Goal: Task Accomplishment & Management: Use online tool/utility

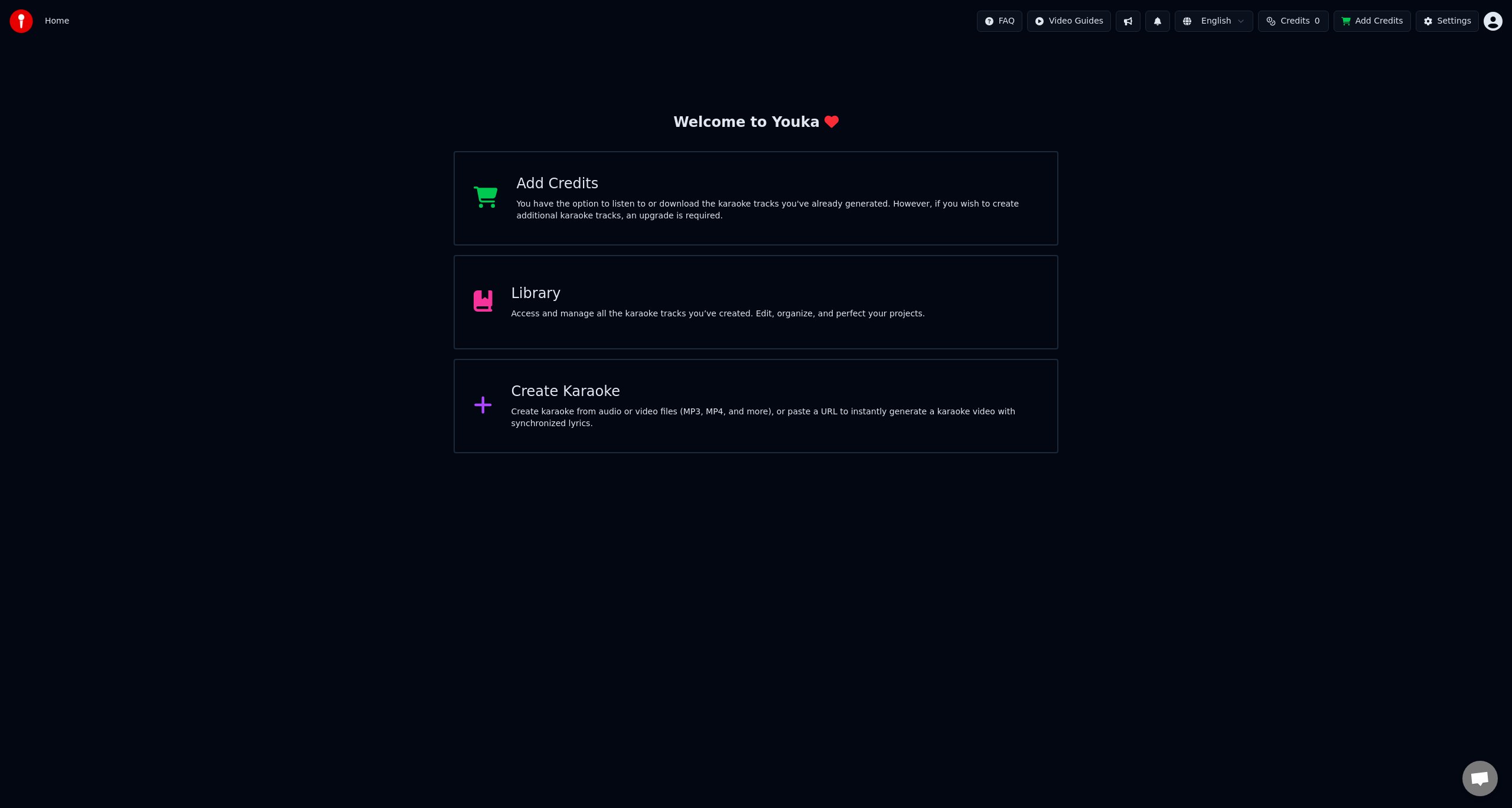
click at [600, 305] on div "Library Access and manage all the karaoke tracks you’ve created. Edit, organize…" at bounding box center [719, 302] width 414 height 36
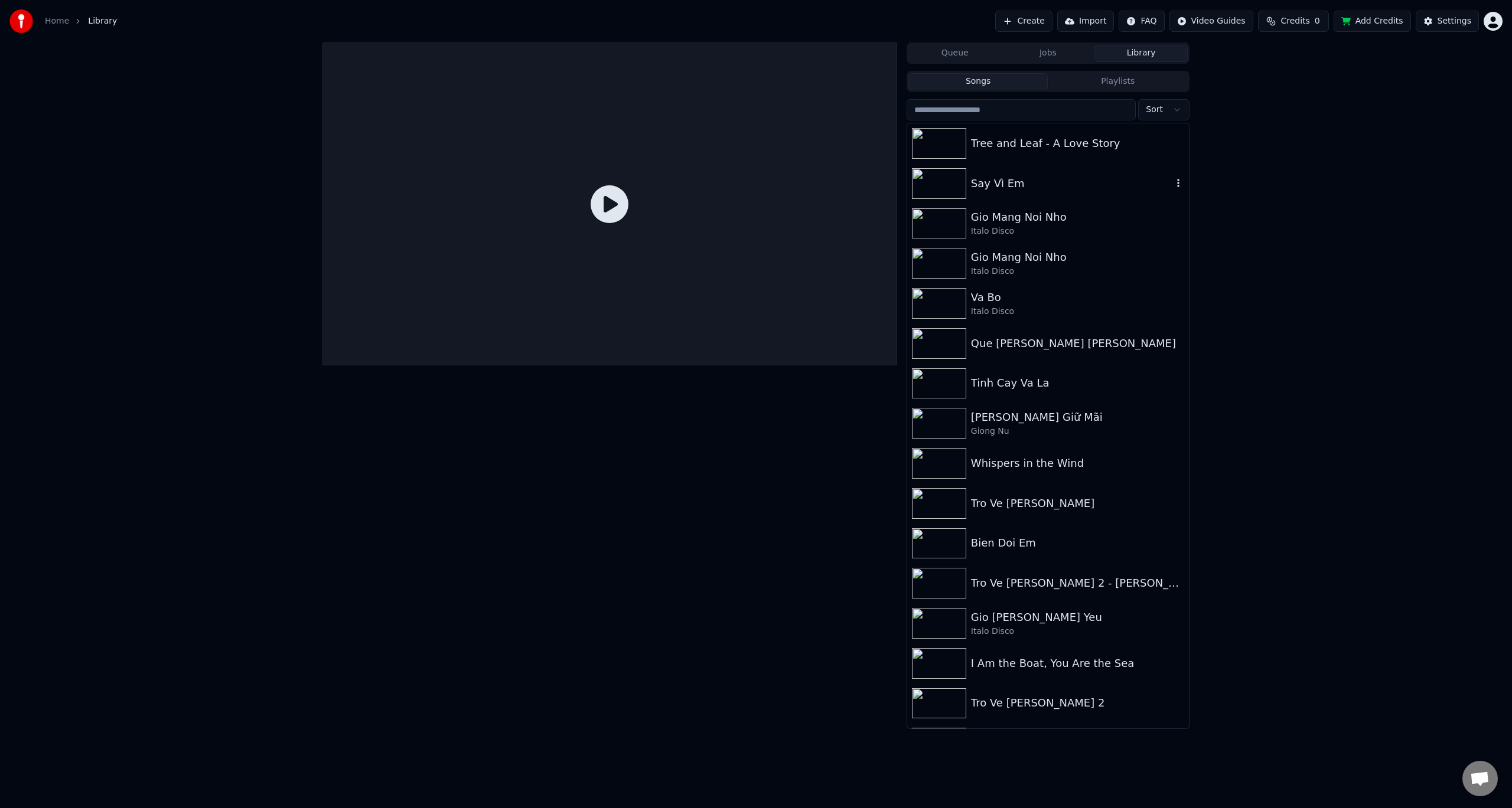
click at [942, 184] on img at bounding box center [939, 183] width 54 height 31
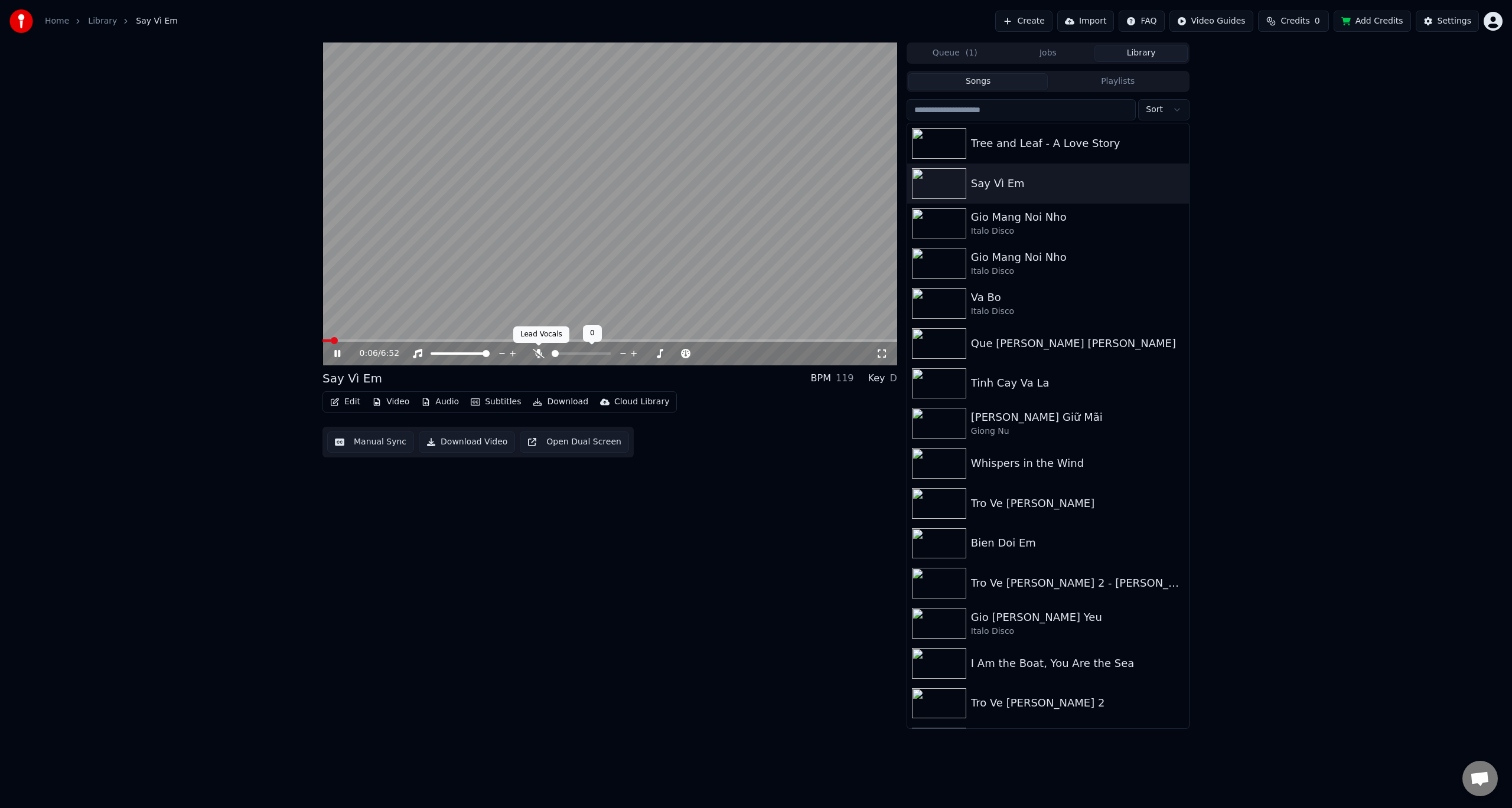
click at [536, 354] on icon at bounding box center [538, 353] width 12 height 9
click at [359, 339] on span at bounding box center [356, 341] width 7 height 7
click at [381, 339] on span at bounding box center [382, 341] width 7 height 7
click at [338, 353] on icon at bounding box center [346, 353] width 28 height 9
click at [361, 444] on button "Manual Sync" at bounding box center [371, 442] width 87 height 21
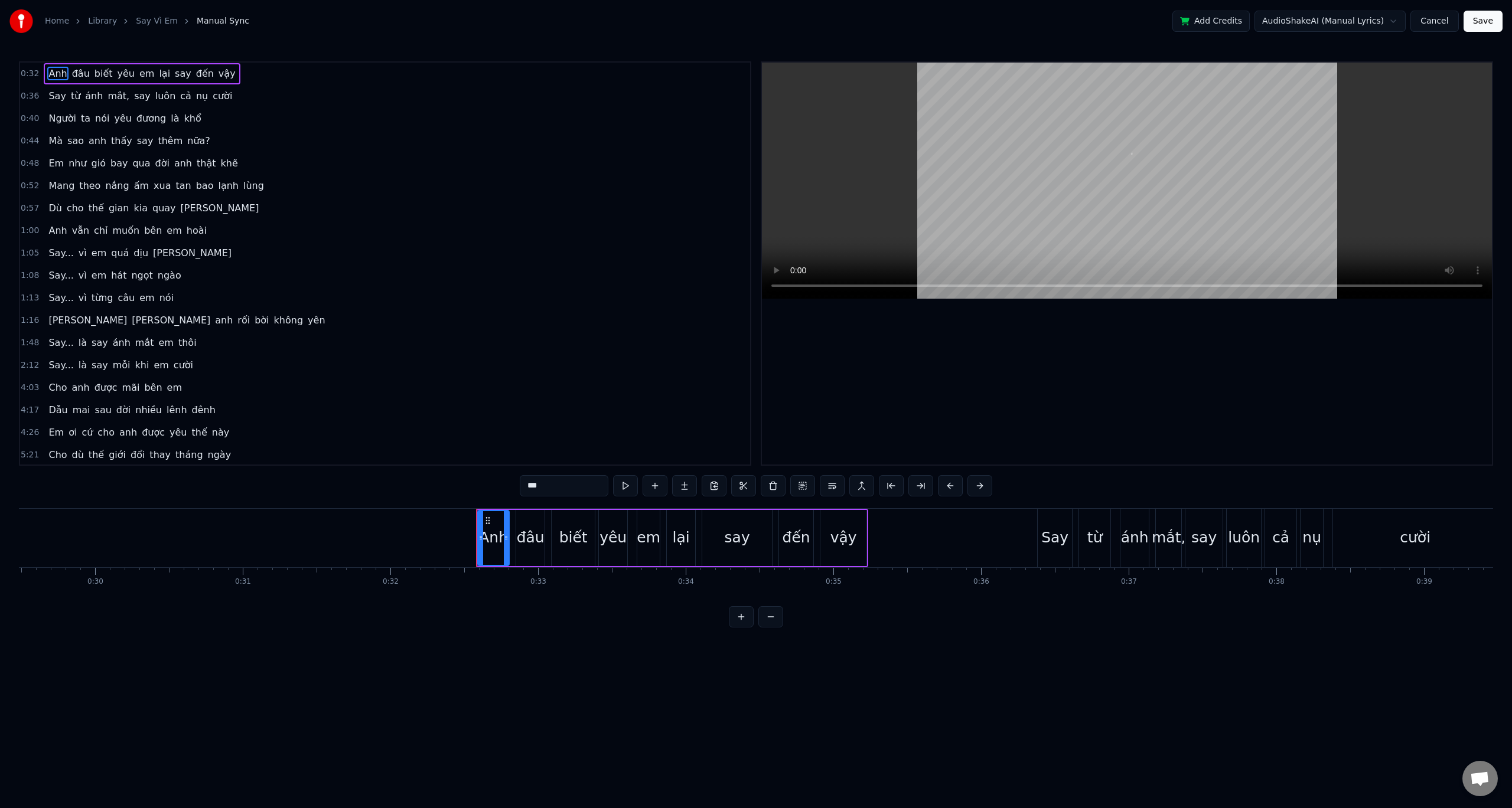
scroll to position [0, 4752]
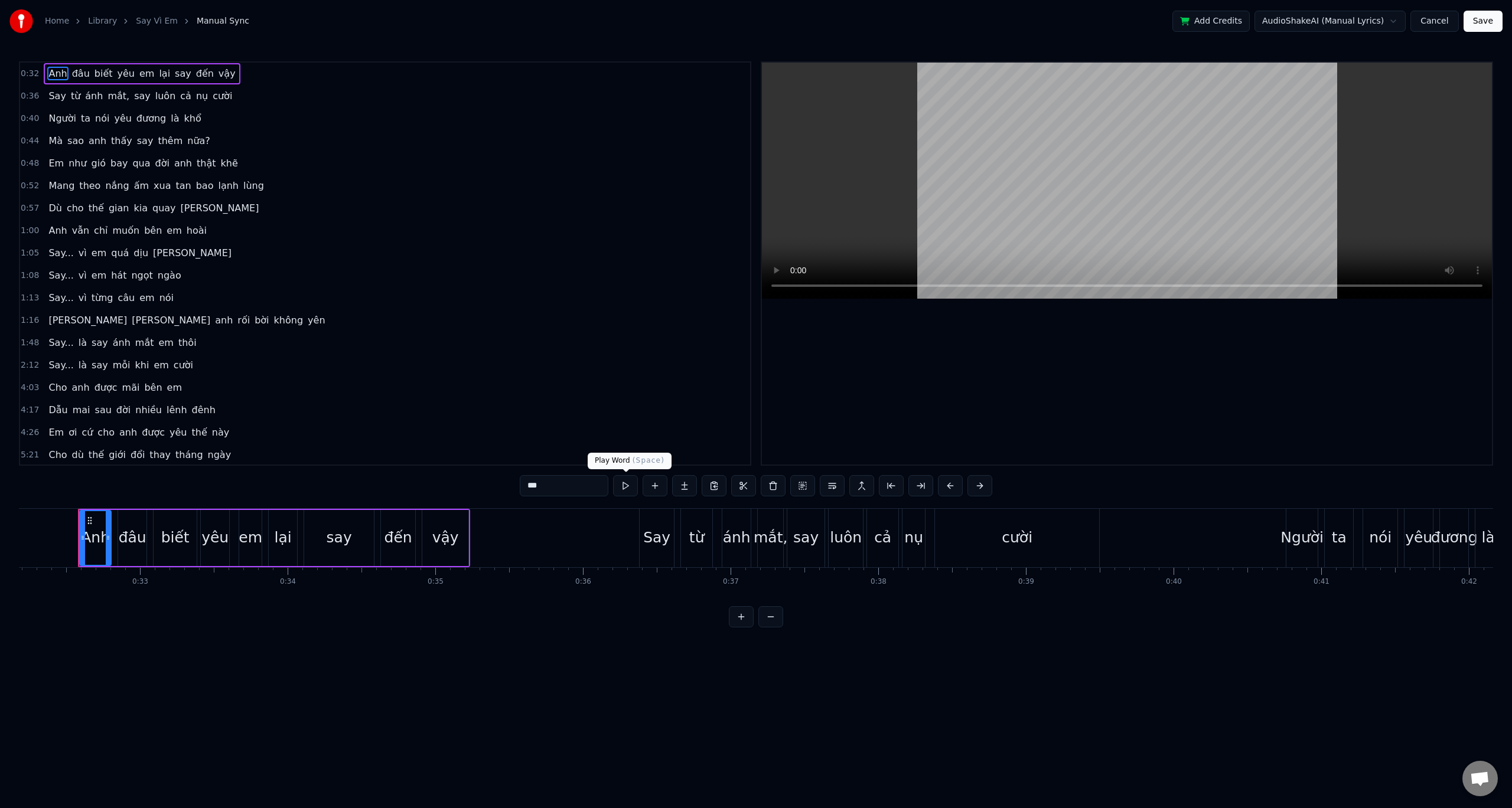
click at [627, 485] on button at bounding box center [625, 486] width 25 height 21
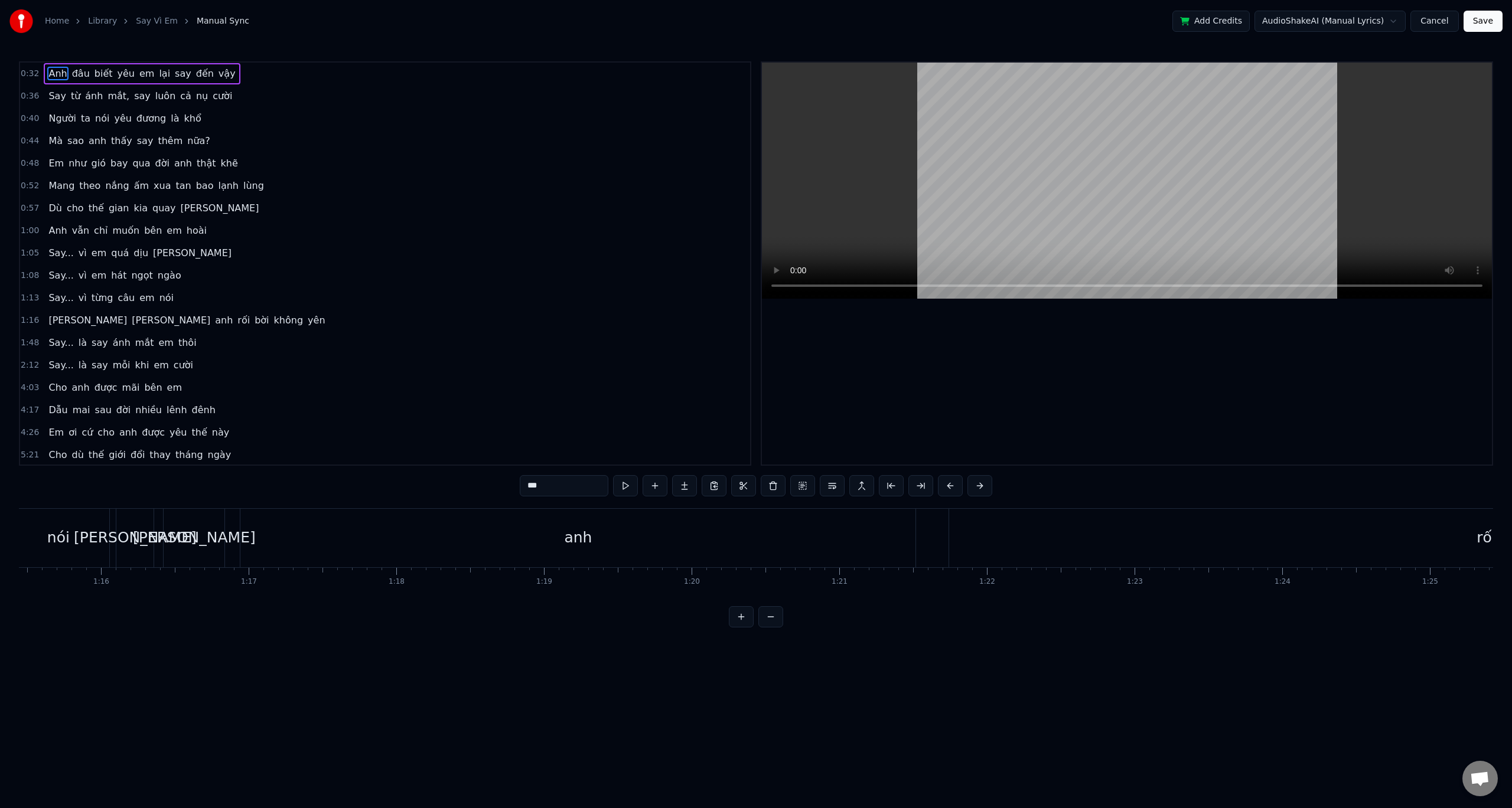
scroll to position [0, 11042]
click at [366, 539] on div "anh" at bounding box center [677, 538] width 675 height 58
type input "***"
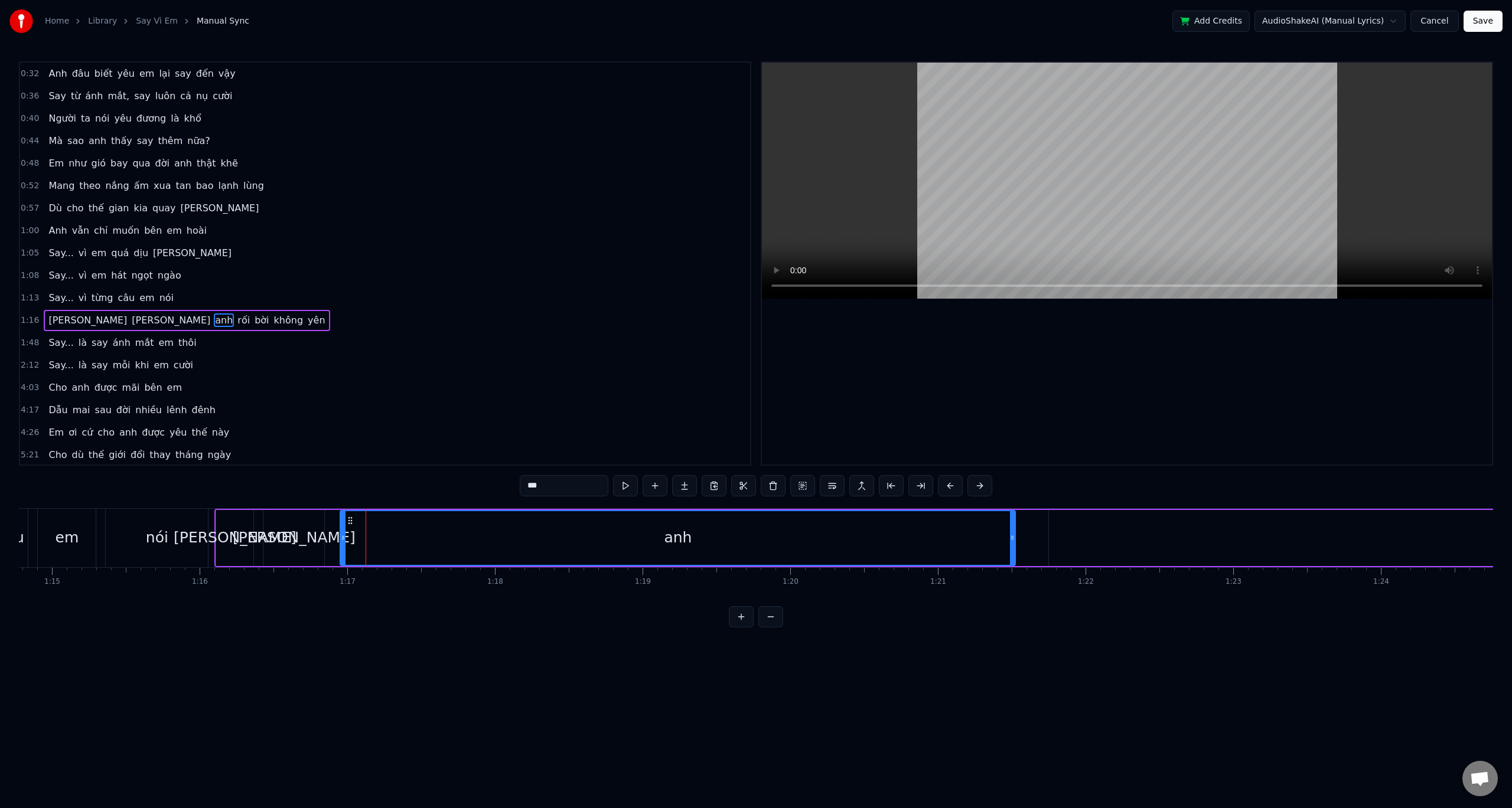
scroll to position [57, 0]
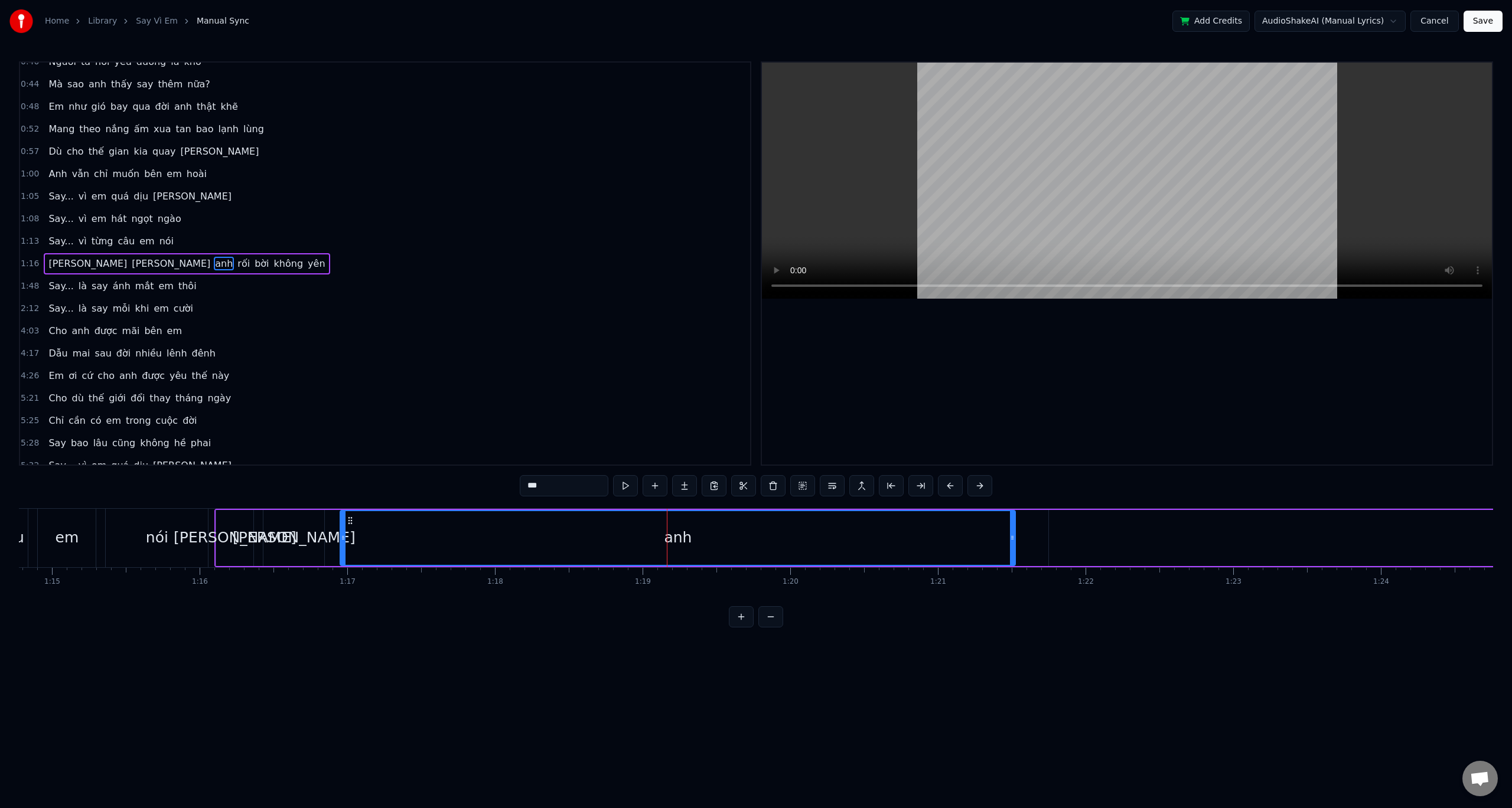
drag, startPoint x: 675, startPoint y: 540, endPoint x: 696, endPoint y: 529, distance: 23.7
click at [660, 539] on div "anh" at bounding box center [677, 538] width 674 height 53
click at [679, 537] on div "anh" at bounding box center [677, 537] width 28 height 22
click at [679, 537] on div "anh" at bounding box center [677, 537] width 28 height 22
click at [671, 524] on div "anh" at bounding box center [677, 538] width 674 height 53
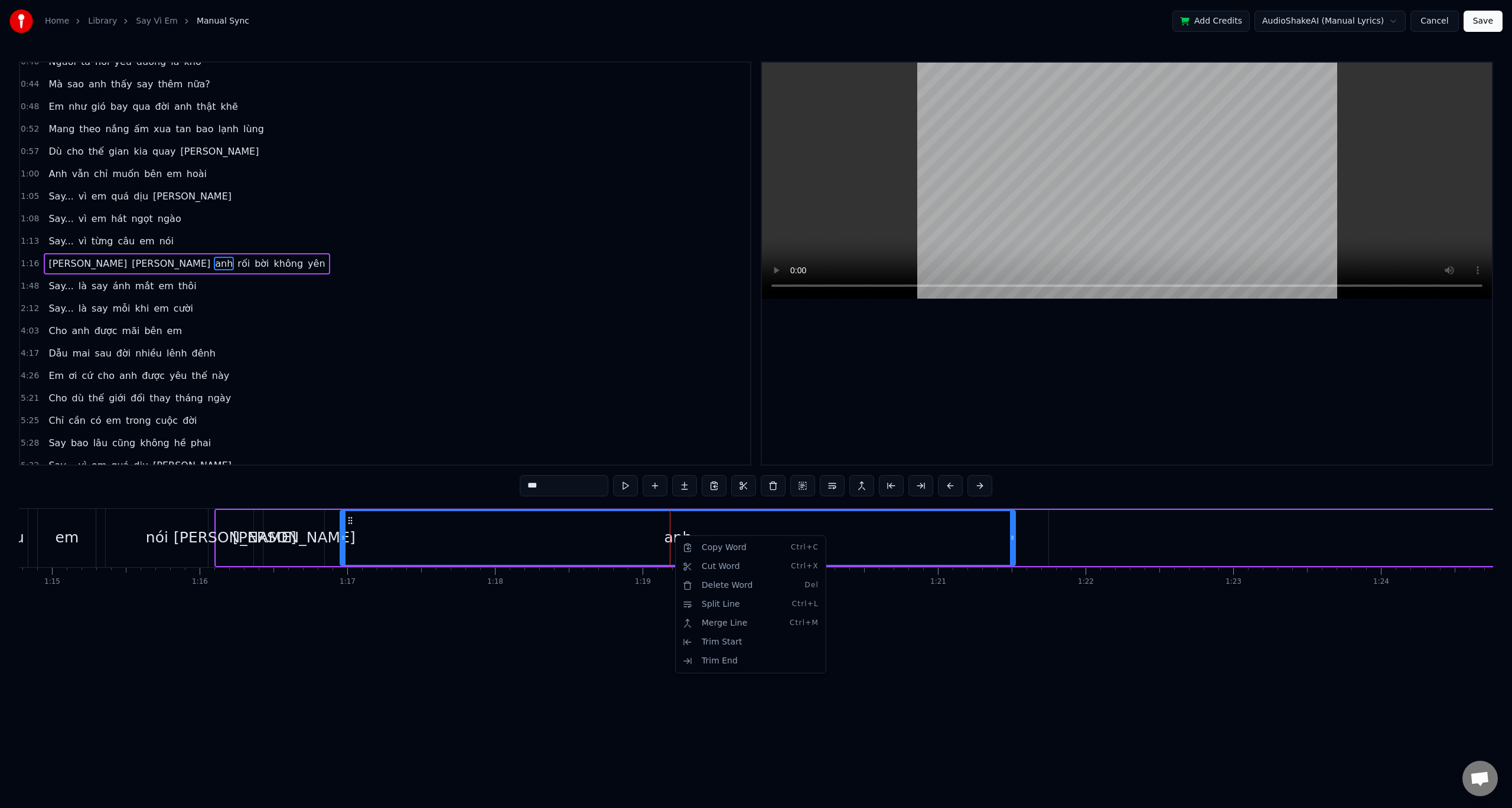
click at [679, 531] on html "Home Library Say Vì Em Manual Sync Add Credits AudioShakeAI (Manual Lyrics) Can…" at bounding box center [756, 323] width 1512 height 646
click at [682, 537] on div "anh" at bounding box center [677, 537] width 28 height 22
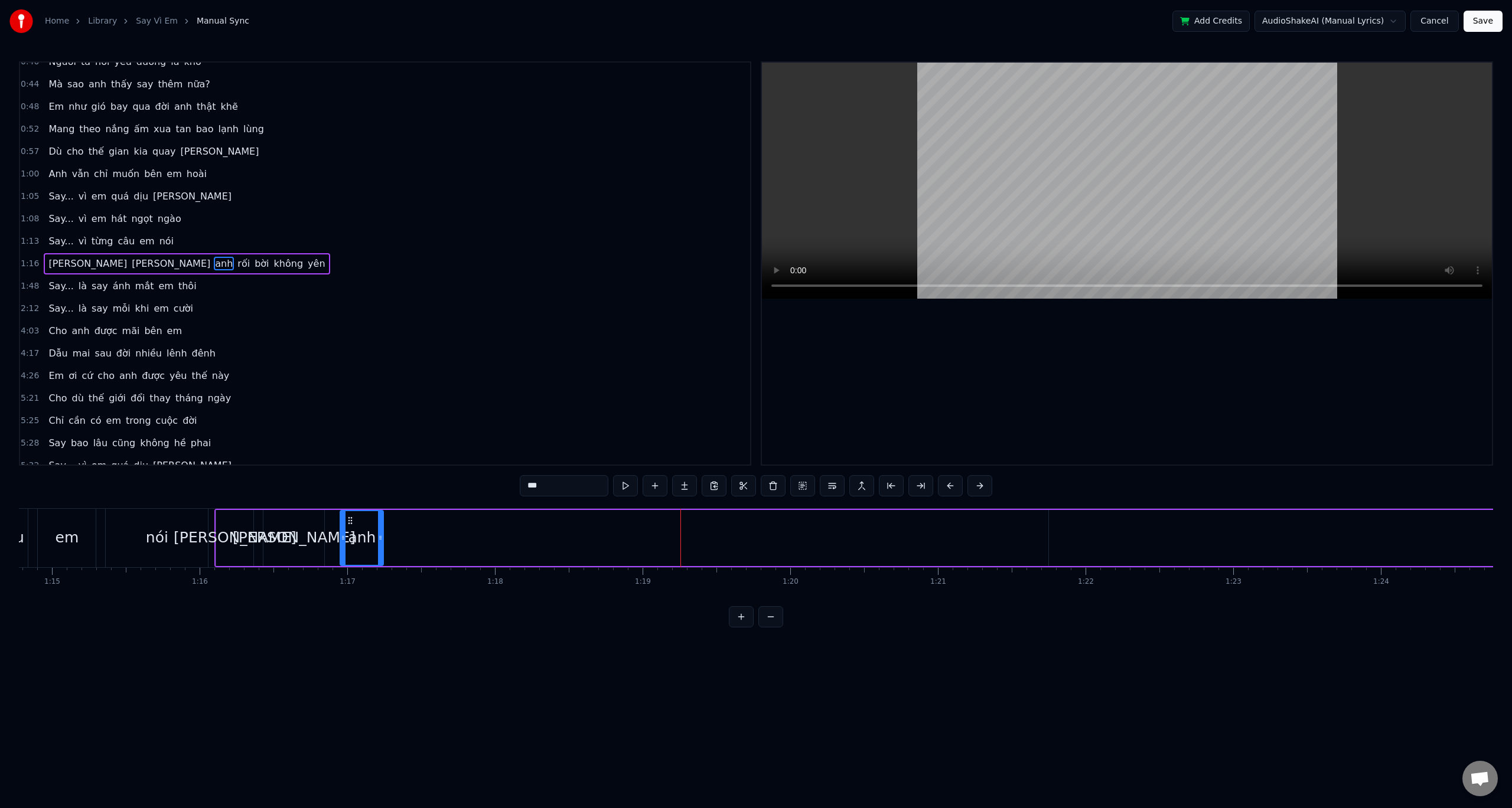
drag, startPoint x: 1012, startPoint y: 540, endPoint x: 380, endPoint y: 557, distance: 632.2
click at [380, 557] on div at bounding box center [380, 538] width 5 height 53
click at [359, 494] on div "0:32 Anh đâu biết yêu em lại say đến vậy 0:36 Say từ ánh mắt, say luôn cả nụ cư…" at bounding box center [756, 344] width 1474 height 566
click at [763, 628] on button at bounding box center [771, 617] width 25 height 21
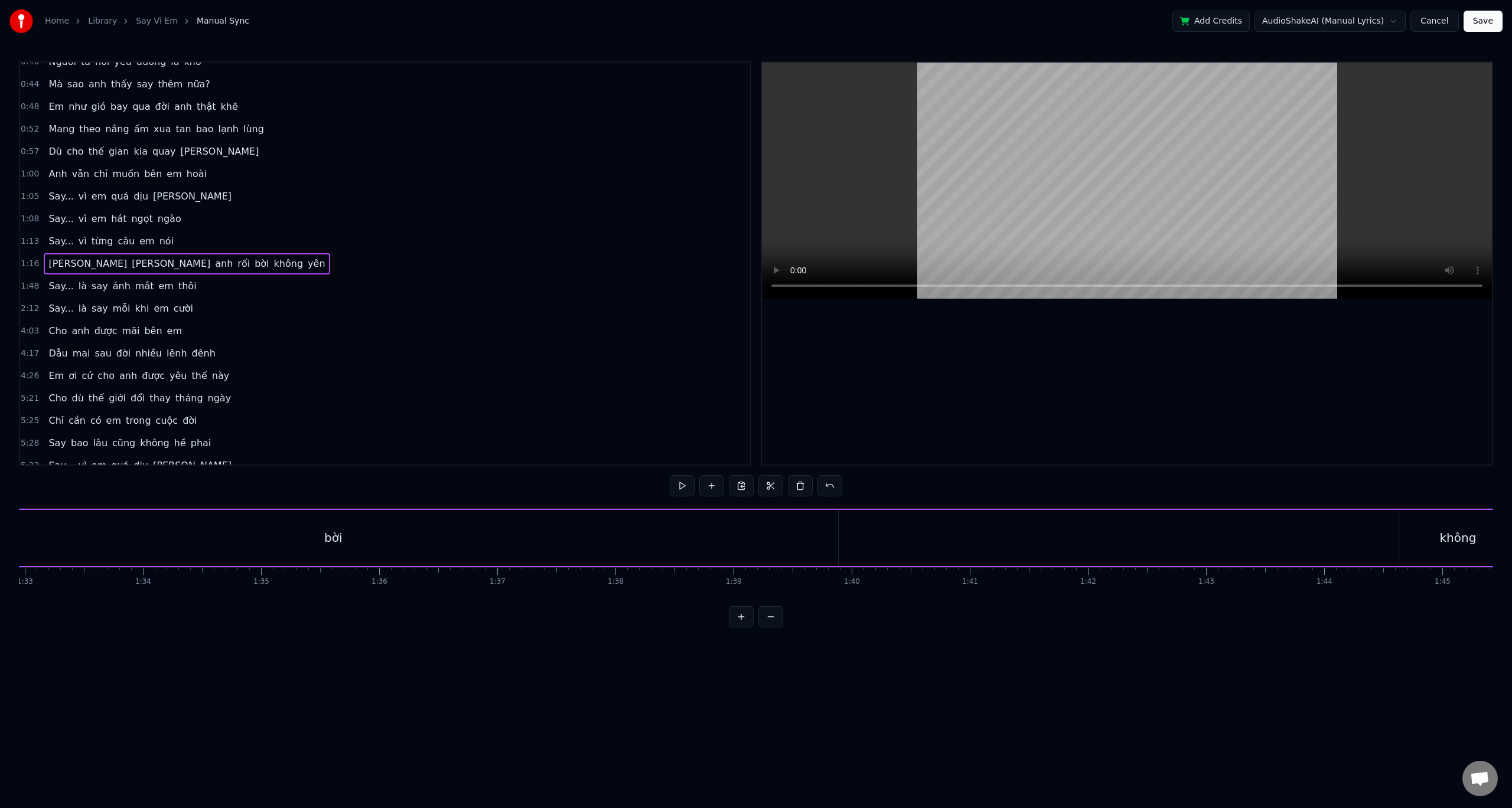
click at [763, 628] on button at bounding box center [771, 617] width 25 height 21
click at [987, 535] on div "rối" at bounding box center [665, 538] width 645 height 56
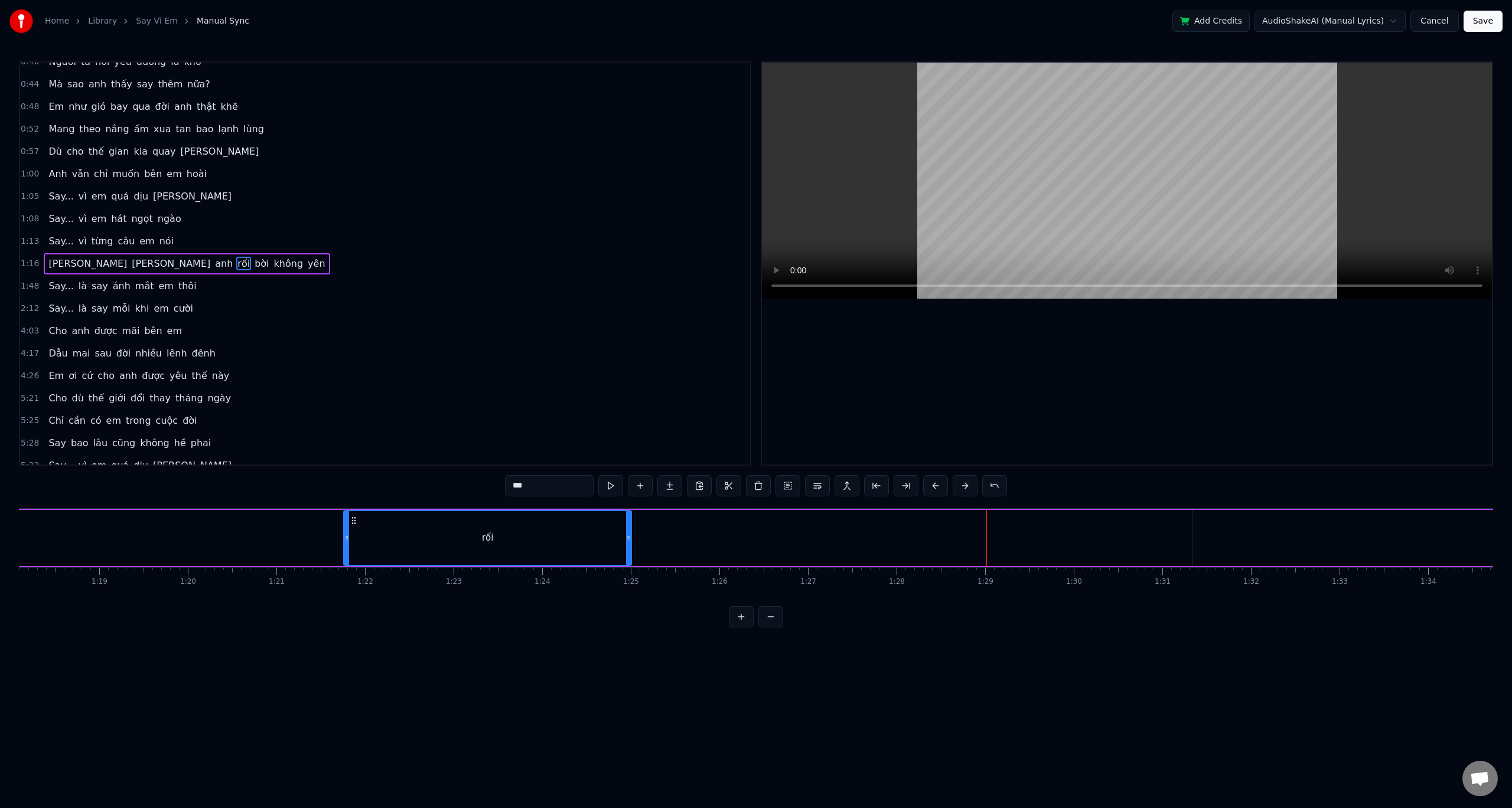
drag, startPoint x: 984, startPoint y: 538, endPoint x: 640, endPoint y: 553, distance: 344.3
click at [631, 553] on div at bounding box center [628, 538] width 5 height 53
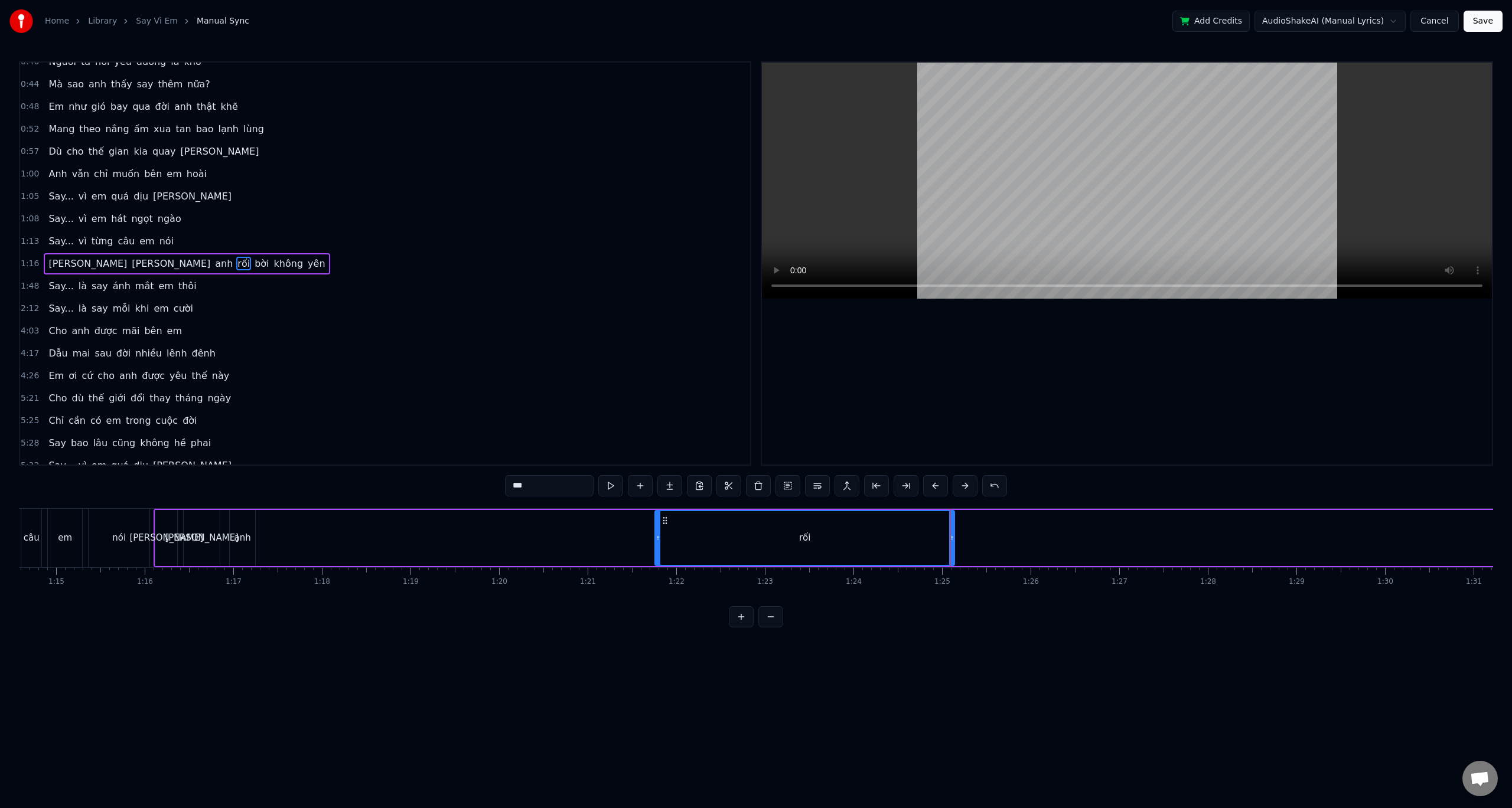
scroll to position [0, 6579]
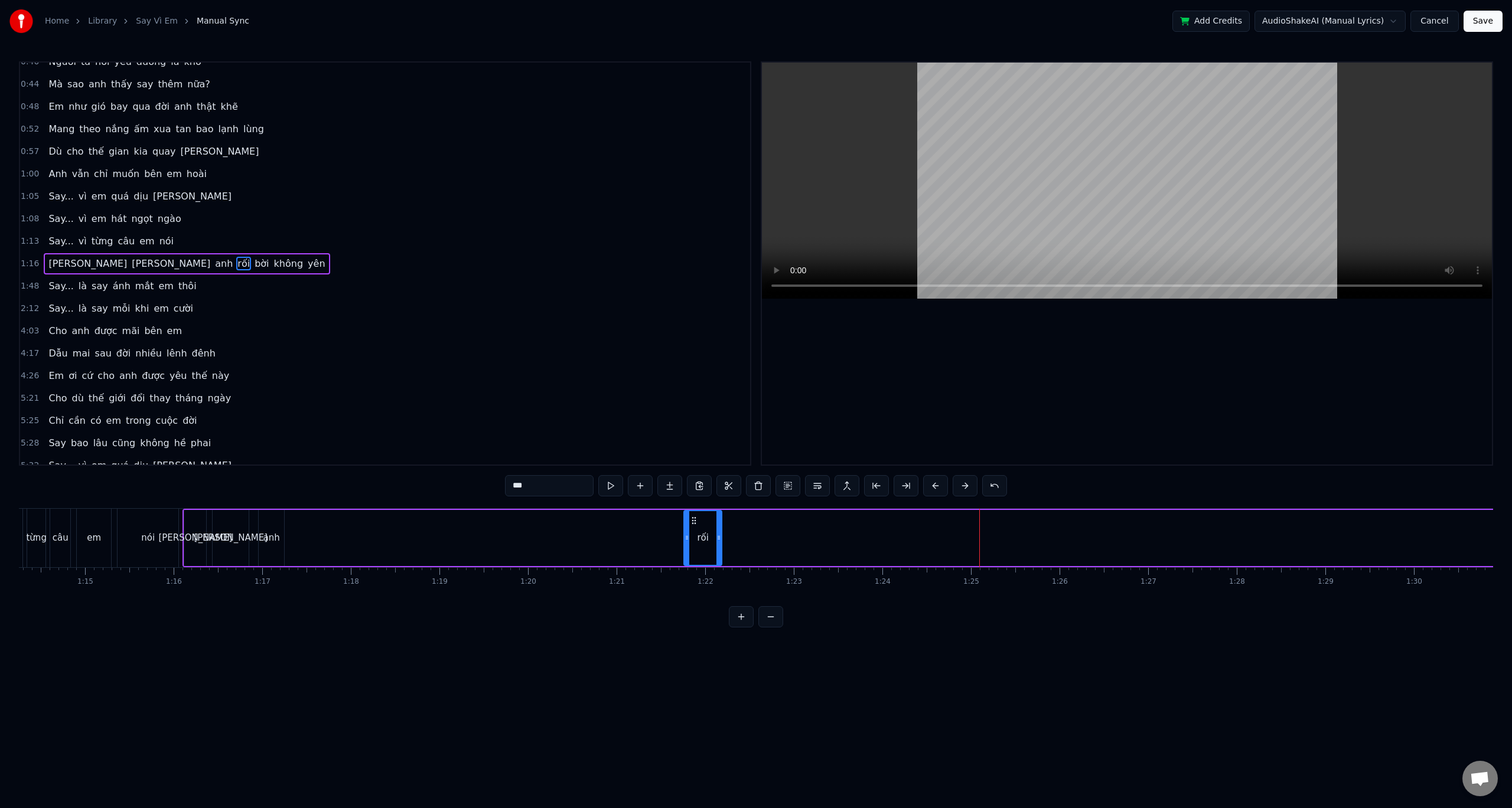
drag, startPoint x: 982, startPoint y: 537, endPoint x: 719, endPoint y: 532, distance: 263.0
click at [719, 532] on div at bounding box center [719, 538] width 5 height 53
drag, startPoint x: 694, startPoint y: 521, endPoint x: 333, endPoint y: 555, distance: 362.6
click at [333, 555] on div "rối" at bounding box center [341, 538] width 36 height 53
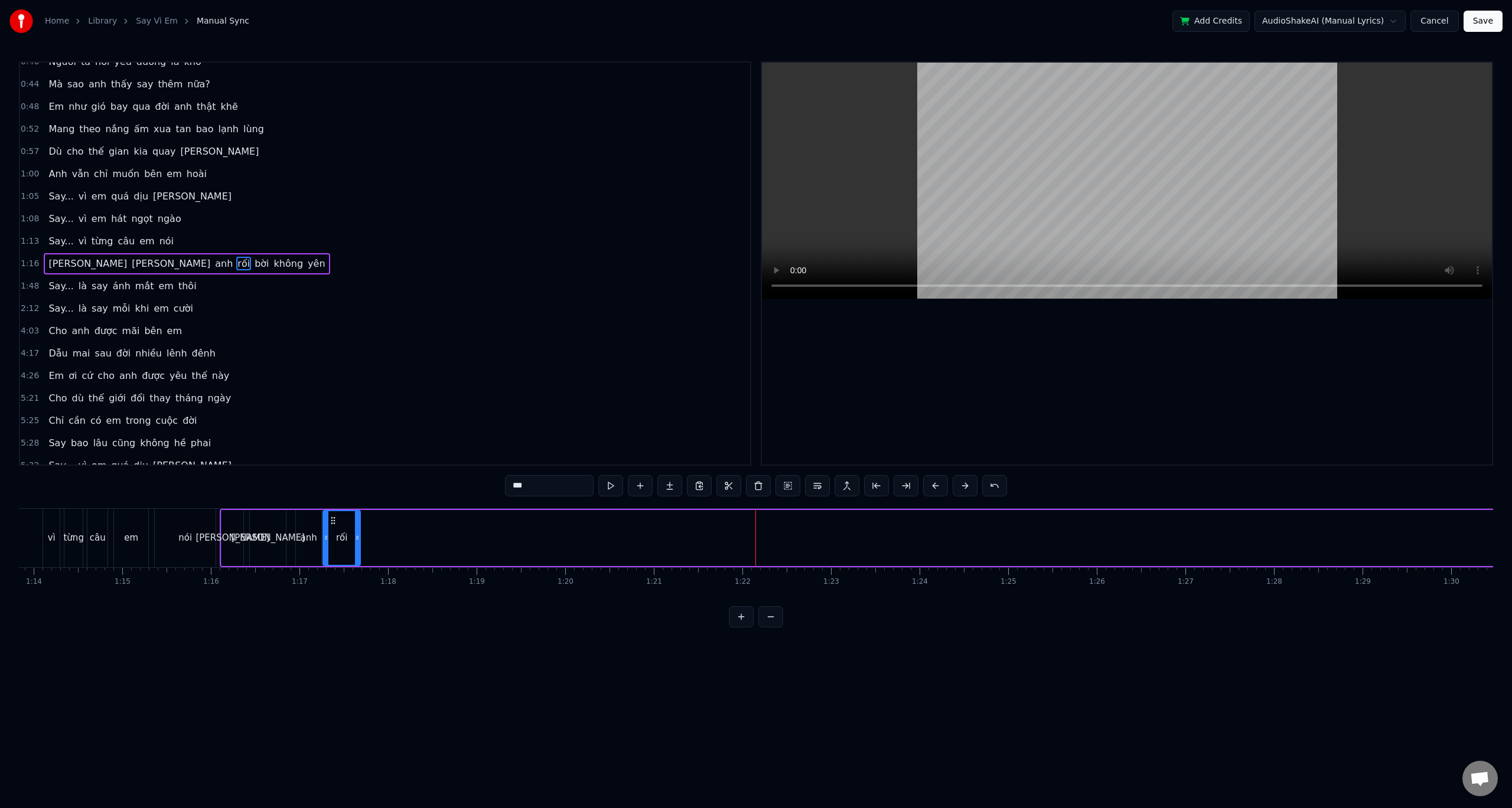
click at [297, 494] on div "0:32 Anh đâu biết yêu em lại say đến vậy 0:36 Say từ ánh mắt, say luôn cả nụ cư…" at bounding box center [756, 344] width 1474 height 566
click at [610, 484] on button at bounding box center [610, 486] width 25 height 21
click at [610, 485] on button at bounding box center [610, 486] width 25 height 21
click at [614, 484] on button at bounding box center [610, 486] width 25 height 21
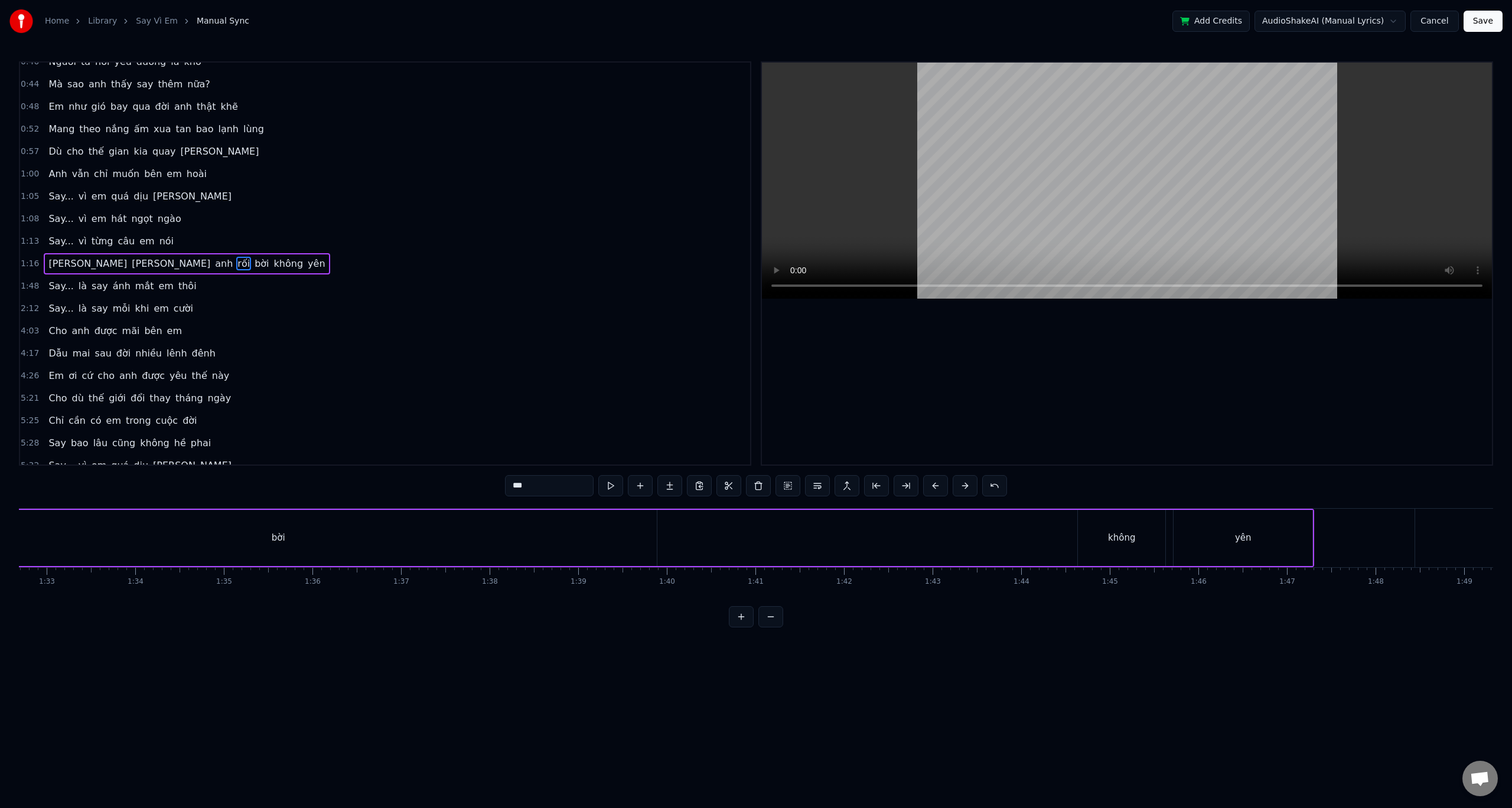
scroll to position [0, 7870]
click at [573, 519] on div "bời" at bounding box center [620, 538] width 757 height 56
type input "***"
drag, startPoint x: 994, startPoint y: 537, endPoint x: 284, endPoint y: 542, distance: 710.0
click at [284, 542] on icon at bounding box center [285, 537] width 5 height 9
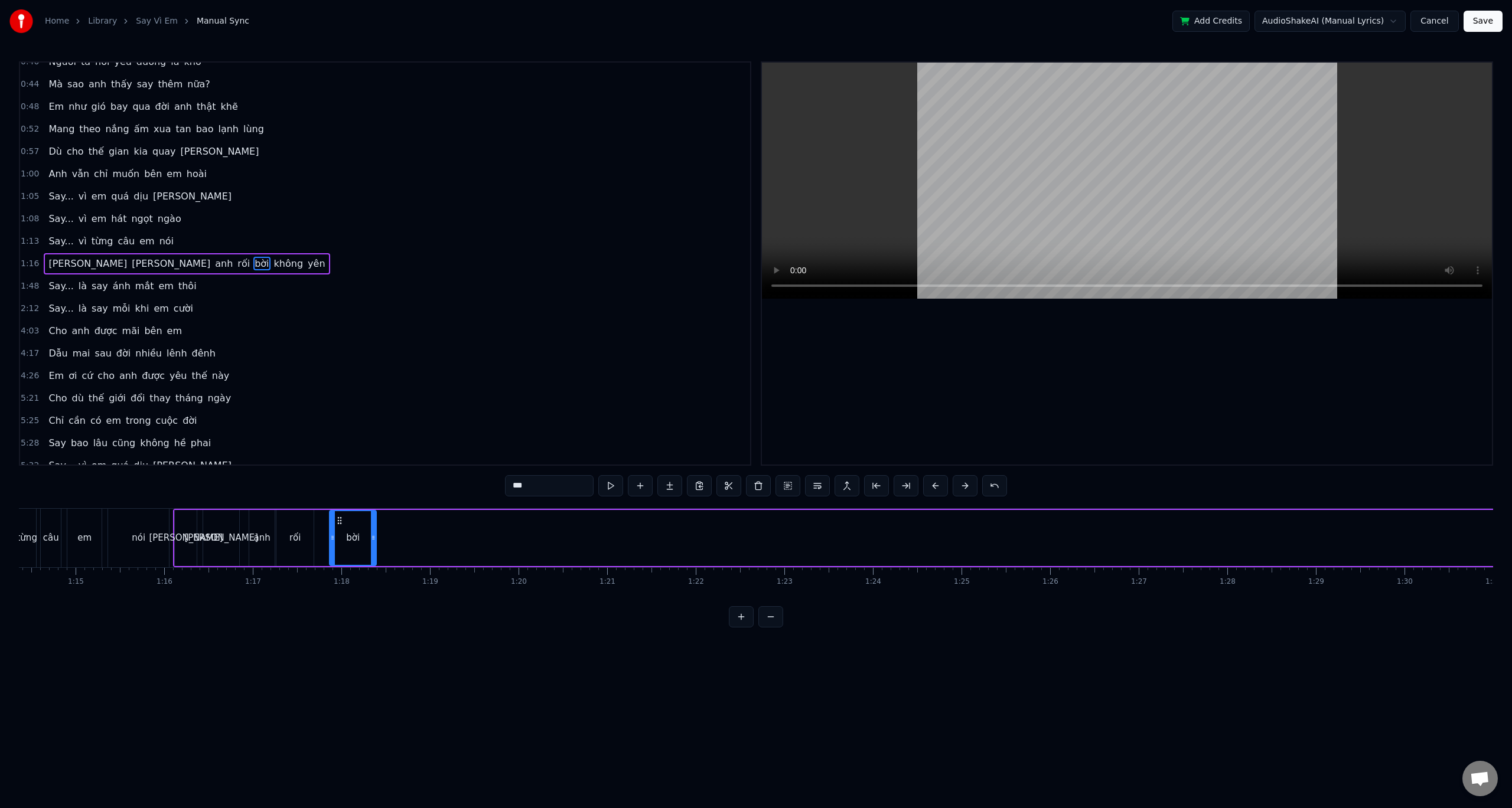
scroll to position [0, 6587]
drag, startPoint x: 248, startPoint y: 519, endPoint x: 332, endPoint y: 531, distance: 84.9
click at [322, 527] on div "bời" at bounding box center [339, 538] width 46 height 53
click at [208, 497] on div "0:32 Anh đâu biết yêu em lại say đến vậy 0:36 Say từ ánh mắt, say luôn cả nụ cư…" at bounding box center [756, 344] width 1474 height 566
click at [228, 503] on div "0:32 Anh đâu biết yêu em lại say đến vậy 0:36 Say từ ánh mắt, say luôn cả nụ cư…" at bounding box center [756, 344] width 1474 height 566
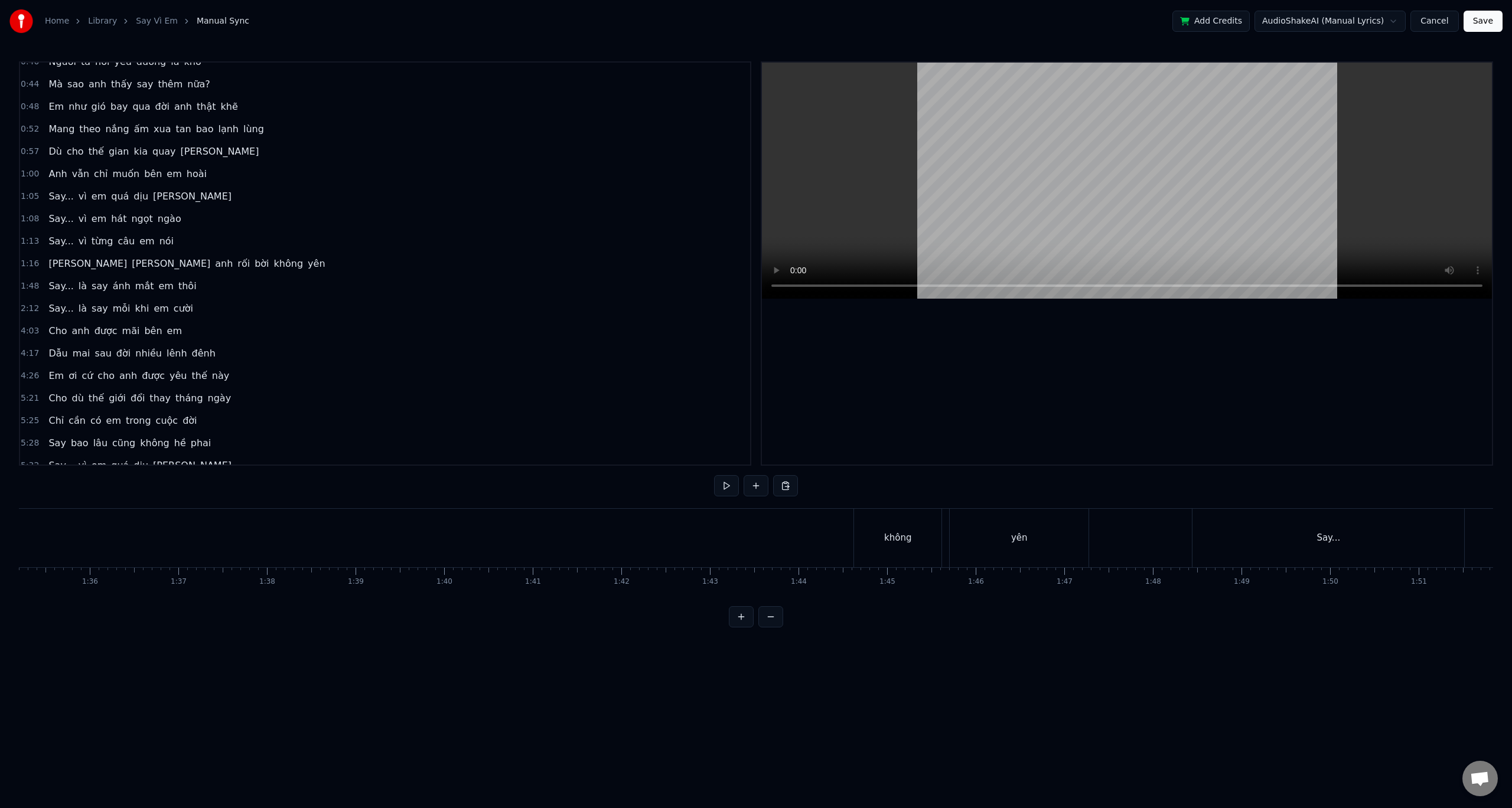
scroll to position [0, 8509]
click at [858, 520] on div "không" at bounding box center [824, 538] width 88 height 58
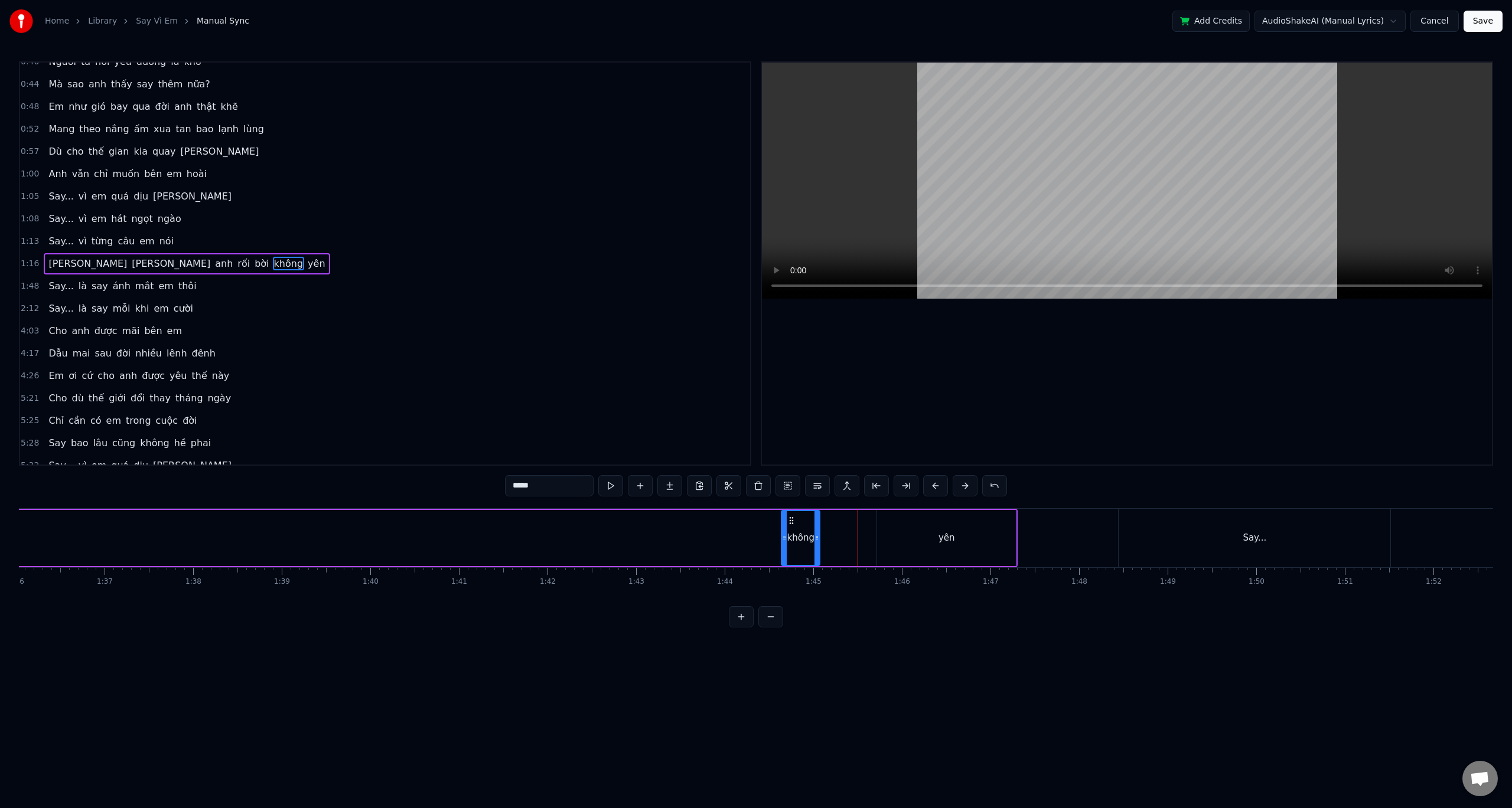
drag, startPoint x: 868, startPoint y: 534, endPoint x: 818, endPoint y: 532, distance: 50.0
click at [818, 532] on div at bounding box center [817, 538] width 5 height 53
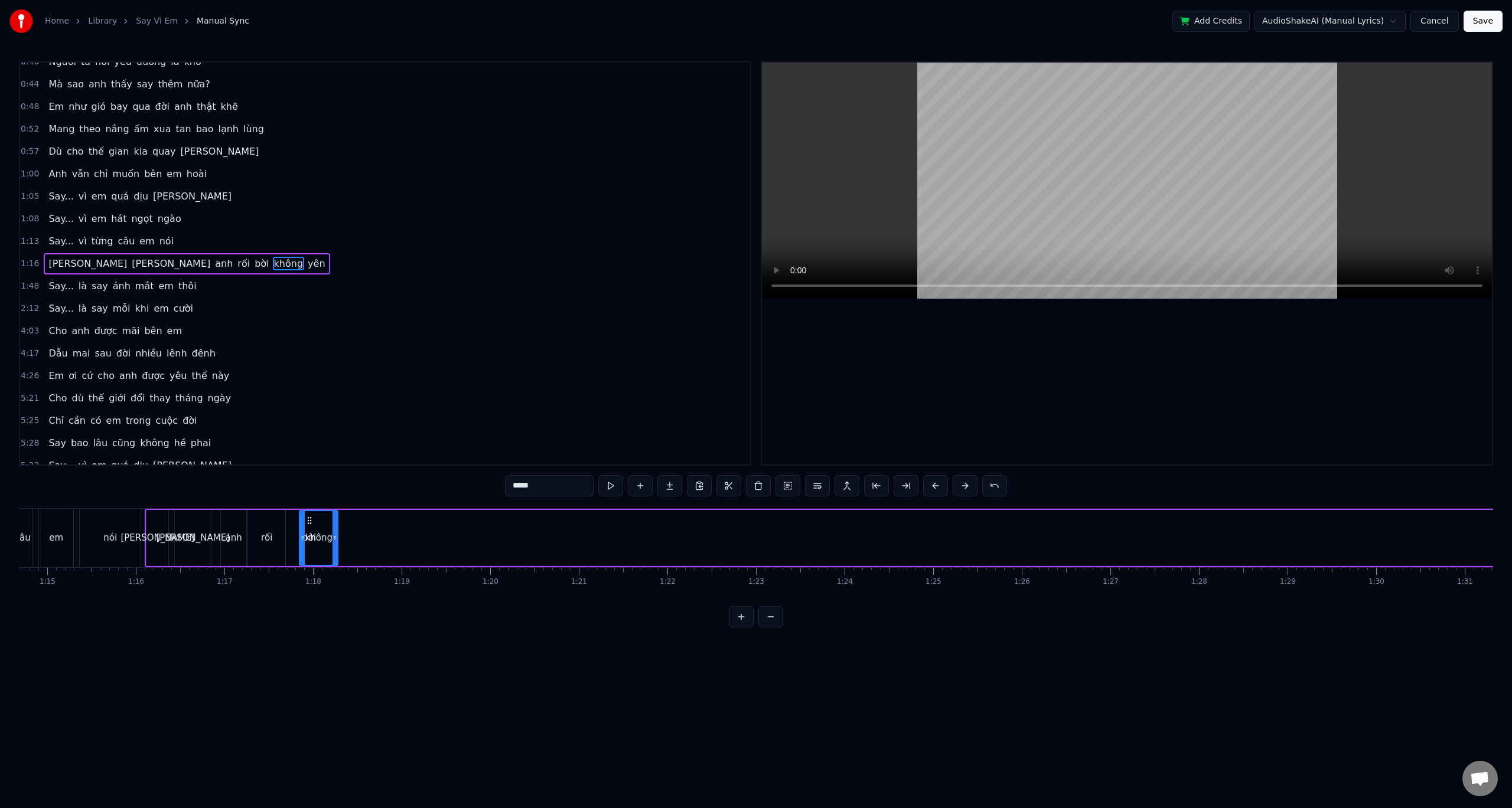
scroll to position [0, 6611]
drag, startPoint x: 788, startPoint y: 519, endPoint x: 346, endPoint y: 551, distance: 443.2
click at [346, 551] on div "không" at bounding box center [358, 538] width 37 height 53
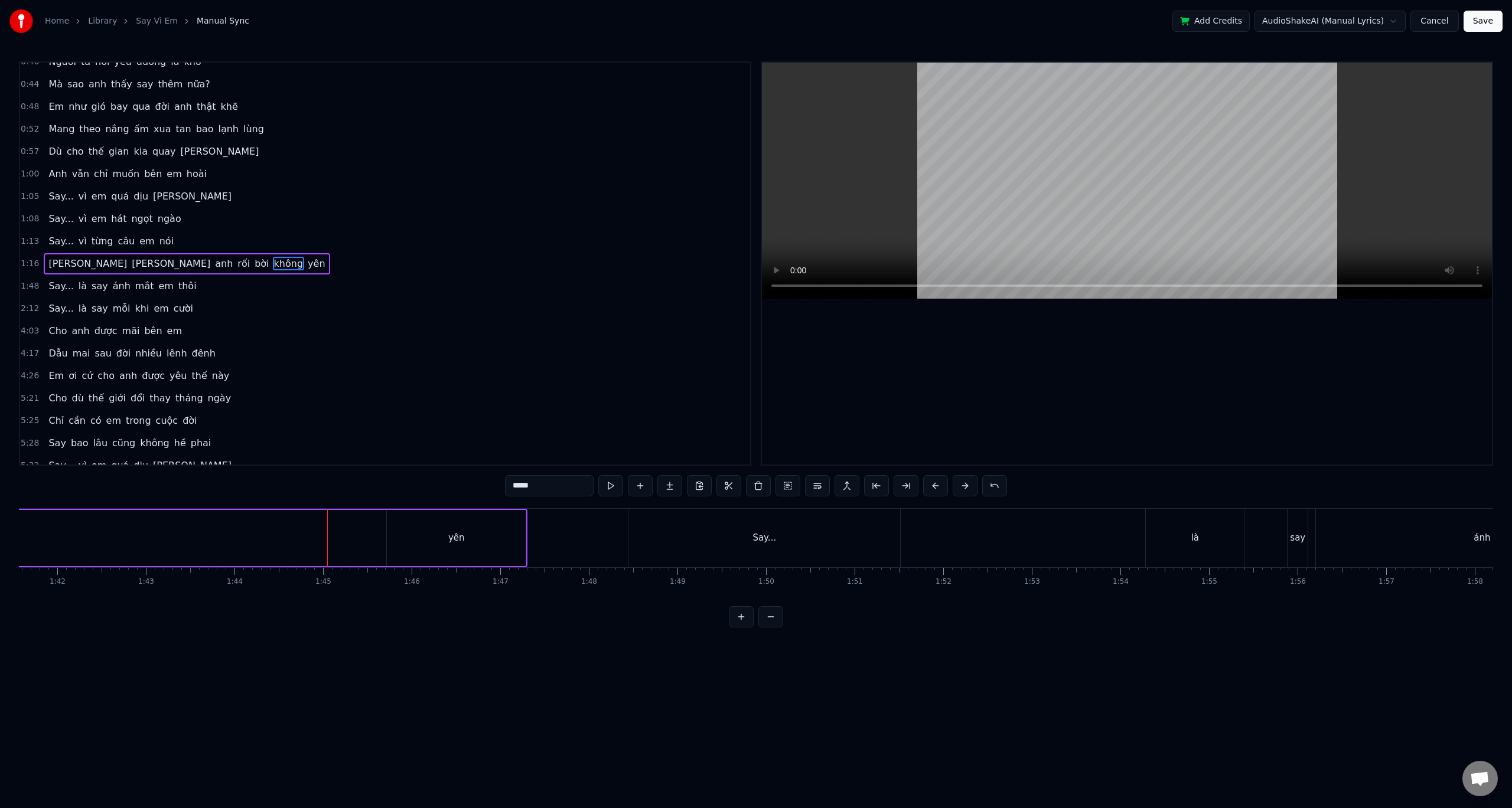
scroll to position [0, 8924]
click at [467, 537] on div "yên" at bounding box center [530, 538] width 139 height 56
type input "***"
drag, startPoint x: 597, startPoint y: 537, endPoint x: 494, endPoint y: 537, distance: 103.0
click at [494, 537] on icon at bounding box center [494, 537] width 5 height 9
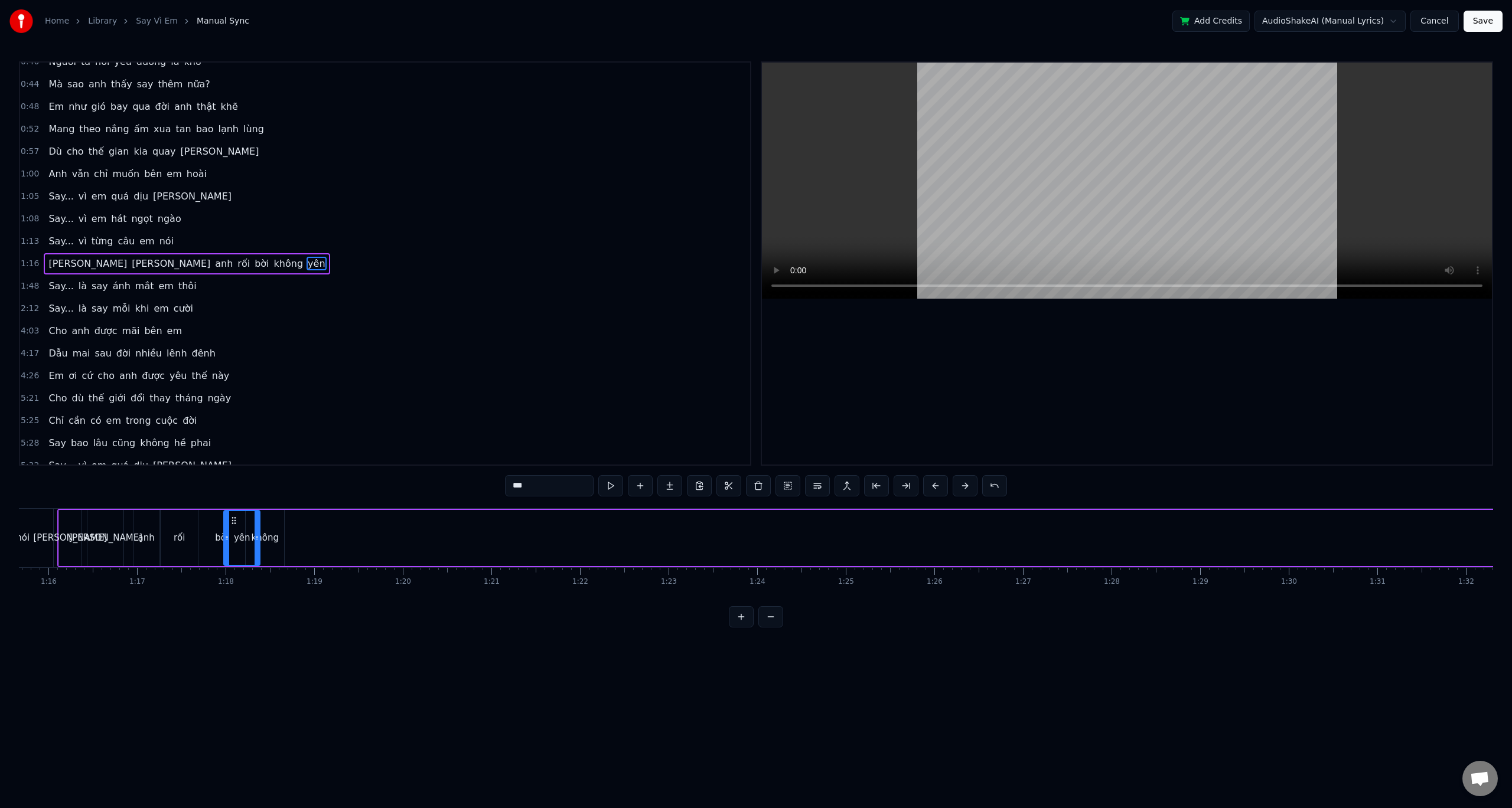
scroll to position [0, 6672]
drag, startPoint x: 473, startPoint y: 520, endPoint x: 329, endPoint y: 527, distance: 144.2
click at [329, 527] on div "yên" at bounding box center [336, 538] width 35 height 53
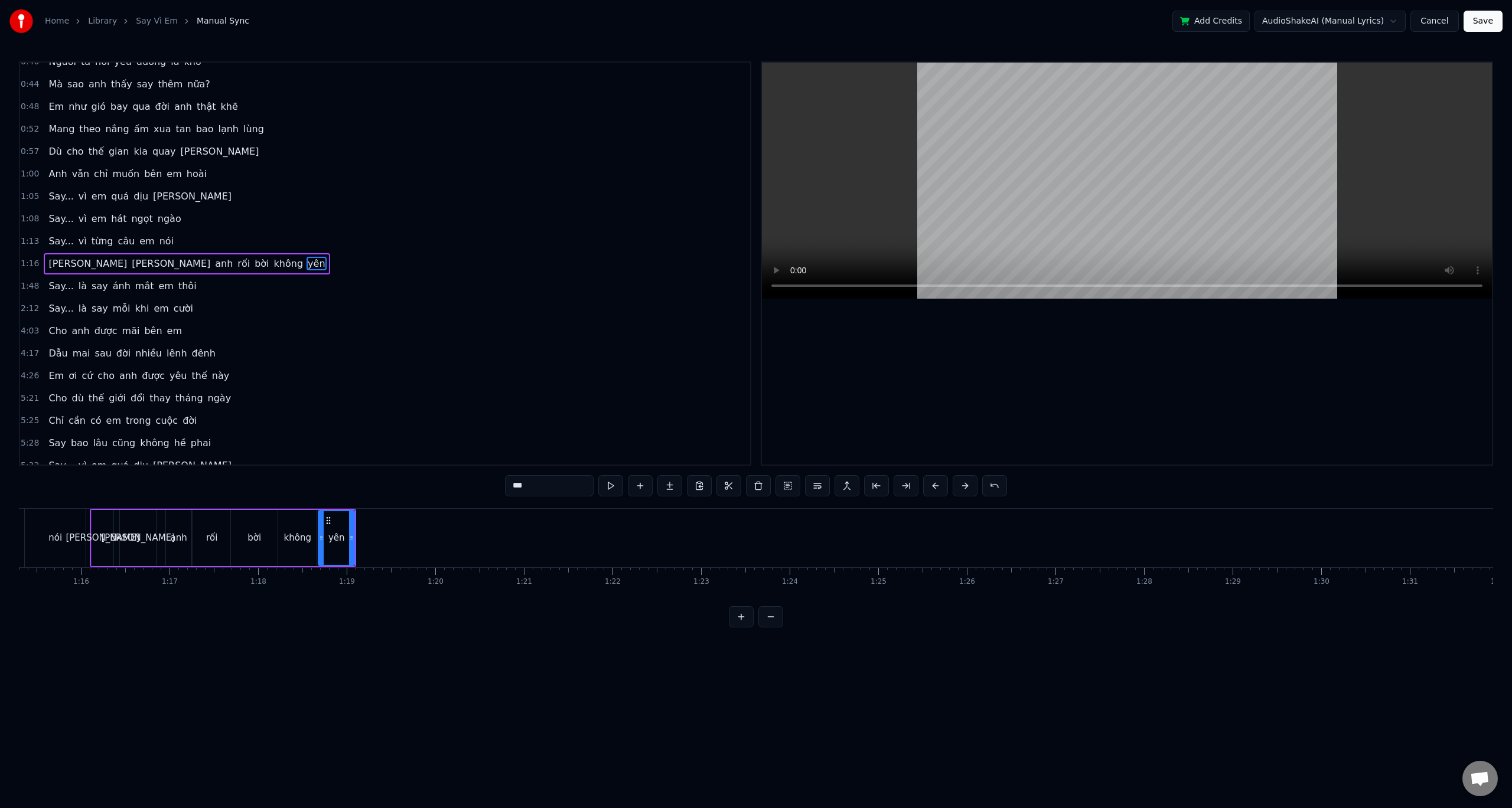
click at [167, 501] on div "0:32 Anh đâu biết yêu em lại say đến vậy 0:36 Say từ ánh mắt, say luôn cả nụ cư…" at bounding box center [756, 344] width 1474 height 566
click at [170, 502] on div "0:32 Anh đâu biết yêu em lại say đến vậy 0:36 Say từ ánh mắt, say luôn cả nụ cư…" at bounding box center [756, 344] width 1474 height 566
click at [172, 504] on div "0:32 Anh đâu biết yêu em lại say đến vậy 0:36 Say từ ánh mắt, say luôn cả nụ cư…" at bounding box center [756, 344] width 1474 height 566
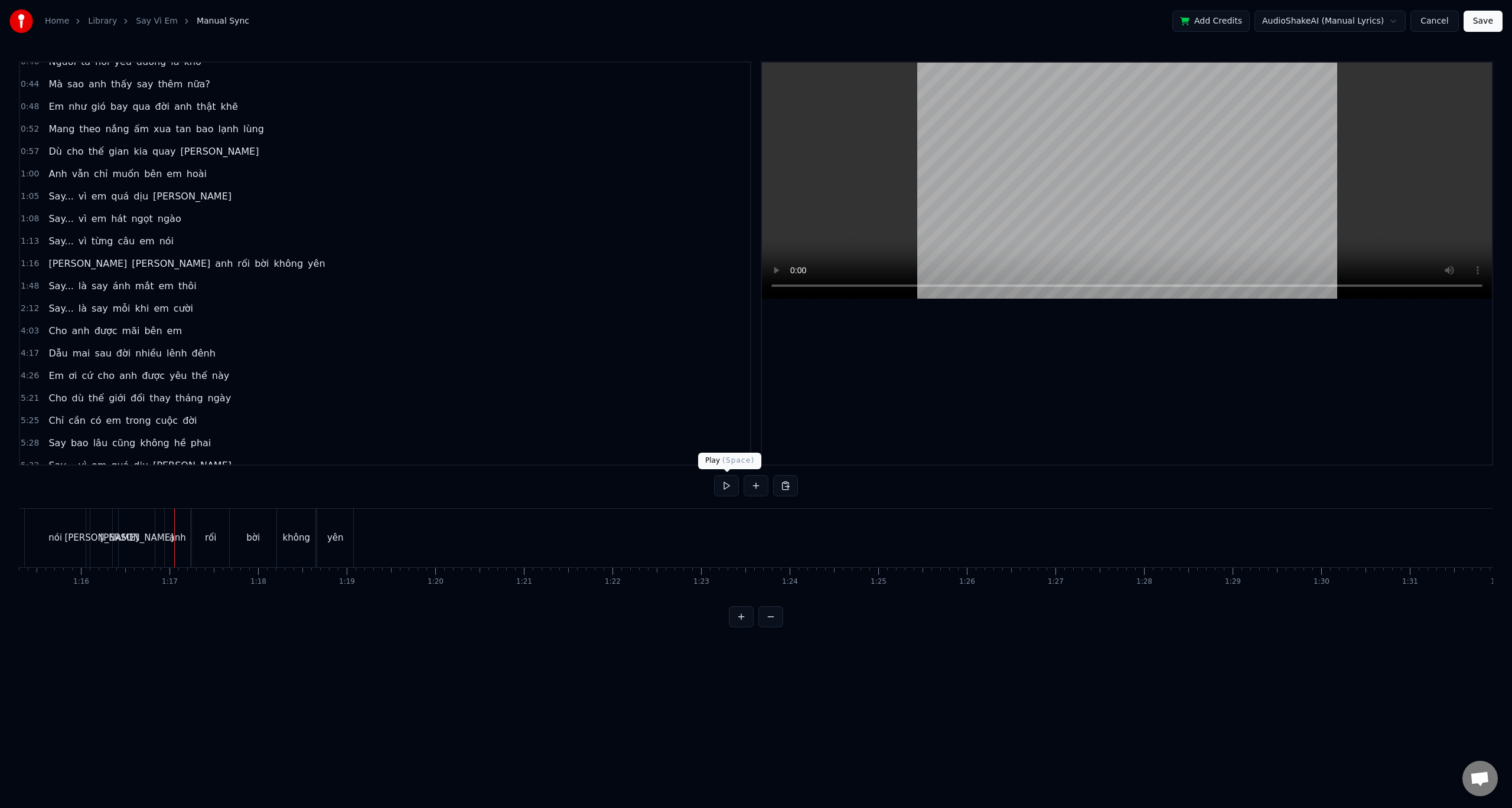
click at [728, 489] on button at bounding box center [726, 486] width 25 height 21
click at [729, 487] on button at bounding box center [726, 486] width 25 height 21
click at [776, 628] on button at bounding box center [771, 617] width 25 height 21
click at [977, 541] on div "Say..." at bounding box center [991, 538] width 181 height 58
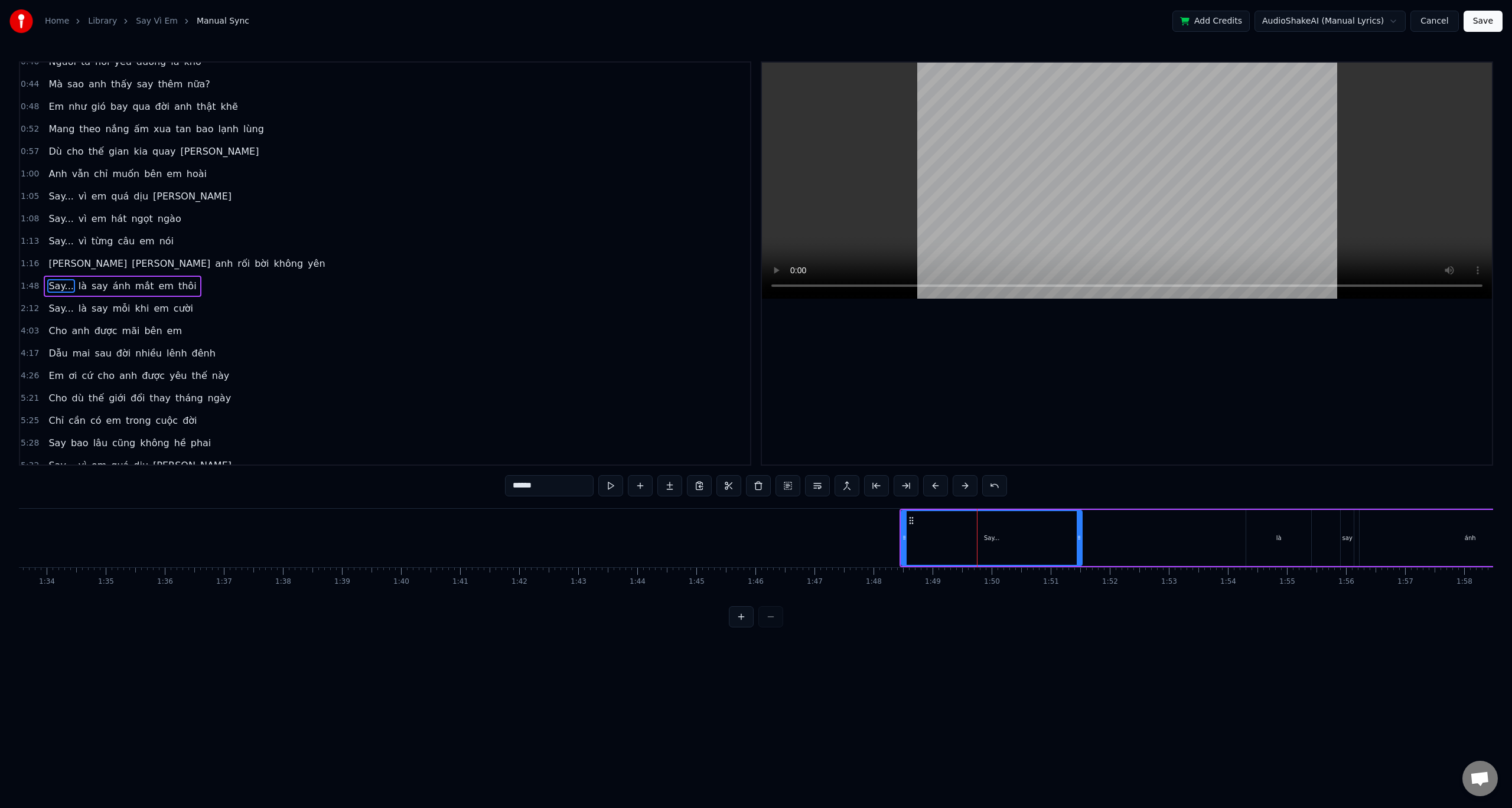
scroll to position [79, 0]
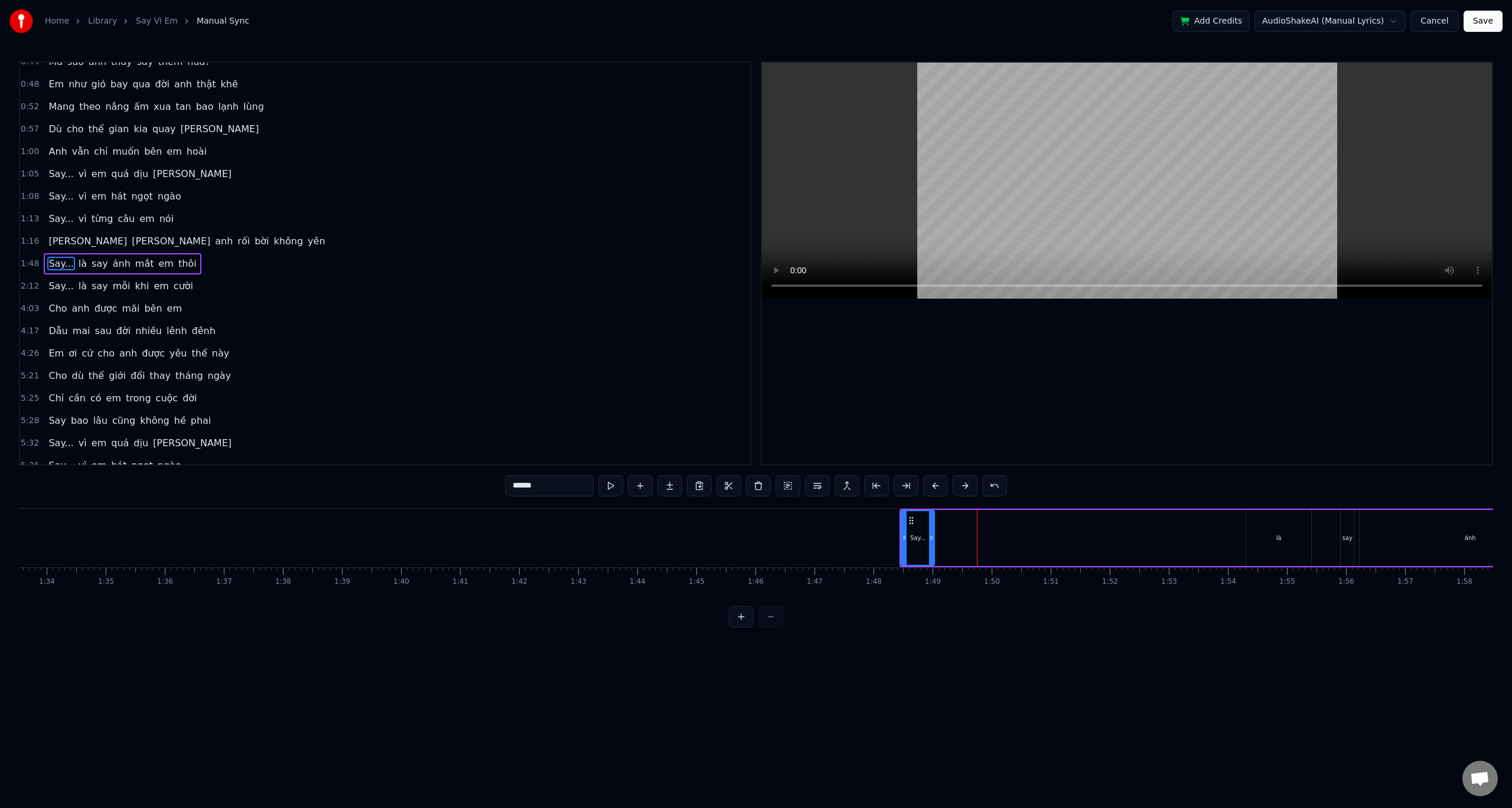
drag, startPoint x: 1080, startPoint y: 532, endPoint x: 932, endPoint y: 537, distance: 148.1
click at [932, 537] on div at bounding box center [931, 538] width 5 height 53
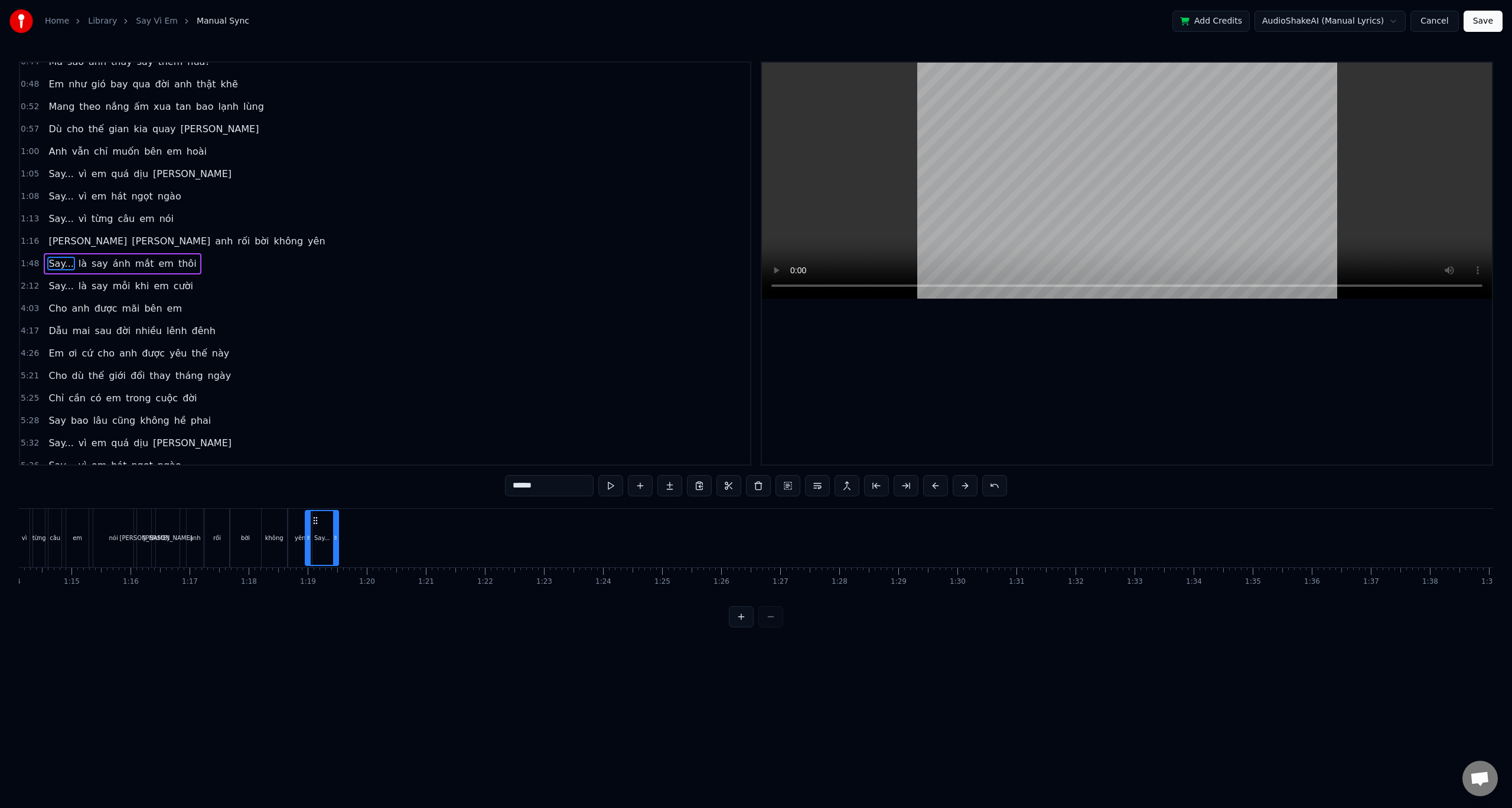
scroll to position [0, 4375]
drag, startPoint x: 913, startPoint y: 520, endPoint x: 349, endPoint y: 548, distance: 564.7
click at [349, 548] on div "Say..." at bounding box center [354, 538] width 32 height 53
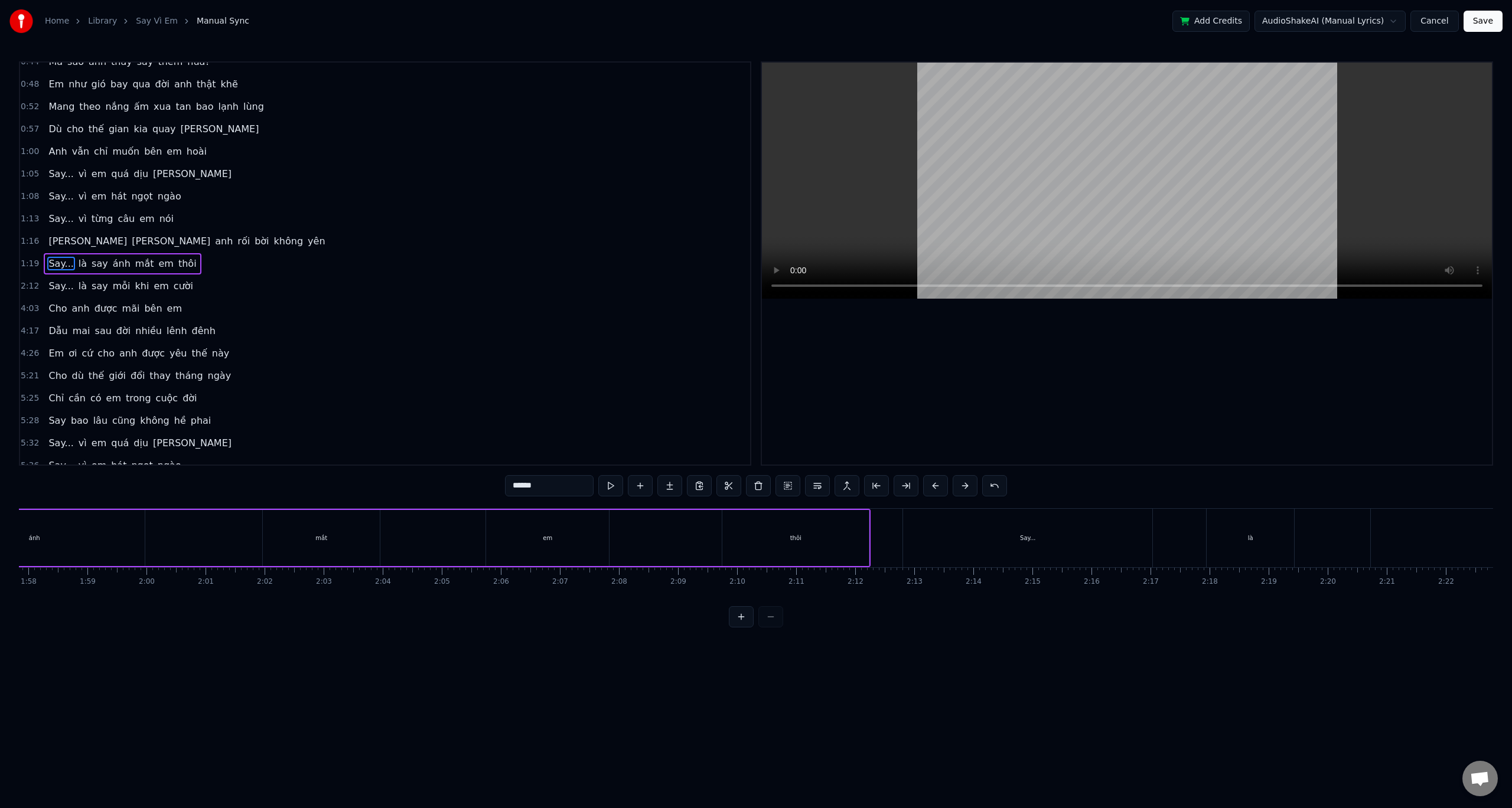
scroll to position [0, 6060]
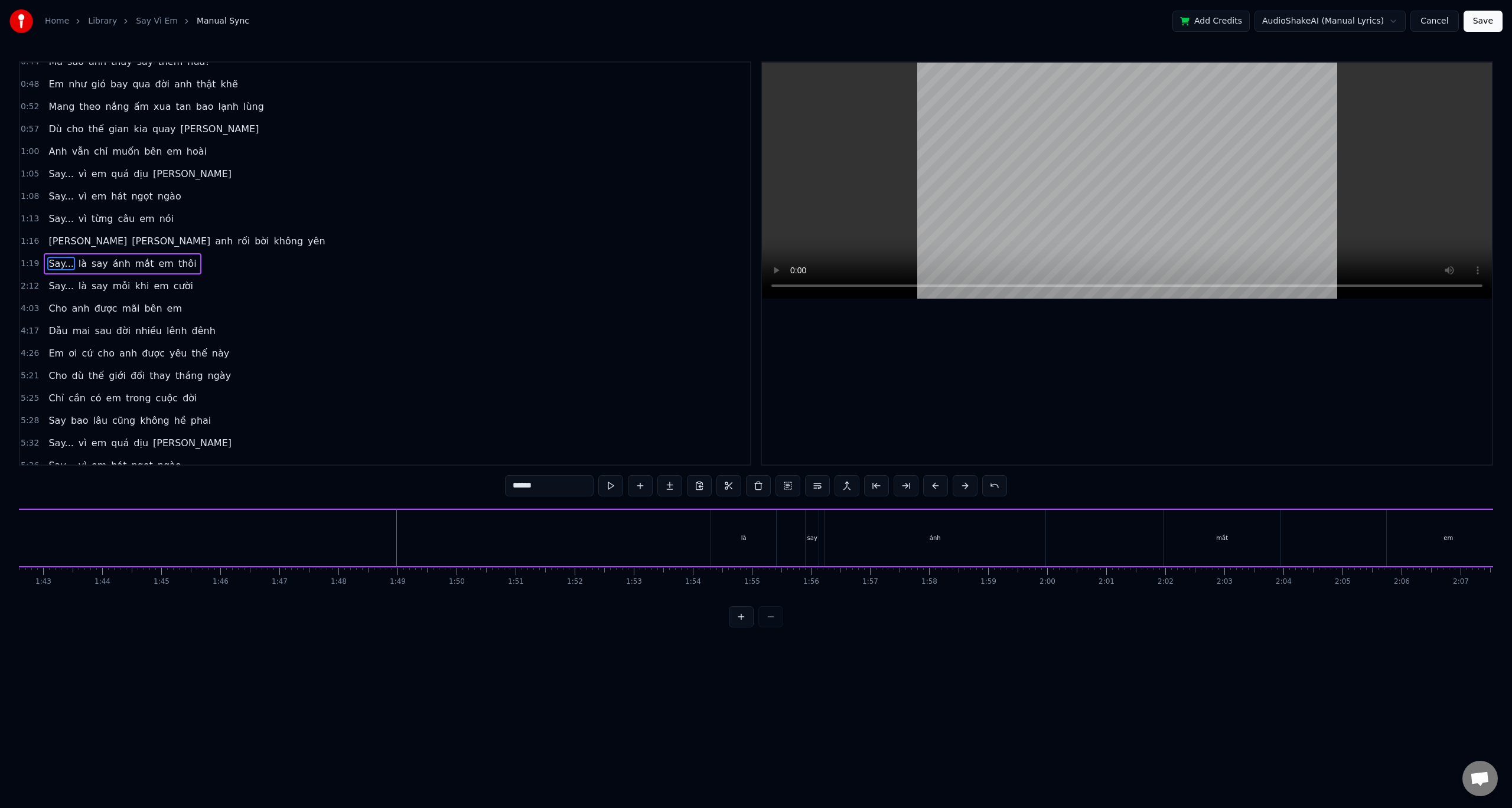
click at [746, 534] on div "là" at bounding box center [744, 538] width 5 height 9
type input "**"
drag, startPoint x: 694, startPoint y: 509, endPoint x: 1359, endPoint y: 532, distance: 665.4
click at [1367, 529] on div "Say... là say ánh mắt em thôi" at bounding box center [211, 538] width 3121 height 58
click at [1342, 534] on div "Say... là say ánh mắt em thôi" at bounding box center [211, 538] width 3121 height 58
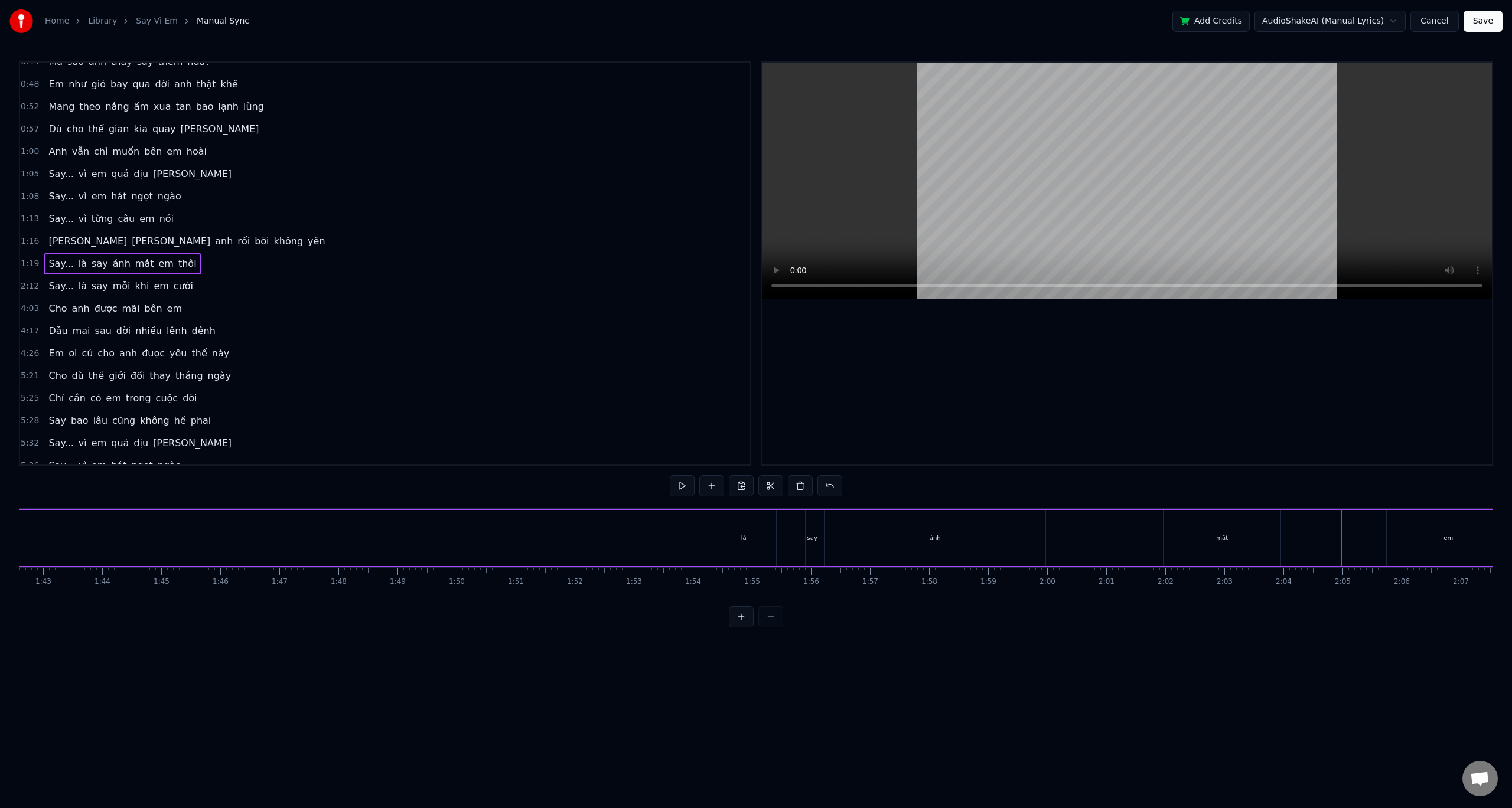
click at [730, 533] on div "là" at bounding box center [744, 538] width 65 height 56
drag, startPoint x: 773, startPoint y: 527, endPoint x: 749, endPoint y: 529, distance: 24.1
click at [749, 529] on div at bounding box center [749, 538] width 5 height 53
drag, startPoint x: 721, startPoint y: 519, endPoint x: 198, endPoint y: 549, distance: 523.9
click at [173, 541] on div "là" at bounding box center [170, 538] width 39 height 53
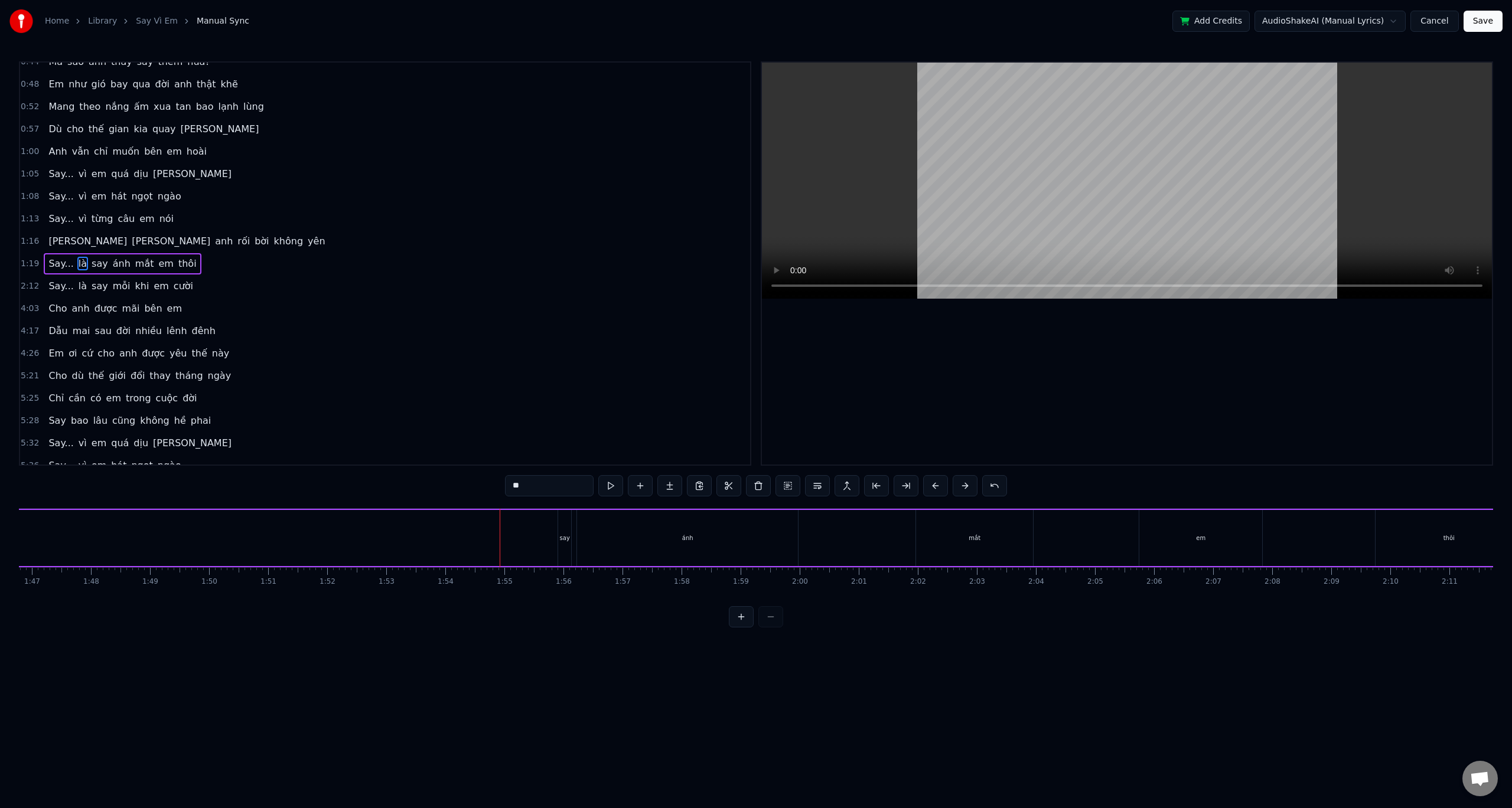
scroll to position [0, 6109]
click at [761, 528] on div "say" at bounding box center [763, 538] width 13 height 56
drag, startPoint x: 763, startPoint y: 519, endPoint x: 110, endPoint y: 530, distance: 653.1
click at [244, 530] on div "say" at bounding box center [250, 538] width 12 height 53
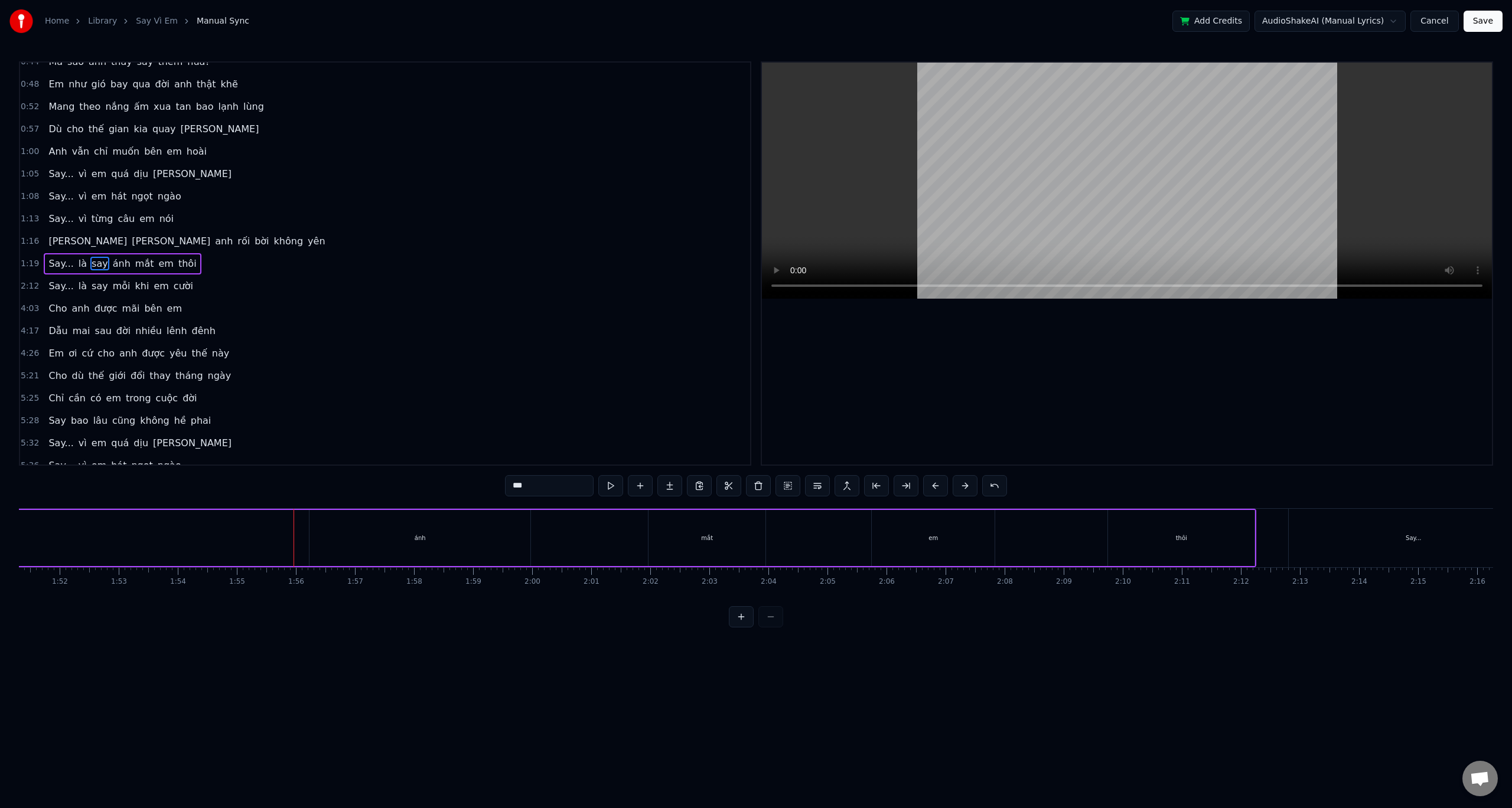
click at [418, 546] on div "ánh" at bounding box center [420, 538] width 221 height 56
type input "***"
drag, startPoint x: 526, startPoint y: 529, endPoint x: 362, endPoint y: 529, distance: 164.0
click at [361, 529] on div at bounding box center [359, 538] width 5 height 53
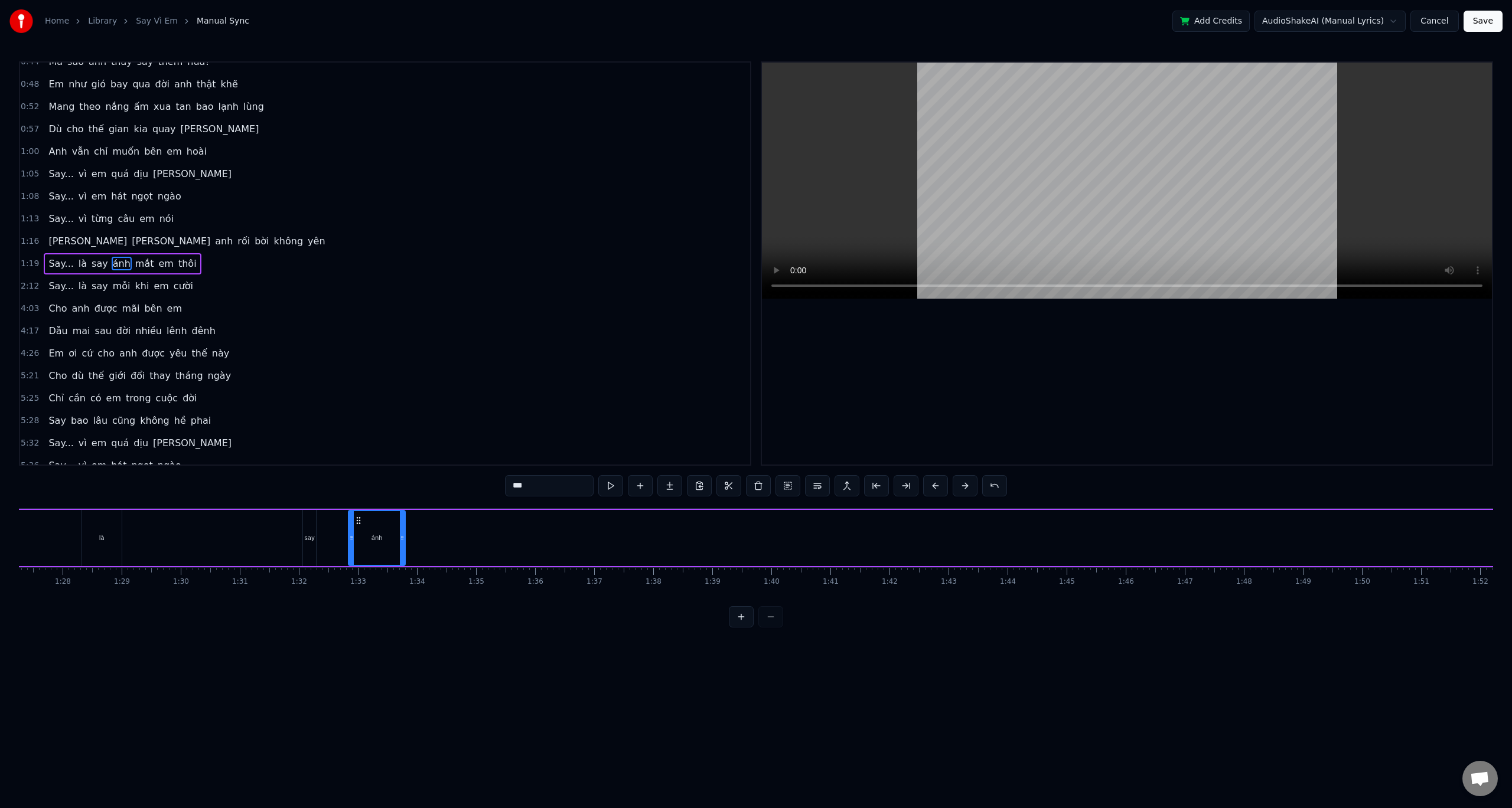
drag, startPoint x: 319, startPoint y: 522, endPoint x: 359, endPoint y: 522, distance: 40.0
click at [359, 522] on icon at bounding box center [358, 520] width 9 height 9
drag, startPoint x: 309, startPoint y: 525, endPoint x: 222, endPoint y: 525, distance: 87.0
click at [222, 525] on div "Say... là say ánh mắt em thôi" at bounding box center [1116, 538] width 3121 height 58
click at [305, 519] on div "say" at bounding box center [309, 538] width 13 height 56
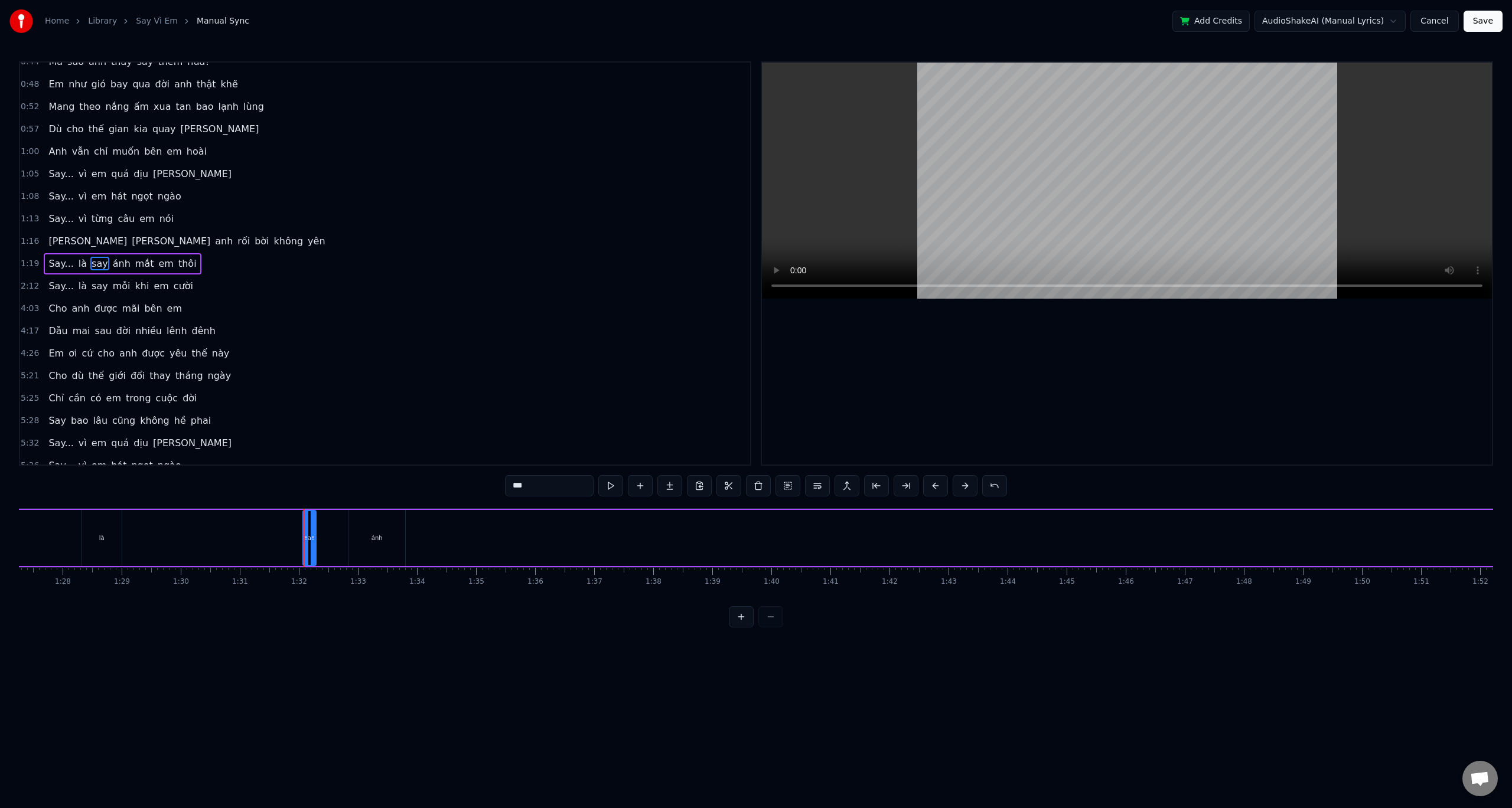
click at [327, 519] on div "Say... là say ánh mắt em thôi" at bounding box center [1116, 538] width 3121 height 58
click at [314, 521] on div "say" at bounding box center [309, 538] width 13 height 56
click at [305, 516] on div at bounding box center [306, 538] width 5 height 53
drag, startPoint x: 314, startPoint y: 519, endPoint x: 327, endPoint y: 519, distance: 13.0
click at [326, 519] on div at bounding box center [324, 538] width 5 height 53
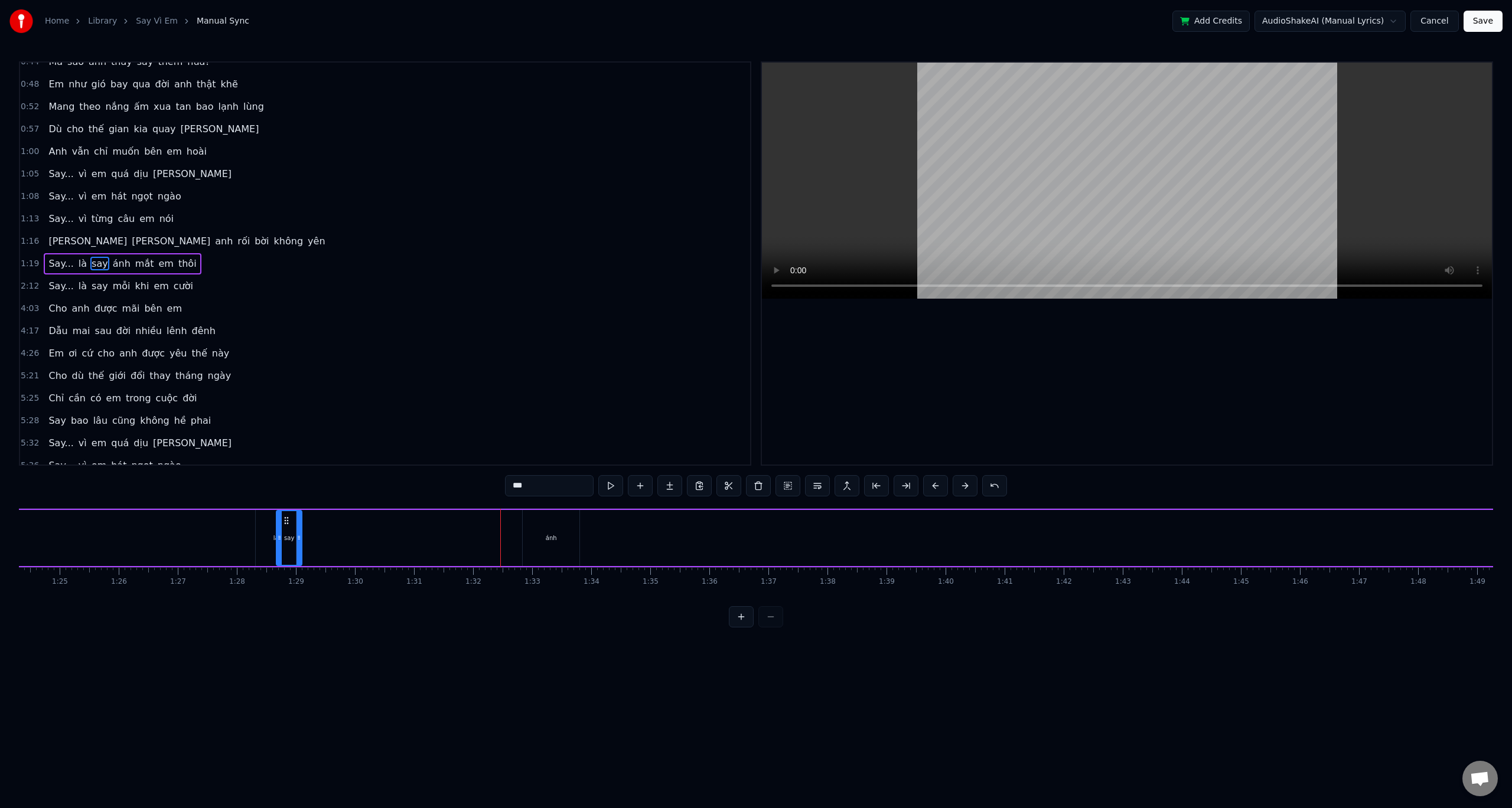
scroll to position [0, 4969]
drag, startPoint x: 313, startPoint y: 522, endPoint x: 317, endPoint y: 529, distance: 8.1
click at [317, 529] on div "say" at bounding box center [321, 538] width 24 height 53
click at [572, 534] on div "ánh" at bounding box center [562, 538] width 57 height 56
type input "***"
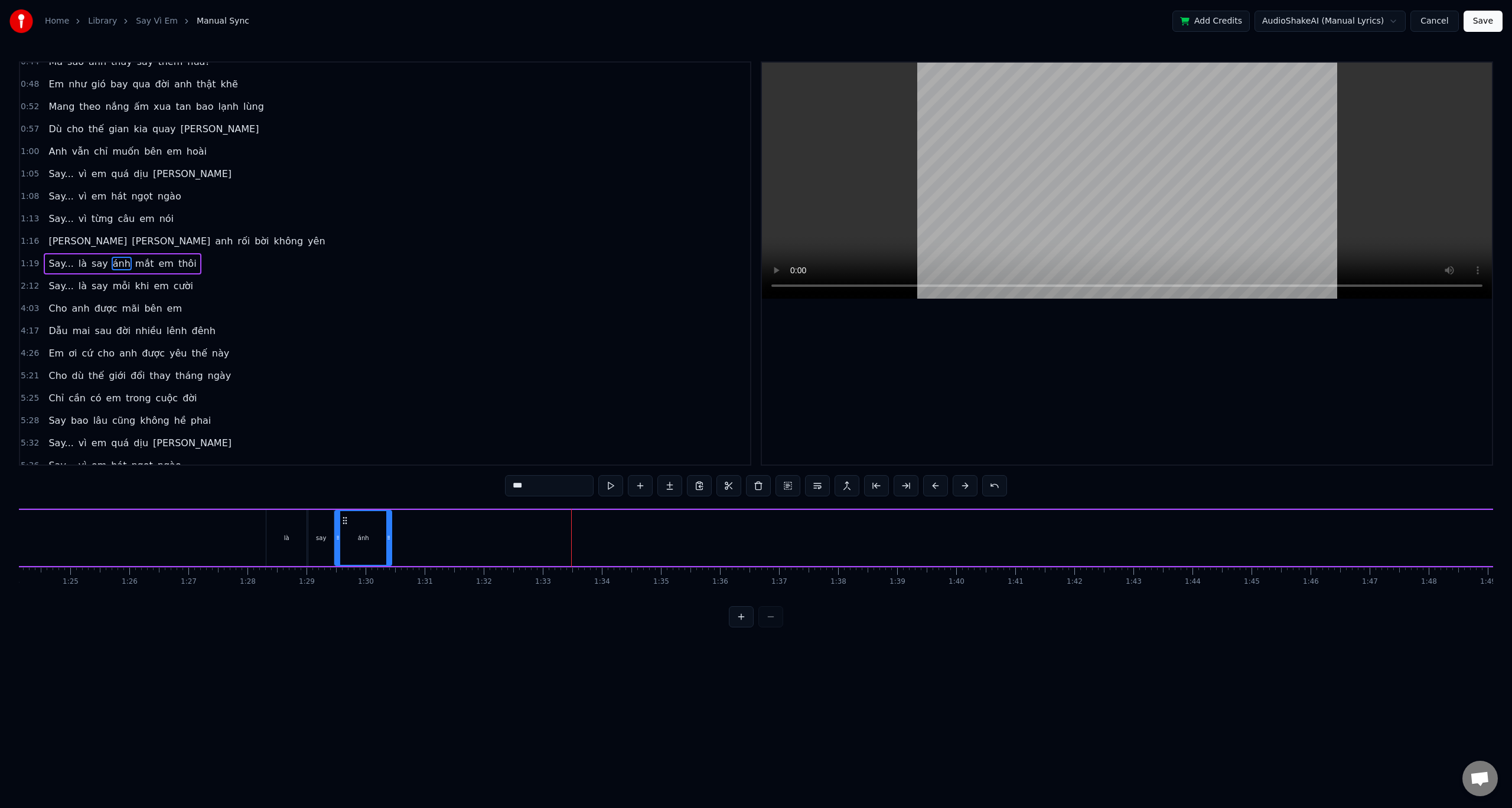
drag, startPoint x: 546, startPoint y: 522, endPoint x: 347, endPoint y: 532, distance: 199.3
click at [347, 532] on div "ánh" at bounding box center [364, 538] width 56 height 53
click at [225, 487] on div "0:32 Anh đâu biết yêu em lại say đến vậy 0:36 Say từ ánh mắt, say luôn cả nụ cư…" at bounding box center [756, 344] width 1474 height 566
click at [227, 500] on div "0:32 Anh đâu biết yêu em lại say đến vậy 0:36 Say từ ánh mắt, say luôn cả nụ cư…" at bounding box center [756, 344] width 1474 height 566
click at [229, 507] on div "0:32 Anh đâu biết yêu em lại say đến vậy 0:36 Say từ ánh mắt, say luôn cả nụ cư…" at bounding box center [756, 344] width 1474 height 566
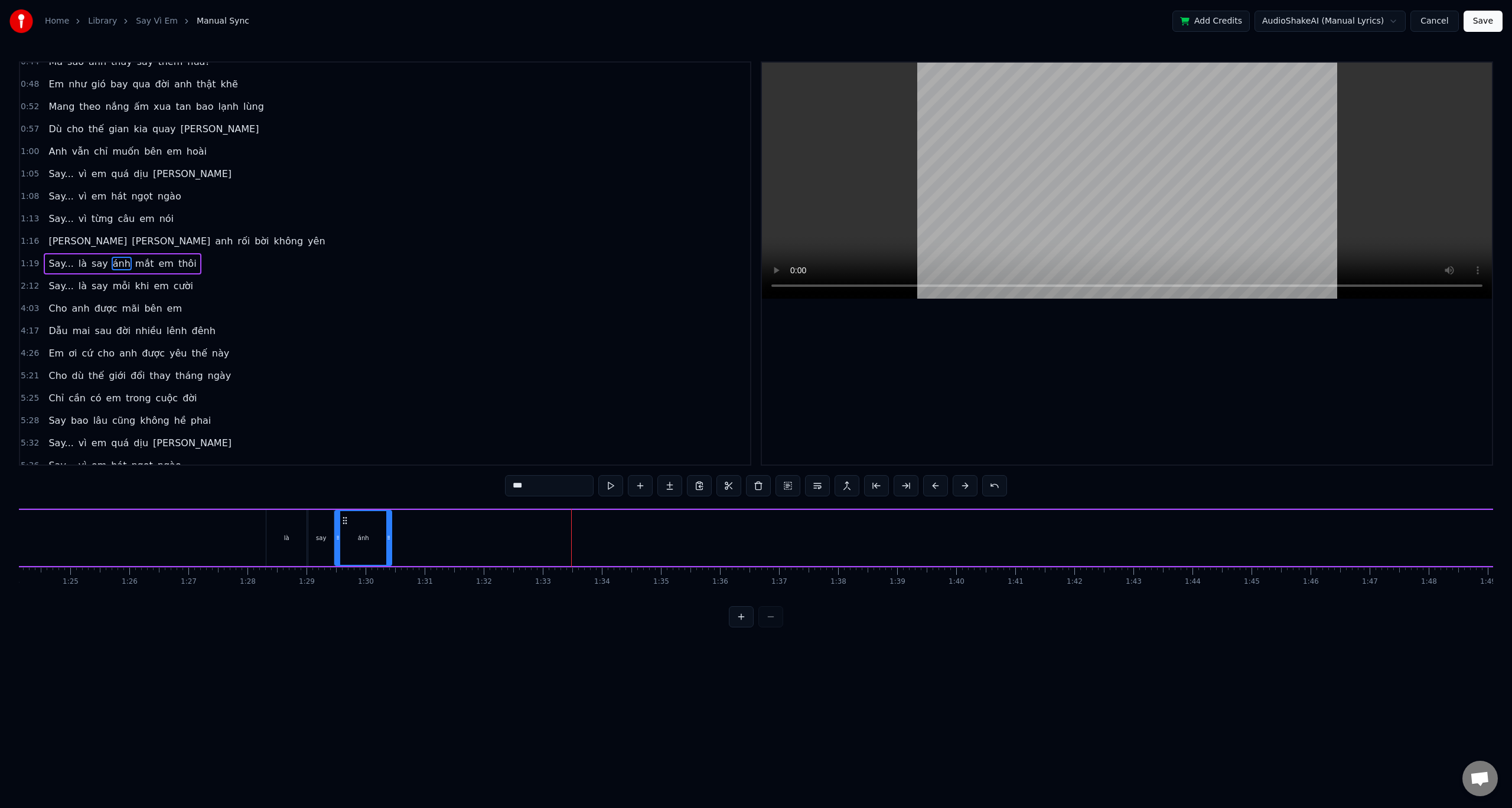
click at [235, 515] on div "Say... là say ánh mắt em thôi" at bounding box center [1301, 538] width 3121 height 58
drag, startPoint x: 280, startPoint y: 537, endPoint x: 125, endPoint y: 544, distance: 155.2
click at [94, 536] on div "Say... là say ánh mắt em thôi" at bounding box center [1301, 538] width 3121 height 58
click at [307, 518] on div "là" at bounding box center [287, 538] width 41 height 56
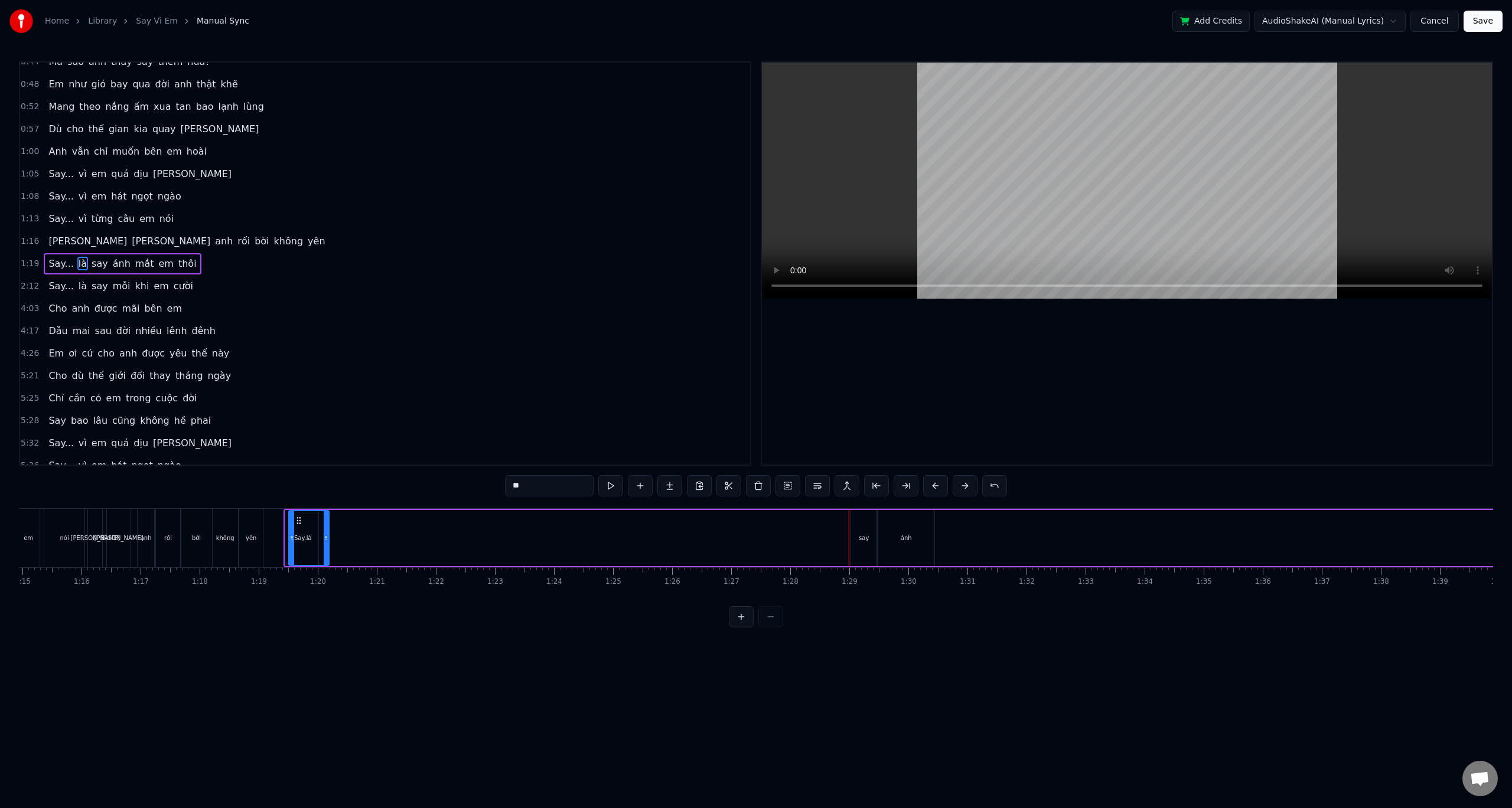
scroll to position [0, 4416]
drag, startPoint x: 276, startPoint y: 519, endPoint x: 342, endPoint y: 536, distance: 68.2
click at [342, 536] on div "là" at bounding box center [352, 538] width 39 height 53
drag, startPoint x: 873, startPoint y: 521, endPoint x: 465, endPoint y: 537, distance: 408.3
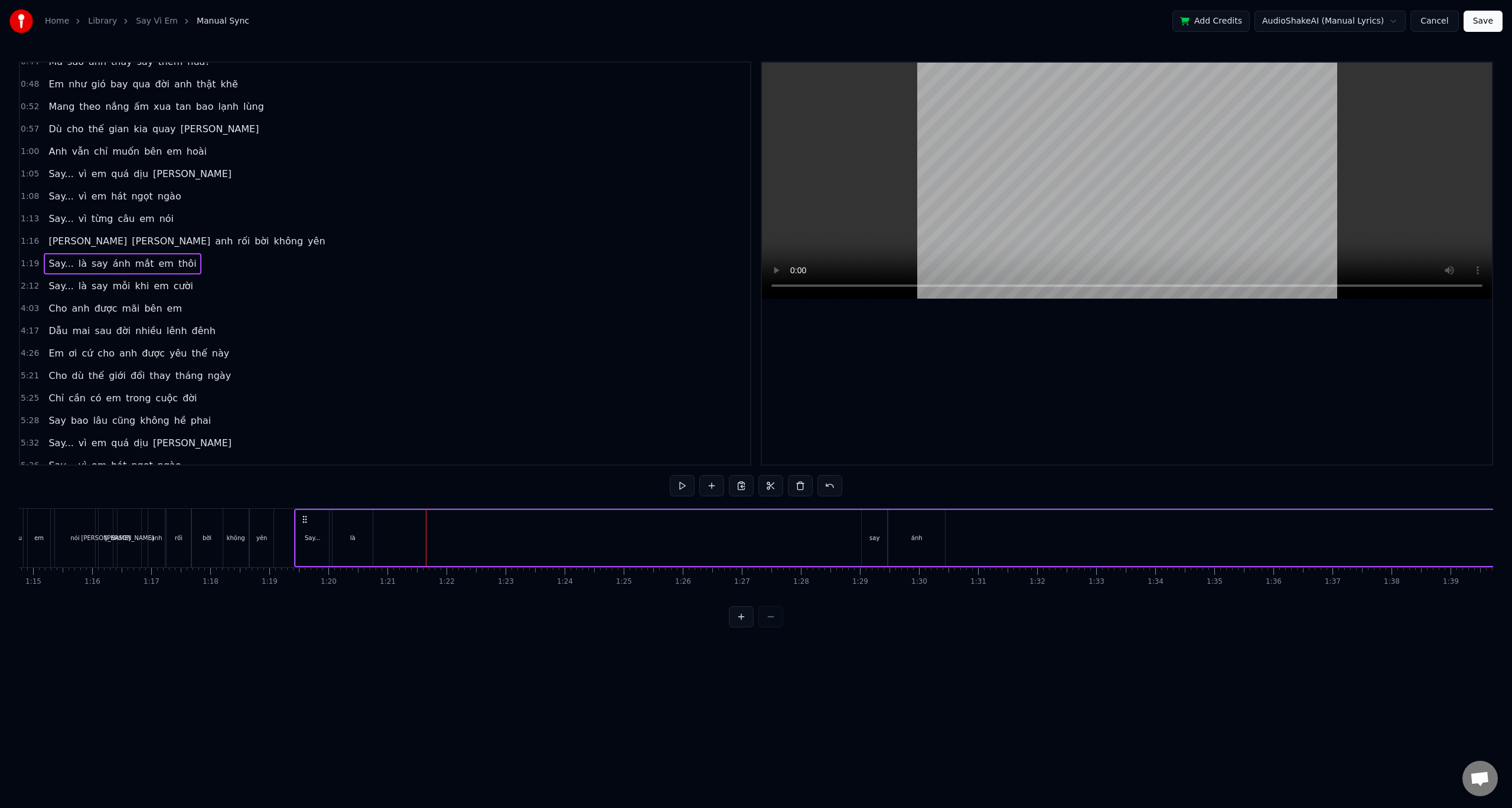
click at [882, 527] on div "say" at bounding box center [875, 538] width 26 height 56
drag, startPoint x: 869, startPoint y: 522, endPoint x: 384, endPoint y: 524, distance: 485.0
click at [384, 524] on icon at bounding box center [386, 520] width 9 height 9
click at [916, 527] on div "ánh" at bounding box center [917, 538] width 57 height 56
drag, startPoint x: 898, startPoint y: 520, endPoint x: 414, endPoint y: 541, distance: 484.5
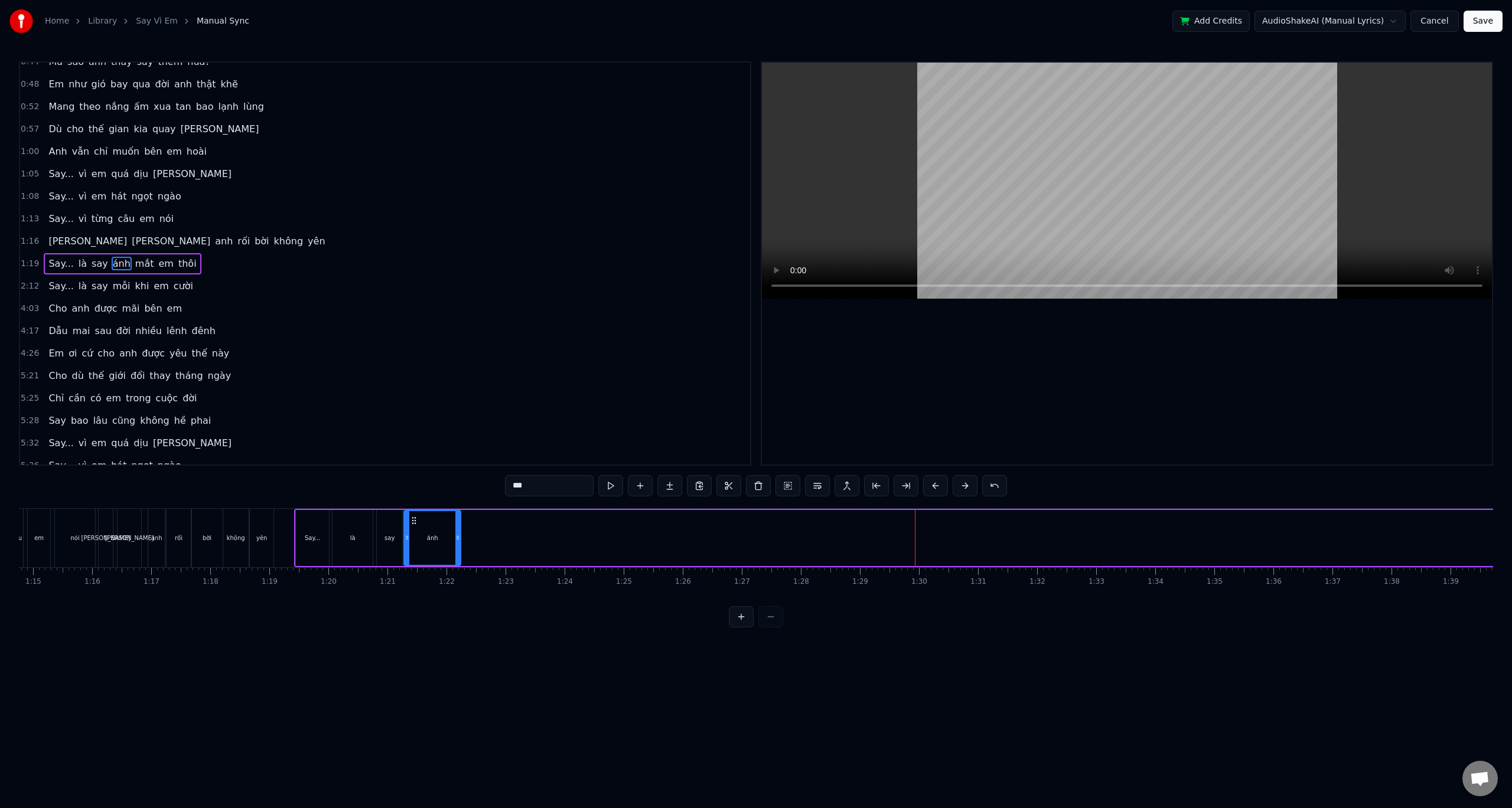
click at [414, 541] on div "ánh" at bounding box center [433, 538] width 56 height 53
click at [230, 505] on div "0:32 Anh đâu biết yêu em lại say đến vậy 0:36 Say từ ánh mắt, say luôn cả nụ cư…" at bounding box center [756, 344] width 1474 height 566
click at [232, 516] on div "không" at bounding box center [236, 538] width 26 height 58
type input "*****"
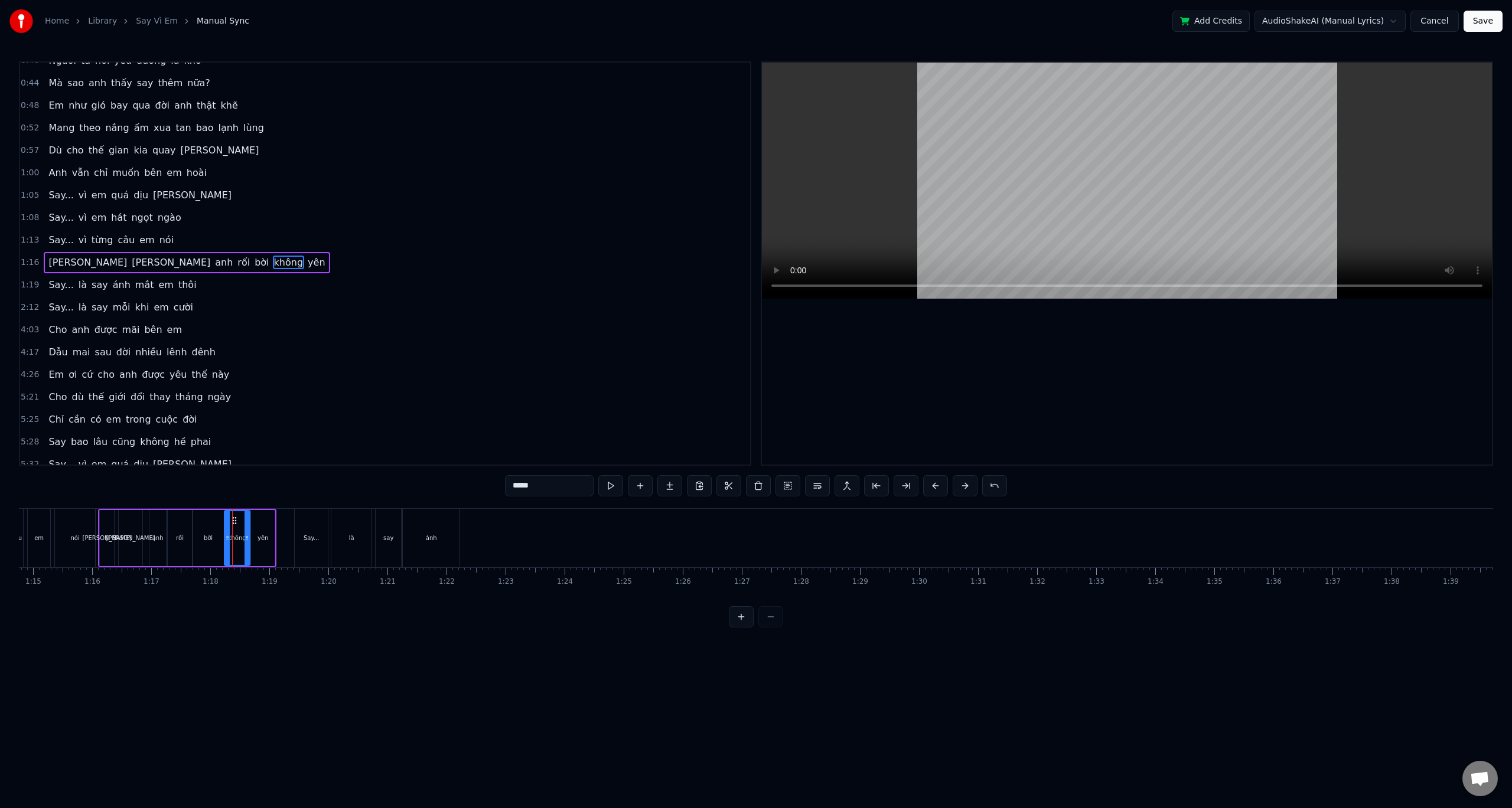
scroll to position [57, 0]
drag, startPoint x: 426, startPoint y: 524, endPoint x: 480, endPoint y: 526, distance: 54.0
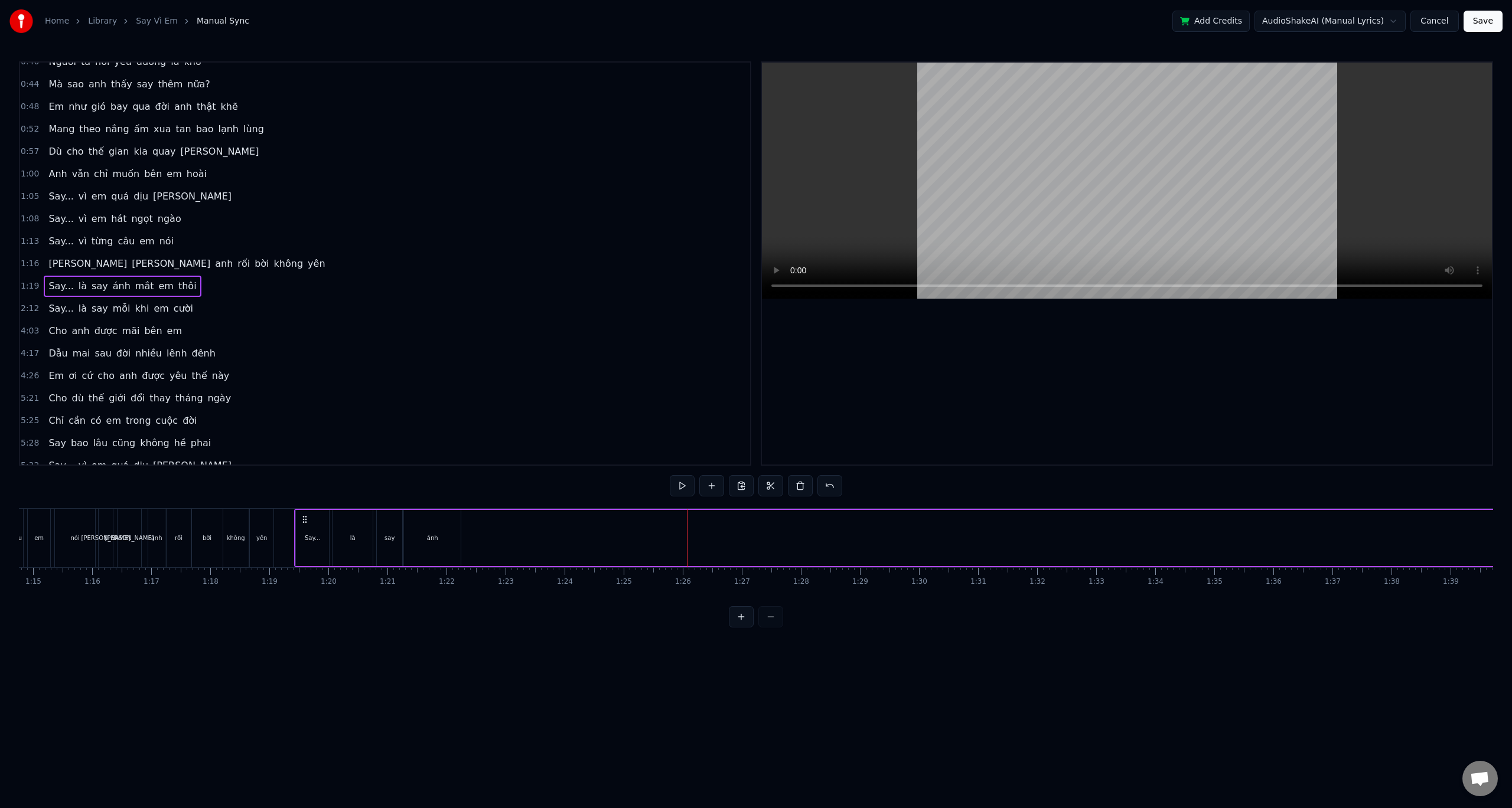
click at [442, 534] on div "ánh" at bounding box center [433, 538] width 57 height 56
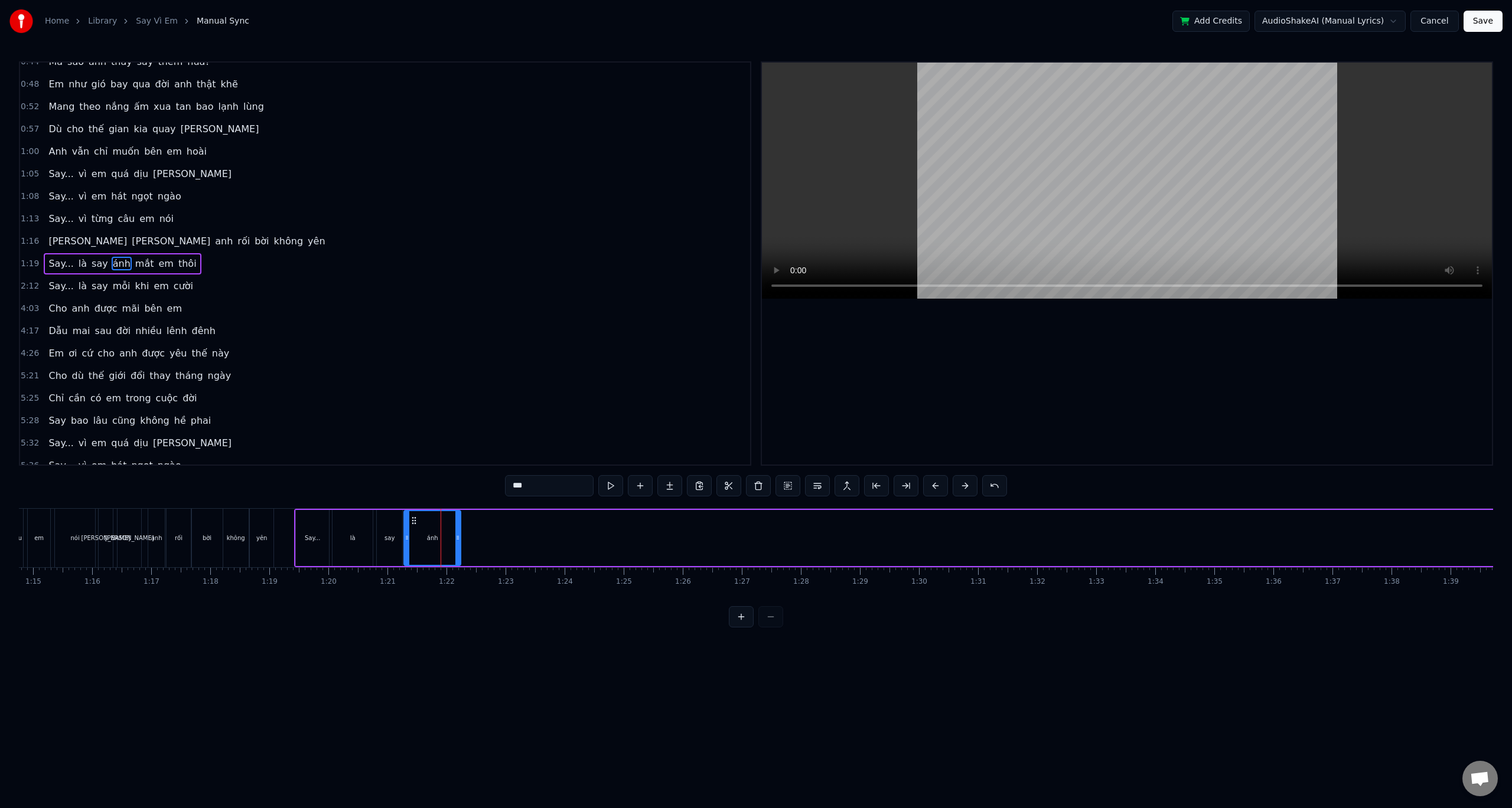
drag, startPoint x: 439, startPoint y: 526, endPoint x: 470, endPoint y: 525, distance: 31.0
click at [412, 520] on div "ánh" at bounding box center [433, 538] width 57 height 56
drag, startPoint x: 413, startPoint y: 521, endPoint x: 433, endPoint y: 523, distance: 20.1
click at [446, 521] on circle at bounding box center [446, 520] width 1 height 1
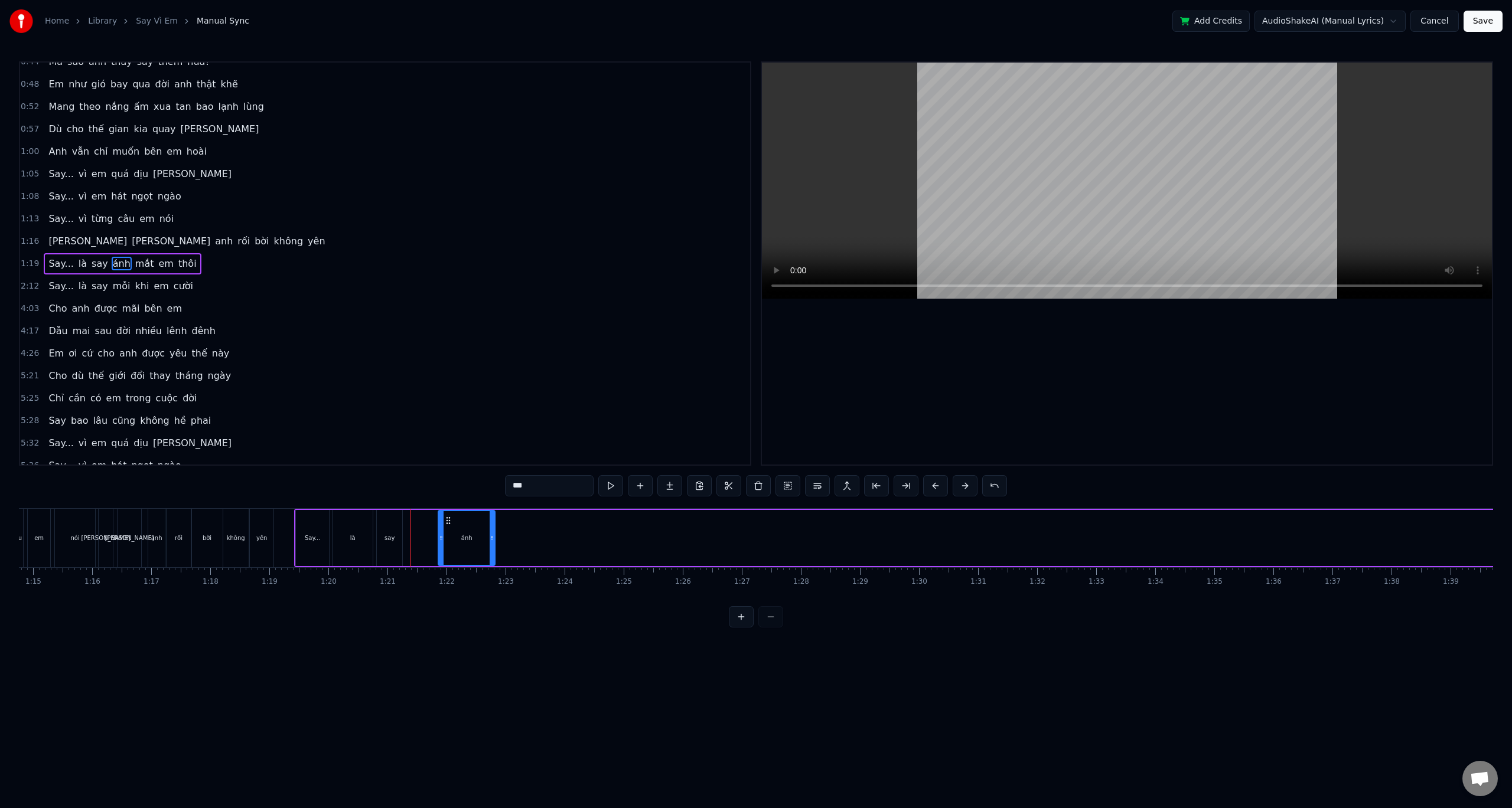
click at [391, 529] on div "say" at bounding box center [390, 538] width 26 height 56
drag, startPoint x: 384, startPoint y: 522, endPoint x: 419, endPoint y: 519, distance: 35.1
click at [419, 519] on icon at bounding box center [421, 520] width 9 height 9
click at [374, 522] on div "là" at bounding box center [353, 538] width 41 height 56
drag, startPoint x: 342, startPoint y: 522, endPoint x: 378, endPoint y: 522, distance: 36.0
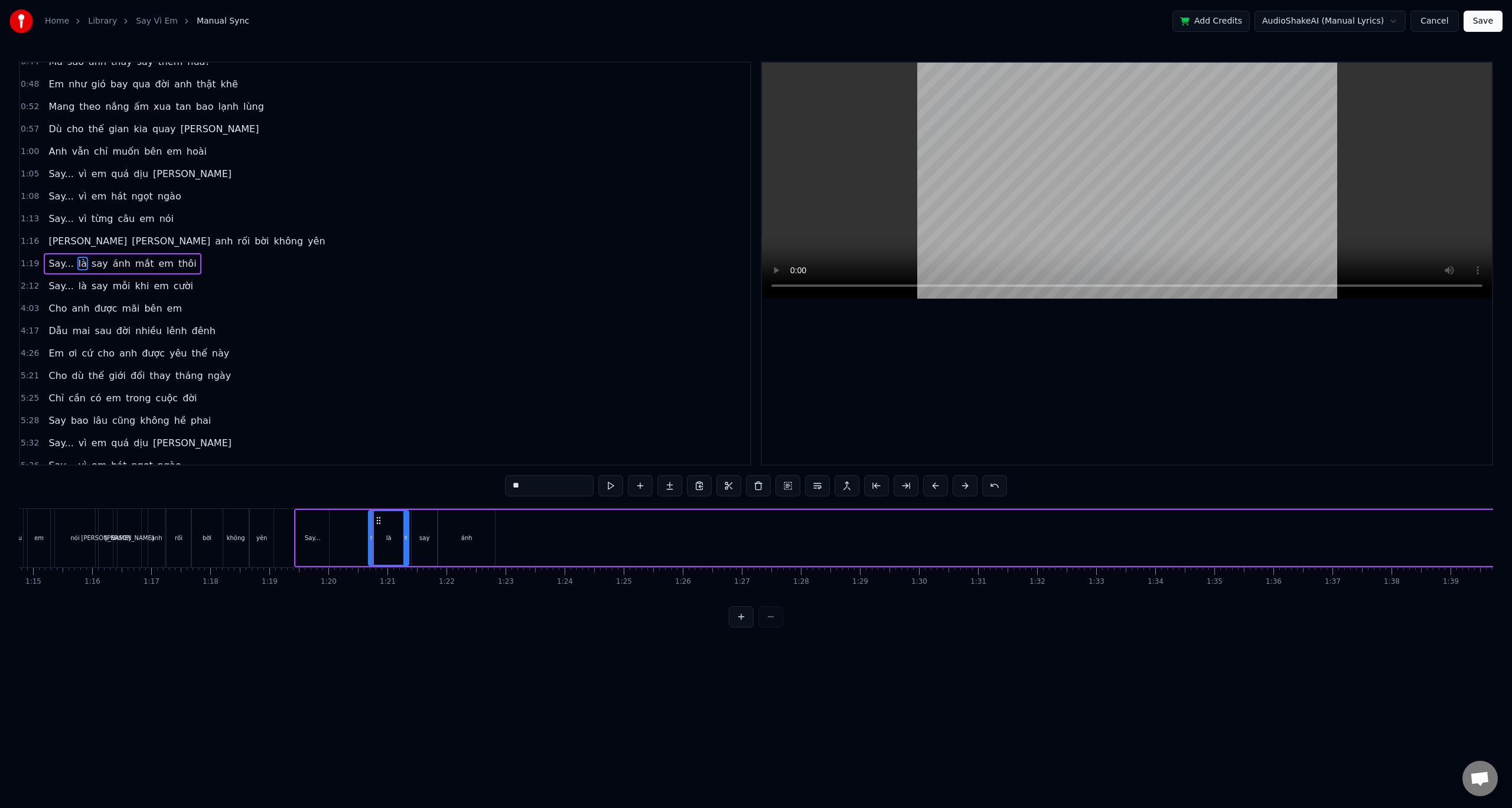
click at [378, 522] on icon at bounding box center [378, 520] width 9 height 9
click at [324, 530] on div "Say..." at bounding box center [312, 538] width 33 height 56
drag, startPoint x: 306, startPoint y: 522, endPoint x: 343, endPoint y: 522, distance: 37.0
click at [343, 522] on icon at bounding box center [342, 520] width 9 height 9
click at [307, 501] on div "0:32 Anh đâu biết yêu em lại say đến vậy 0:36 Say từ ánh mắt, say luôn cả nụ cư…" at bounding box center [756, 344] width 1474 height 566
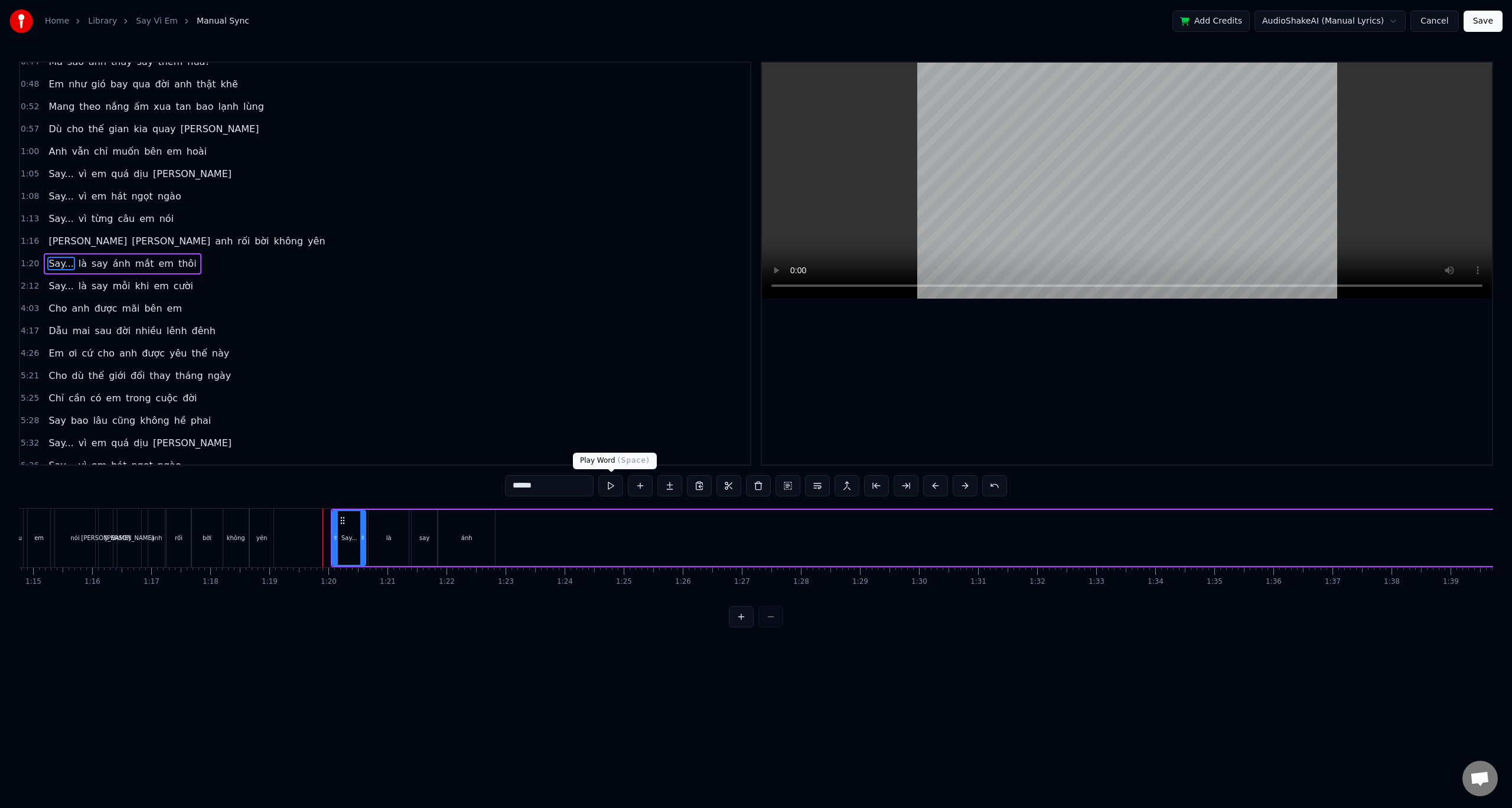
click at [608, 482] on button at bounding box center [610, 486] width 25 height 21
click at [266, 508] on div "0:32 Anh đâu biết yêu em lại say đến vậy 0:36 Say từ ánh mắt, say luôn cả nụ cư…" at bounding box center [756, 344] width 1474 height 566
click at [254, 519] on div "yên" at bounding box center [261, 538] width 24 height 58
type input "***"
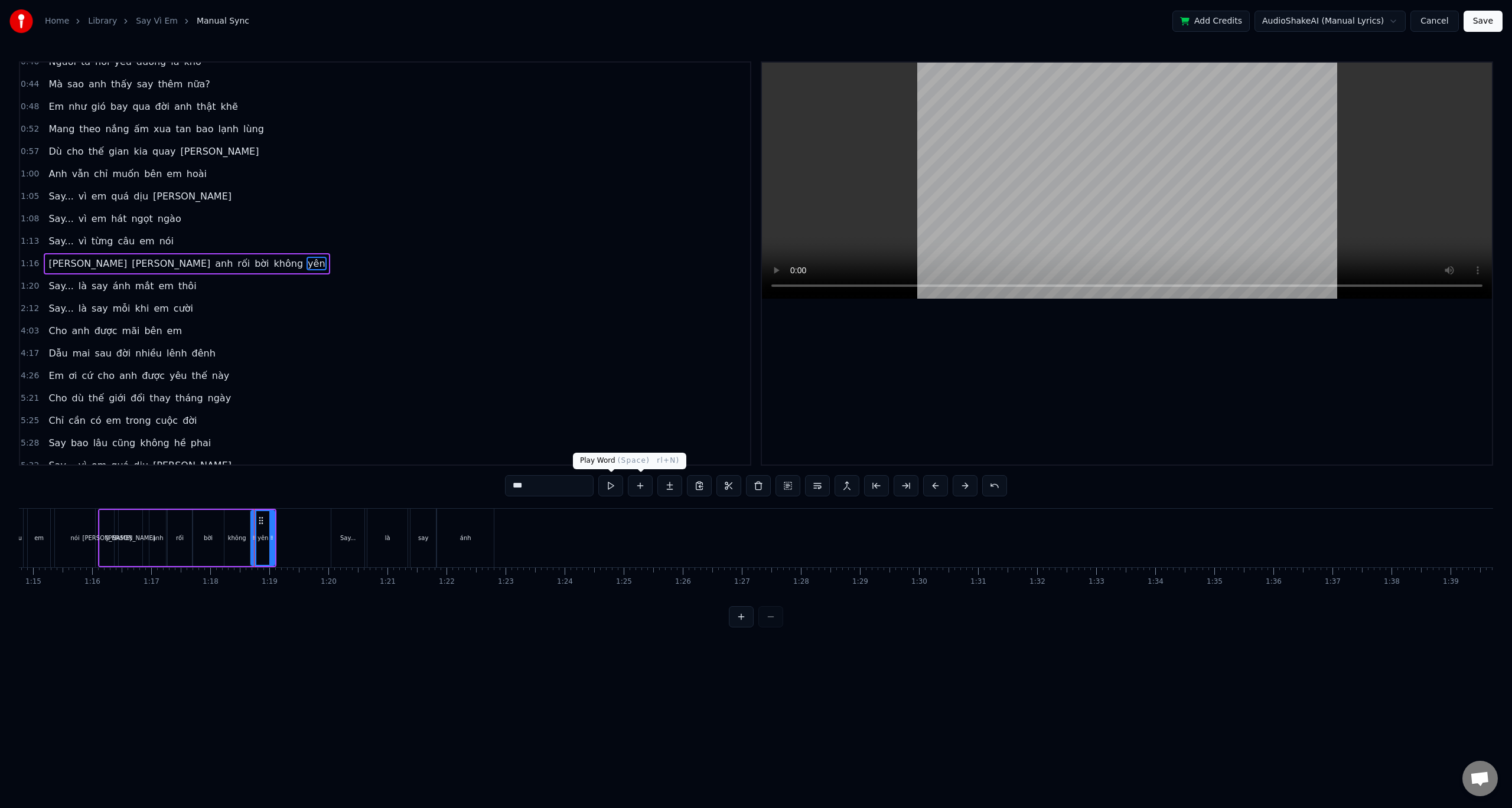
click at [614, 484] on button at bounding box center [610, 486] width 25 height 21
drag, startPoint x: 465, startPoint y: 533, endPoint x: 569, endPoint y: 530, distance: 104.0
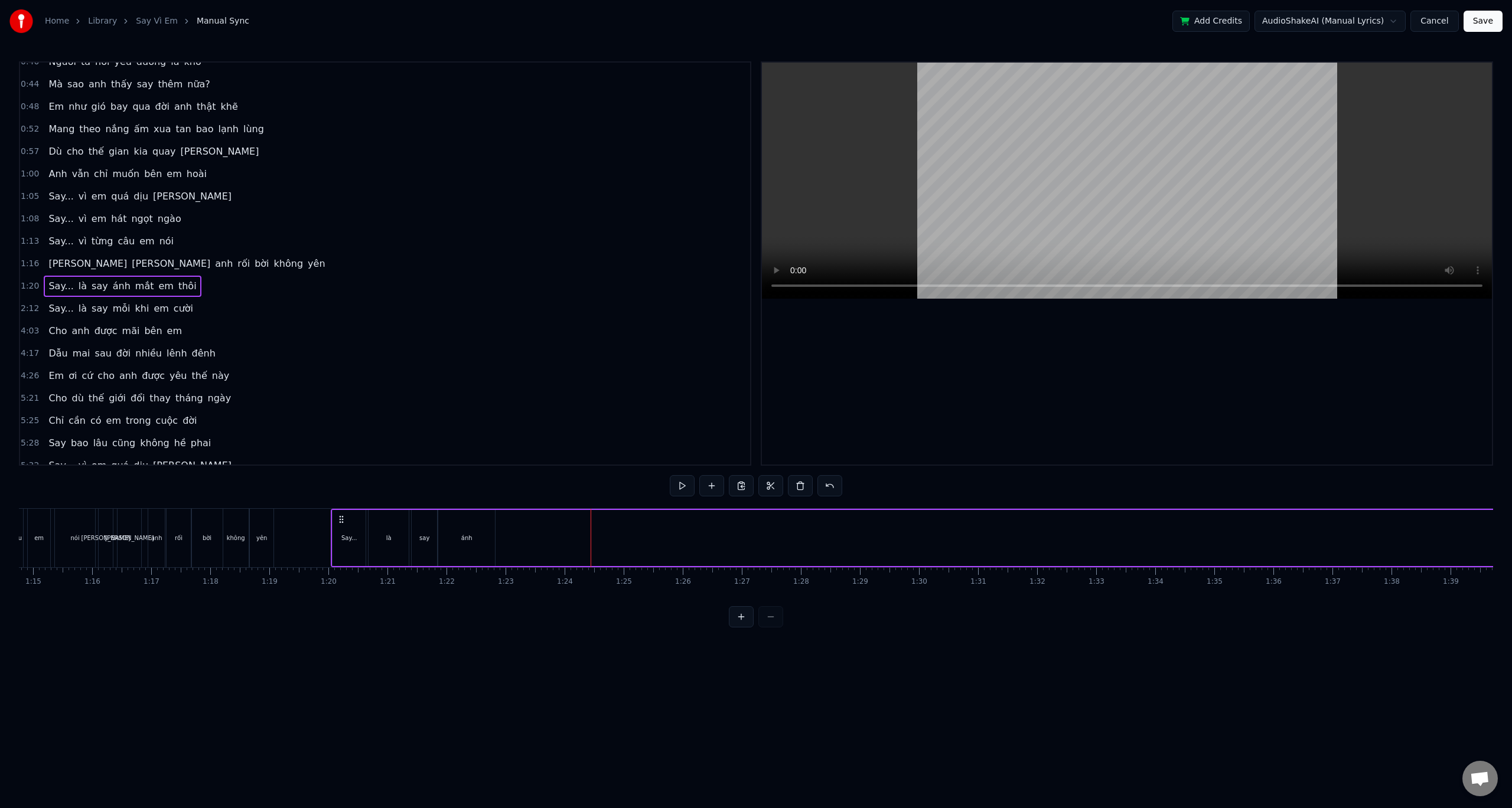
click at [474, 540] on div "ánh" at bounding box center [467, 538] width 57 height 56
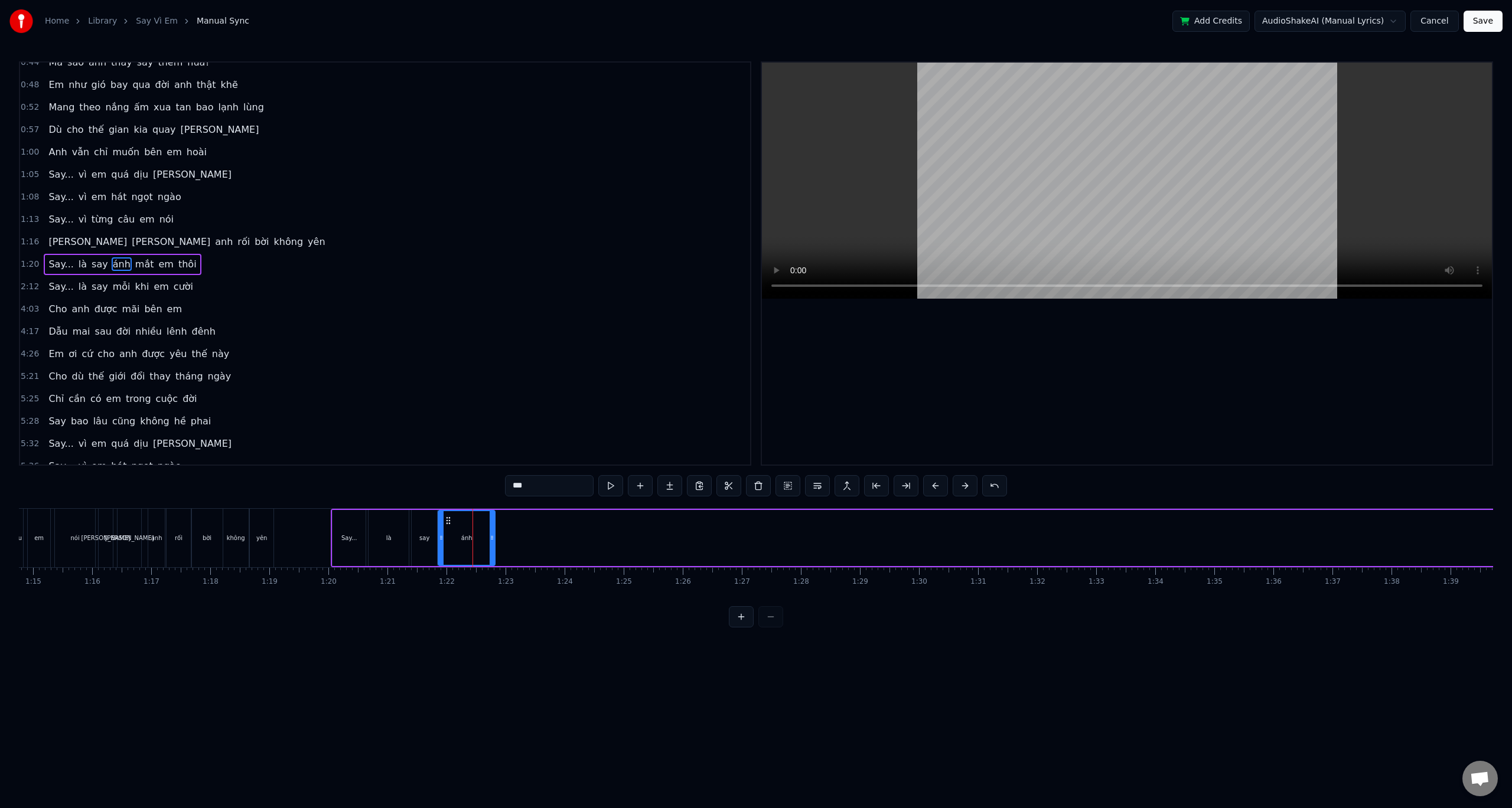
scroll to position [79, 0]
drag, startPoint x: 474, startPoint y: 527, endPoint x: 562, endPoint y: 529, distance: 88.0
click at [440, 528] on div "ánh" at bounding box center [467, 538] width 57 height 56
drag, startPoint x: 449, startPoint y: 522, endPoint x: 595, endPoint y: 521, distance: 146.0
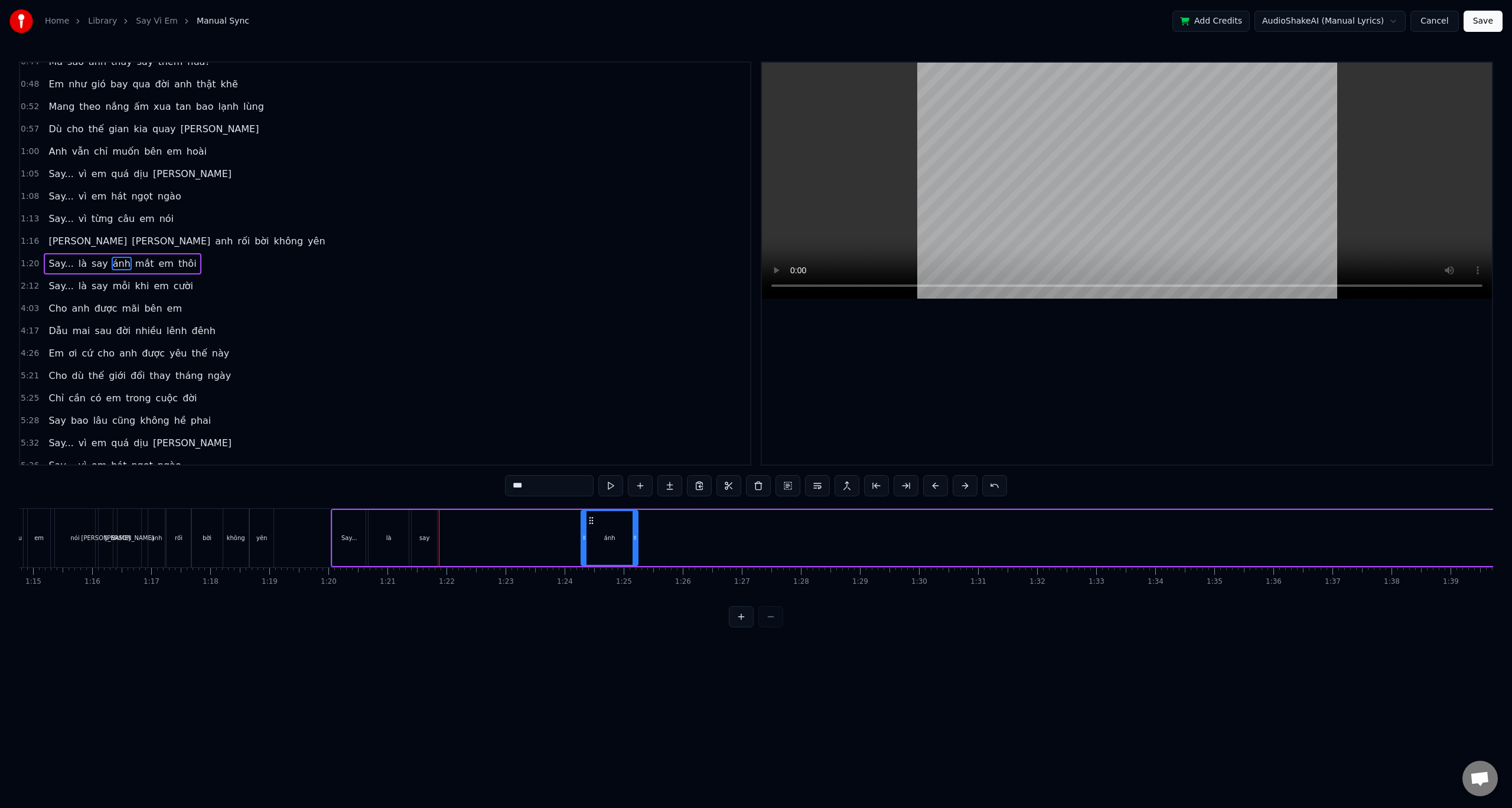
click at [595, 521] on icon at bounding box center [591, 520] width 9 height 9
click at [430, 527] on div "say" at bounding box center [425, 538] width 26 height 56
drag, startPoint x: 422, startPoint y: 522, endPoint x: 557, endPoint y: 517, distance: 135.1
click at [567, 518] on icon at bounding box center [563, 520] width 9 height 9
click at [408, 532] on div "là" at bounding box center [389, 538] width 40 height 56
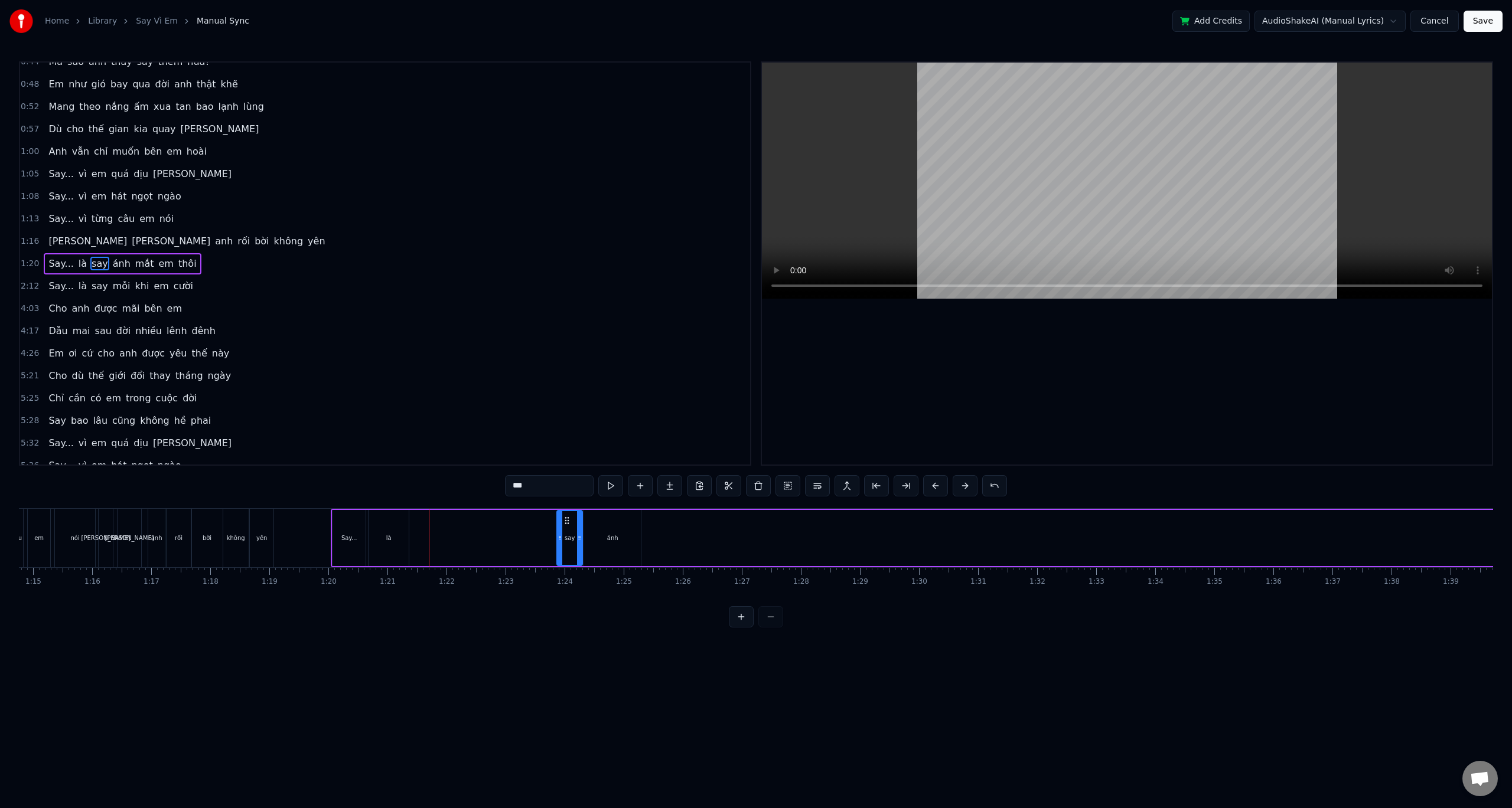
type input "**"
drag, startPoint x: 386, startPoint y: 522, endPoint x: 484, endPoint y: 529, distance: 98.2
click at [381, 525] on div "là" at bounding box center [389, 538] width 40 height 56
drag, startPoint x: 380, startPoint y: 522, endPoint x: 428, endPoint y: 519, distance: 48.1
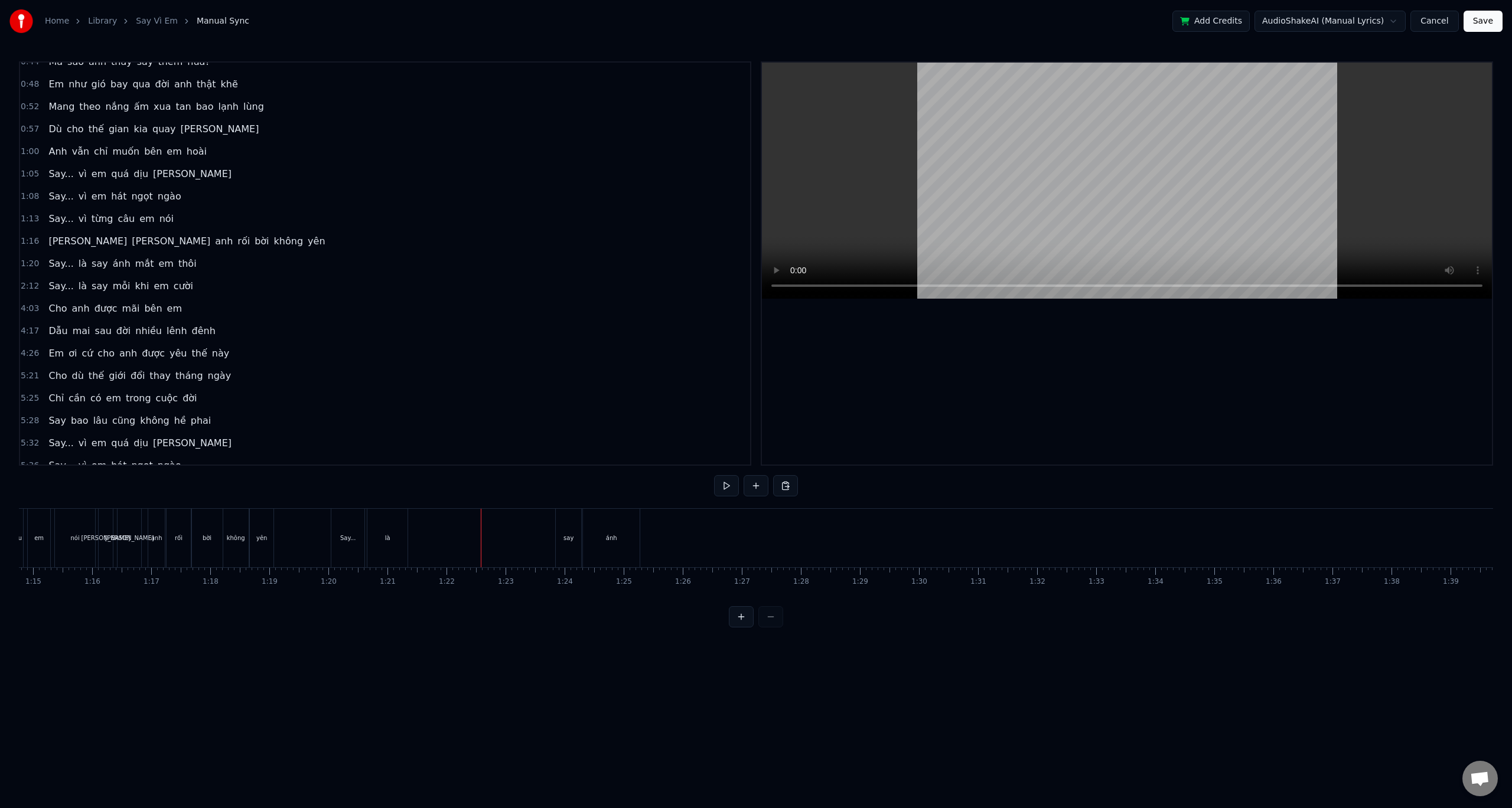
click at [375, 521] on div "là" at bounding box center [387, 538] width 40 height 58
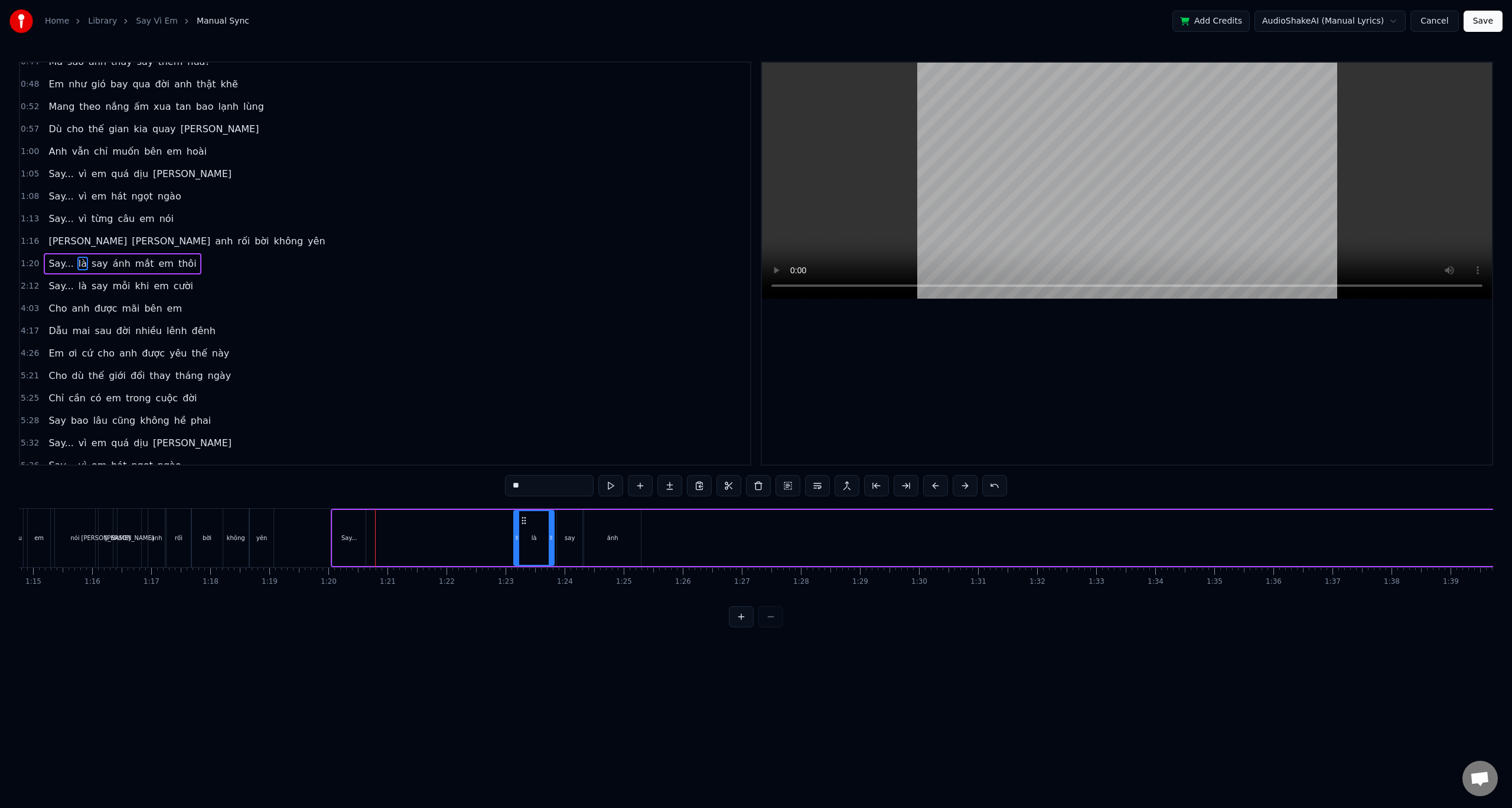
drag, startPoint x: 379, startPoint y: 520, endPoint x: 525, endPoint y: 520, distance: 146.0
click at [525, 520] on circle at bounding box center [525, 520] width 1 height 1
click at [358, 532] on div "Say..." at bounding box center [349, 538] width 33 height 56
drag, startPoint x: 341, startPoint y: 517, endPoint x: 424, endPoint y: 522, distance: 83.2
click at [424, 522] on icon at bounding box center [426, 520] width 9 height 9
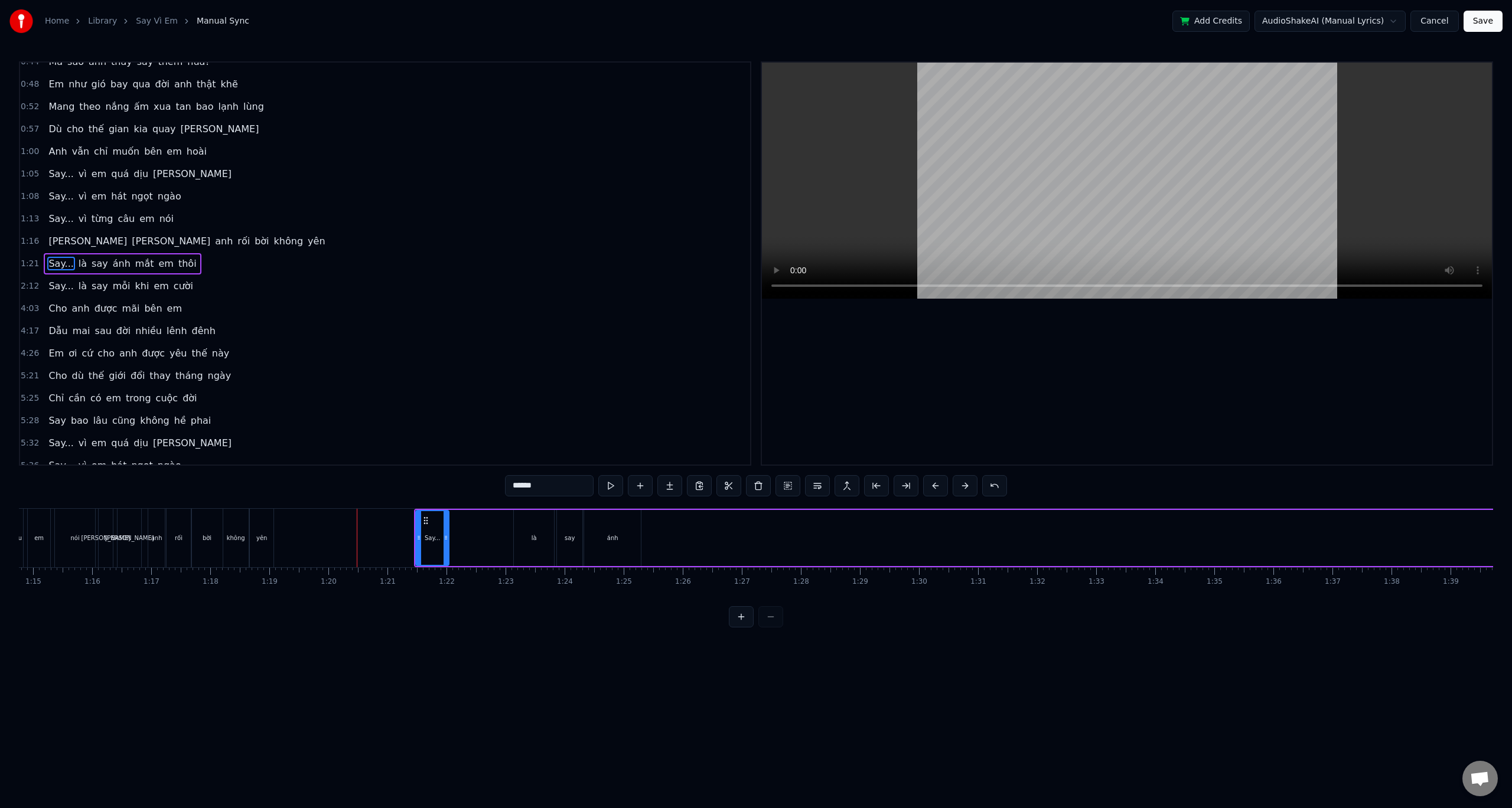
click at [525, 527] on div "là" at bounding box center [534, 538] width 40 height 56
type input "**"
drag, startPoint x: 533, startPoint y: 519, endPoint x: 493, endPoint y: 522, distance: 40.1
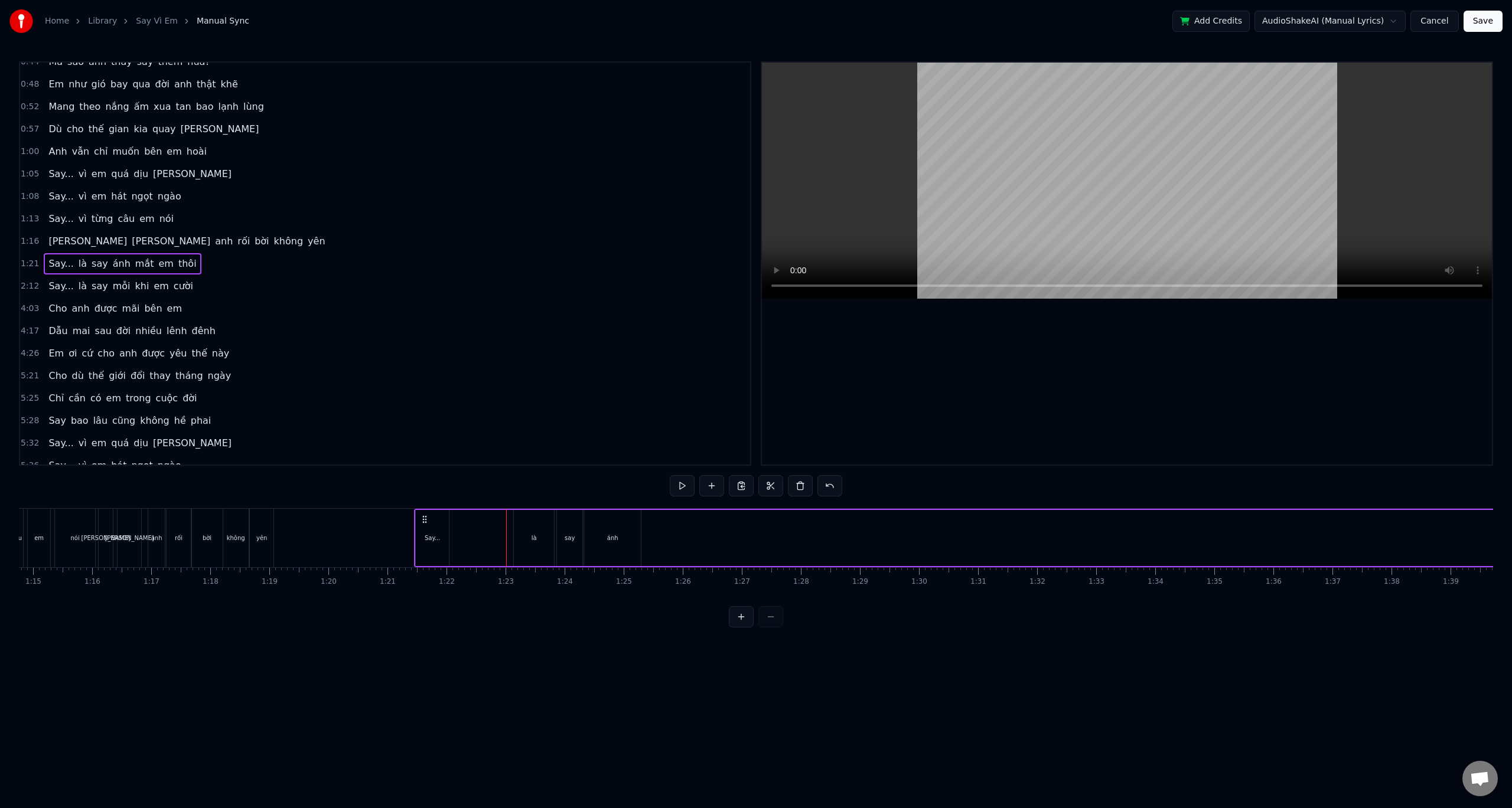
click at [519, 523] on div "là" at bounding box center [534, 538] width 40 height 56
drag, startPoint x: 523, startPoint y: 522, endPoint x: 461, endPoint y: 523, distance: 62.0
click at [461, 523] on icon at bounding box center [461, 520] width 9 height 9
click at [563, 525] on div "say" at bounding box center [570, 538] width 26 height 56
drag, startPoint x: 567, startPoint y: 517, endPoint x: 505, endPoint y: 517, distance: 62.0
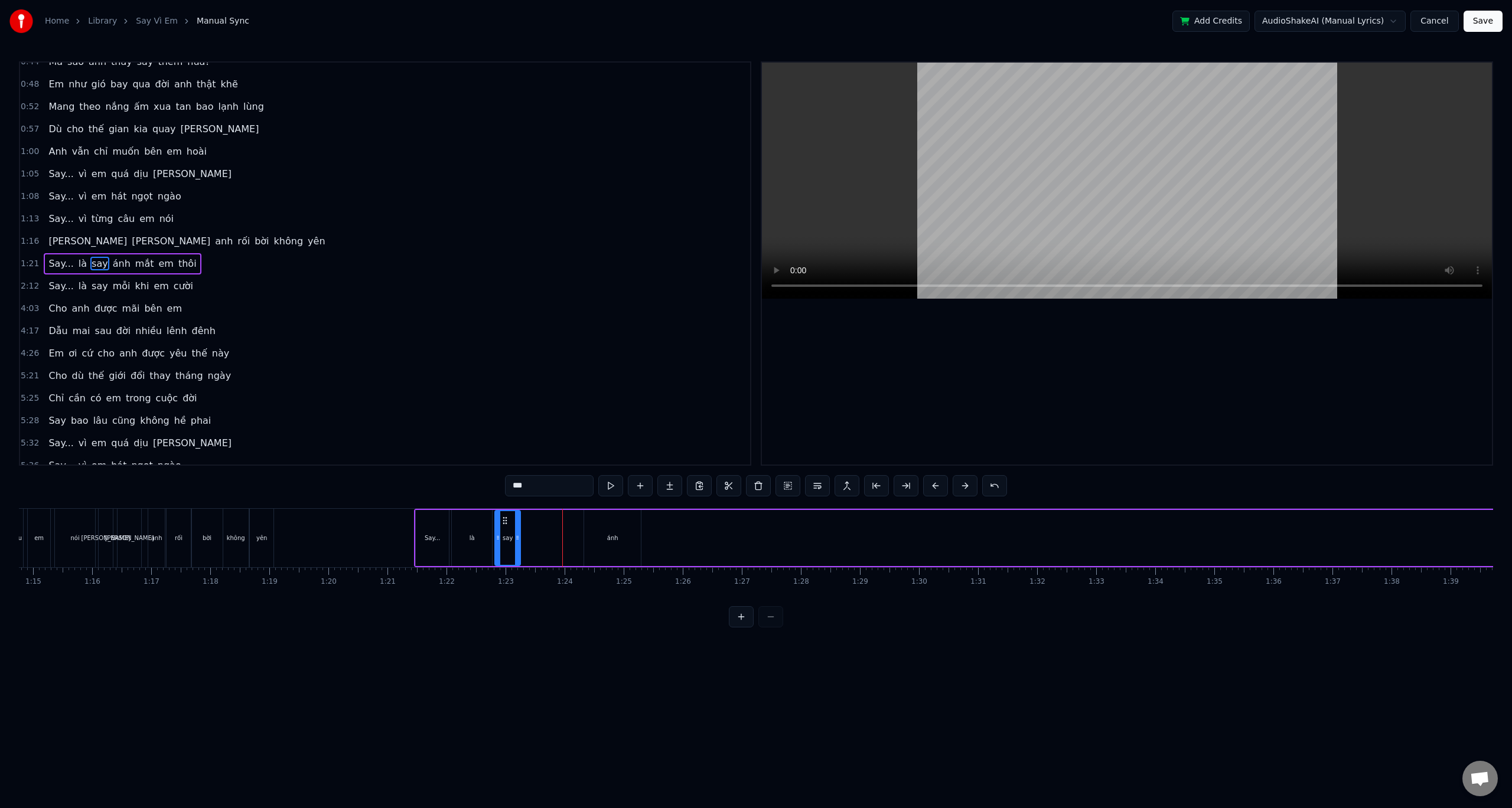
click at [505, 517] on icon at bounding box center [505, 520] width 9 height 9
click at [595, 520] on div "ánh" at bounding box center [612, 538] width 57 height 56
type input "***"
drag, startPoint x: 593, startPoint y: 520, endPoint x: 529, endPoint y: 522, distance: 64.0
click at [529, 522] on icon at bounding box center [530, 520] width 9 height 9
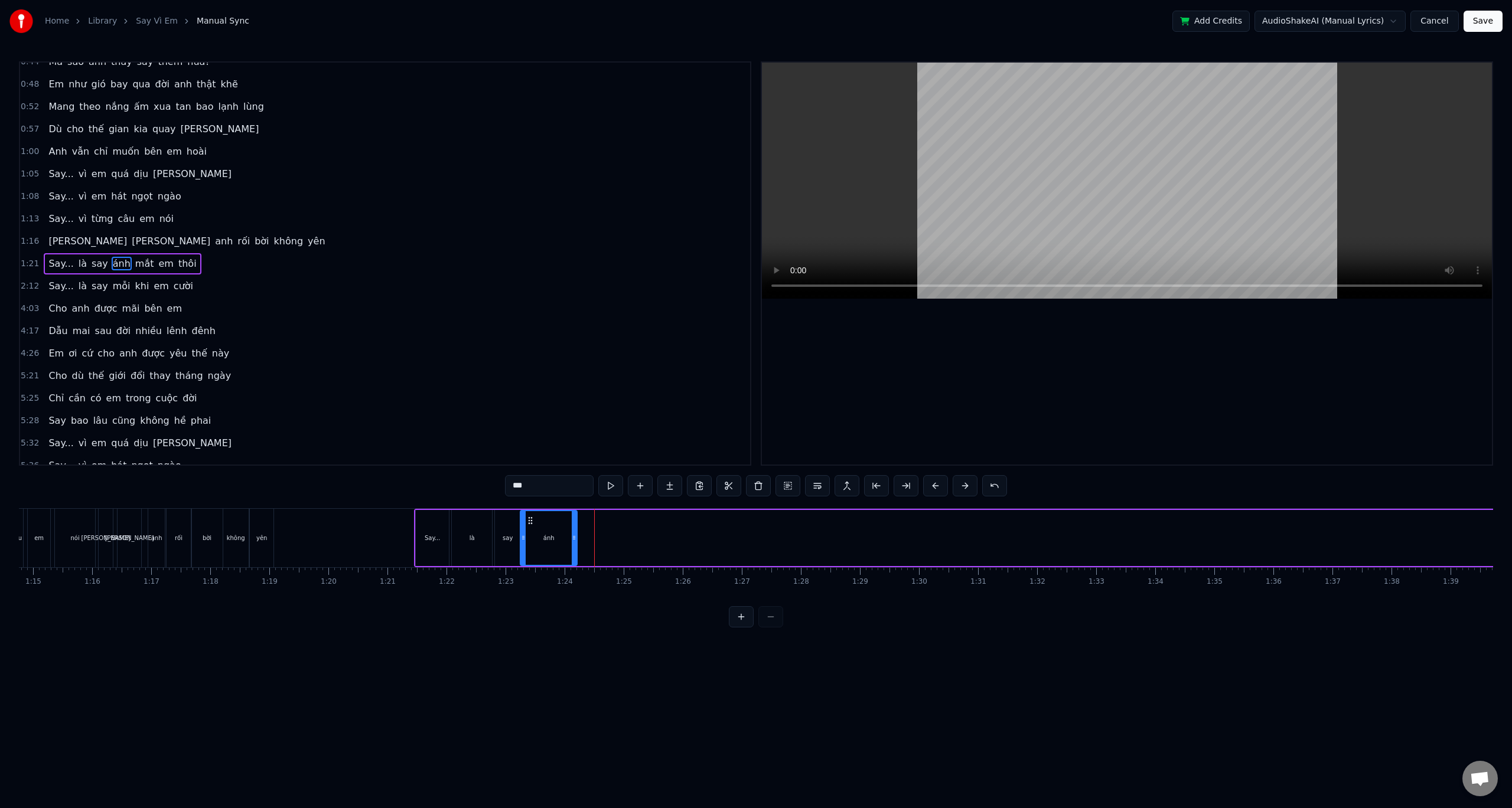
click at [413, 504] on div "0:32 Anh đâu biết yêu em lại say đến vậy 0:36 Say từ ánh mắt, say luôn cả nụ cư…" at bounding box center [756, 344] width 1474 height 566
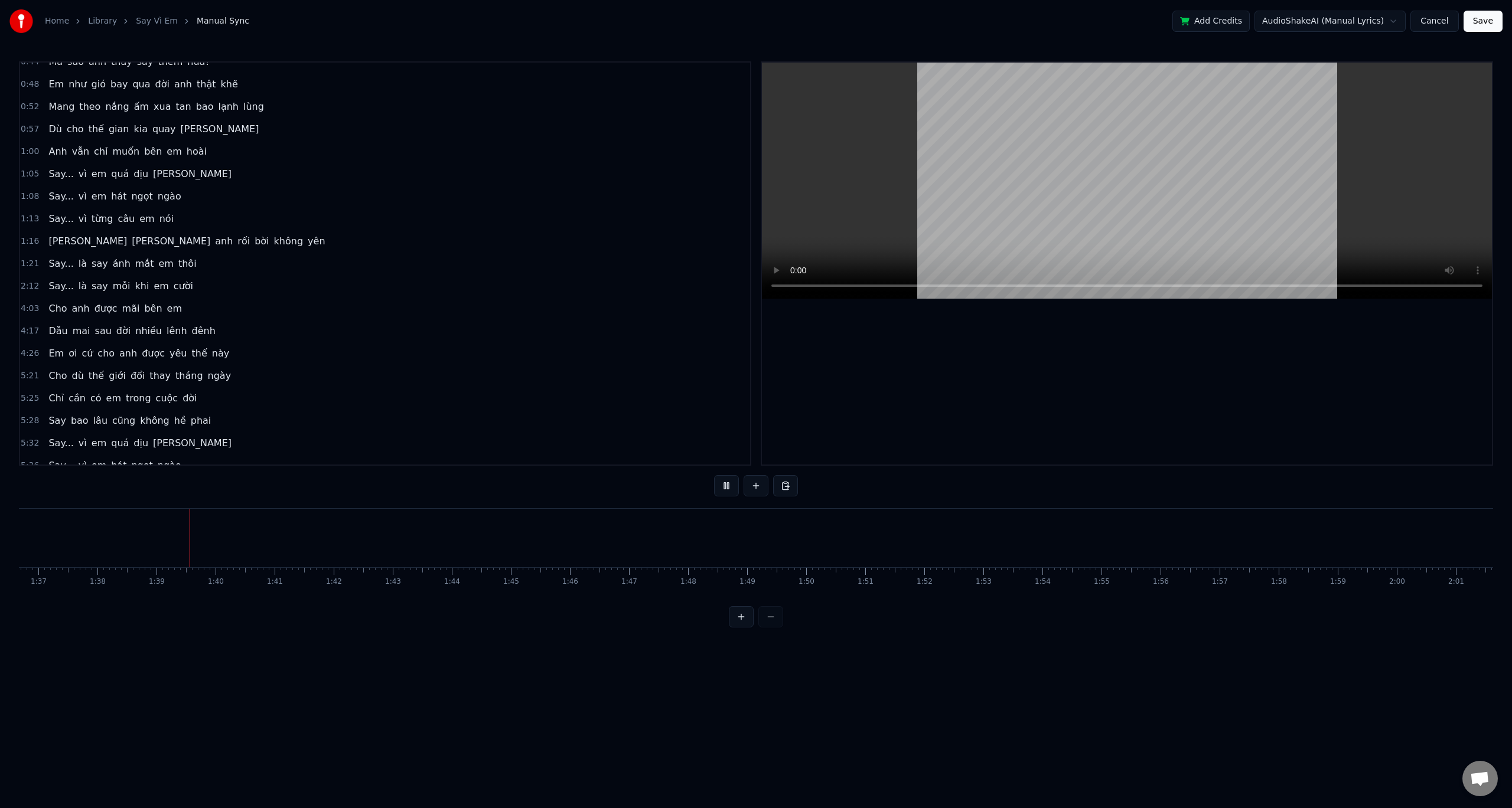
scroll to position [0, 5787]
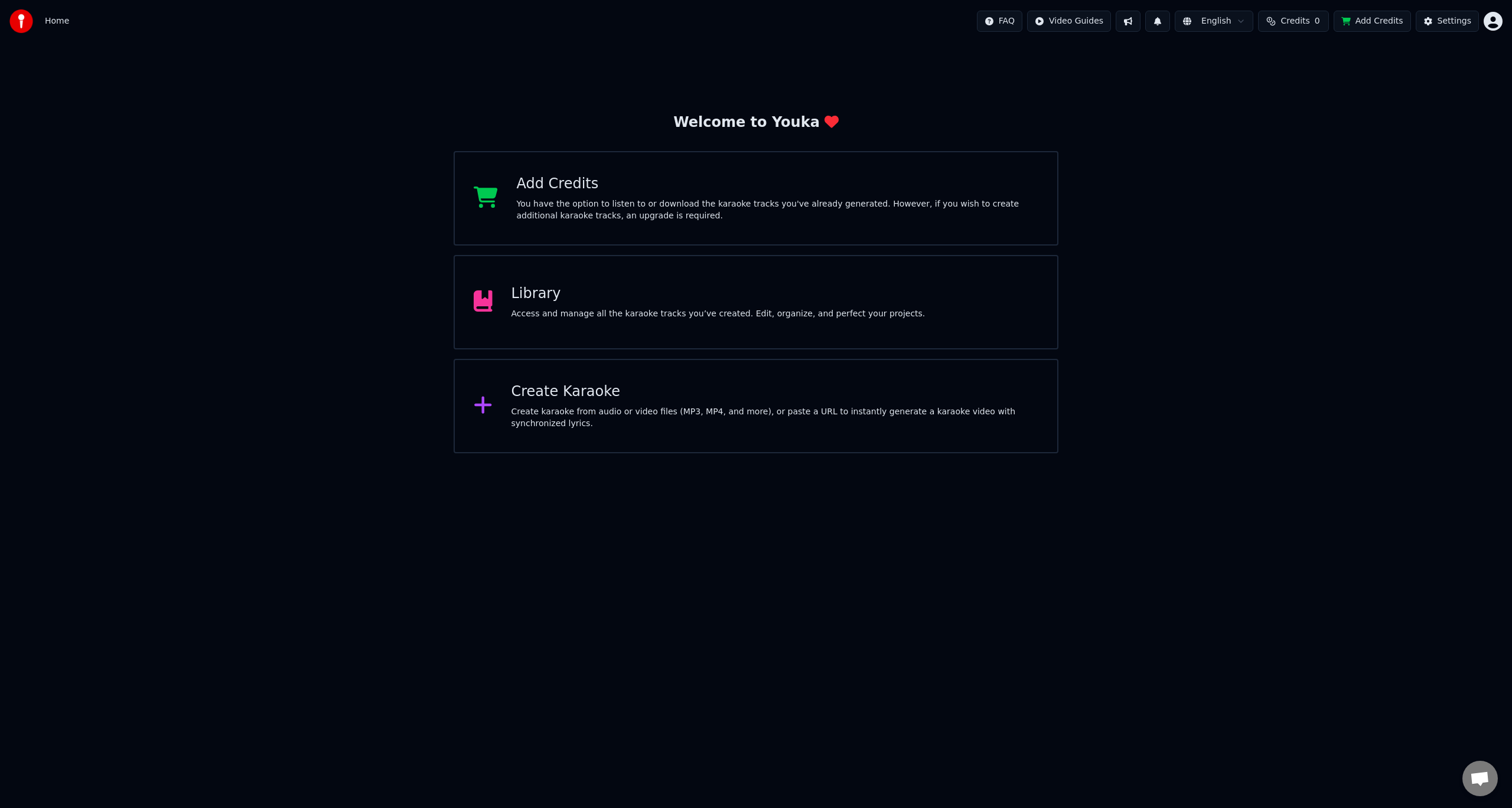
click at [535, 300] on div "Library" at bounding box center [719, 294] width 414 height 19
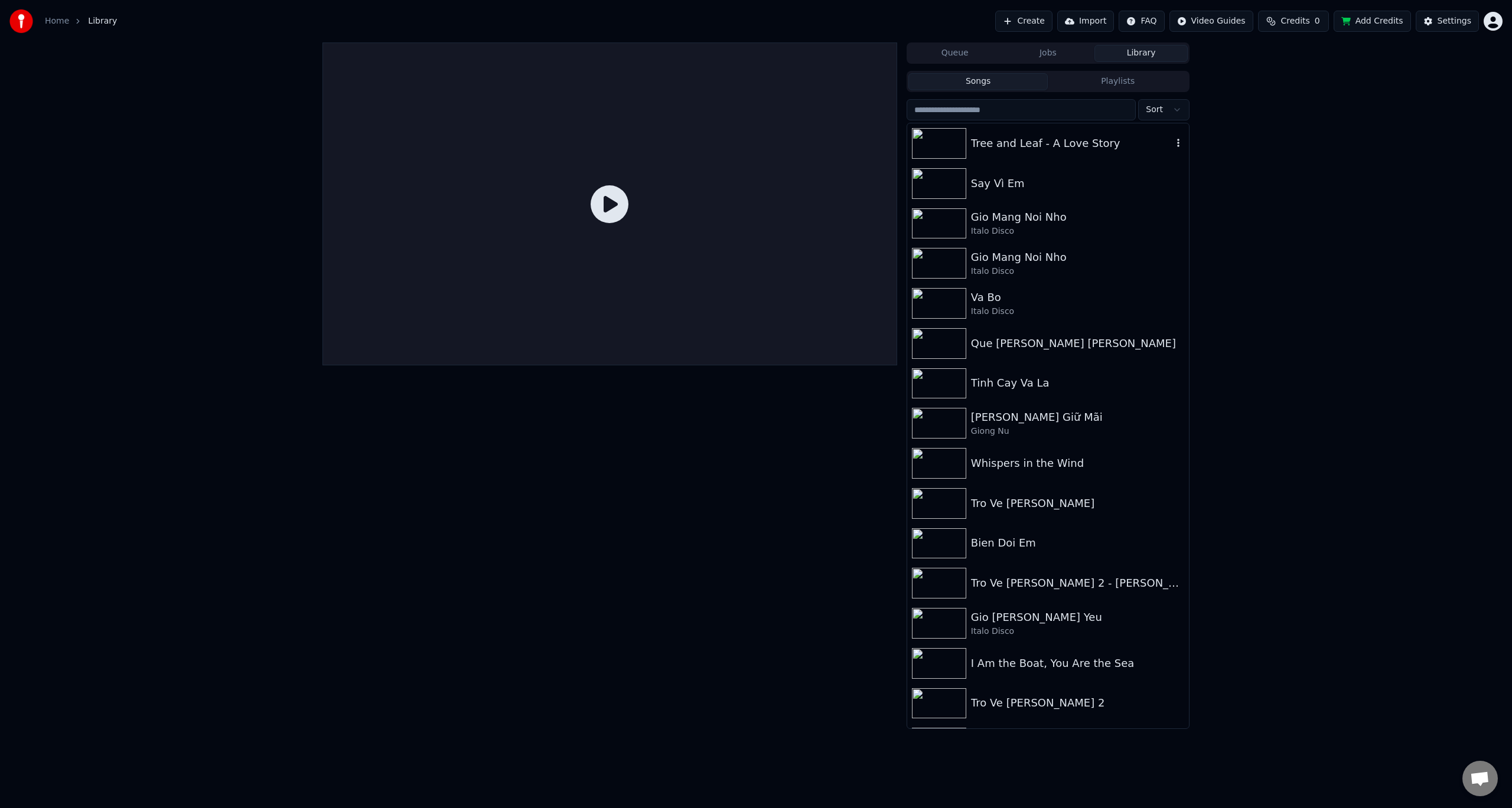
click at [954, 140] on img at bounding box center [939, 143] width 54 height 31
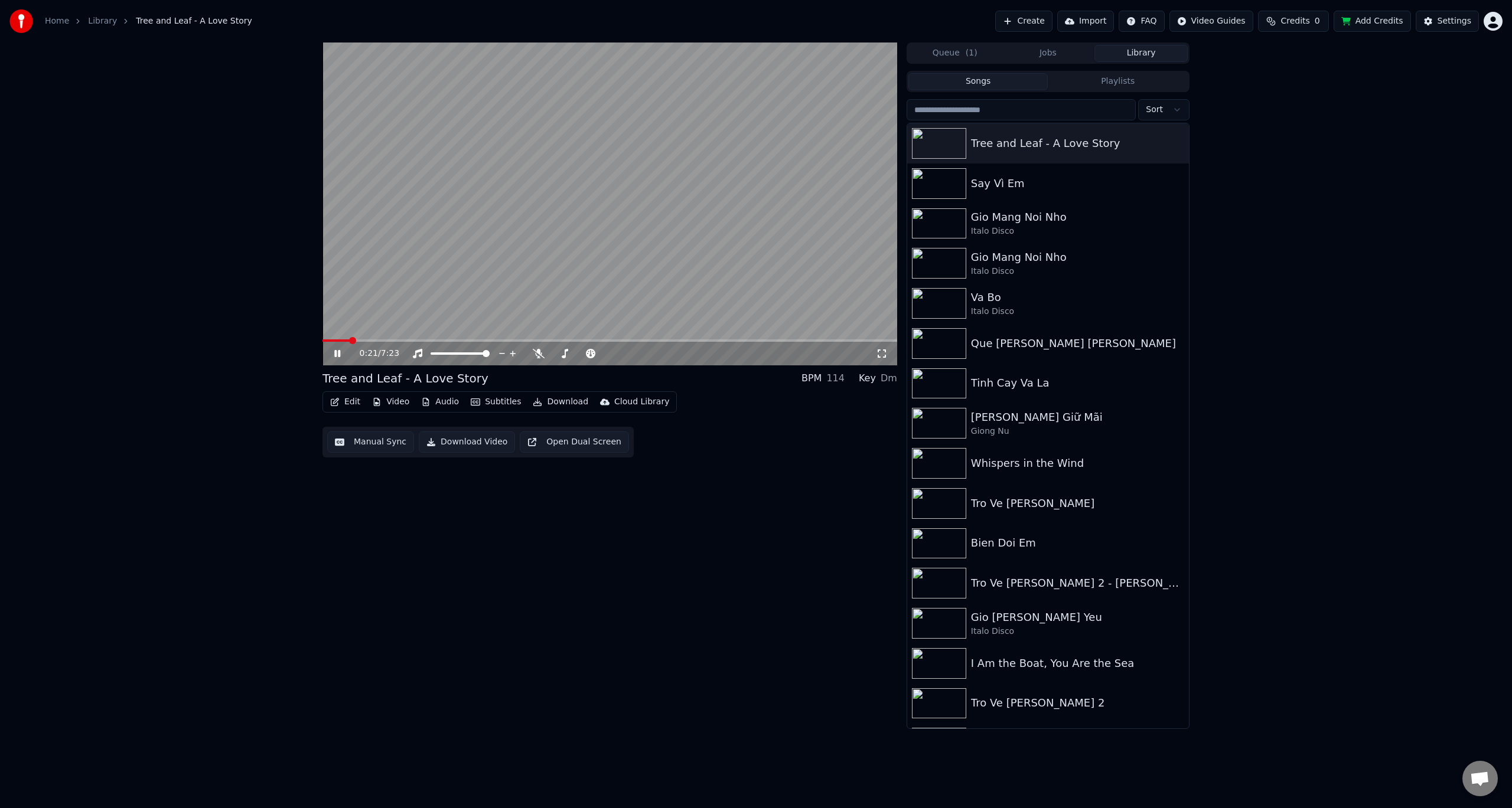
click at [350, 340] on span at bounding box center [610, 340] width 575 height 2
click at [398, 338] on video at bounding box center [610, 204] width 575 height 323
click at [336, 351] on icon at bounding box center [337, 354] width 7 height 9
click at [407, 339] on video at bounding box center [610, 204] width 575 height 323
click at [533, 350] on icon at bounding box center [538, 353] width 12 height 9
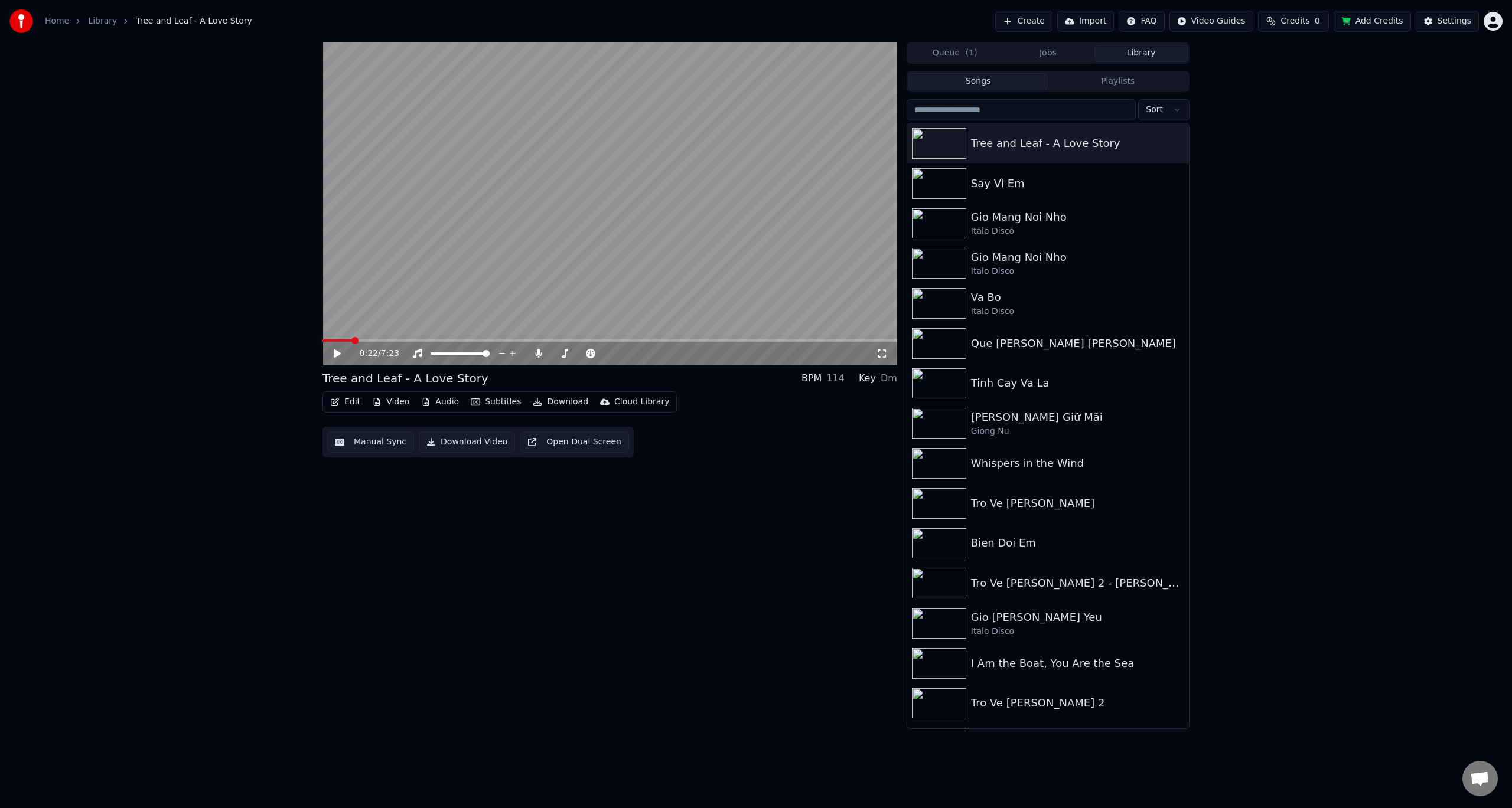
click at [344, 353] on icon at bounding box center [346, 353] width 28 height 9
click at [414, 340] on span at bounding box center [610, 340] width 575 height 2
click at [350, 405] on button "Edit" at bounding box center [346, 402] width 40 height 16
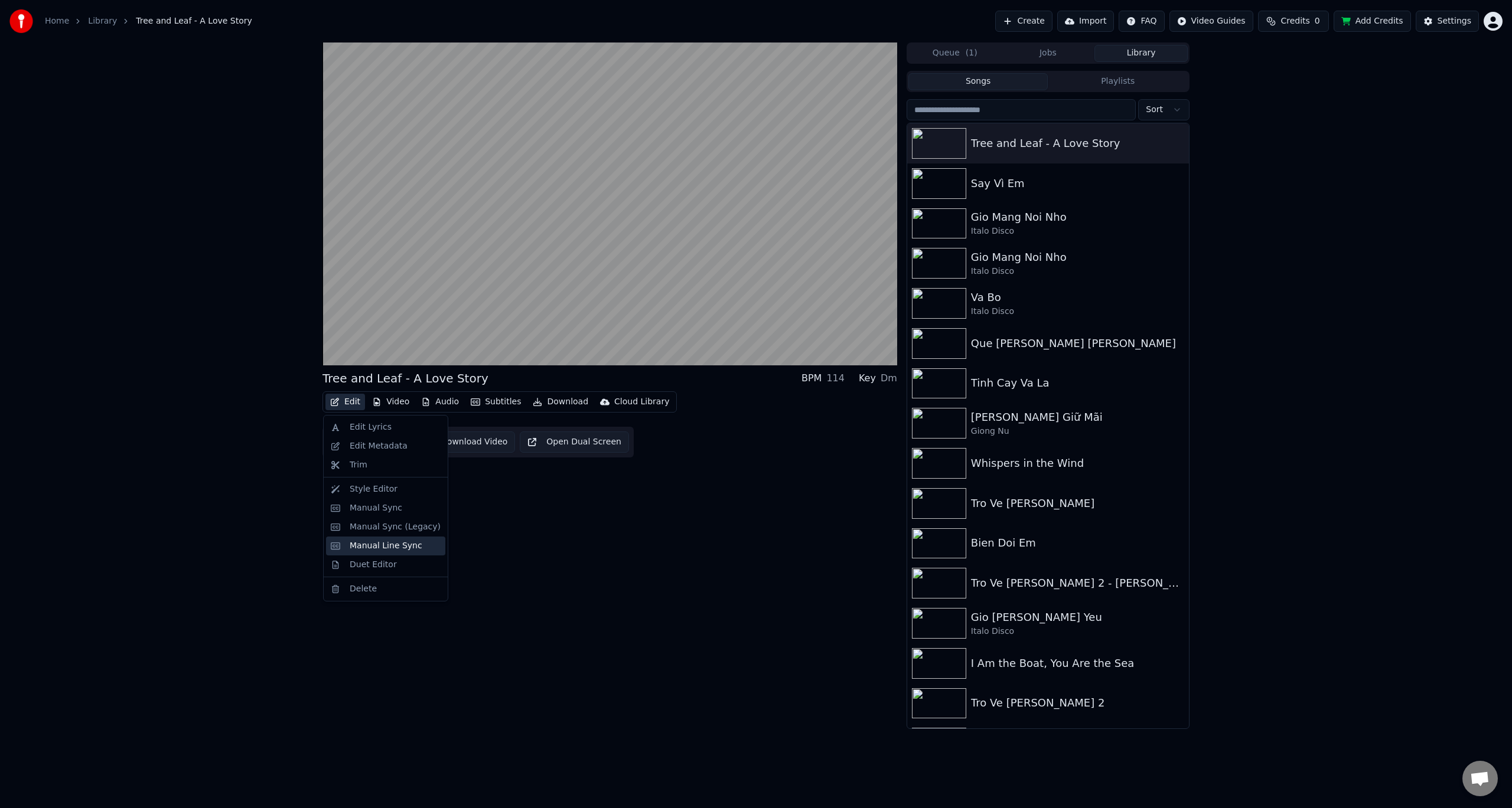
click at [394, 547] on div "Manual Line Sync" at bounding box center [386, 546] width 73 height 12
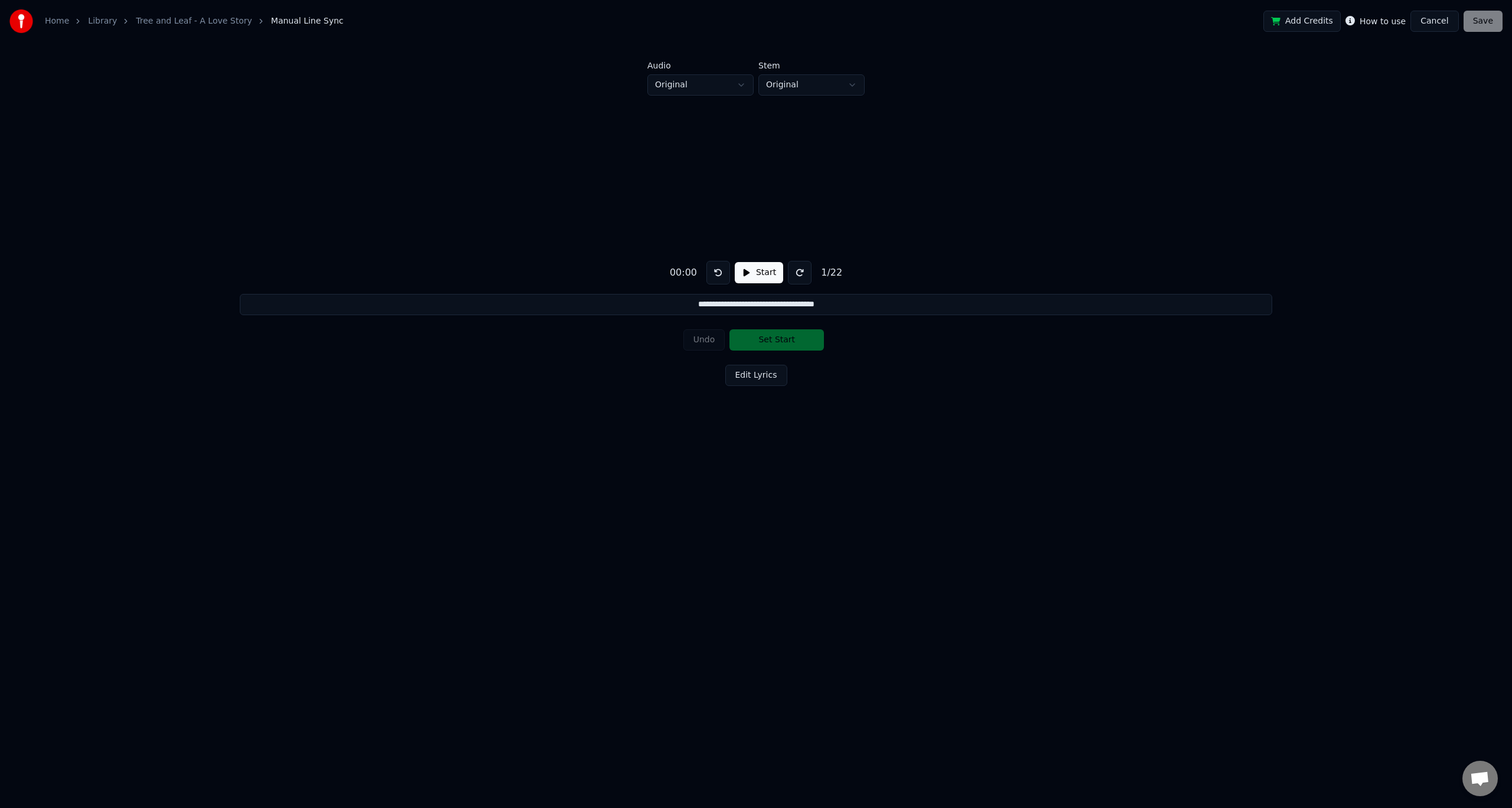
click at [758, 274] on button "Start" at bounding box center [759, 273] width 48 height 21
click at [803, 82] on html "**********" at bounding box center [756, 282] width 1512 height 565
click at [769, 375] on button "Edit Lyrics" at bounding box center [756, 375] width 62 height 21
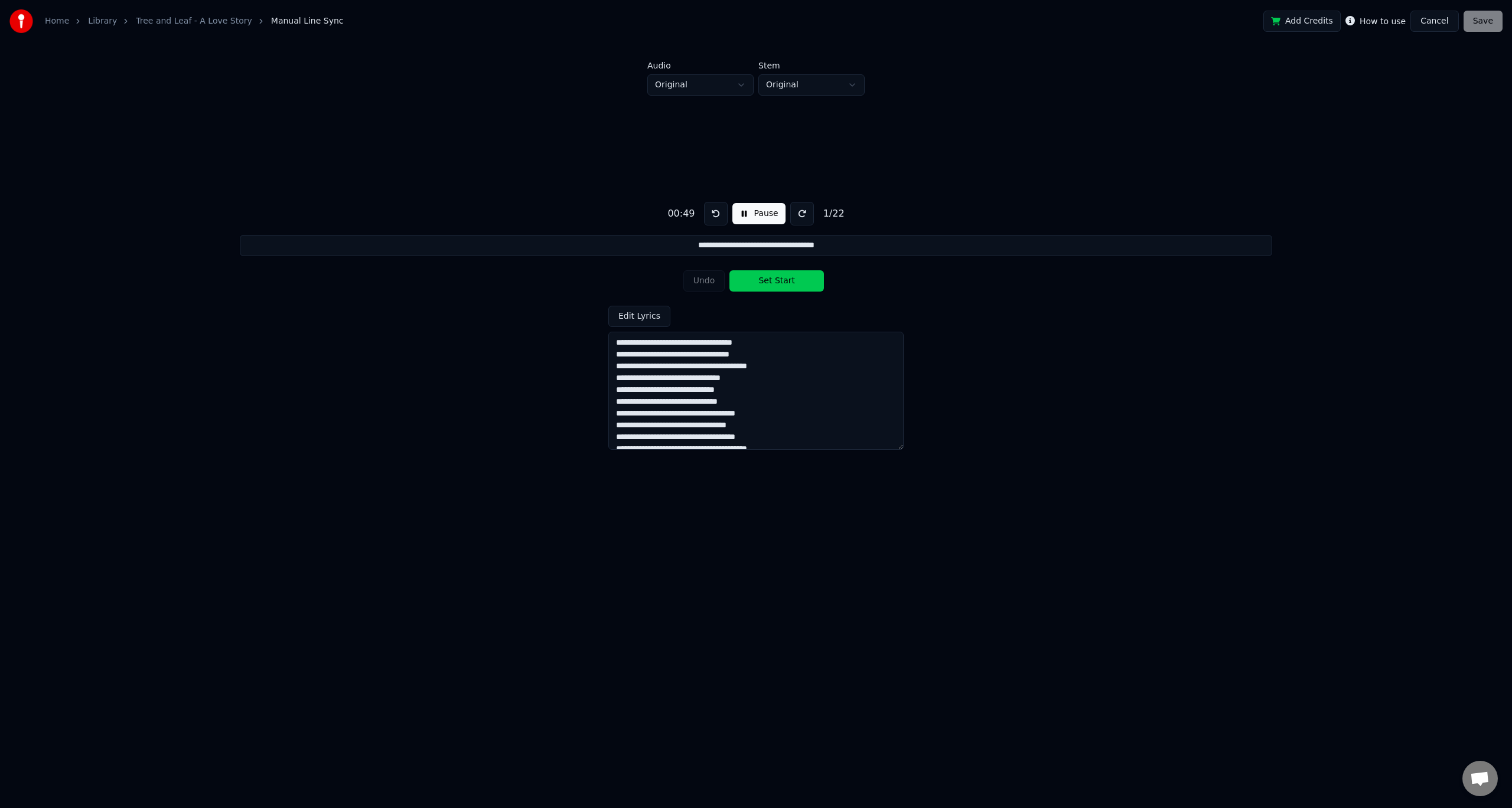
click at [778, 283] on button "Set Start" at bounding box center [776, 281] width 95 height 21
drag, startPoint x: 612, startPoint y: 343, endPoint x: 829, endPoint y: 464, distance: 248.5
click at [829, 464] on div "**********" at bounding box center [756, 321] width 1474 height 450
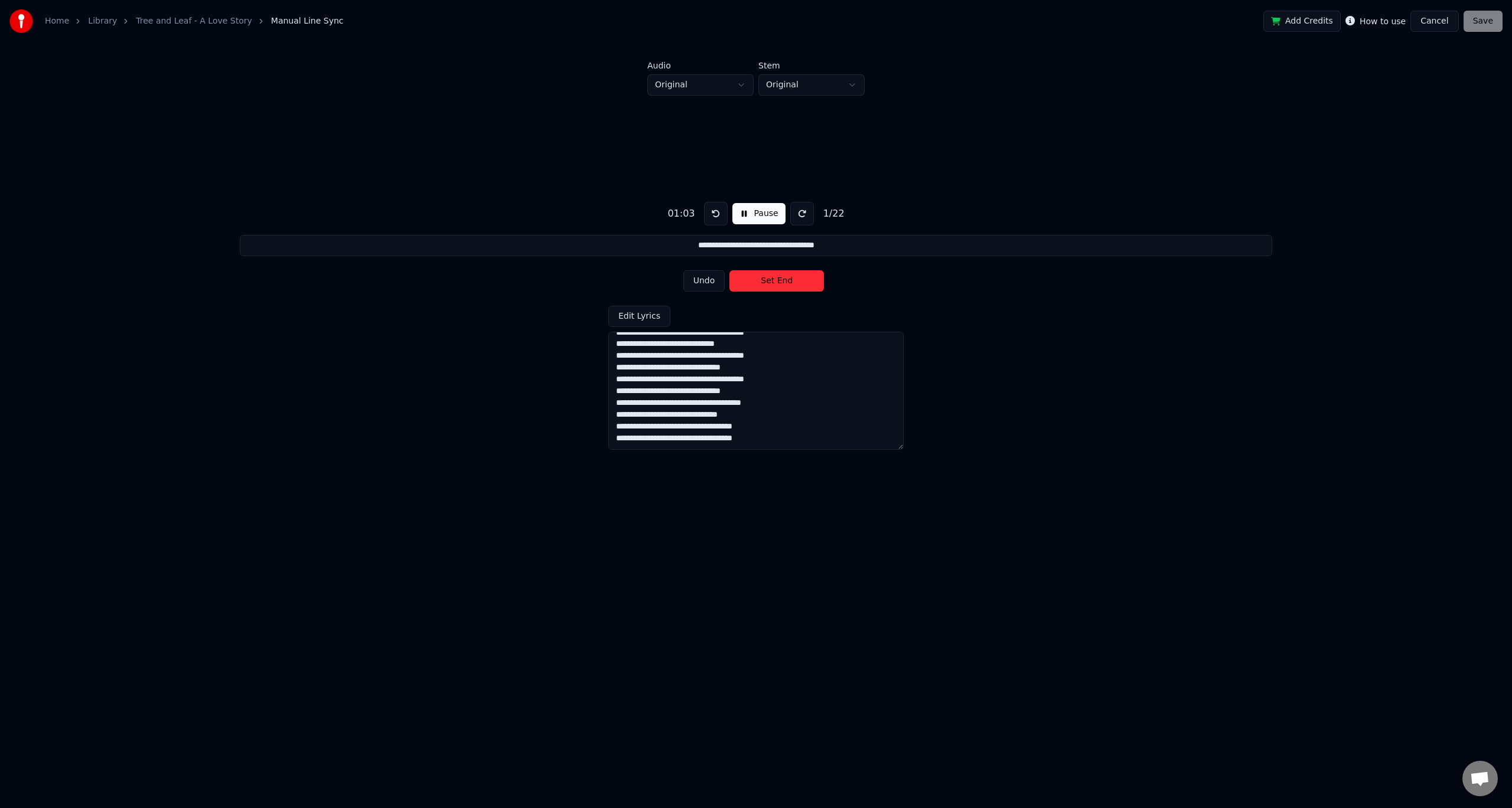
click at [751, 212] on button "Pause" at bounding box center [758, 214] width 53 height 21
click at [217, 20] on link "Tree and Leaf - A Love Story" at bounding box center [194, 21] width 116 height 12
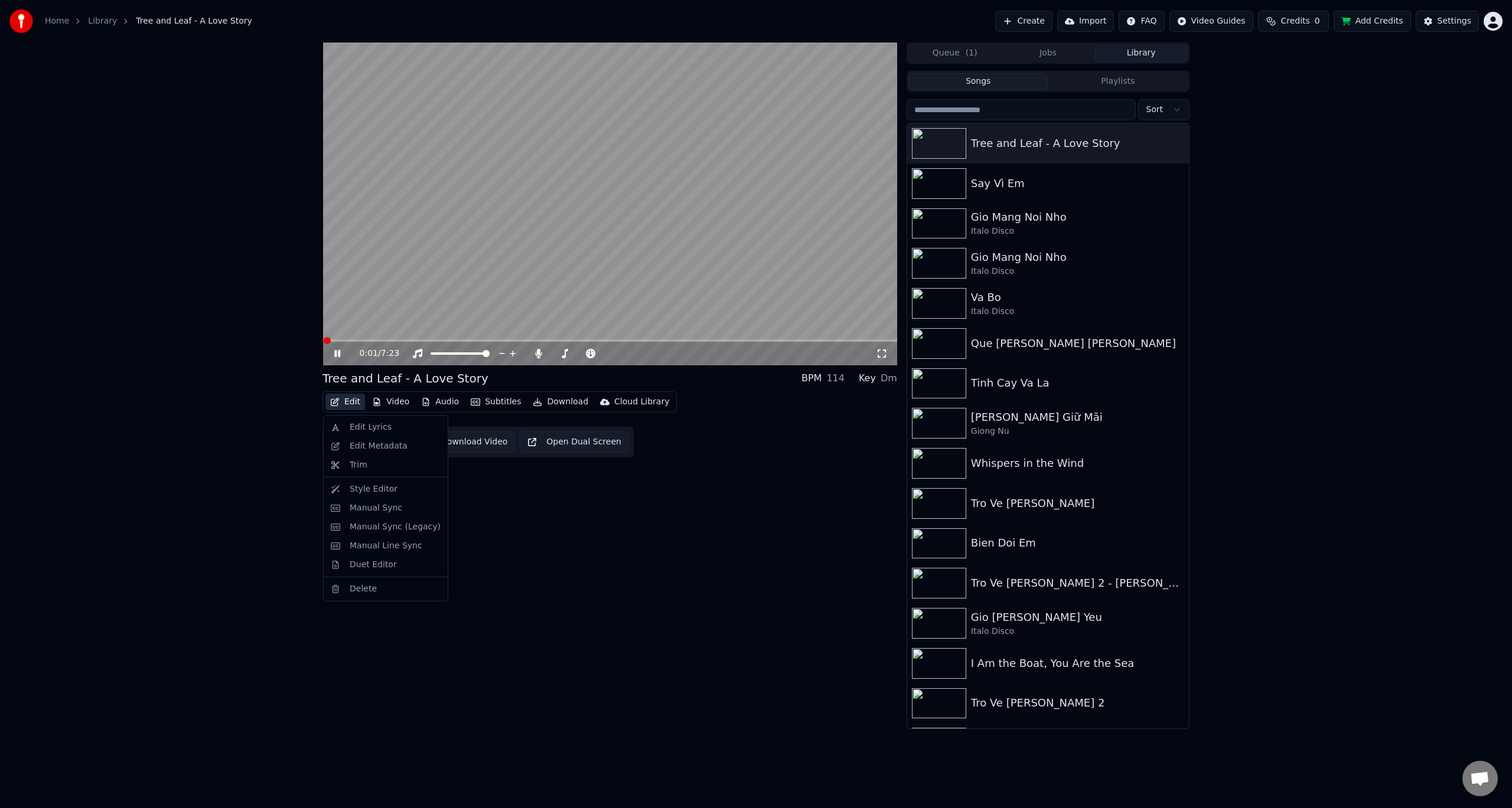
click at [349, 404] on button "Edit" at bounding box center [346, 402] width 40 height 16
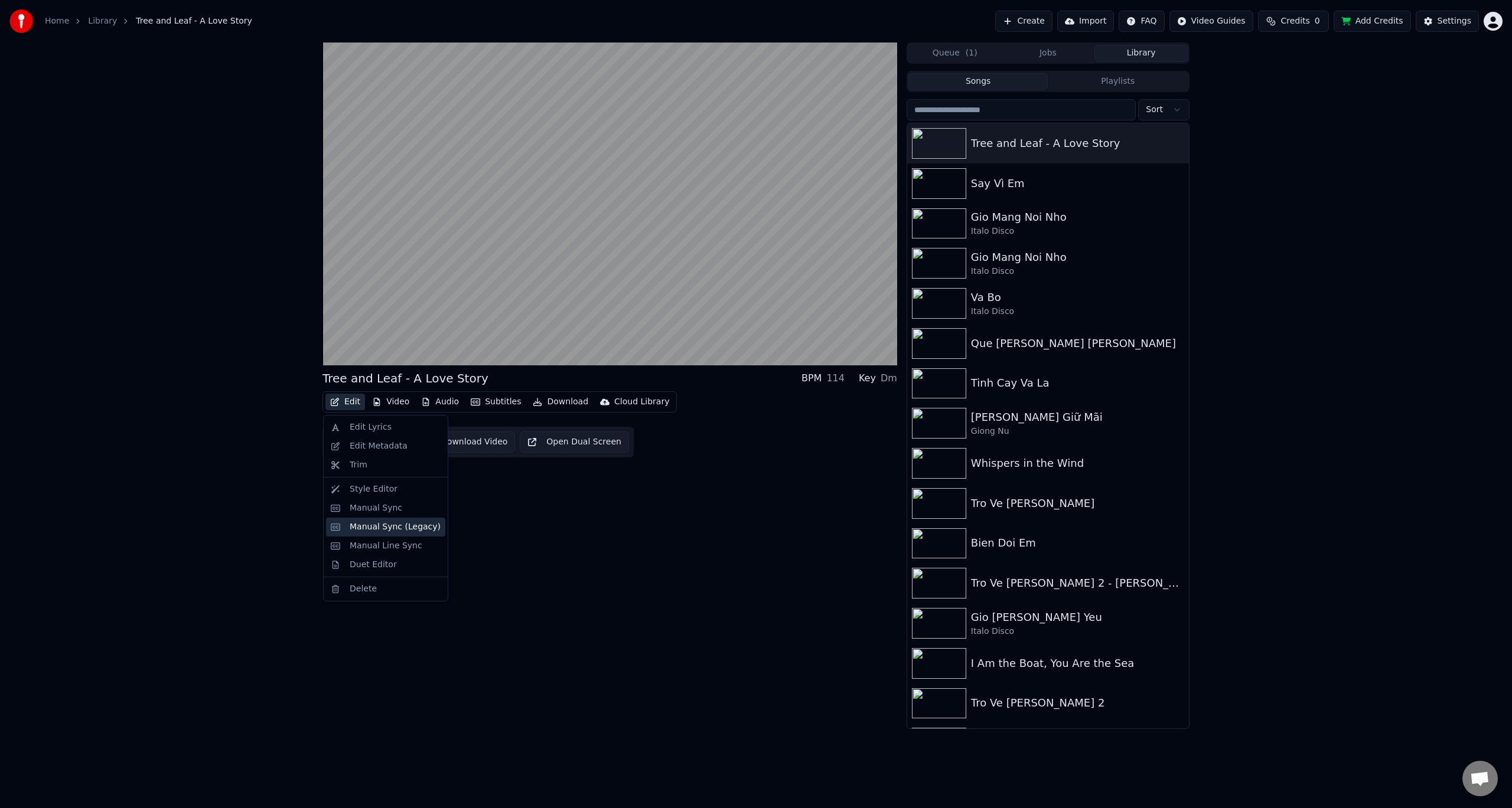
click at [385, 523] on div "Manual Sync (Legacy)" at bounding box center [396, 527] width 91 height 12
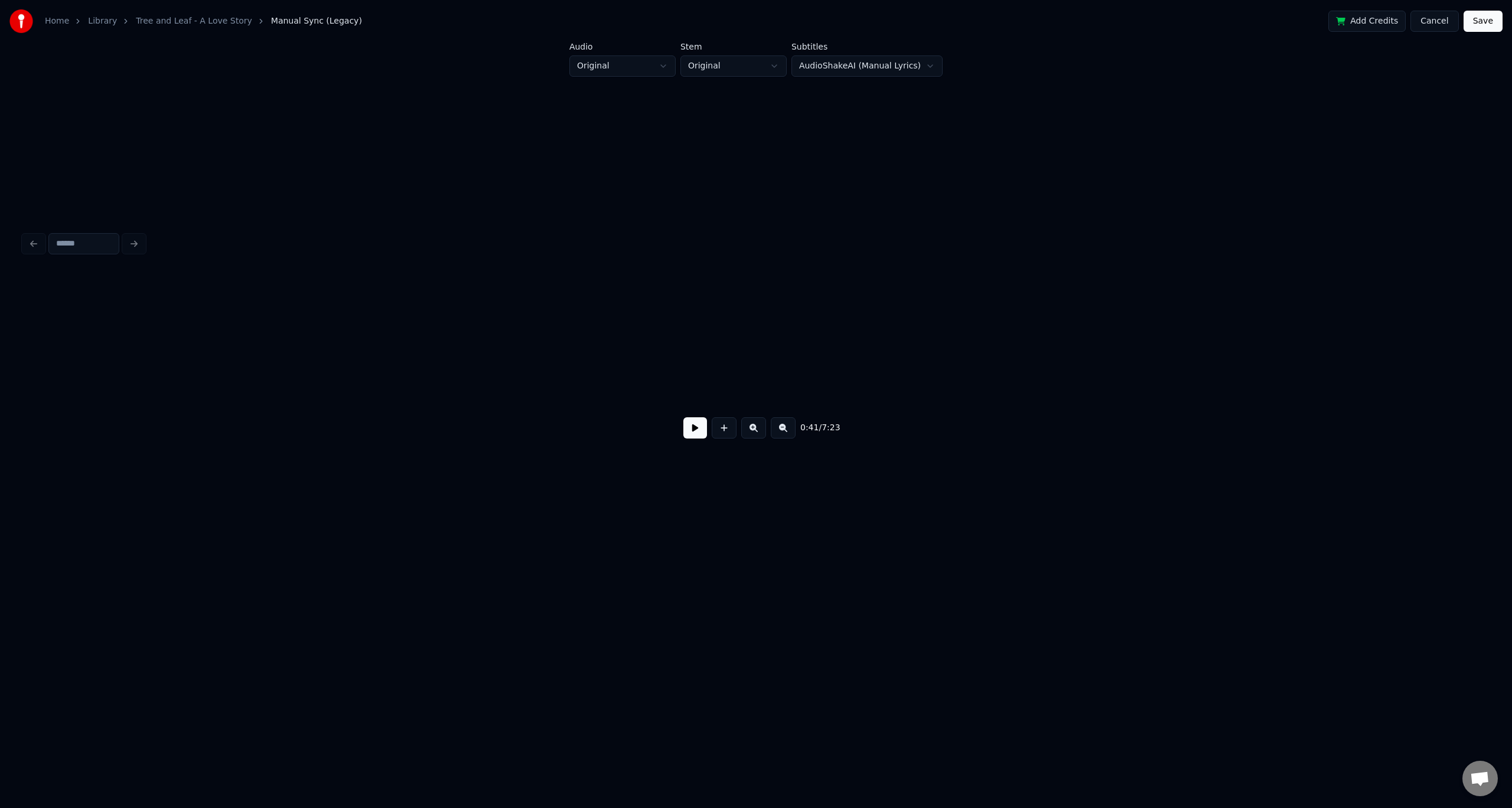
scroll to position [0, 3637]
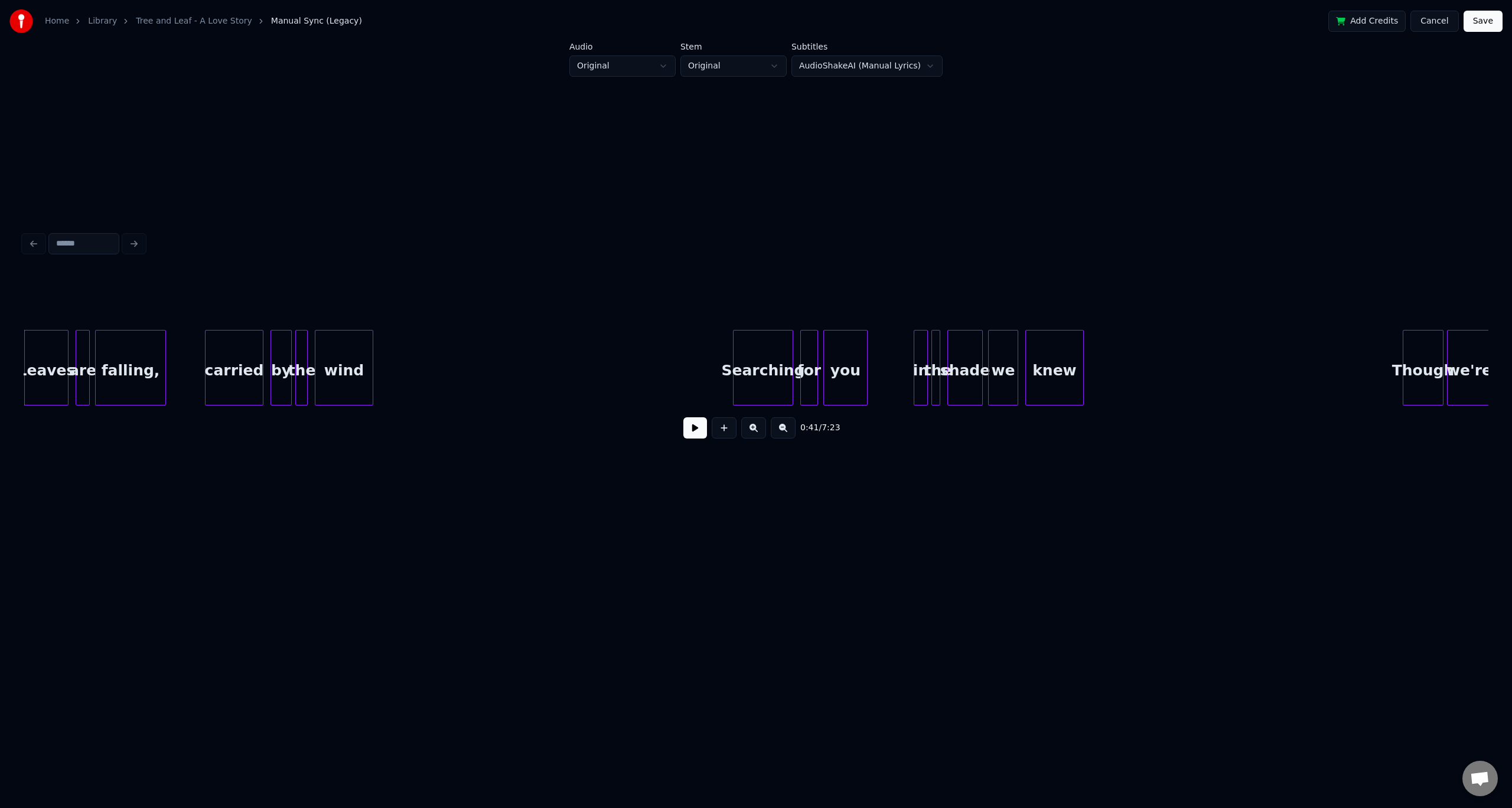
click at [699, 430] on button at bounding box center [695, 428] width 24 height 21
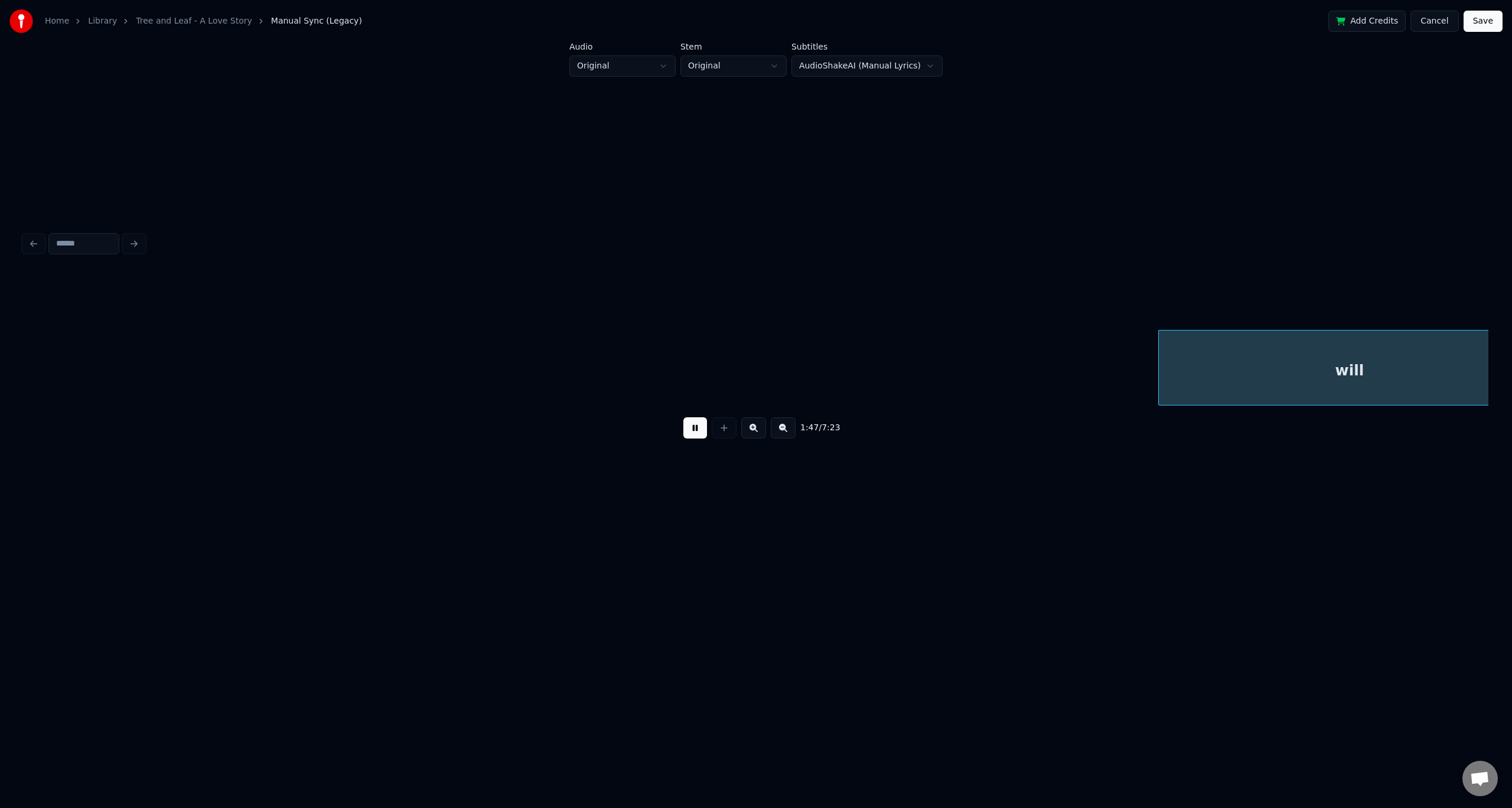
scroll to position [0, 9498]
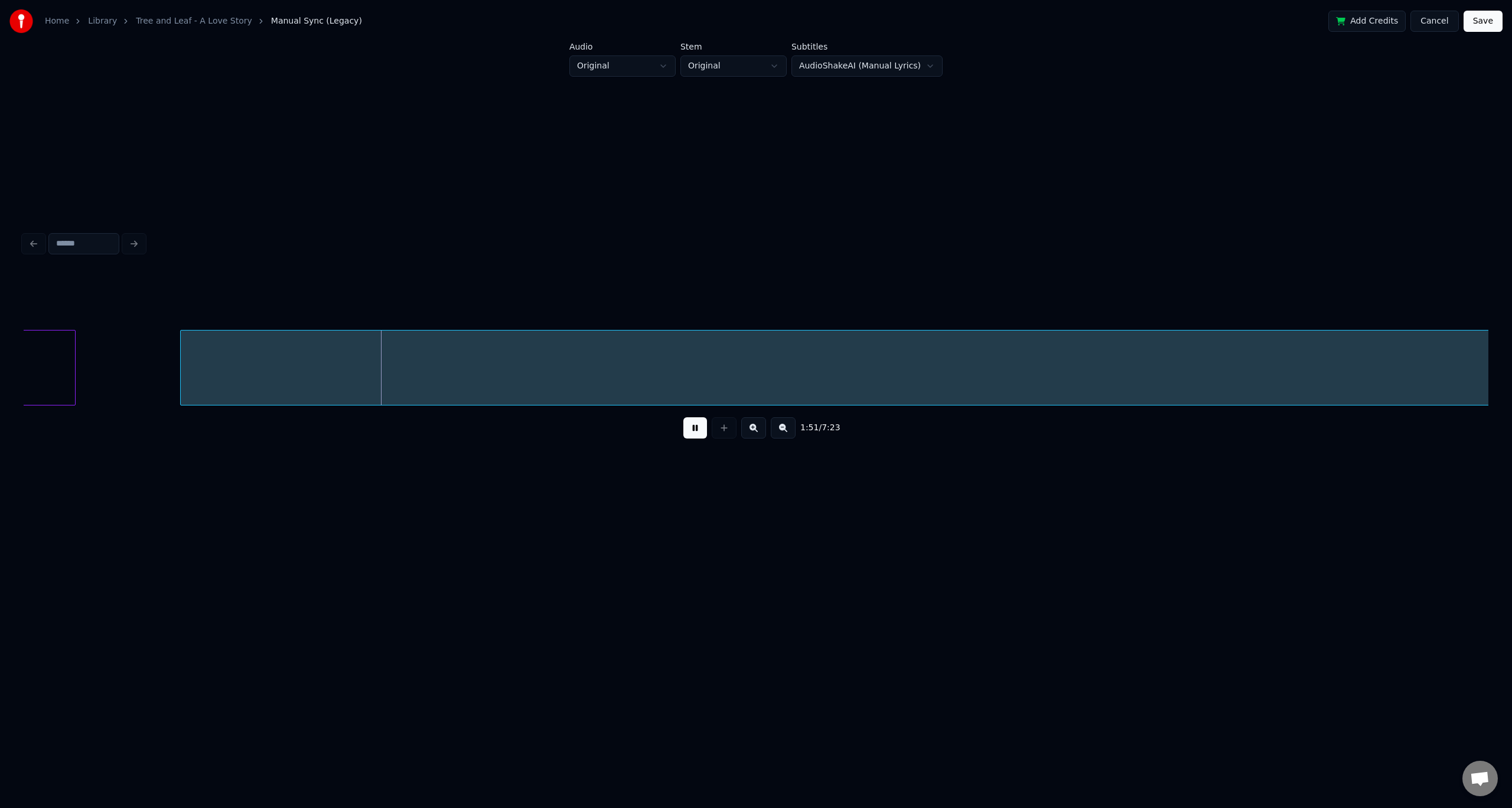
click at [695, 435] on button at bounding box center [695, 428] width 24 height 21
click at [619, 363] on div "return," at bounding box center [1497, 371] width 3974 height 81
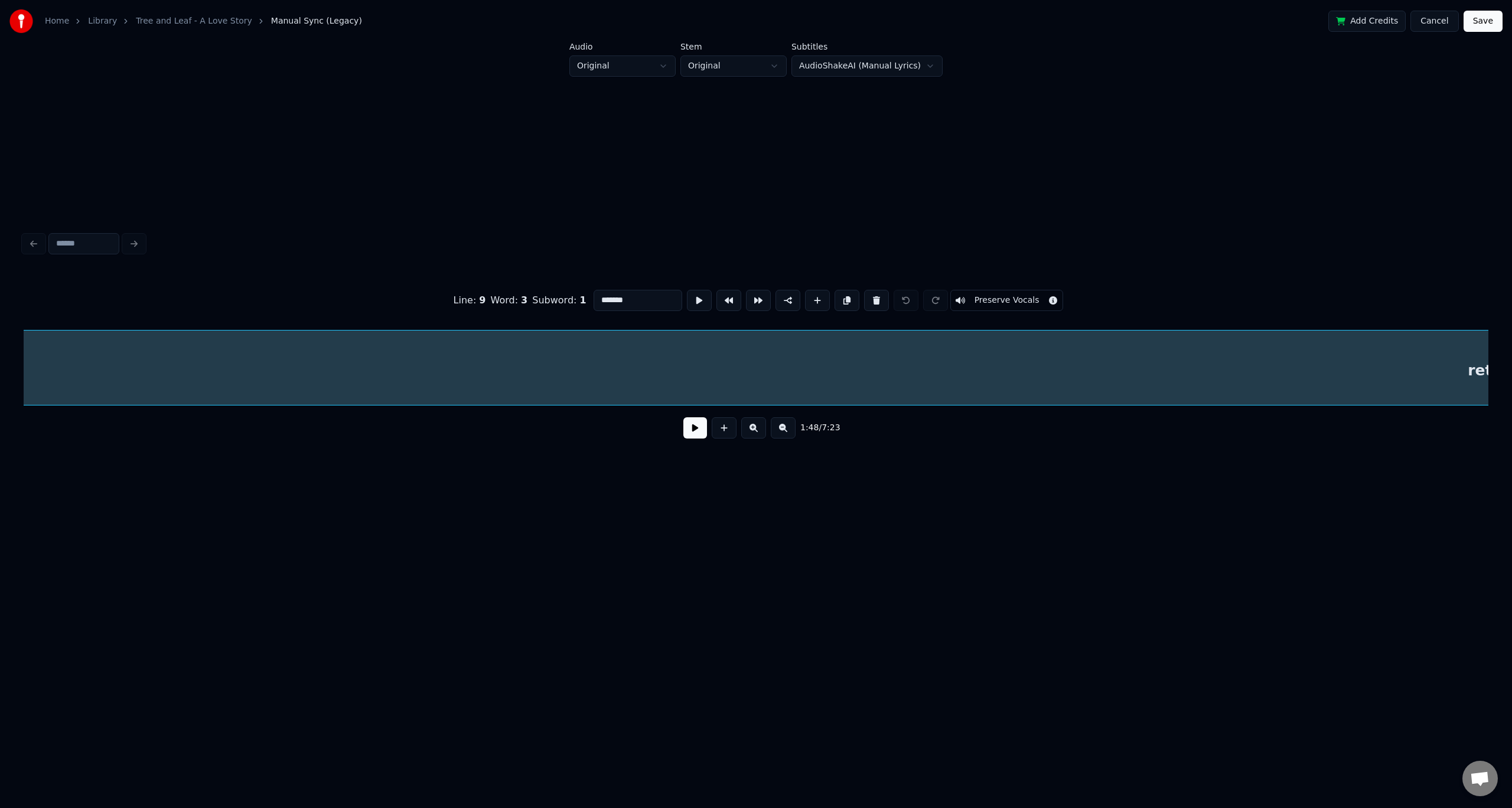
scroll to position [0, 9654]
click at [782, 434] on button at bounding box center [783, 428] width 25 height 21
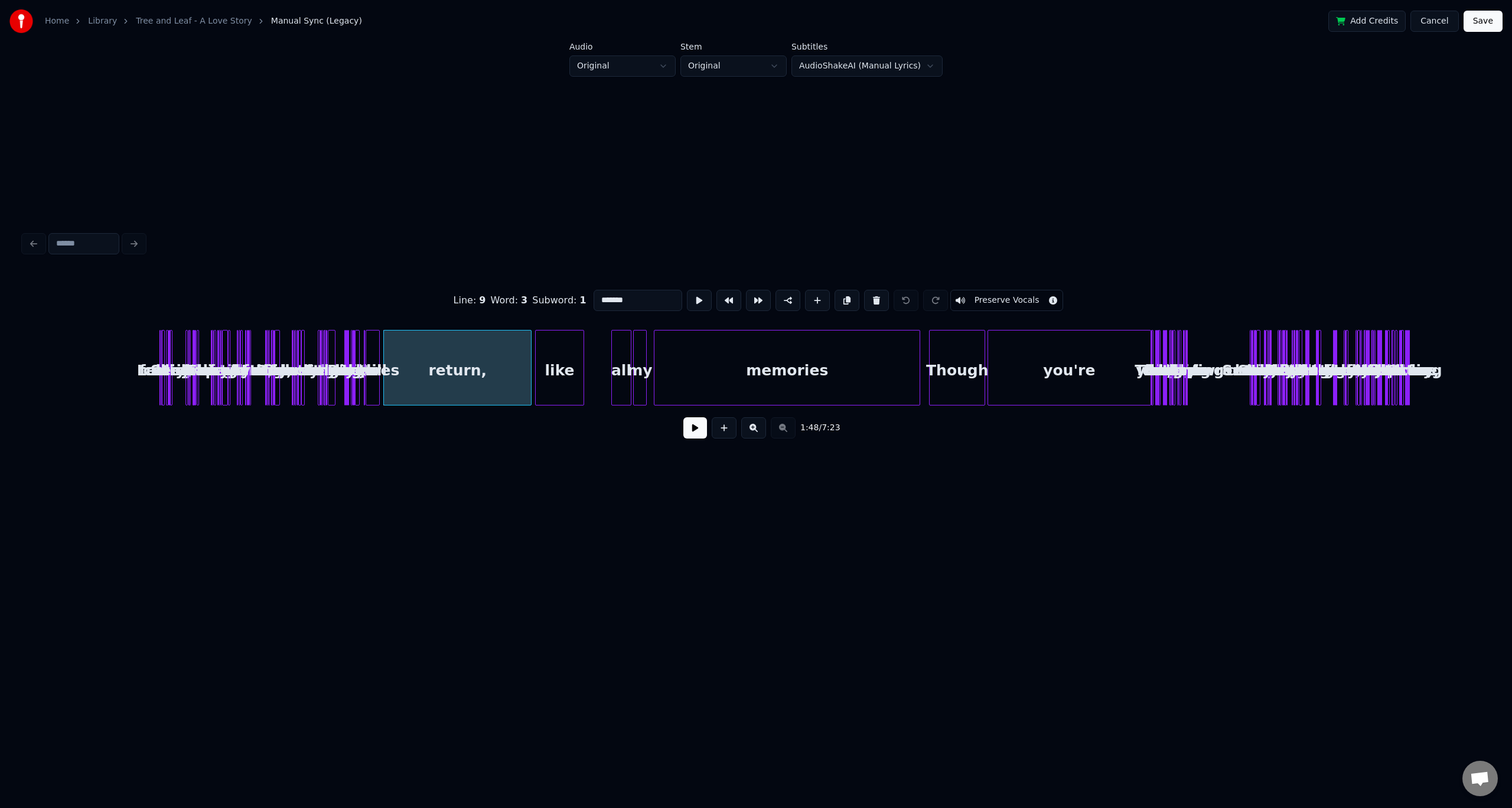
scroll to position [0, 0]
click at [398, 375] on div at bounding box center [398, 368] width 4 height 74
click at [566, 372] on div "like" at bounding box center [560, 371] width 48 height 81
click at [428, 343] on div "like" at bounding box center [425, 371] width 48 height 81
click at [408, 367] on div at bounding box center [406, 368] width 4 height 74
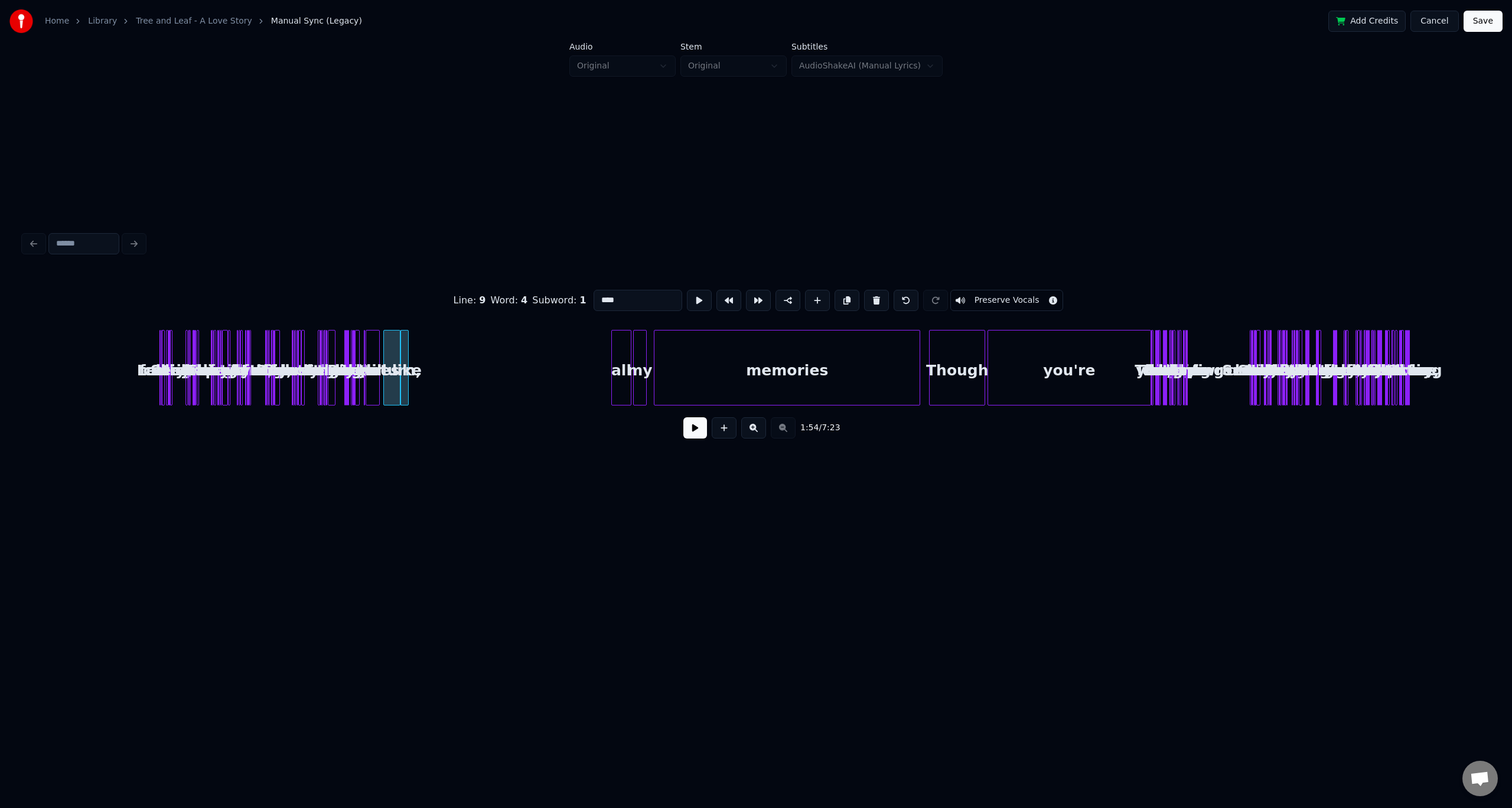
click at [752, 429] on button at bounding box center [754, 428] width 25 height 21
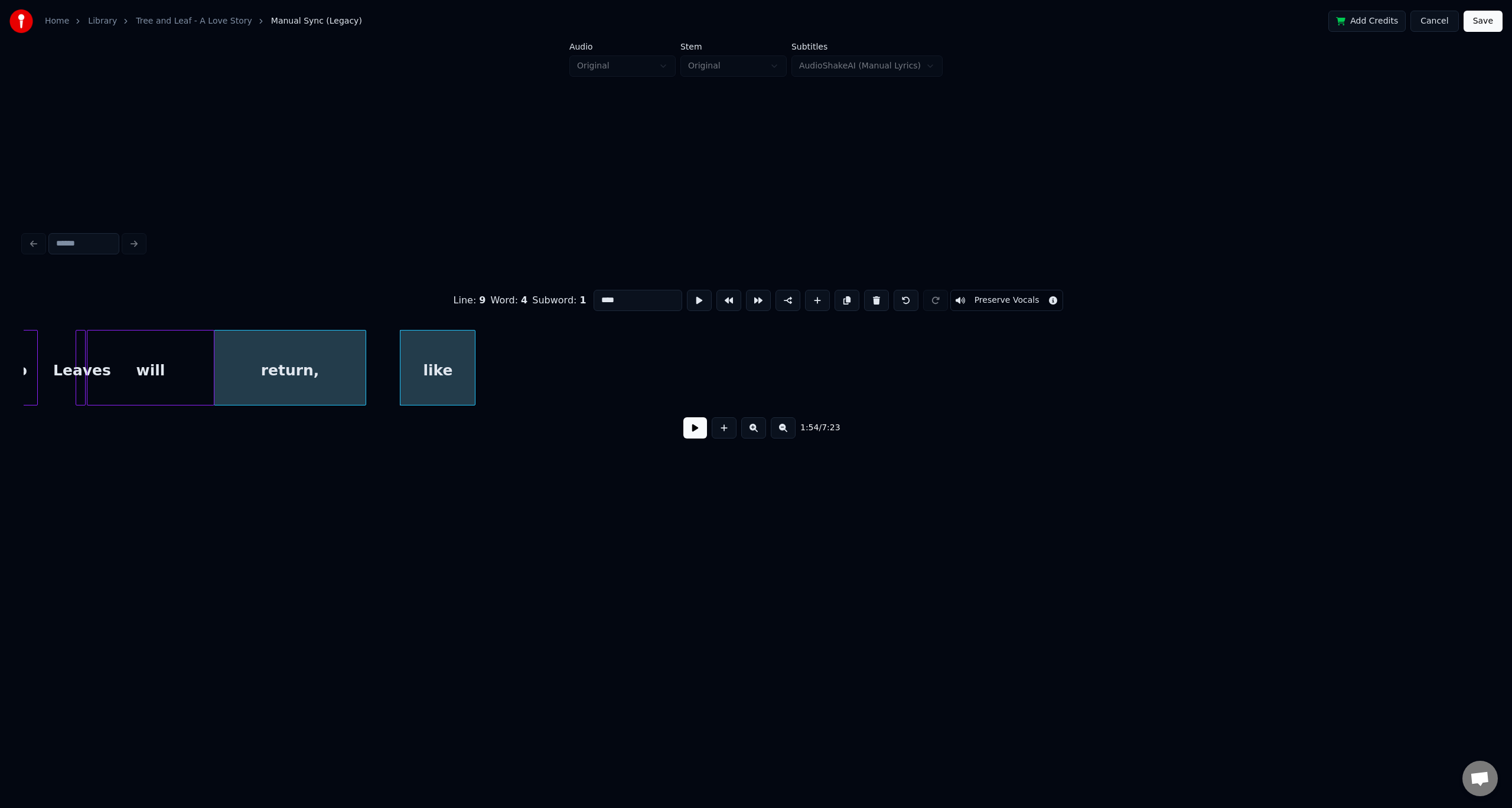
click at [258, 363] on div "return," at bounding box center [290, 371] width 151 height 81
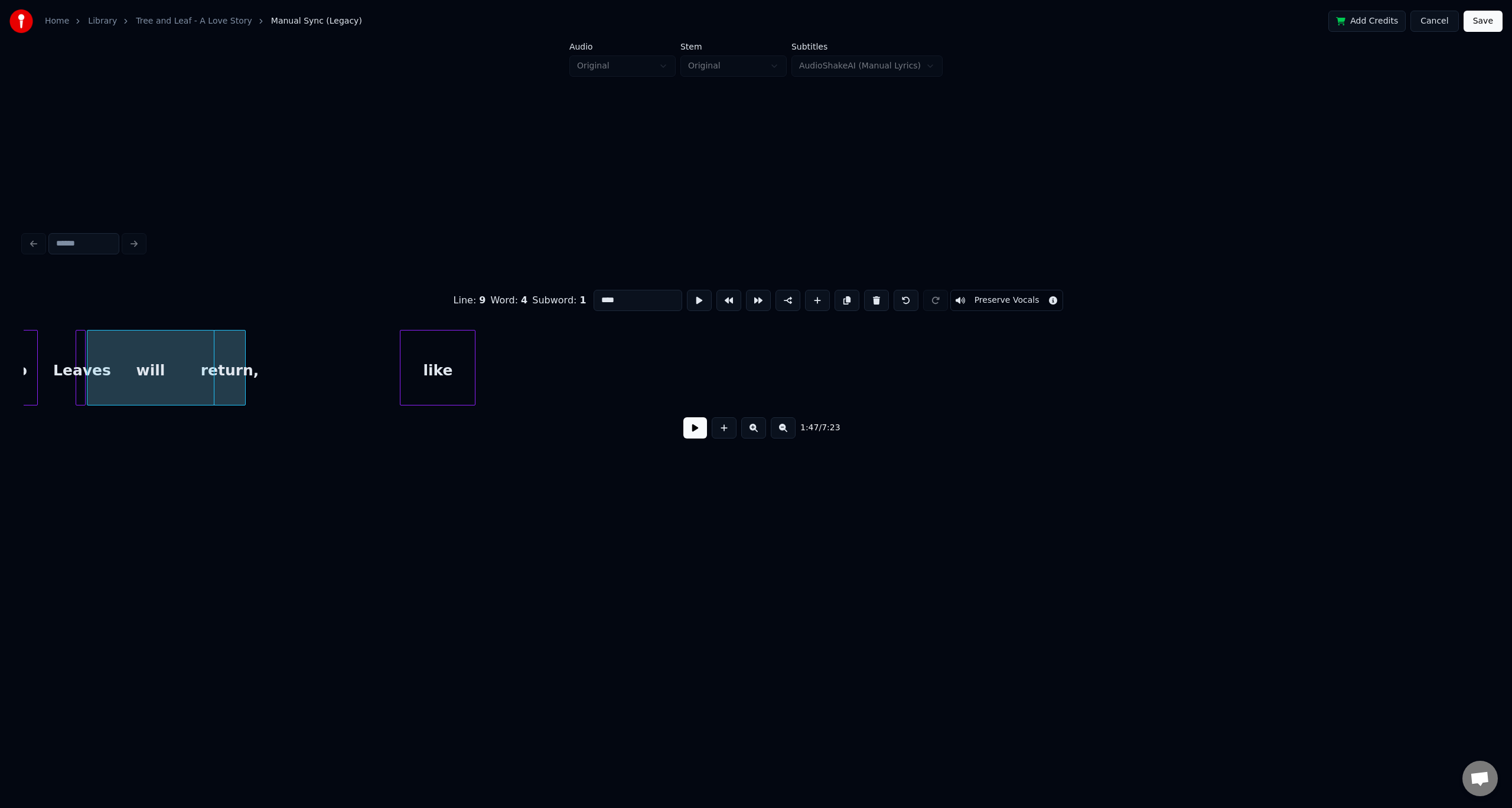
click at [244, 363] on div at bounding box center [243, 368] width 4 height 74
click at [272, 343] on div "like" at bounding box center [283, 371] width 74 height 81
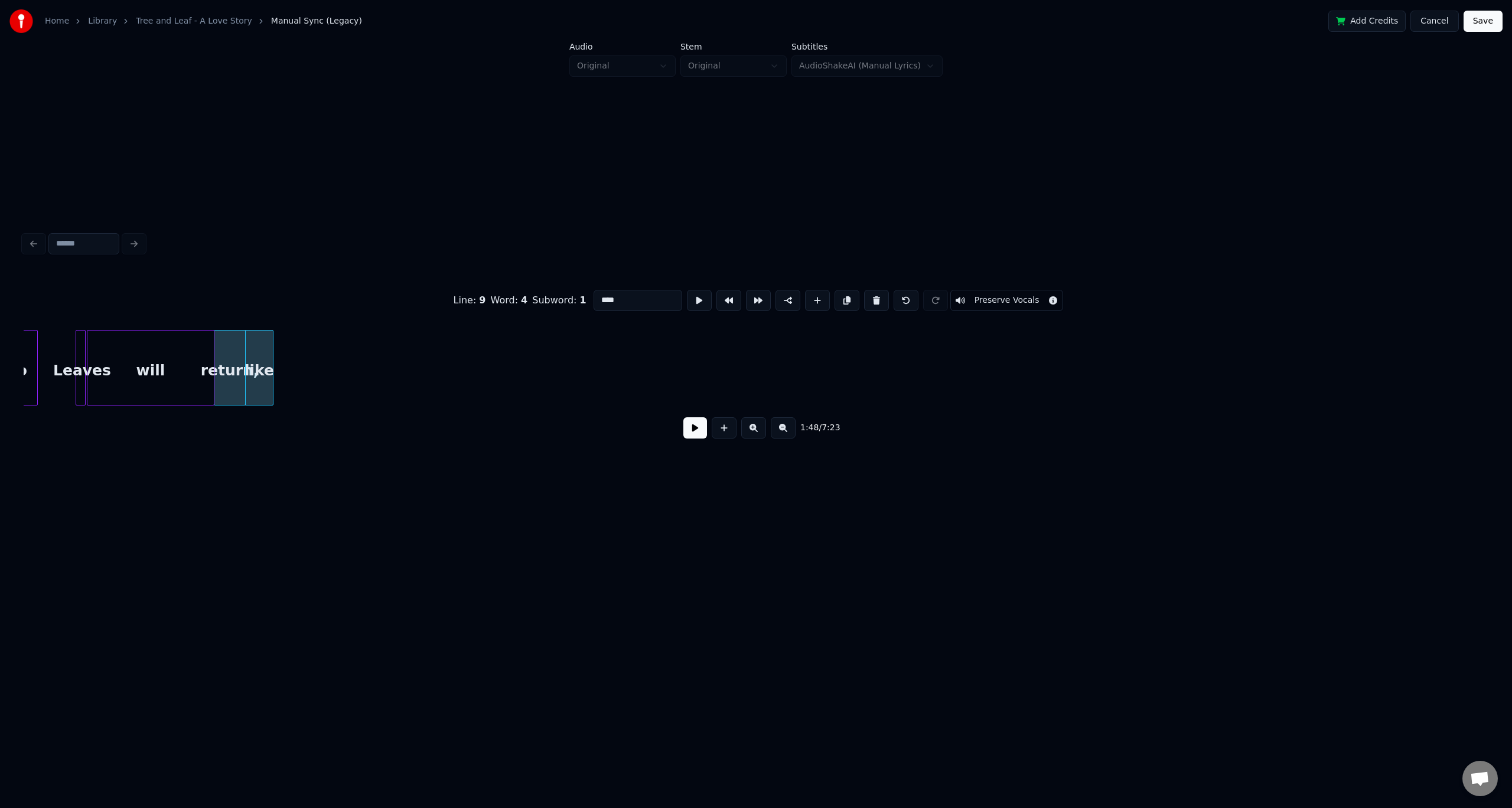
click at [269, 363] on div at bounding box center [271, 368] width 4 height 74
click at [781, 436] on button at bounding box center [783, 428] width 25 height 21
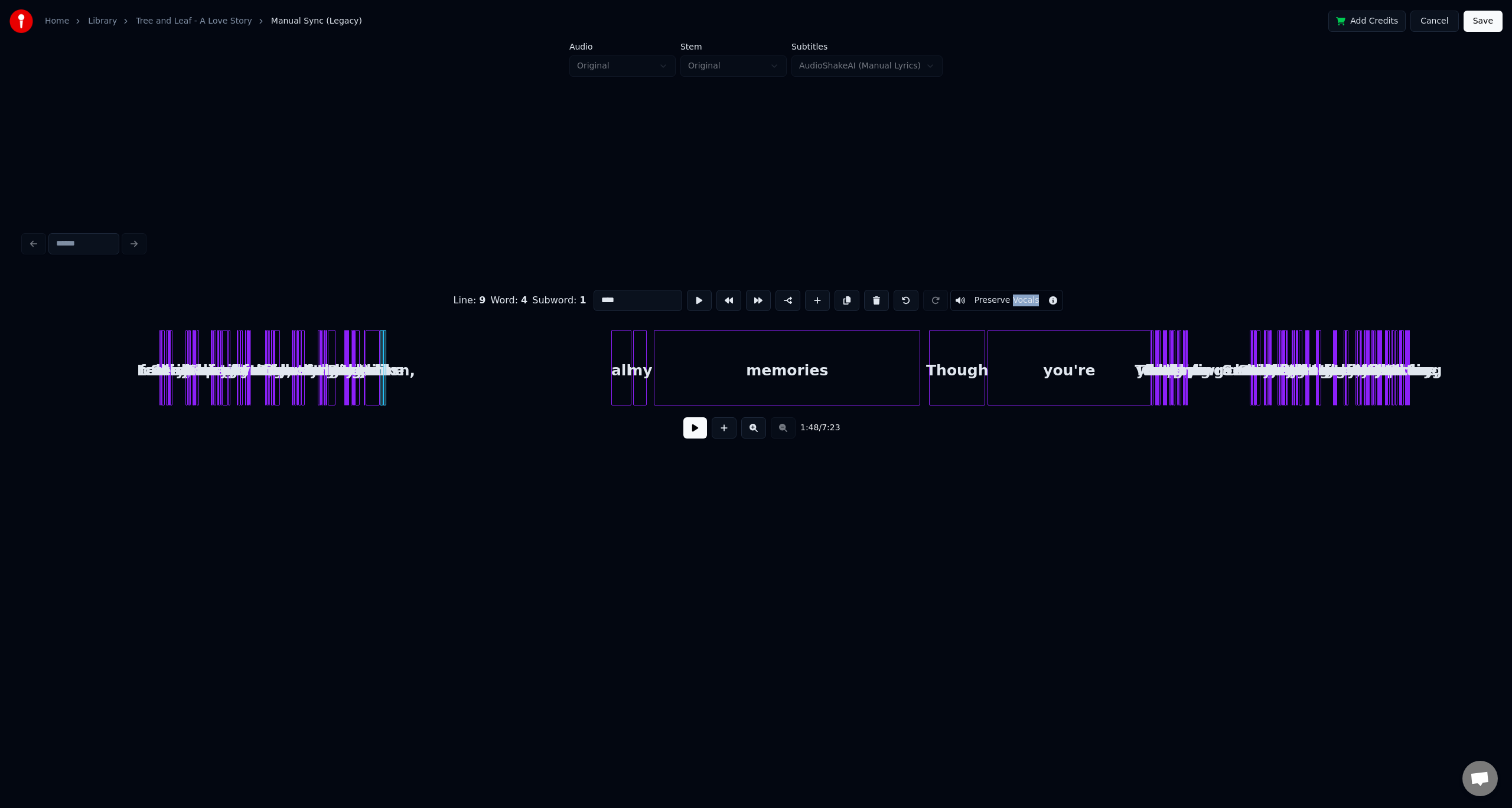
click at [781, 436] on div "1:48 / 7:23" at bounding box center [756, 428] width 1446 height 26
click at [749, 428] on button at bounding box center [754, 428] width 25 height 21
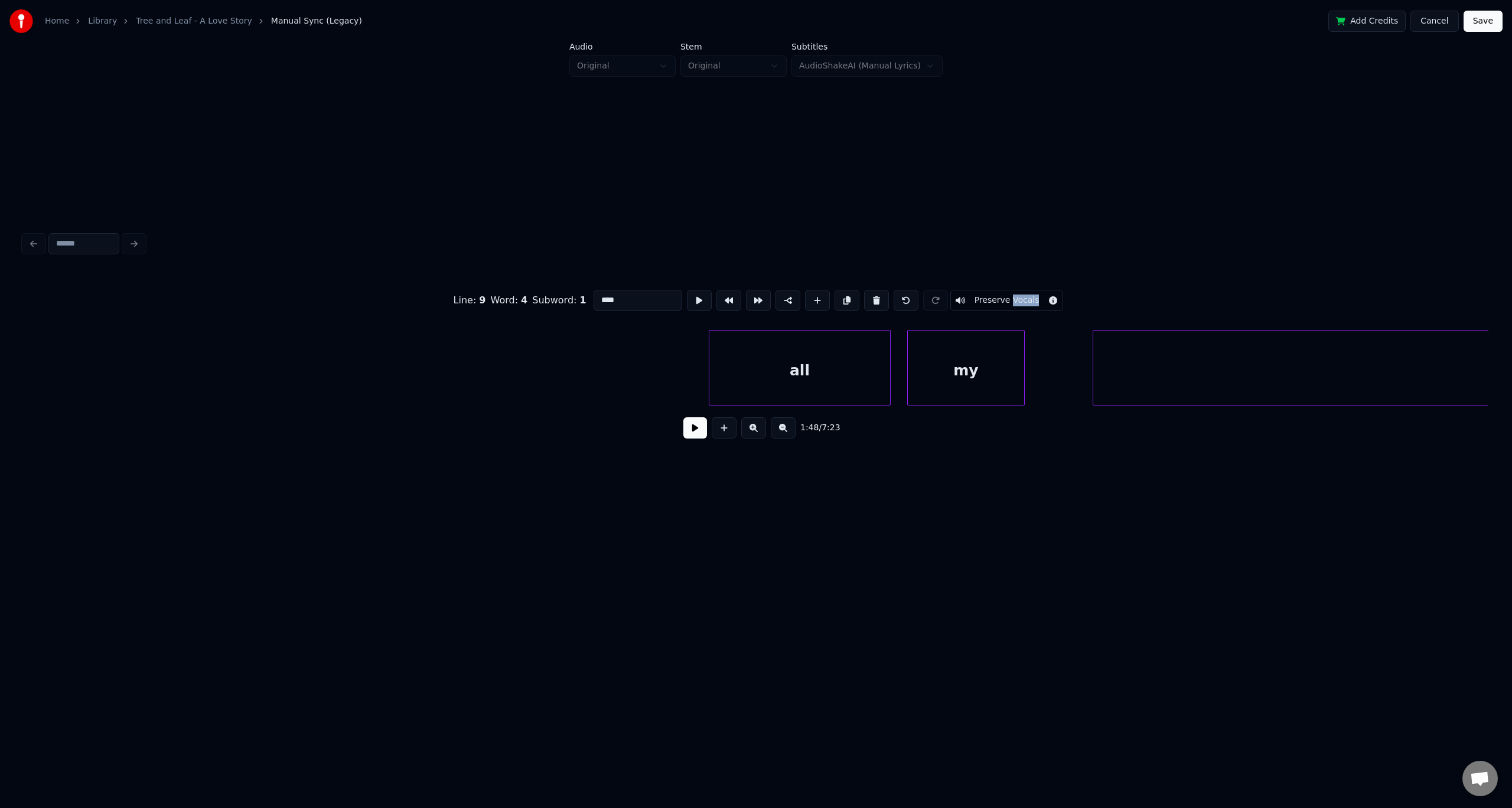
scroll to position [0, 4574]
click at [165, 362] on div "all" at bounding box center [164, 371] width 181 height 81
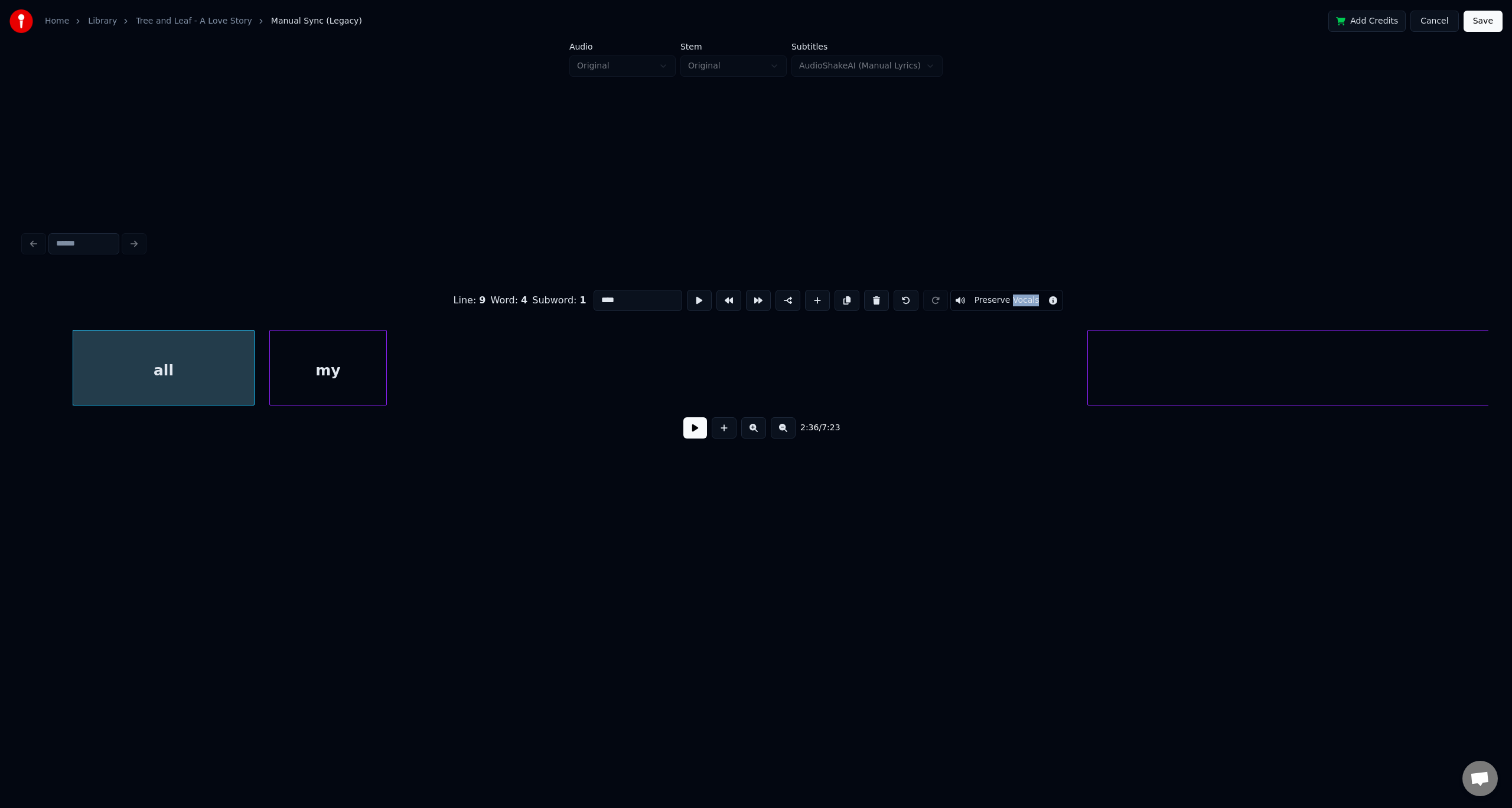
click at [326, 348] on div "my" at bounding box center [328, 371] width 116 height 81
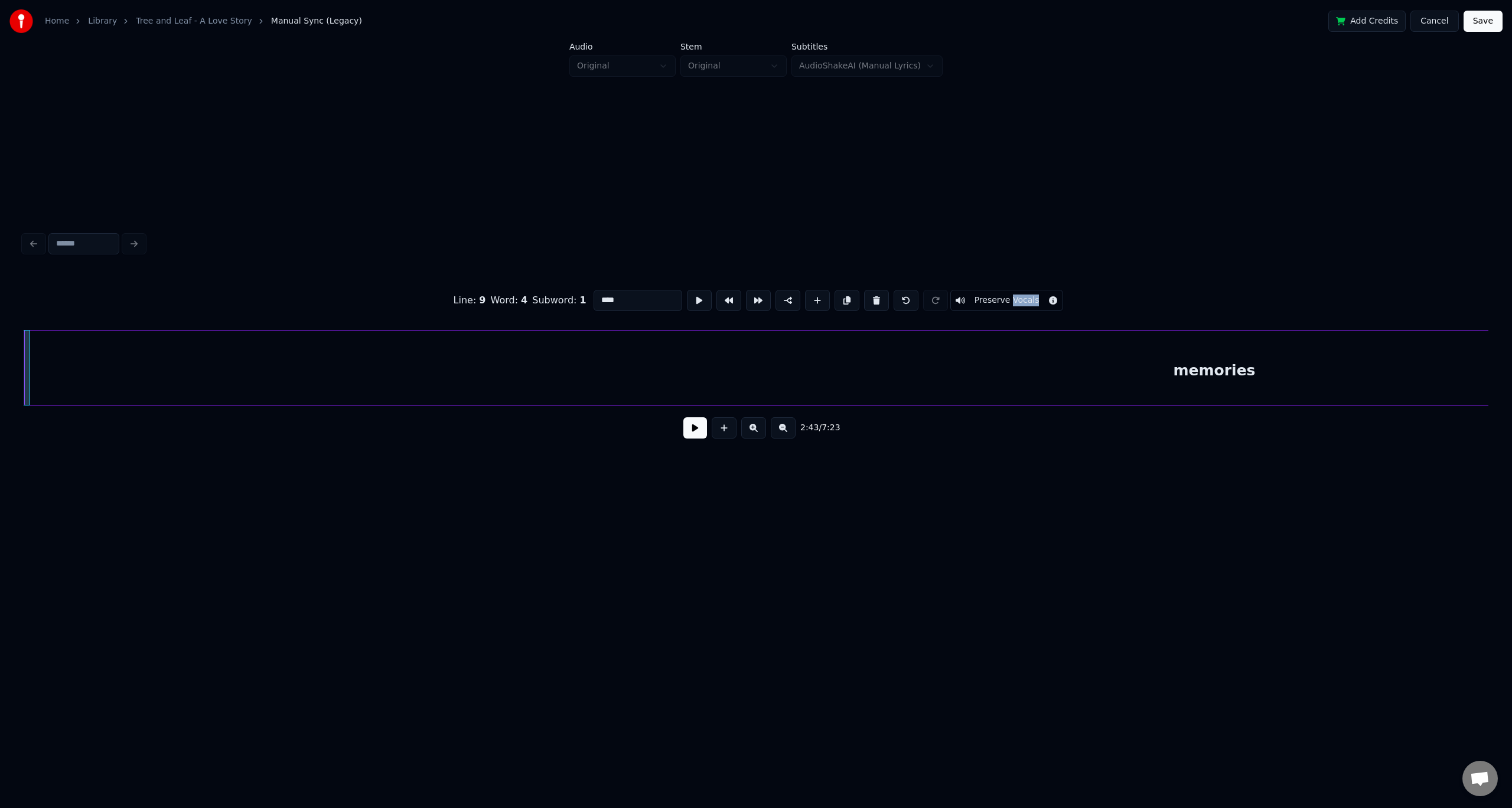
click at [547, 375] on div "memories" at bounding box center [1215, 371] width 2380 height 81
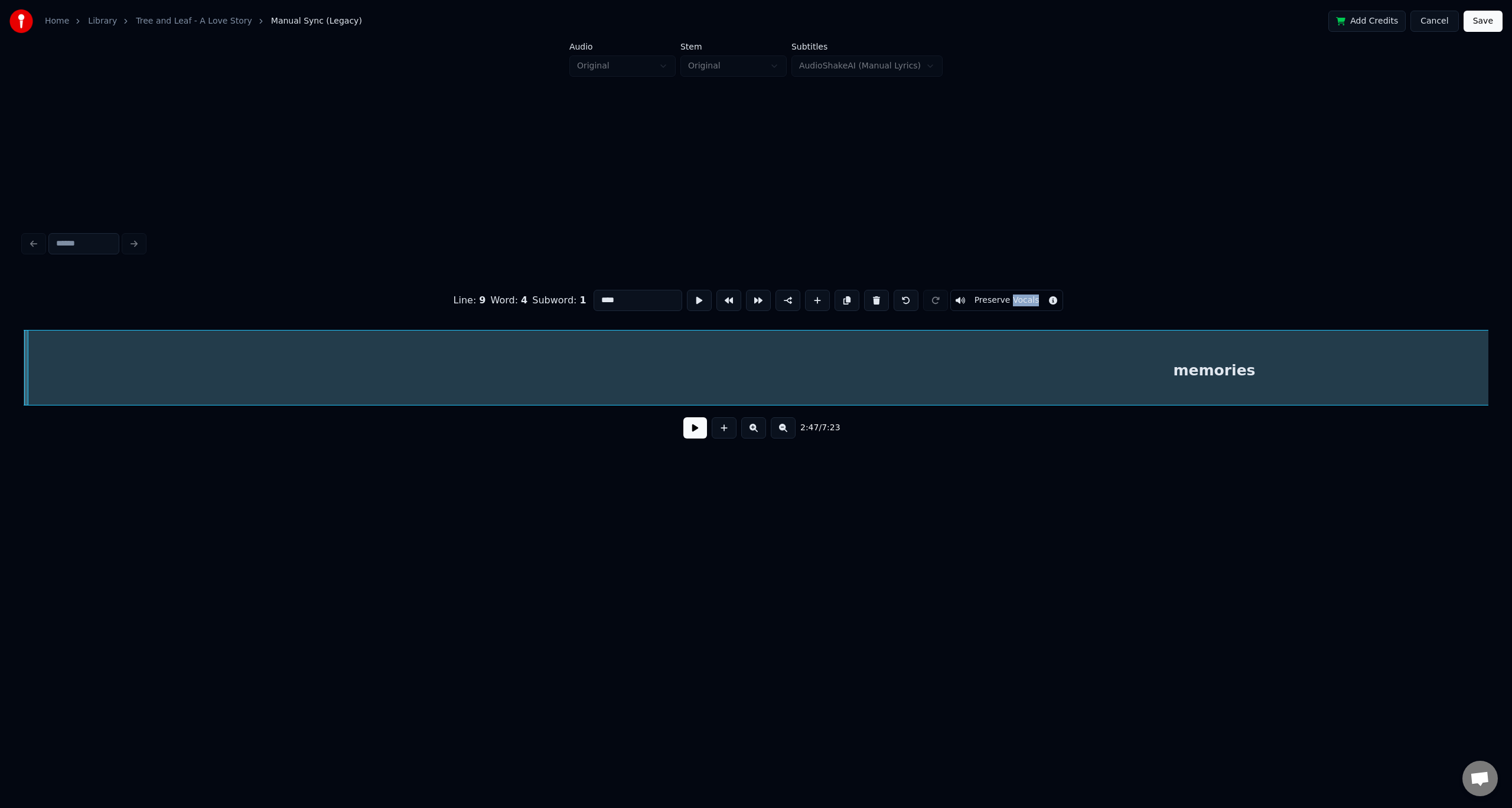
click at [932, 363] on div "memories" at bounding box center [1215, 371] width 2380 height 81
type input "********"
click at [729, 405] on div "memories my" at bounding box center [756, 368] width 1465 height 76
click at [1070, 357] on div "memories" at bounding box center [1225, 371] width 2380 height 81
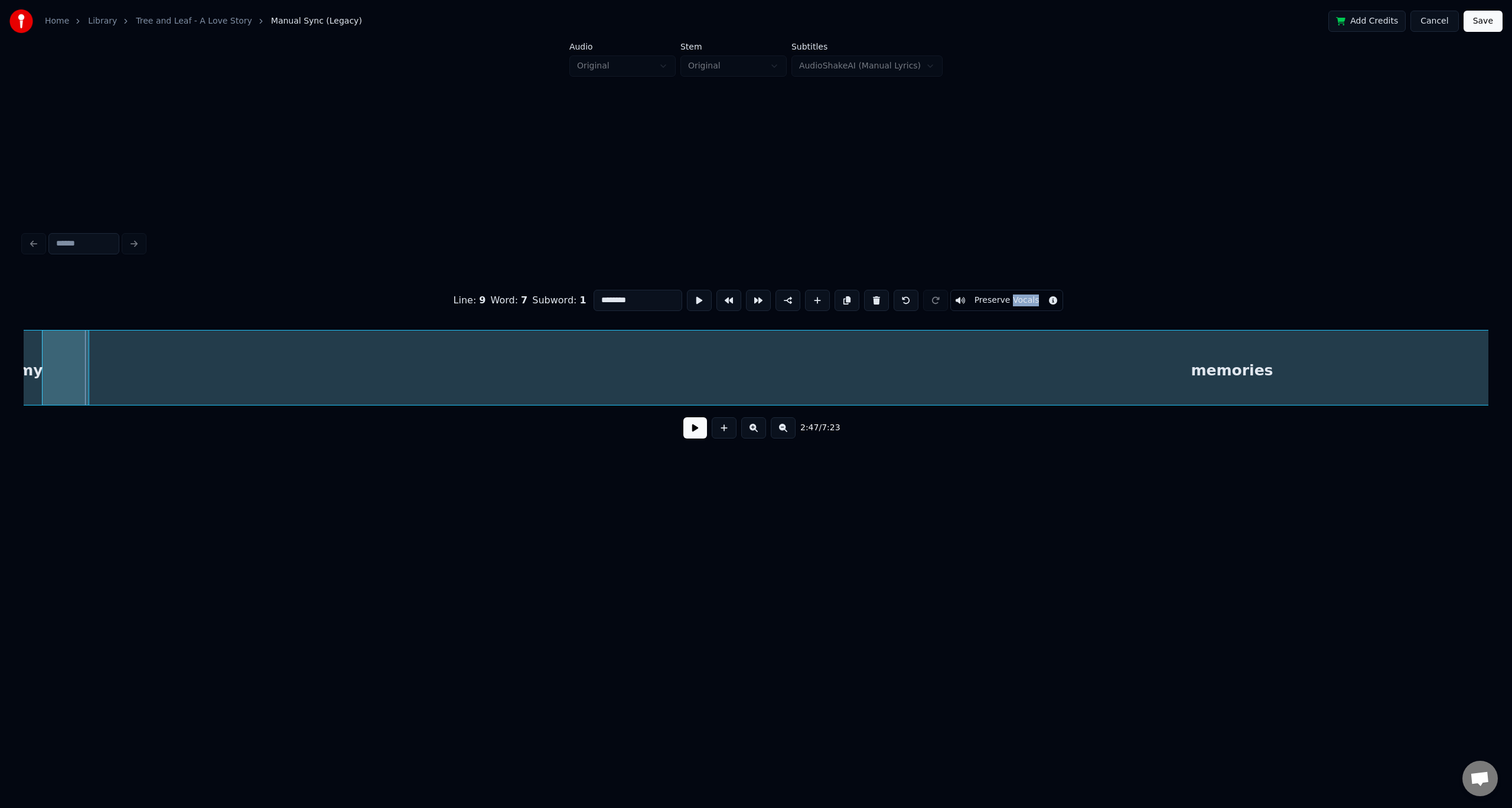
scroll to position [0, 4866]
click at [1118, 359] on div "memories" at bounding box center [1215, 371] width 2380 height 81
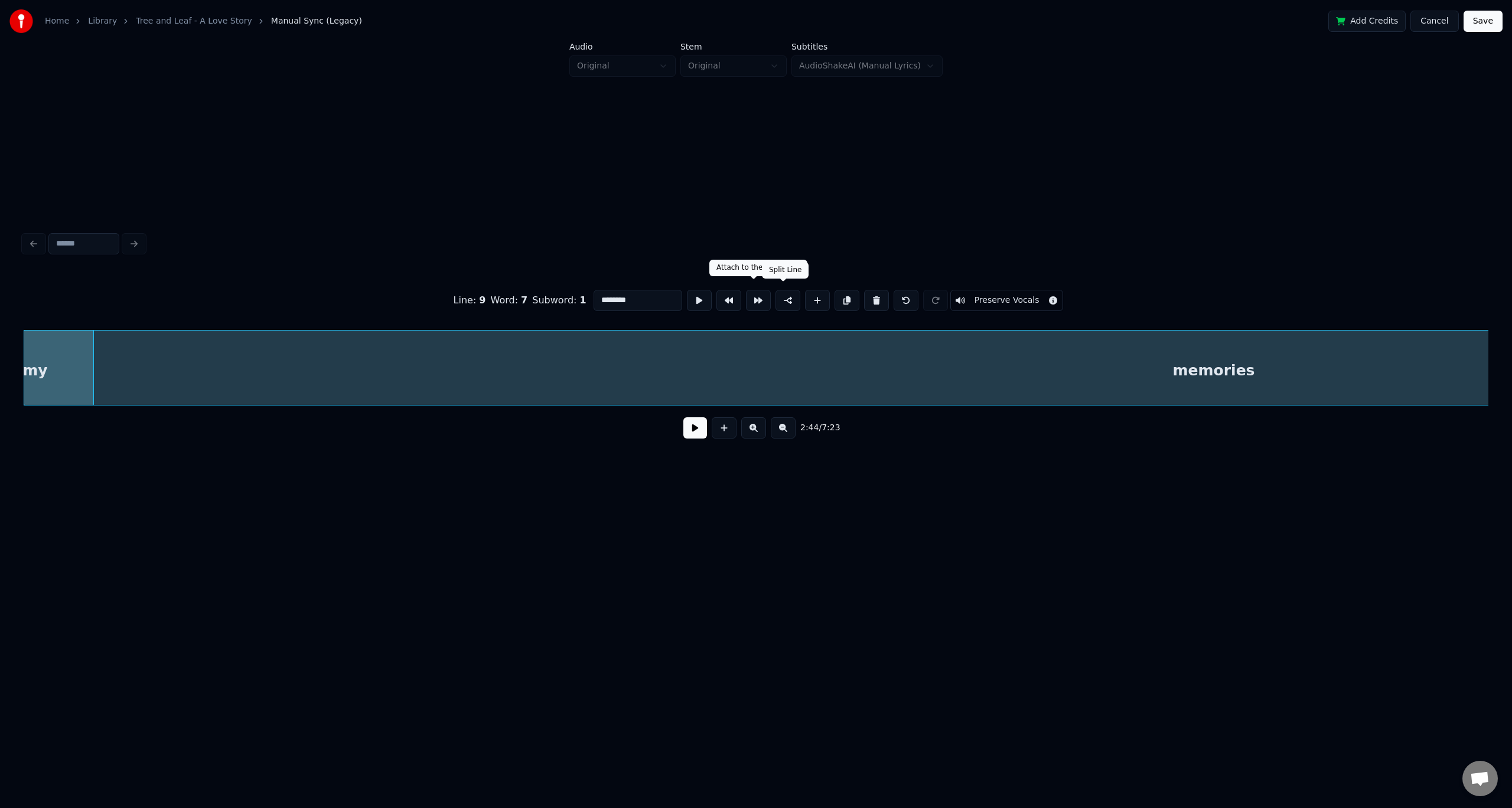
click at [905, 231] on div at bounding box center [756, 244] width 1474 height 26
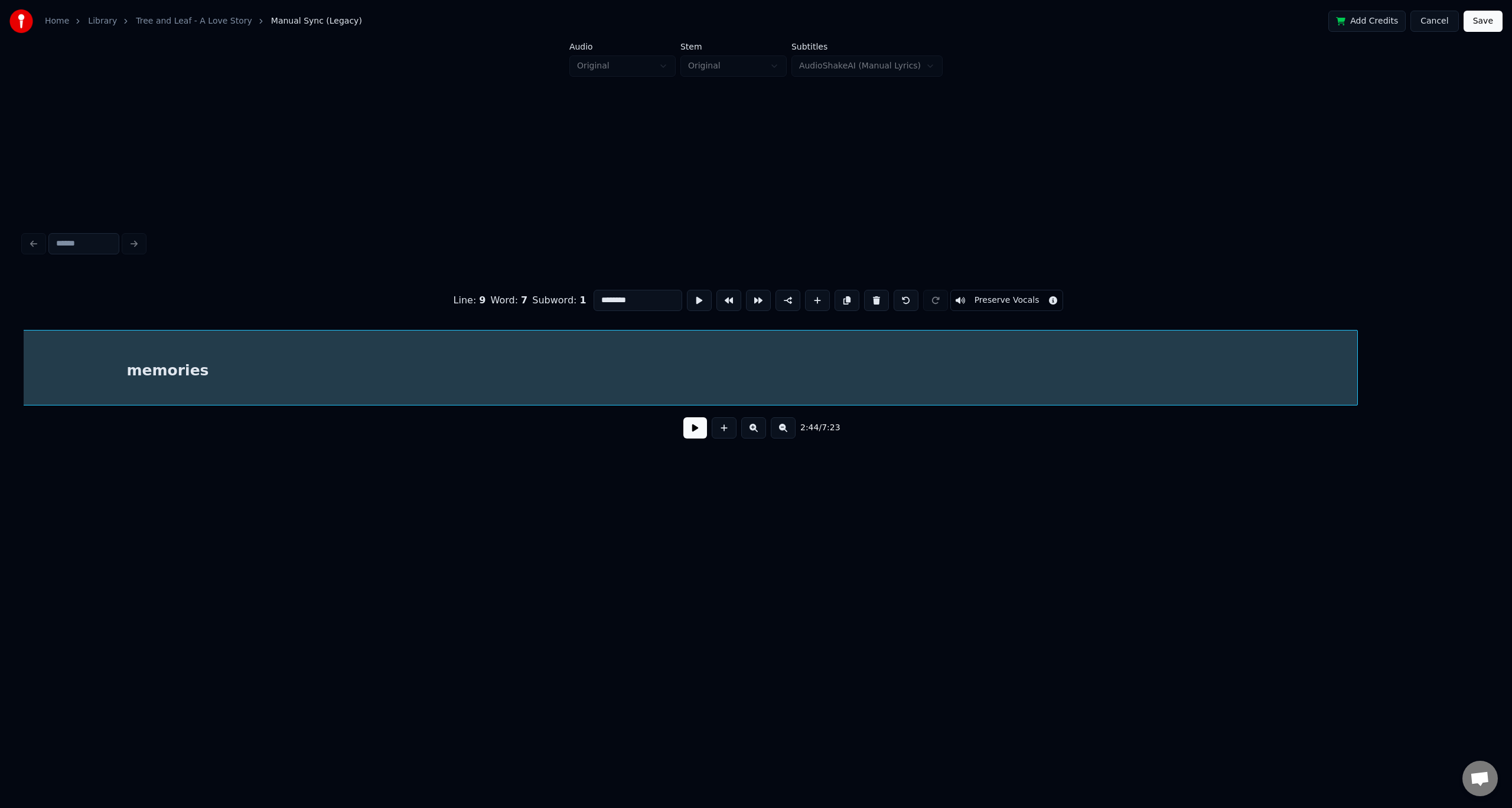
scroll to position [0, 5987]
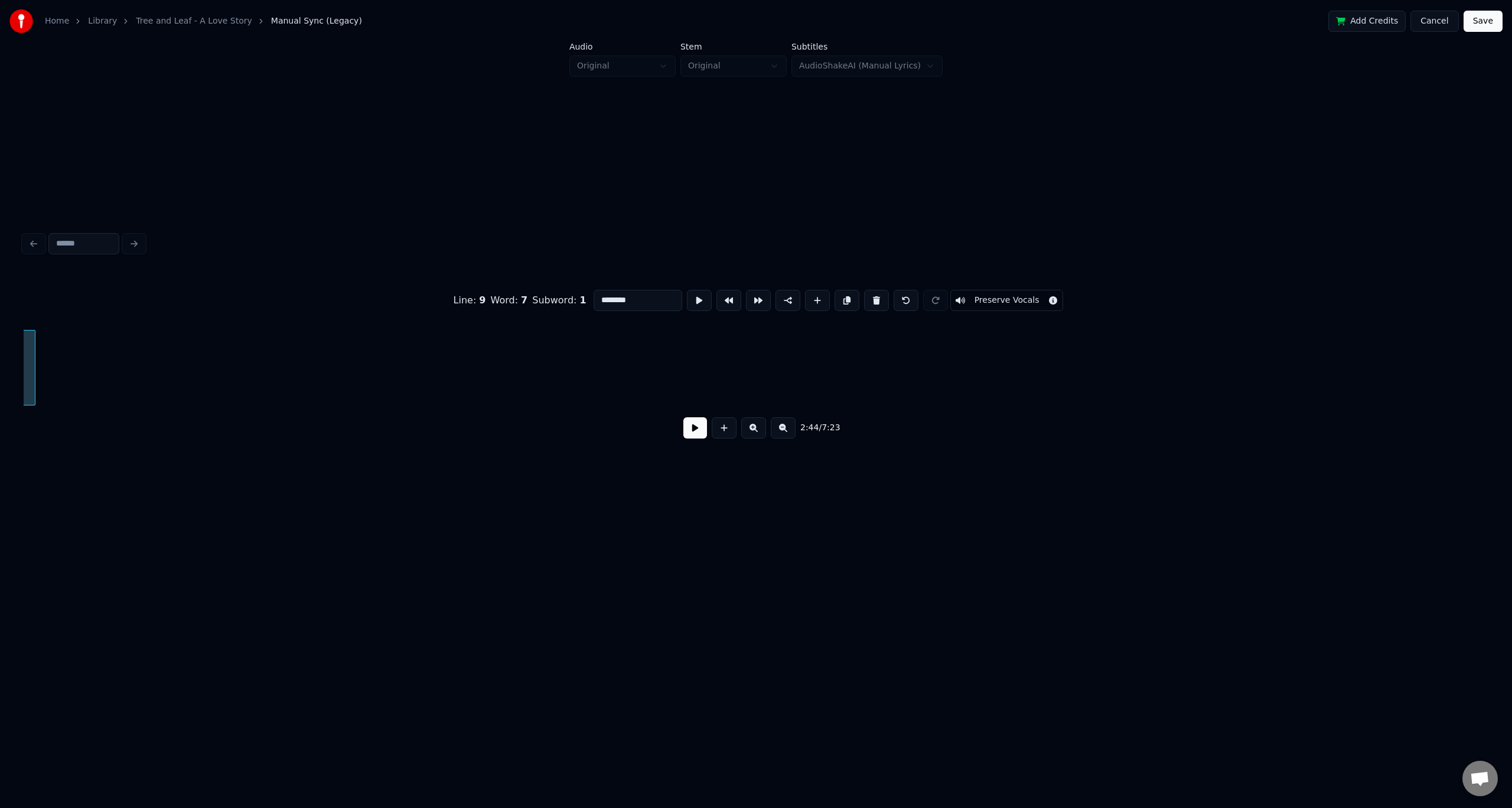
click at [35, 362] on div at bounding box center [33, 368] width 4 height 74
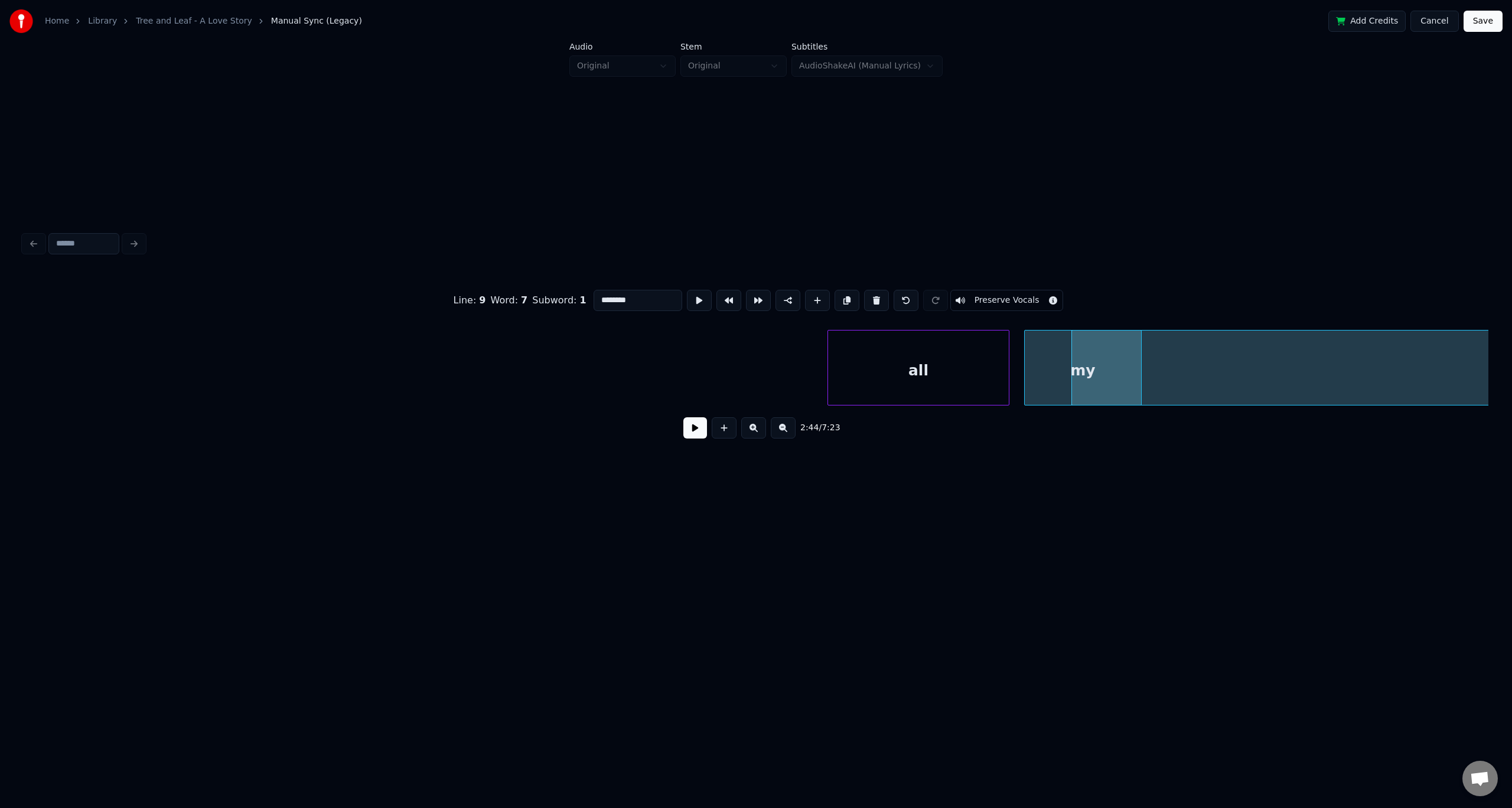
scroll to position [0, 3830]
click at [178, 373] on div "all" at bounding box center [237, 371] width 181 height 81
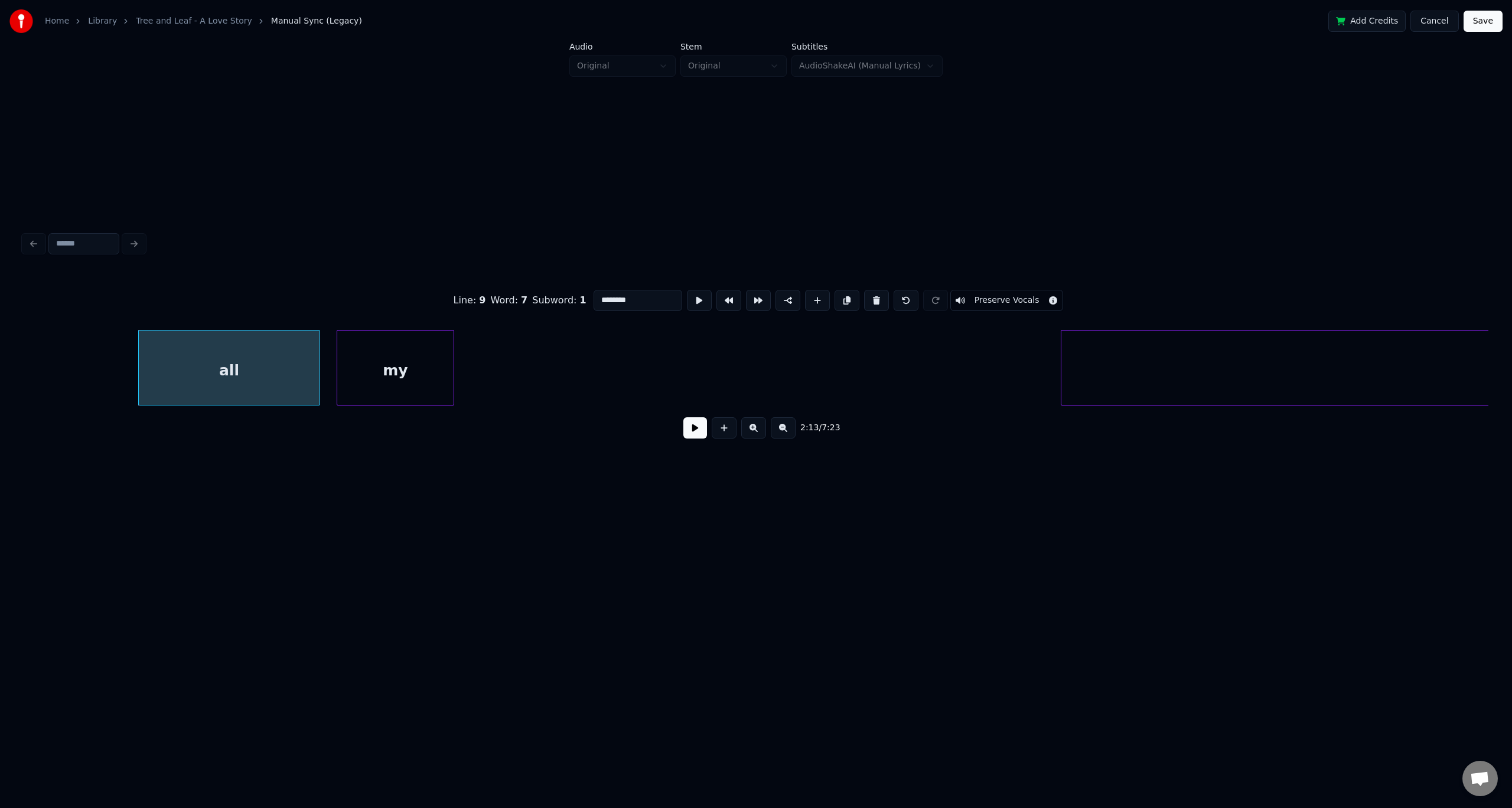
click at [356, 363] on div "my" at bounding box center [395, 371] width 116 height 81
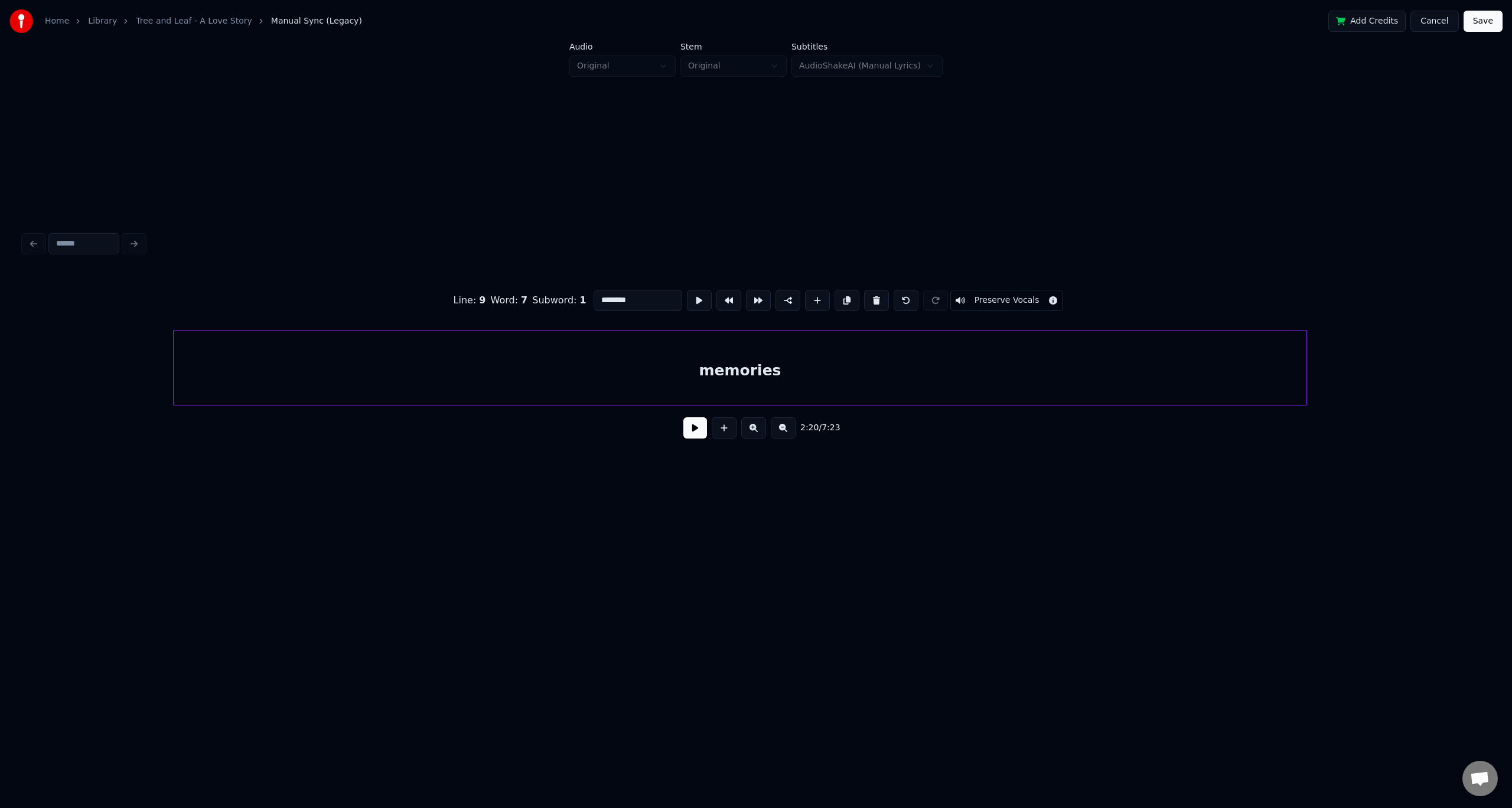
scroll to position [0, 4240]
click at [835, 384] on div "memories" at bounding box center [847, 371] width 1133 height 81
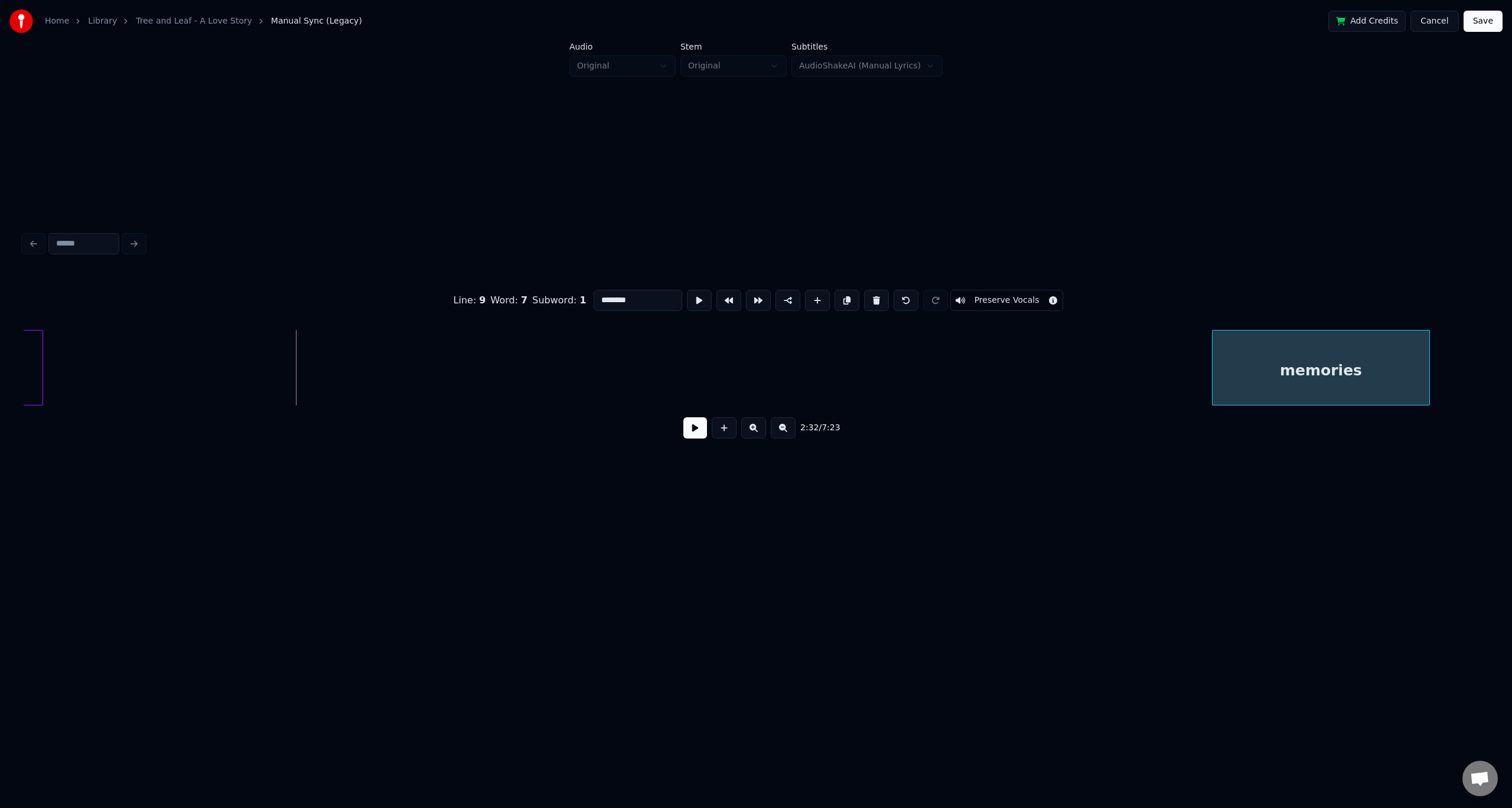
click at [1215, 339] on div at bounding box center [1214, 368] width 4 height 74
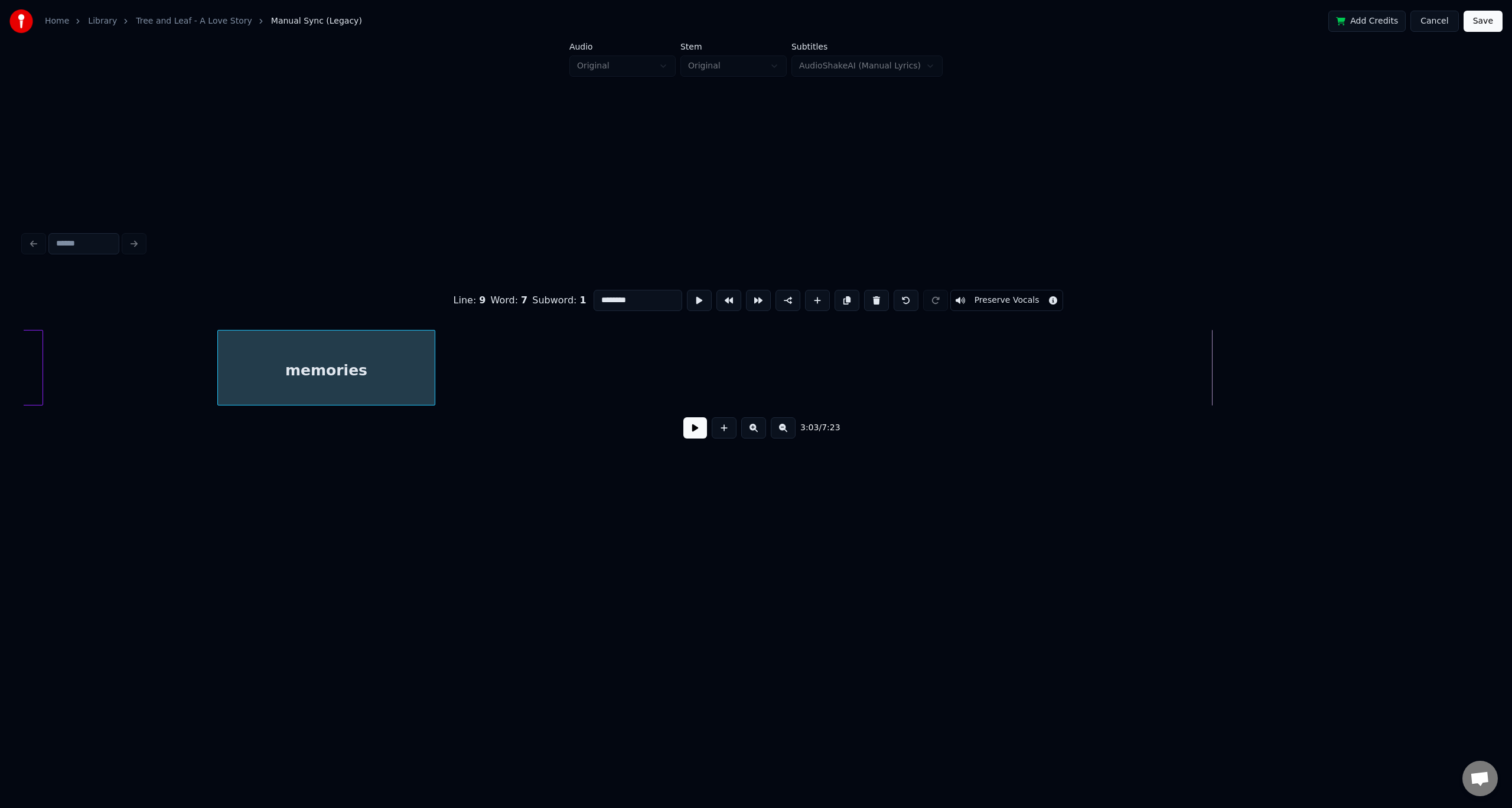
click at [341, 376] on div "memories" at bounding box center [326, 371] width 217 height 81
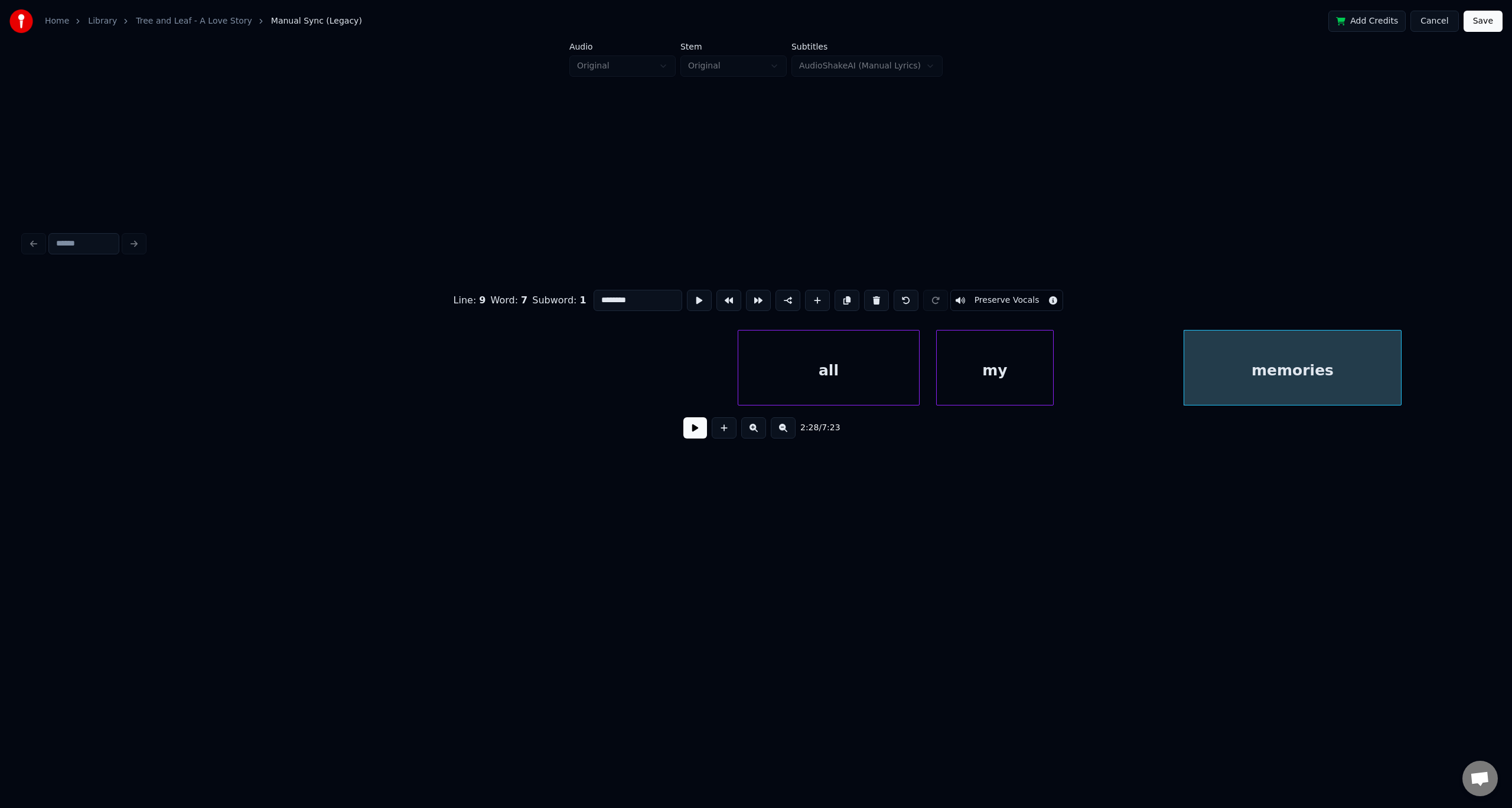
scroll to position [0, 3134]
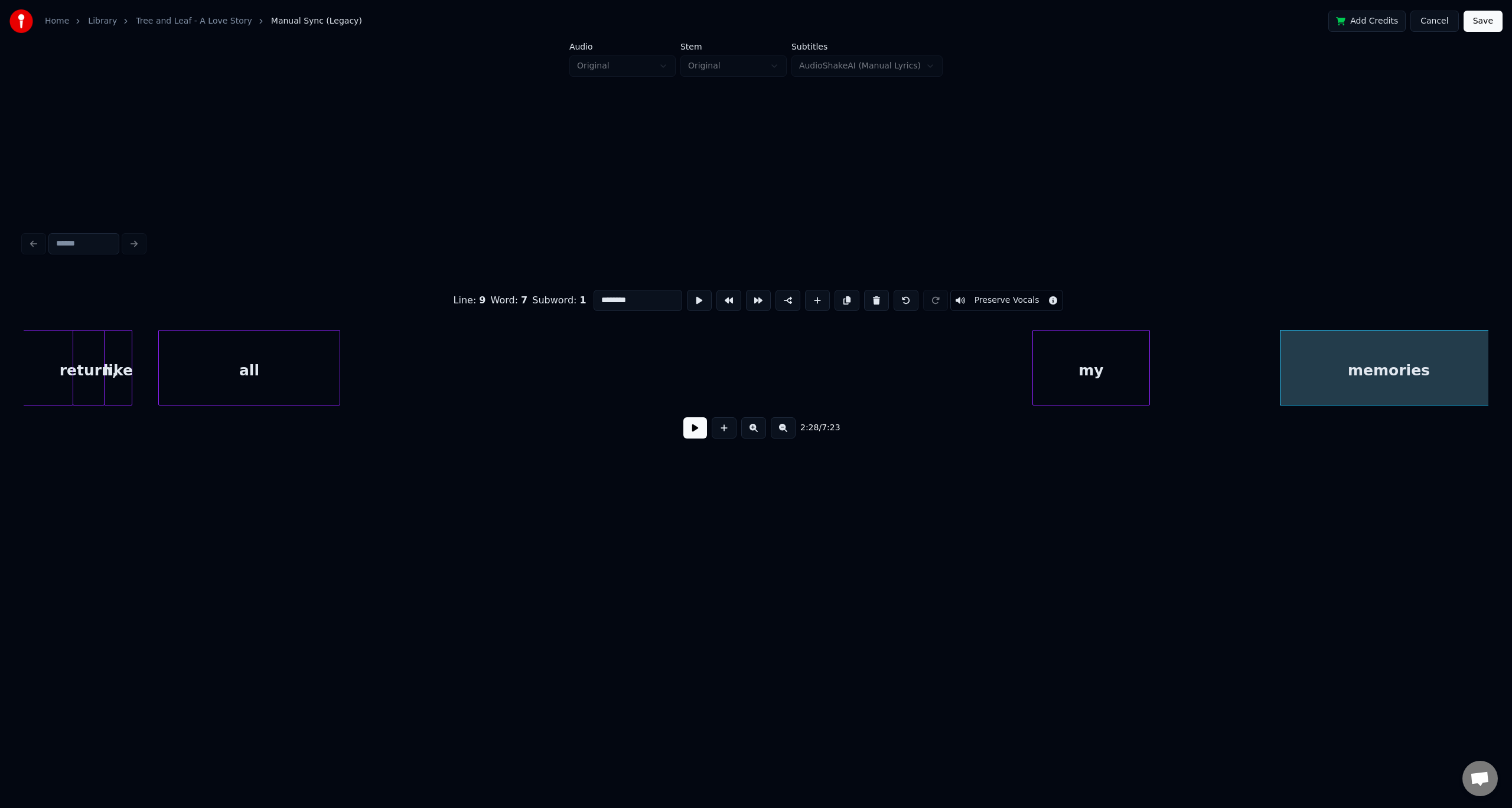
click at [255, 359] on div "all" at bounding box center [250, 371] width 181 height 81
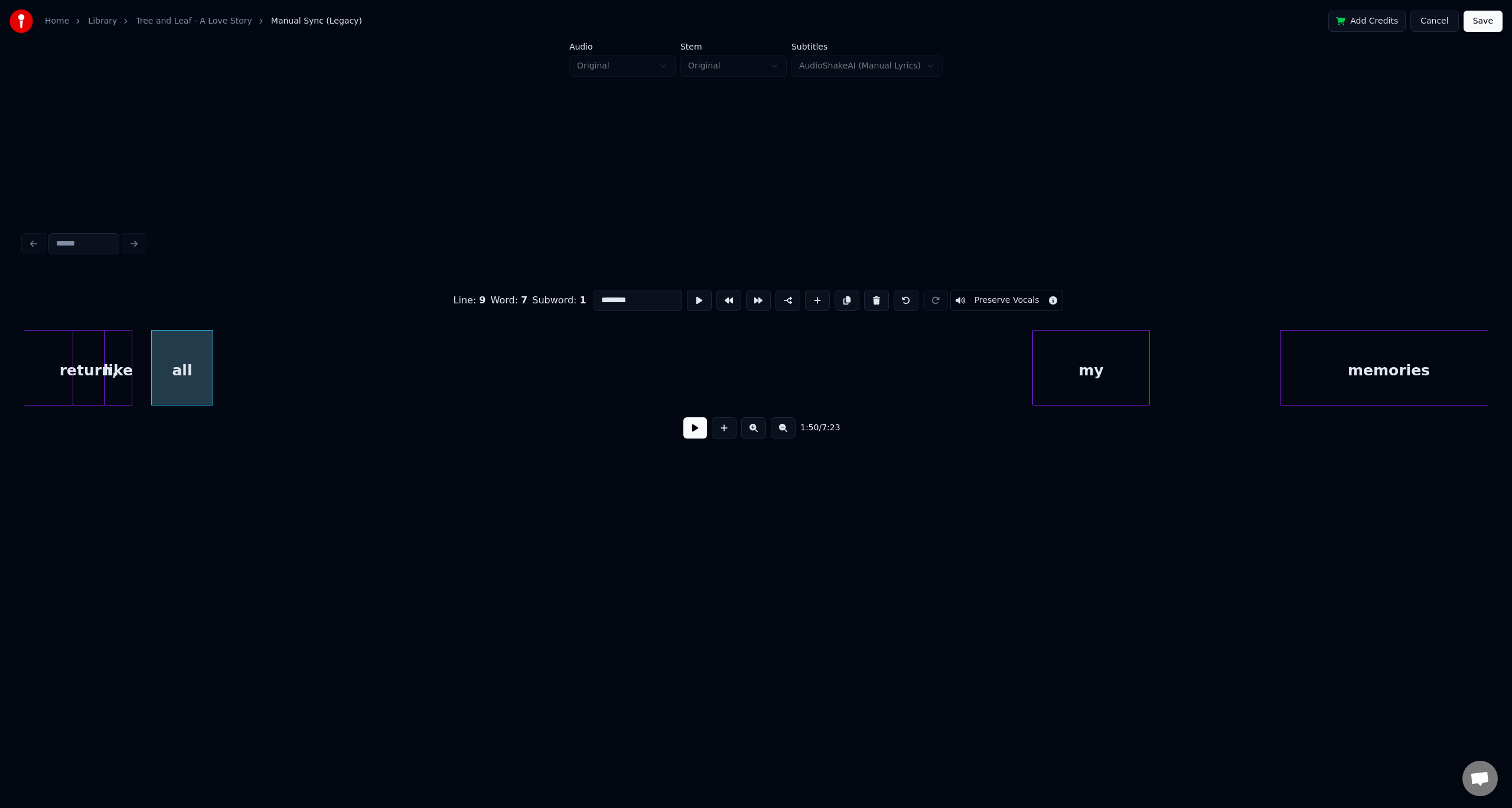
click at [212, 364] on div at bounding box center [210, 368] width 4 height 74
click at [174, 342] on div "all" at bounding box center [163, 371] width 61 height 81
click at [160, 358] on div at bounding box center [159, 368] width 4 height 74
click at [188, 334] on div "my" at bounding box center [222, 371] width 116 height 81
click at [186, 367] on div at bounding box center [185, 368] width 4 height 74
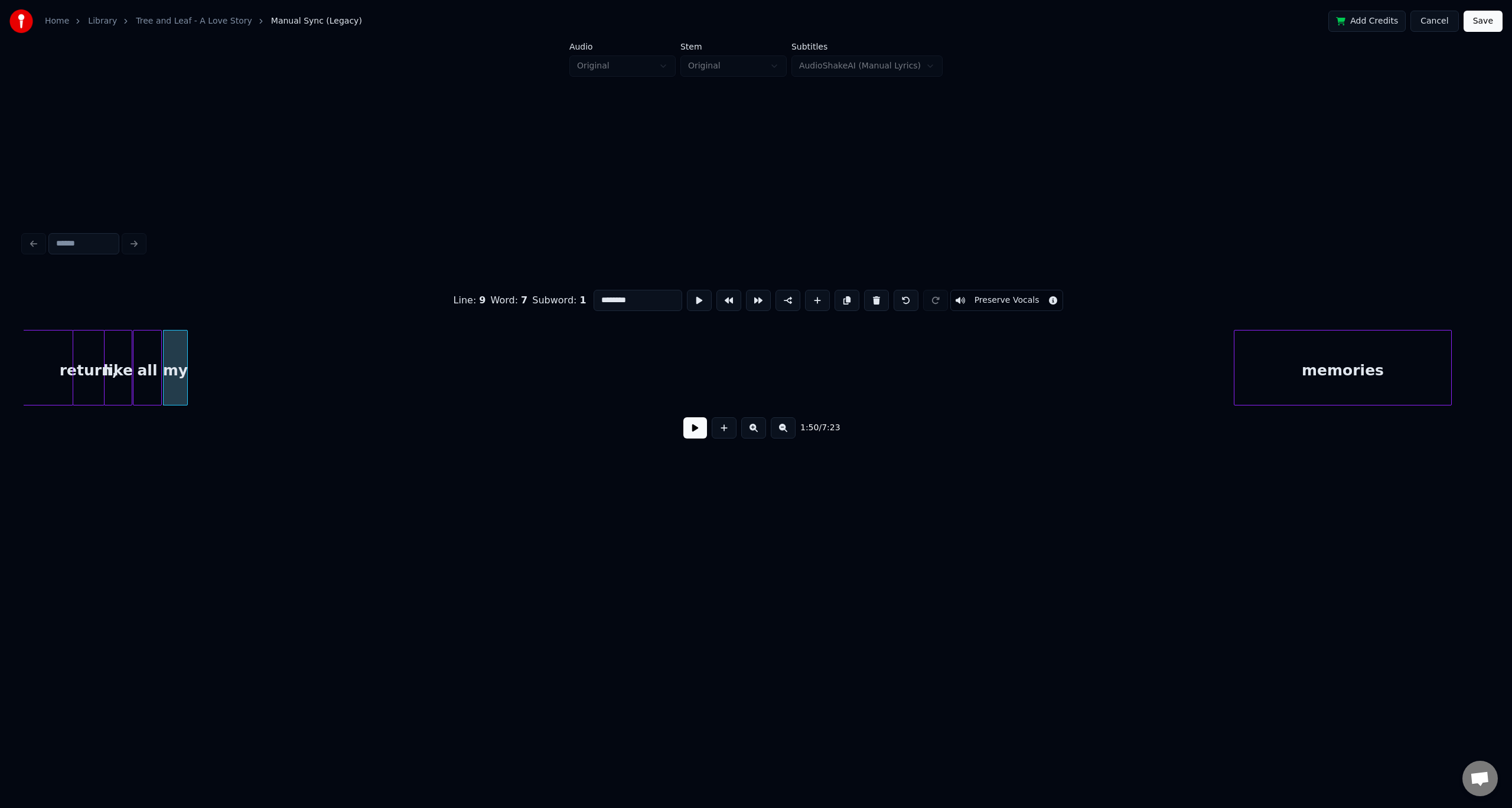
scroll to position [0, 3140]
click at [224, 389] on div "memories" at bounding box center [291, 371] width 217 height 81
click at [212, 371] on div at bounding box center [210, 368] width 4 height 74
click at [69, 296] on div "Line : 9 Word : 7 Subword : 1 ******** Preserve Vocals" at bounding box center [756, 300] width 1465 height 59
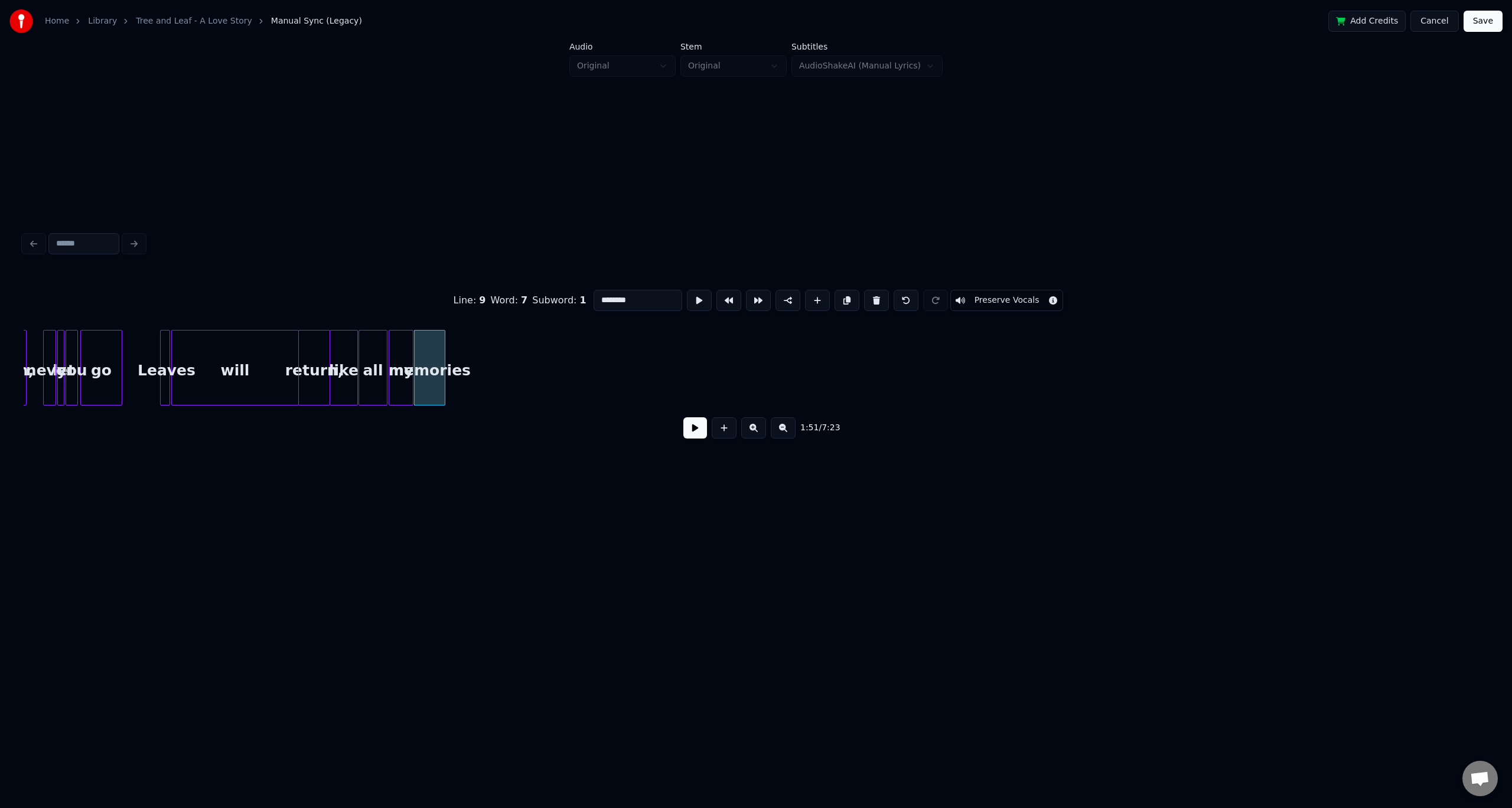
scroll to position [0, 2512]
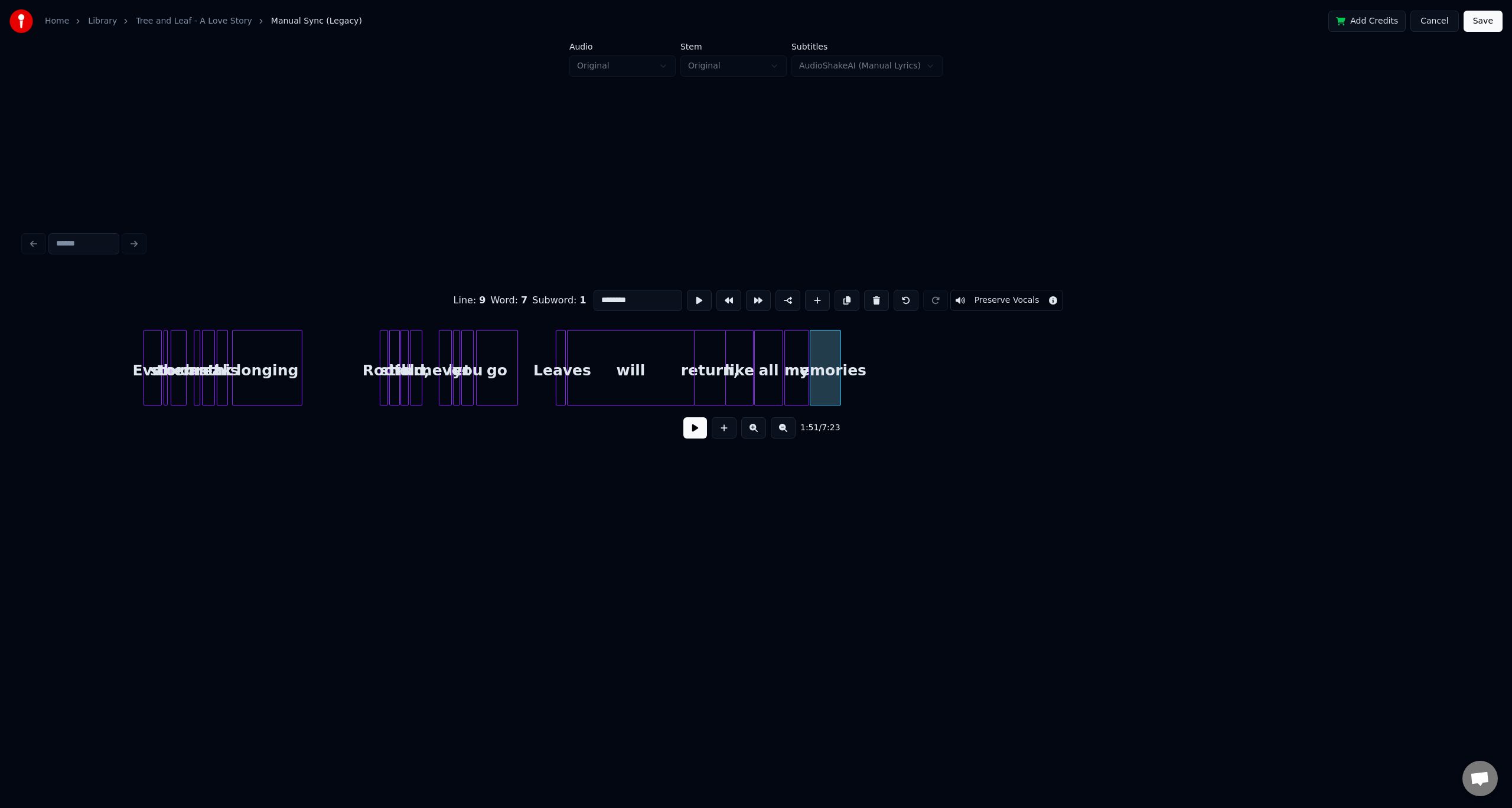
click at [462, 310] on div "Line : 9 Word : 7 Subword : 1 ******** Preserve Vocals" at bounding box center [756, 300] width 1465 height 59
click at [555, 309] on div "Line : 9 Word : 7 Subword : 1 ******** Preserve Vocals" at bounding box center [756, 300] width 1465 height 59
click at [536, 322] on div "Line : 9 Word : 7 Subword : 1 ******** Preserve Vocals" at bounding box center [756, 300] width 1465 height 59
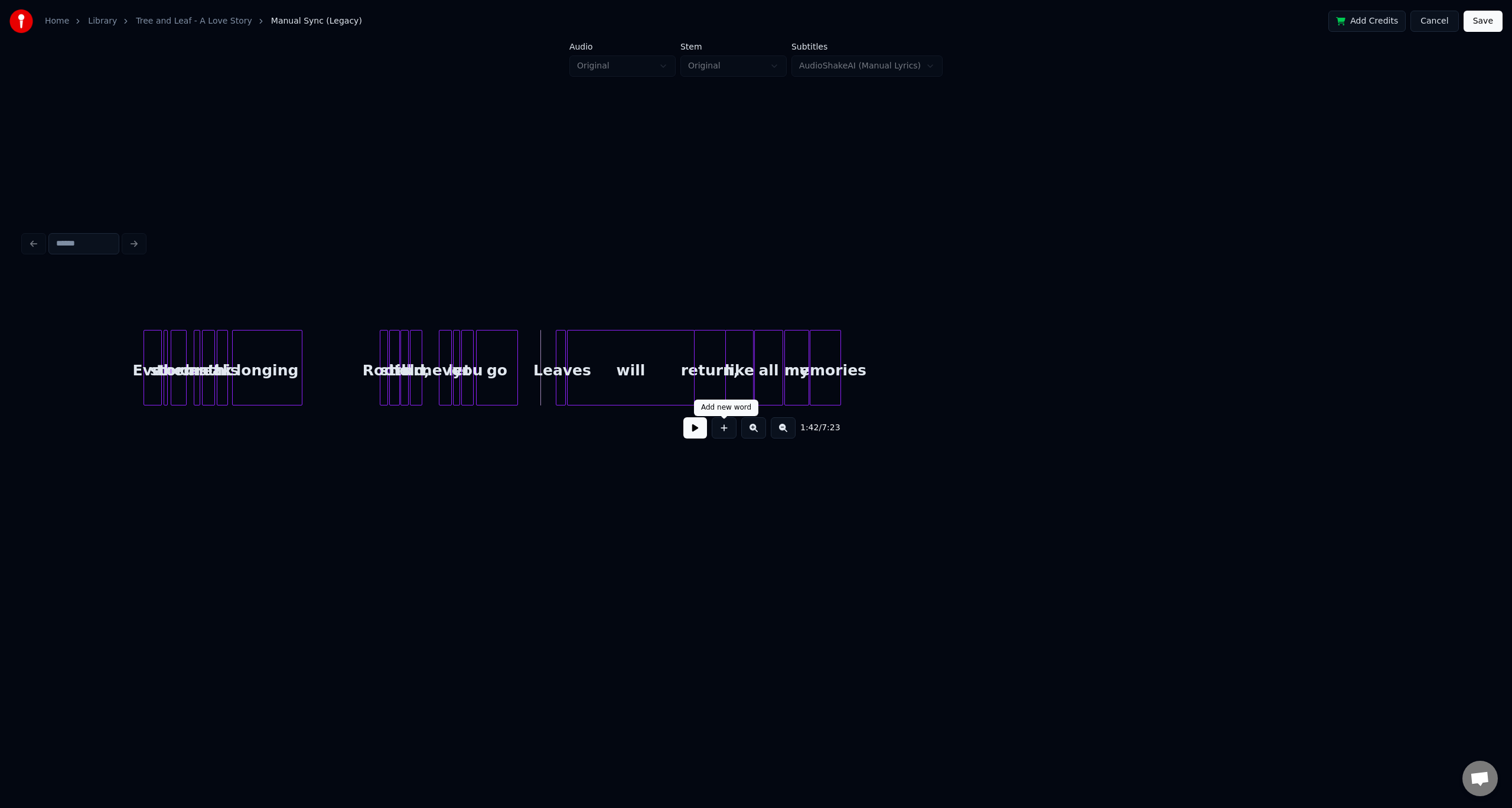
click at [696, 435] on button at bounding box center [695, 428] width 24 height 21
click at [699, 435] on button at bounding box center [695, 428] width 24 height 21
click at [652, 358] on div "will" at bounding box center [630, 371] width 126 height 81
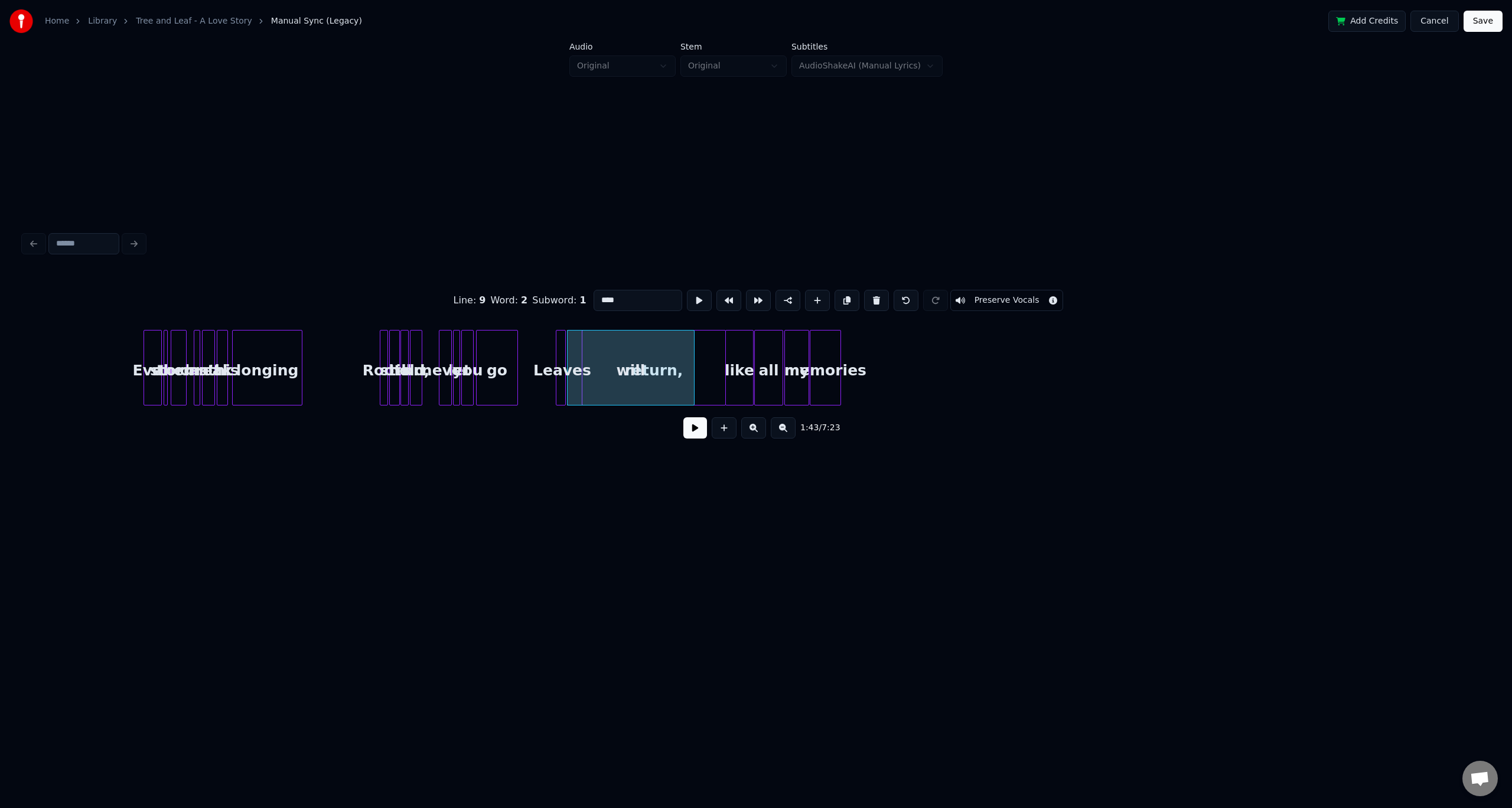
click at [582, 363] on div at bounding box center [584, 368] width 4 height 74
click at [694, 372] on div "will" at bounding box center [630, 368] width 128 height 76
click at [618, 353] on div "will" at bounding box center [630, 371] width 126 height 81
click at [602, 352] on div at bounding box center [602, 368] width 4 height 74
click at [705, 341] on div at bounding box center [705, 368] width 4 height 74
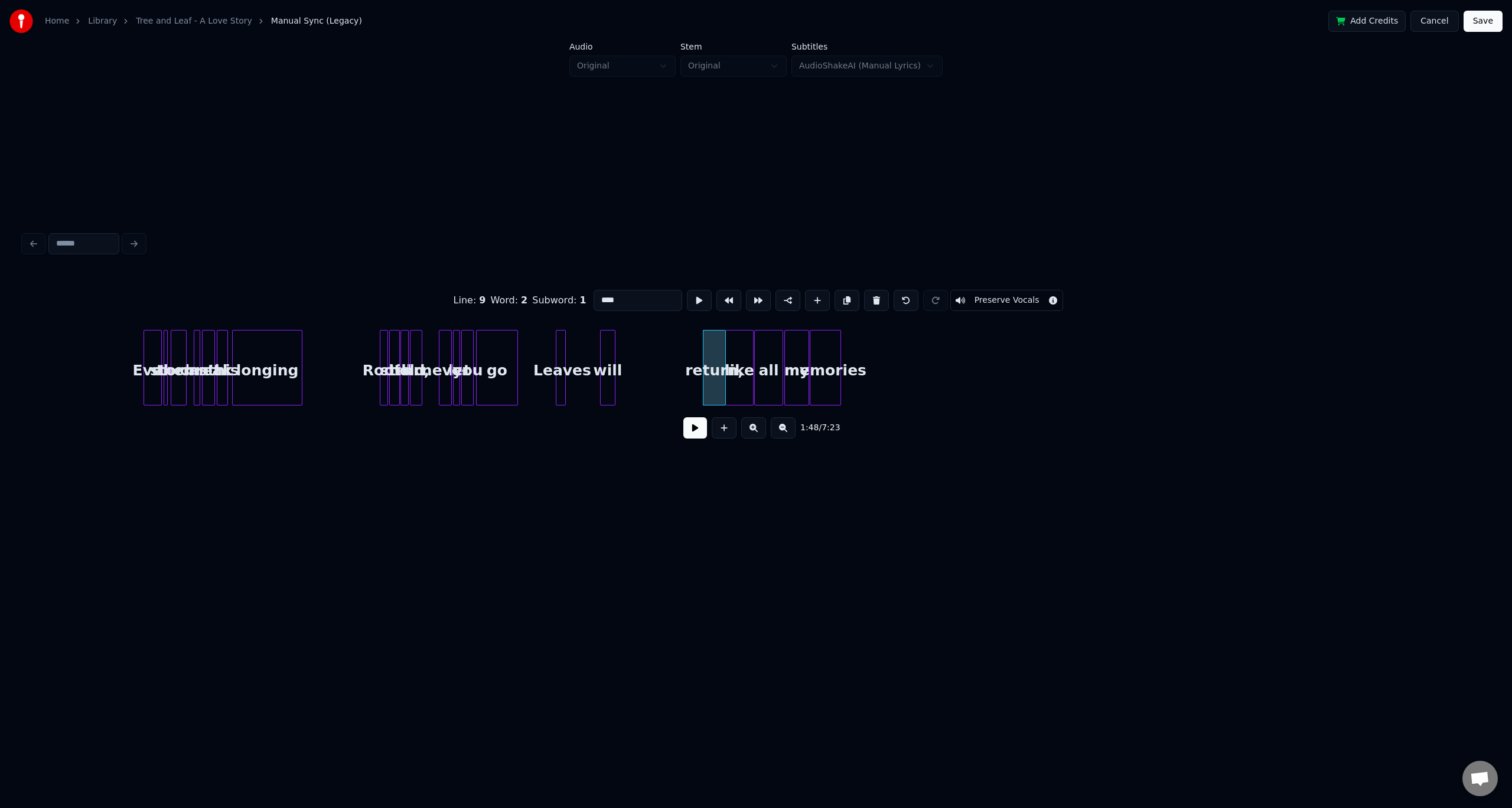
click at [612, 353] on div at bounding box center [613, 368] width 4 height 74
click at [577, 342] on div "will" at bounding box center [577, 371] width 14 height 81
click at [711, 343] on div "return," at bounding box center [714, 371] width 22 height 81
click at [598, 338] on div "return," at bounding box center [600, 371] width 22 height 81
click at [735, 343] on div "like" at bounding box center [739, 371] width 26 height 81
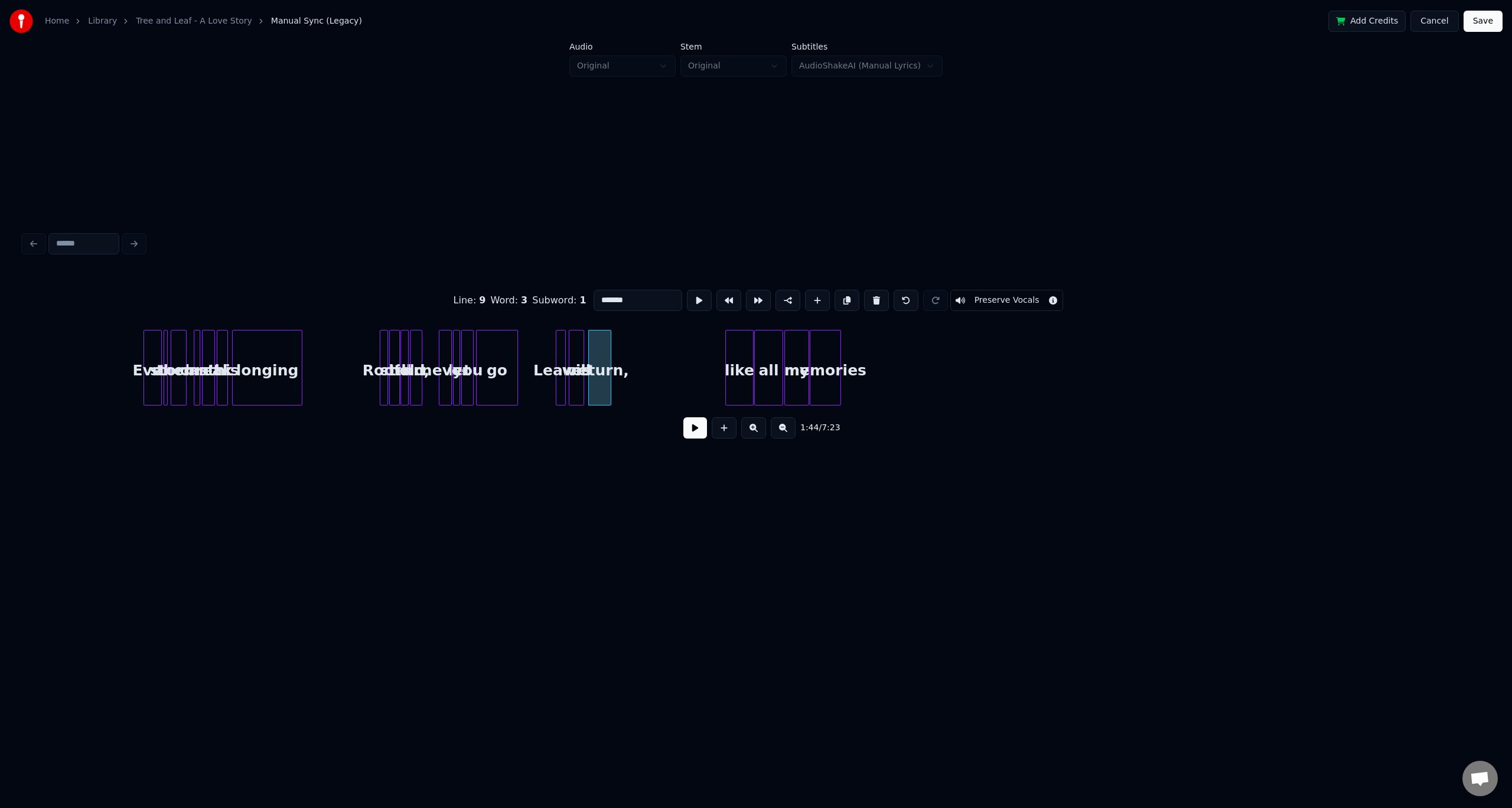
type input "****"
click at [625, 342] on div "like" at bounding box center [626, 371] width 26 height 81
click at [654, 350] on div "all" at bounding box center [654, 371] width 28 height 81
click at [652, 358] on div at bounding box center [652, 368] width 4 height 74
click at [669, 345] on div "my" at bounding box center [668, 371] width 24 height 81
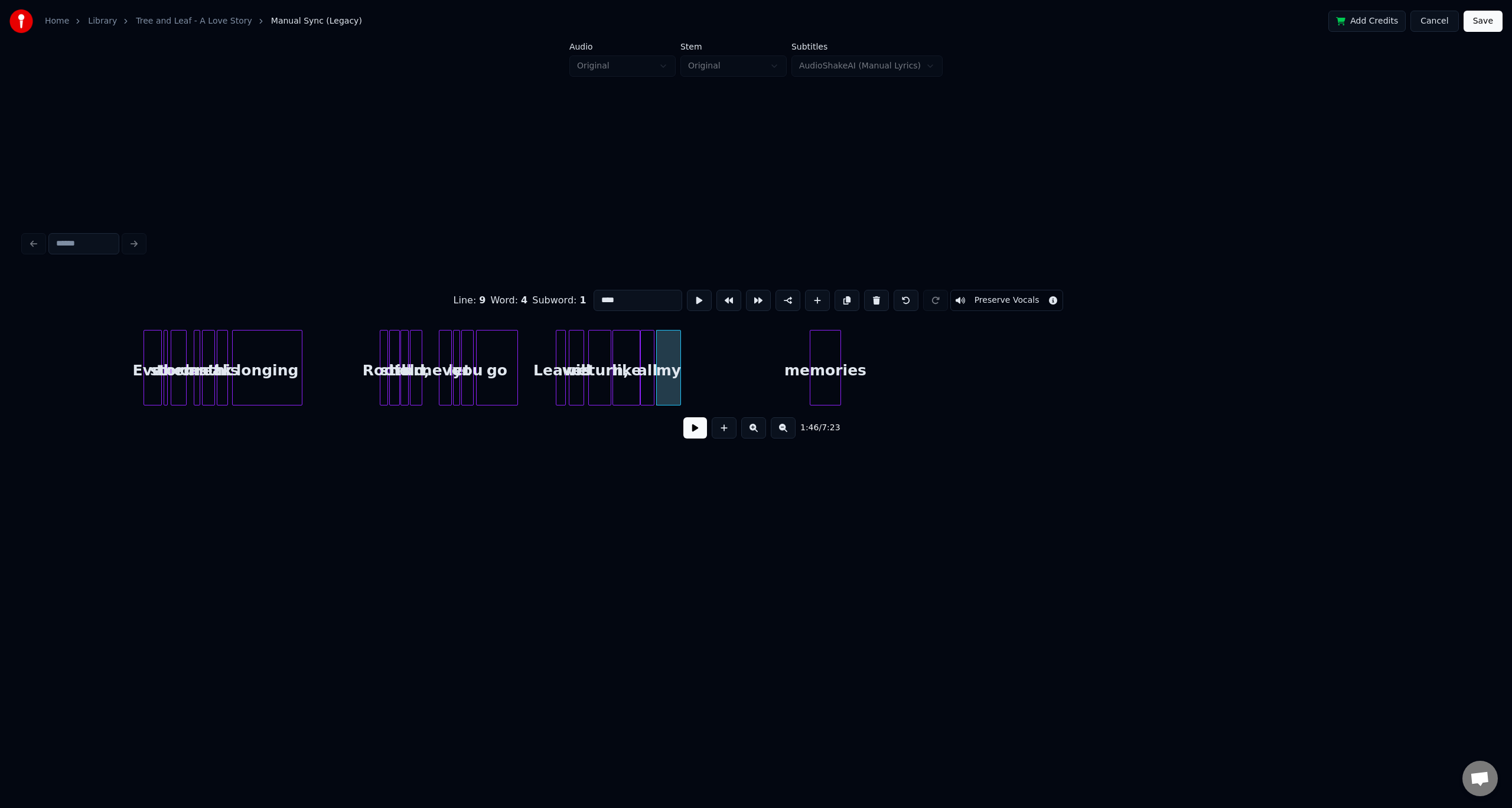
click at [632, 343] on div "like" at bounding box center [626, 371] width 26 height 81
click at [624, 346] on div at bounding box center [624, 368] width 4 height 74
click at [638, 344] on div "all" at bounding box center [635, 371] width 13 height 81
click at [654, 350] on div "my" at bounding box center [657, 371] width 24 height 81
click at [656, 354] on div at bounding box center [654, 368] width 4 height 74
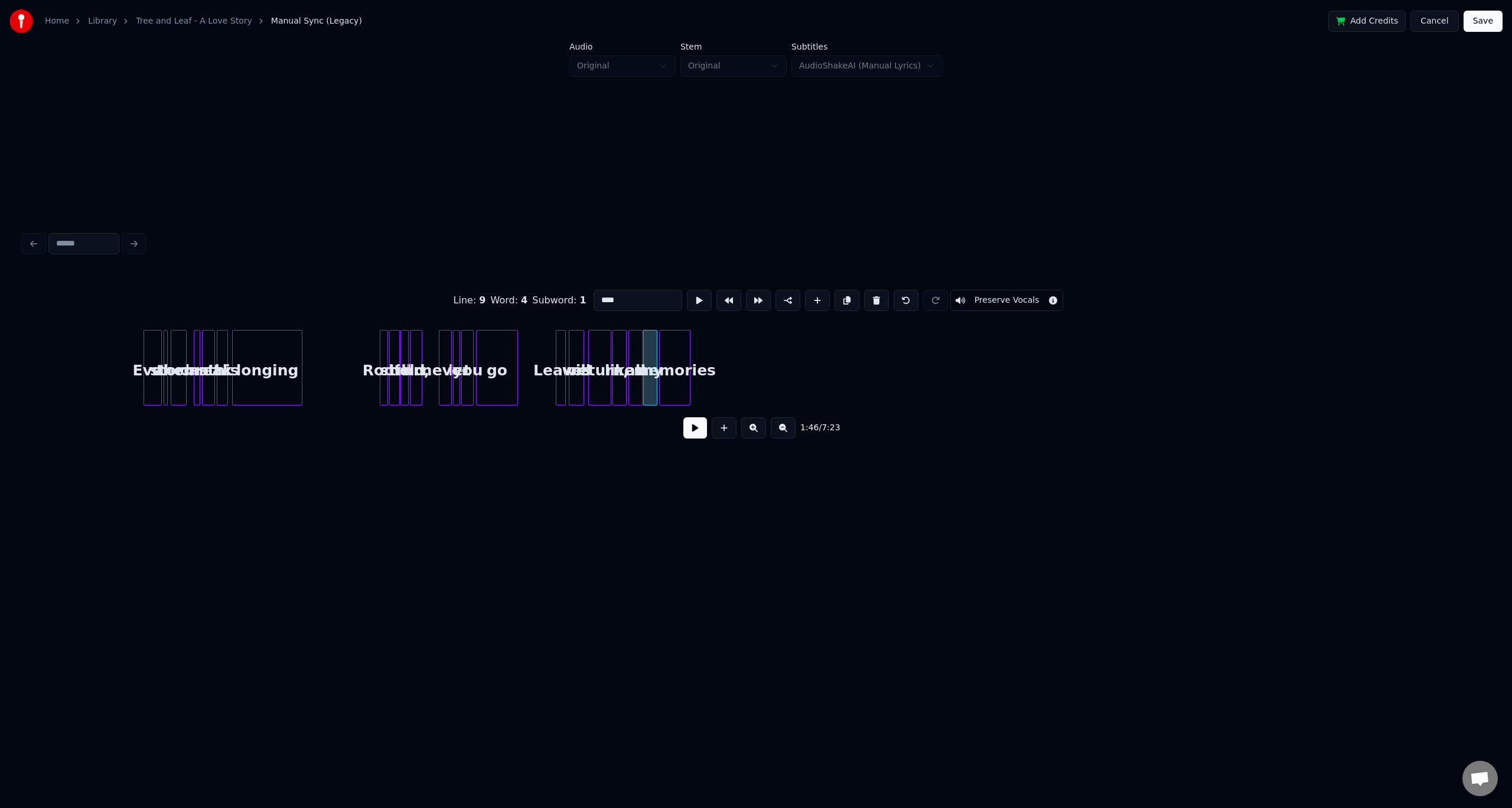
click at [670, 353] on div "memories" at bounding box center [675, 371] width 30 height 81
click at [671, 358] on div at bounding box center [670, 368] width 4 height 74
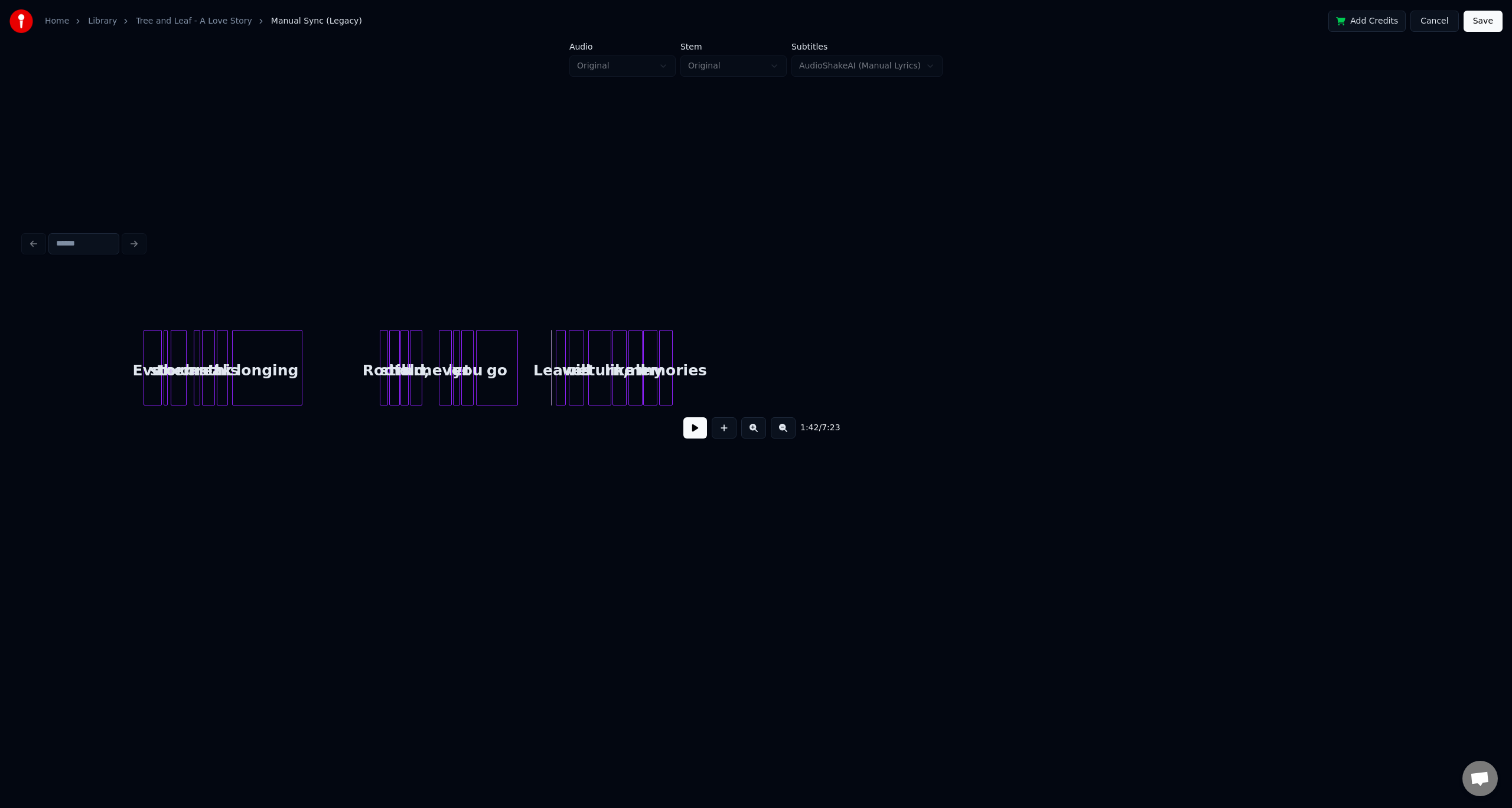
click at [690, 433] on button at bounding box center [695, 428] width 24 height 21
click at [694, 436] on button at bounding box center [695, 428] width 24 height 21
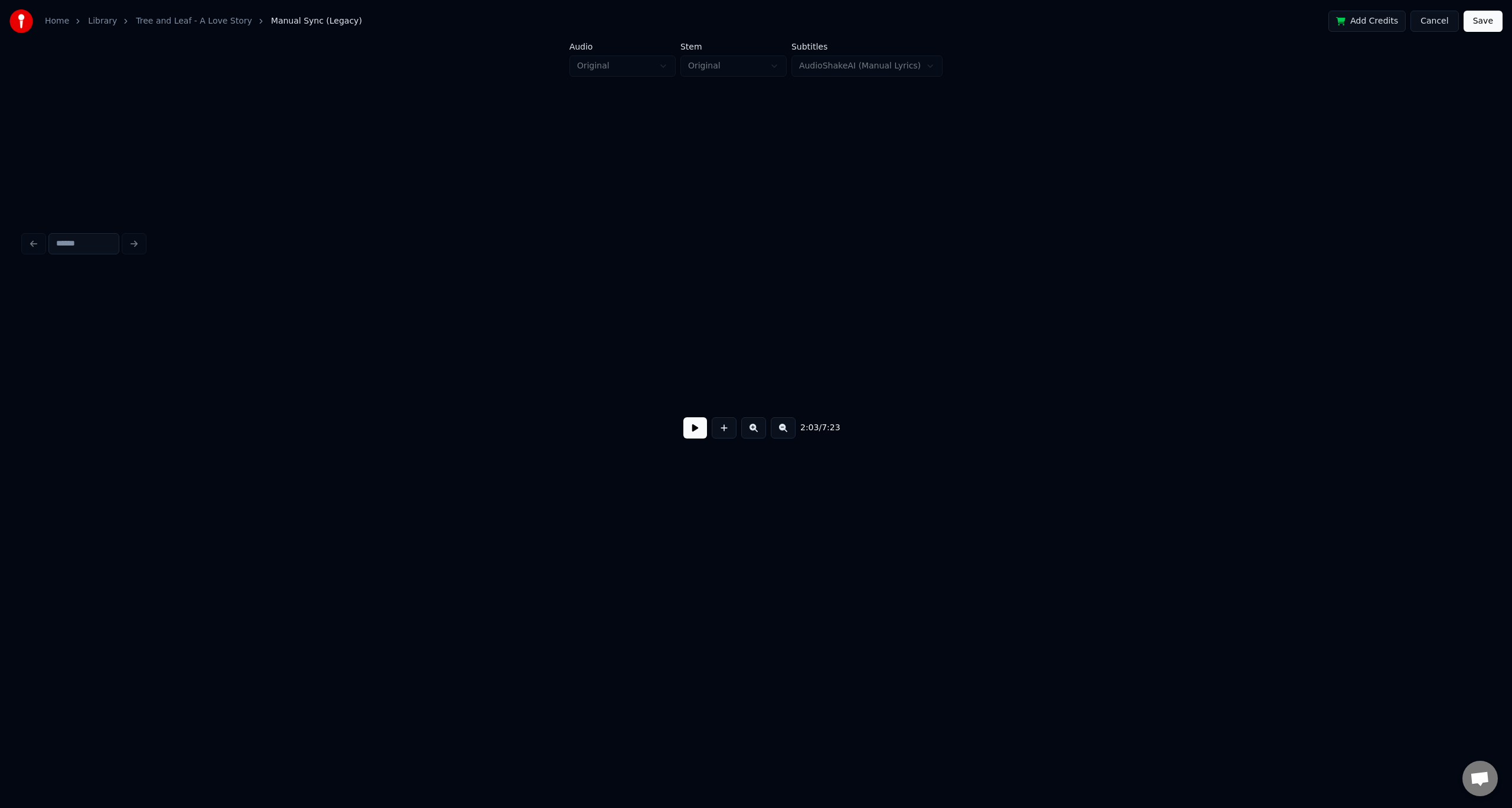
scroll to position [0, 6063]
drag, startPoint x: 832, startPoint y: 408, endPoint x: 898, endPoint y: 403, distance: 66.2
click at [898, 403] on div "2:03 / 7:23" at bounding box center [756, 361] width 1465 height 180
click at [775, 375] on div "Though" at bounding box center [612, 371] width 500 height 81
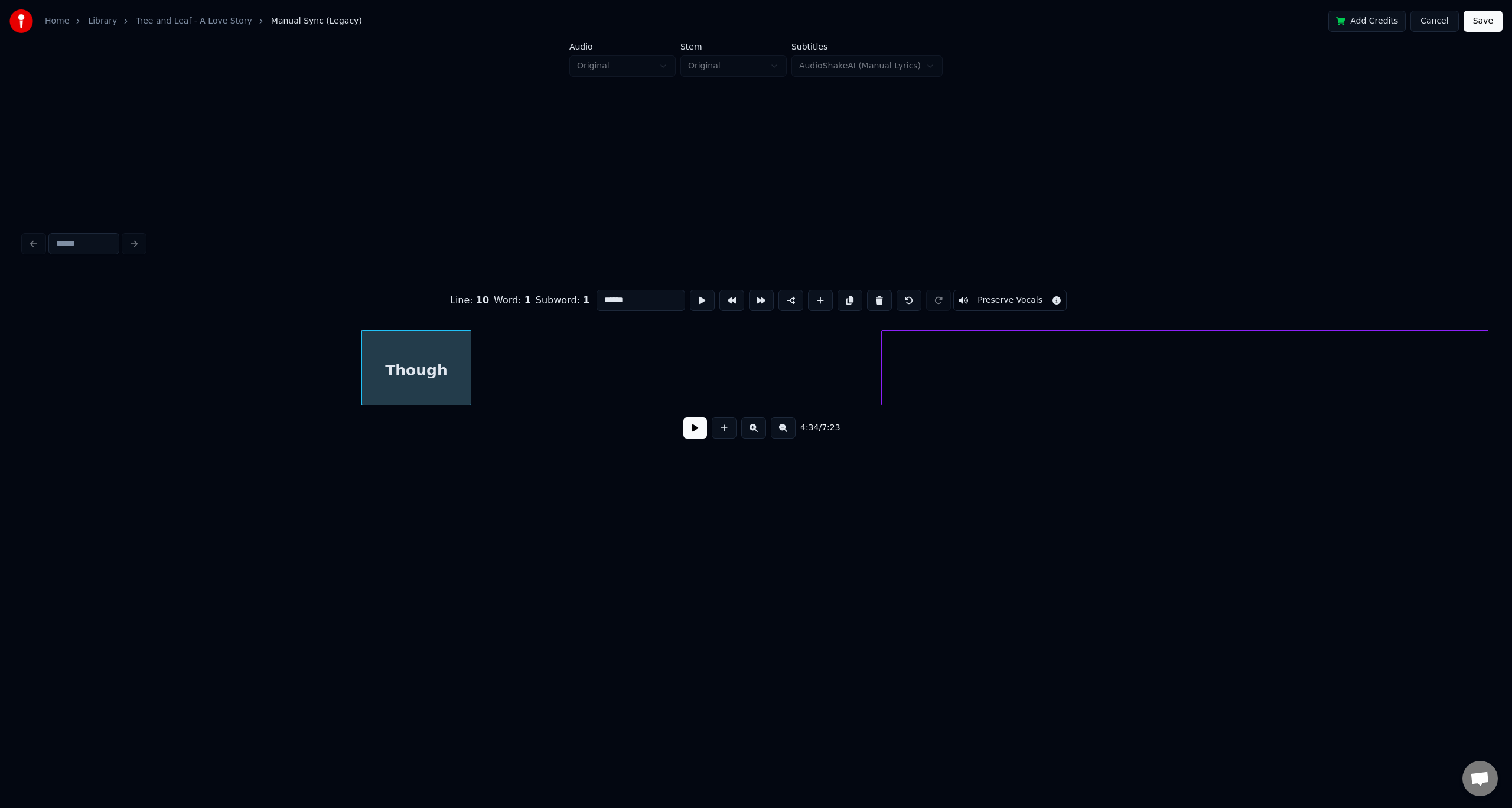
click at [467, 368] on div at bounding box center [468, 368] width 4 height 74
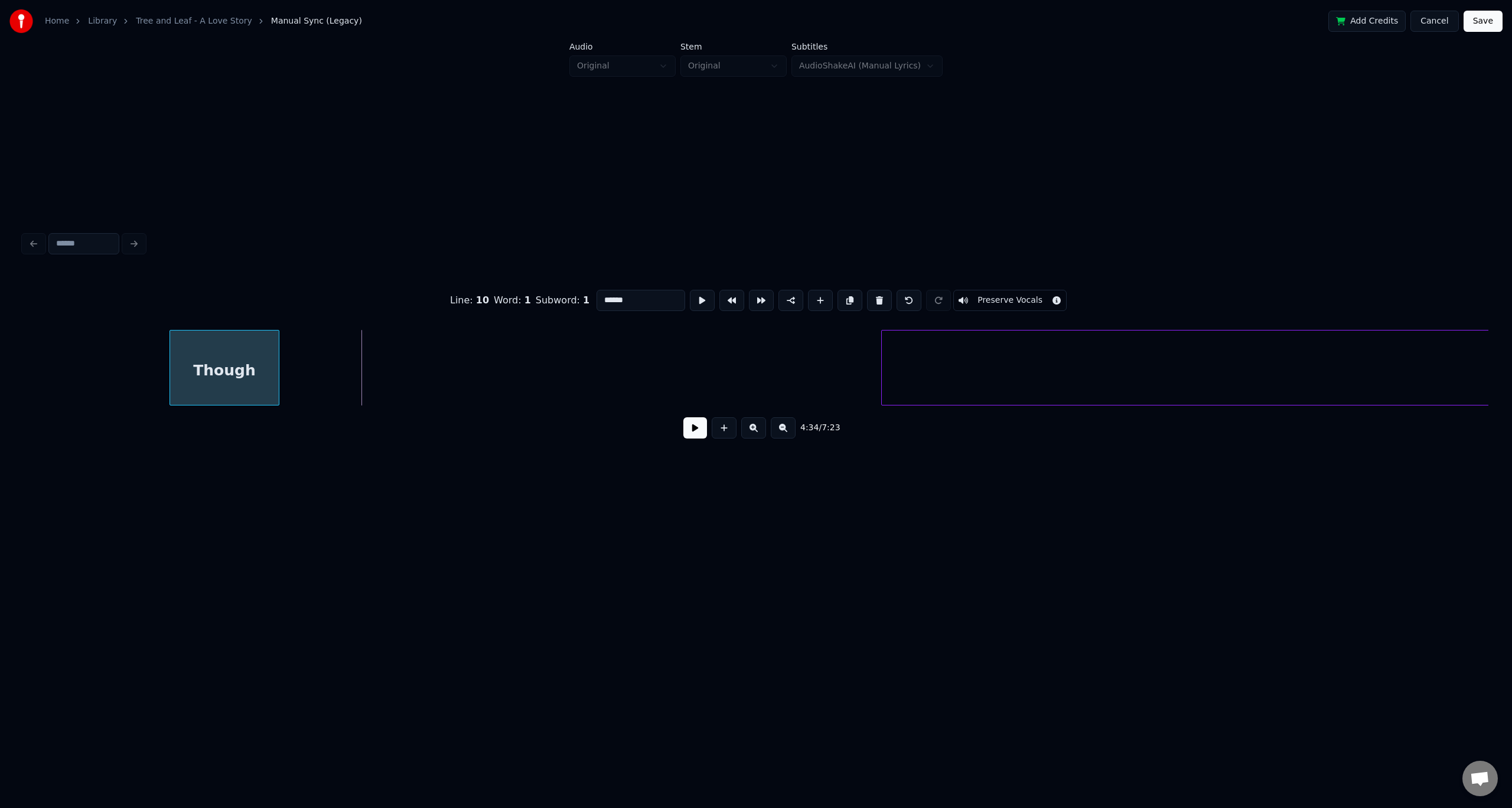
click at [227, 360] on div "Though" at bounding box center [225, 371] width 108 height 81
type input "******"
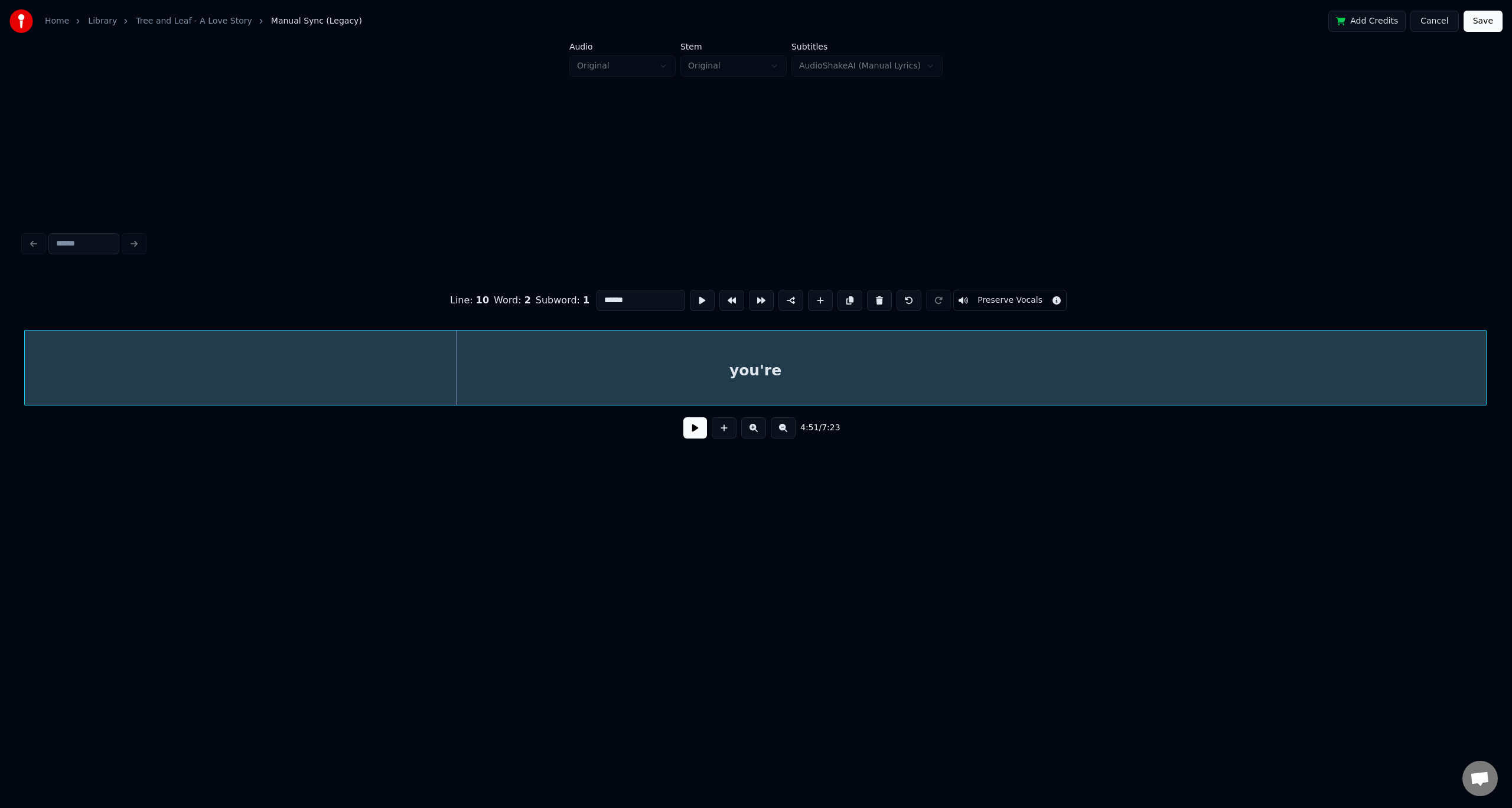
click at [643, 377] on div "you're" at bounding box center [756, 371] width 1461 height 81
click at [864, 388] on div "you're" at bounding box center [757, 371] width 1461 height 81
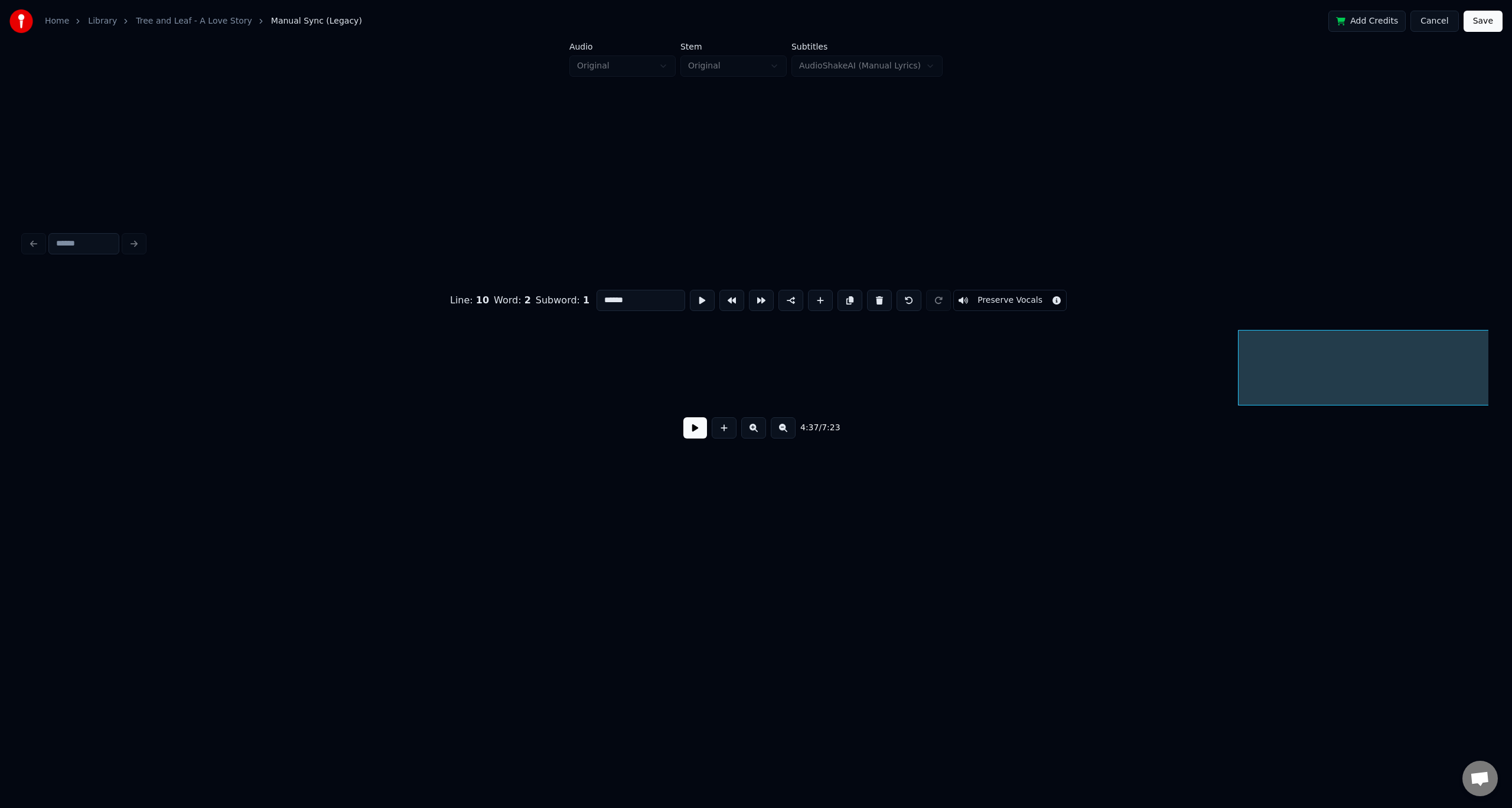
scroll to position [0, 6908]
click at [377, 371] on div "Though" at bounding box center [408, 371] width 108 height 81
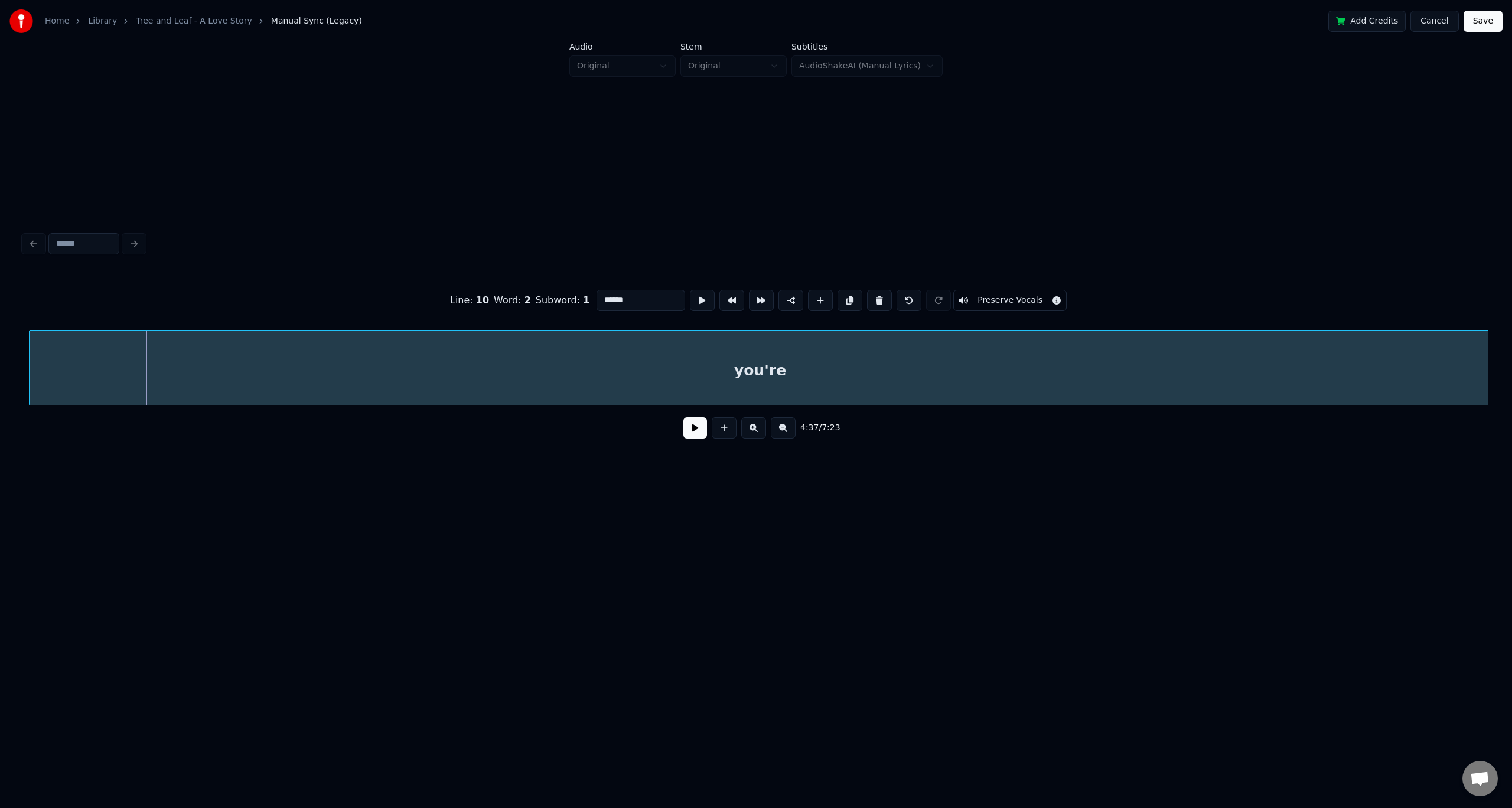
scroll to position [0, 8052]
click at [1220, 363] on div "you're" at bounding box center [777, 371] width 1461 height 81
click at [1205, 377] on div "you're" at bounding box center [756, 371] width 1461 height 81
click at [696, 433] on button at bounding box center [695, 428] width 24 height 21
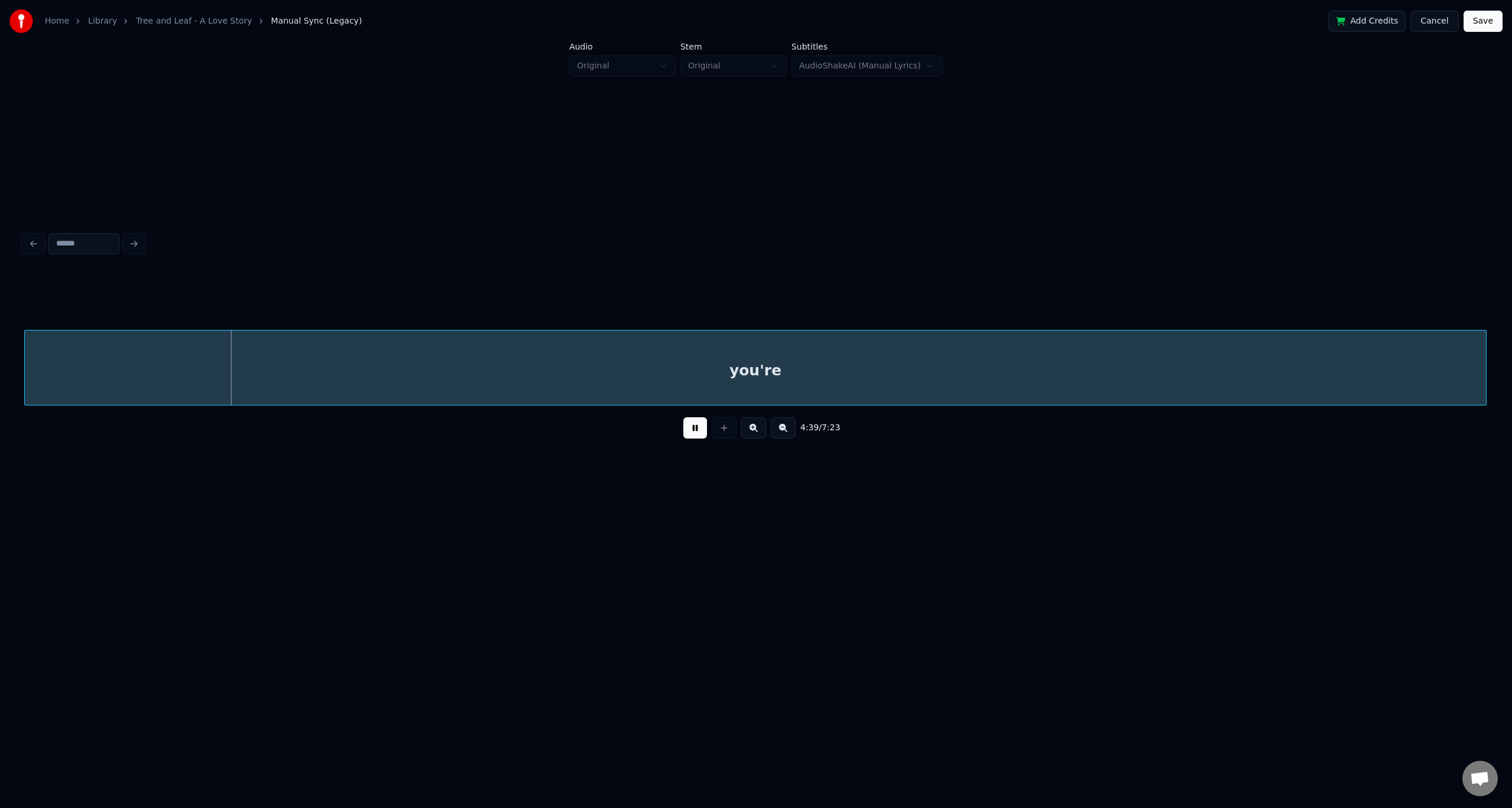
click at [696, 433] on button at bounding box center [695, 428] width 24 height 21
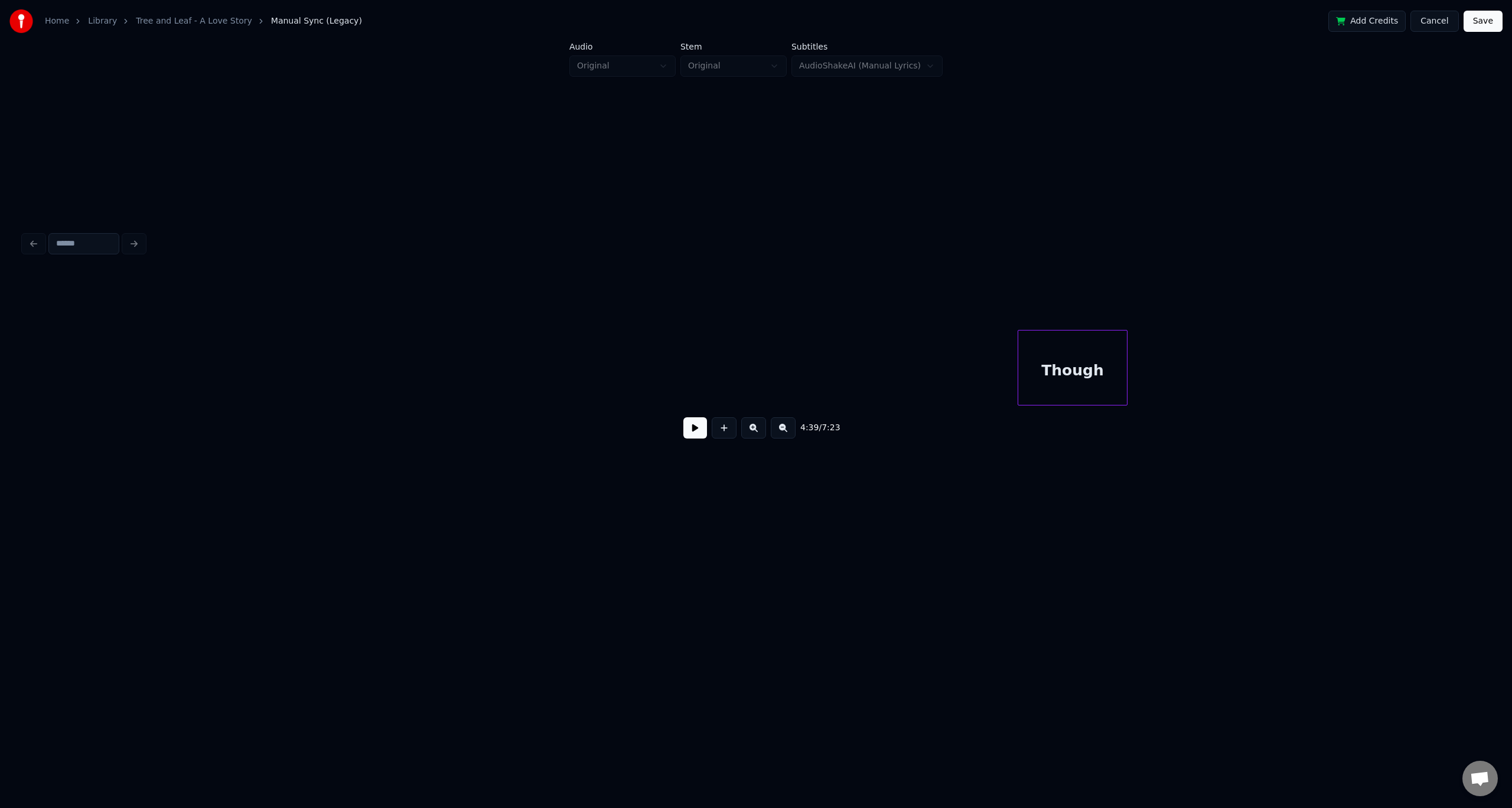
scroll to position [0, 6556]
click at [425, 343] on div "Though" at bounding box center [446, 371] width 108 height 81
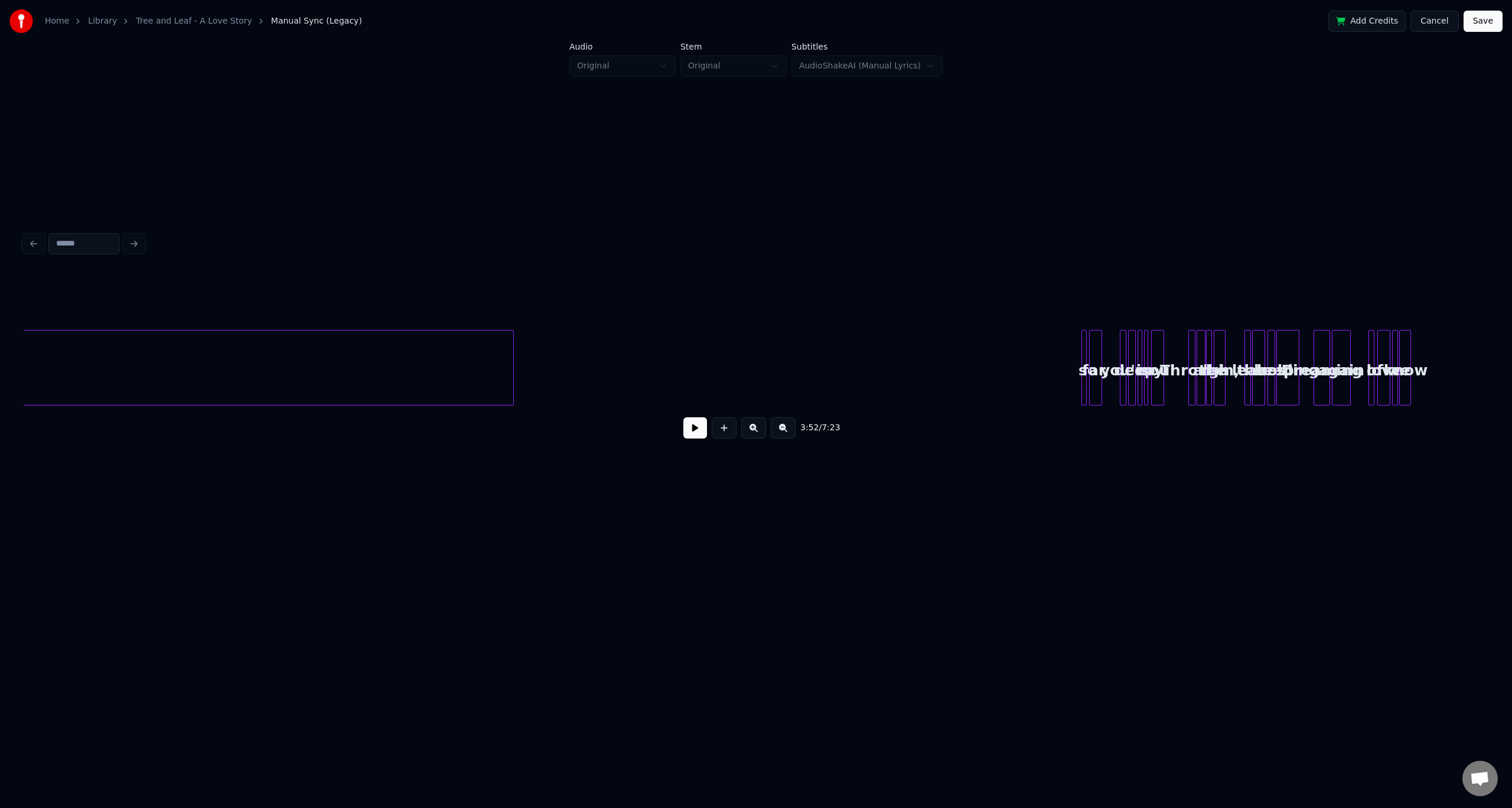
scroll to position [0, 9351]
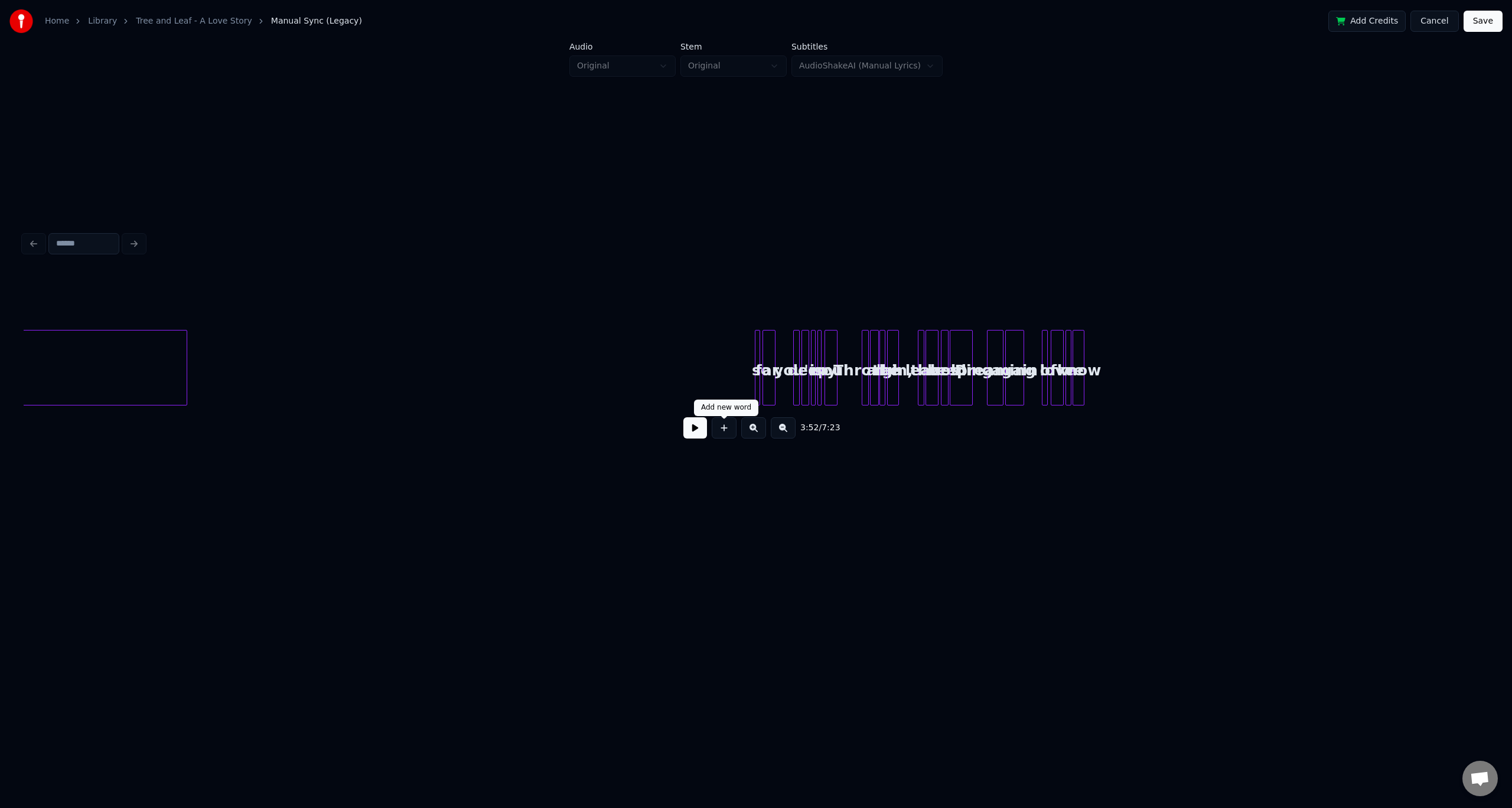
click at [717, 434] on button at bounding box center [724, 428] width 25 height 21
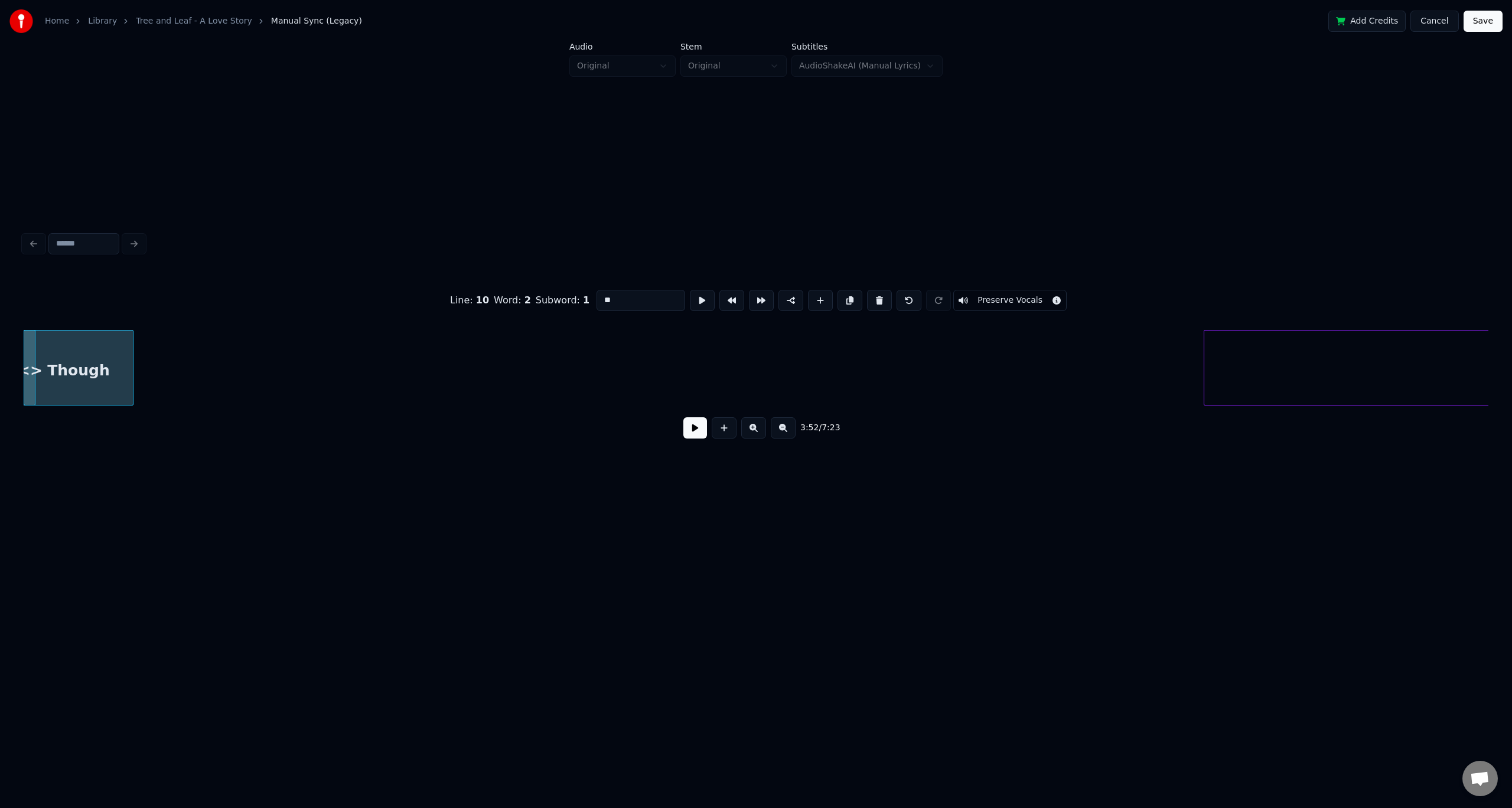
click at [719, 434] on button at bounding box center [724, 428] width 25 height 21
click at [721, 434] on button at bounding box center [724, 428] width 25 height 21
click at [722, 434] on button at bounding box center [724, 428] width 25 height 21
click at [726, 362] on div "you're" at bounding box center [1100, 371] width 1461 height 81
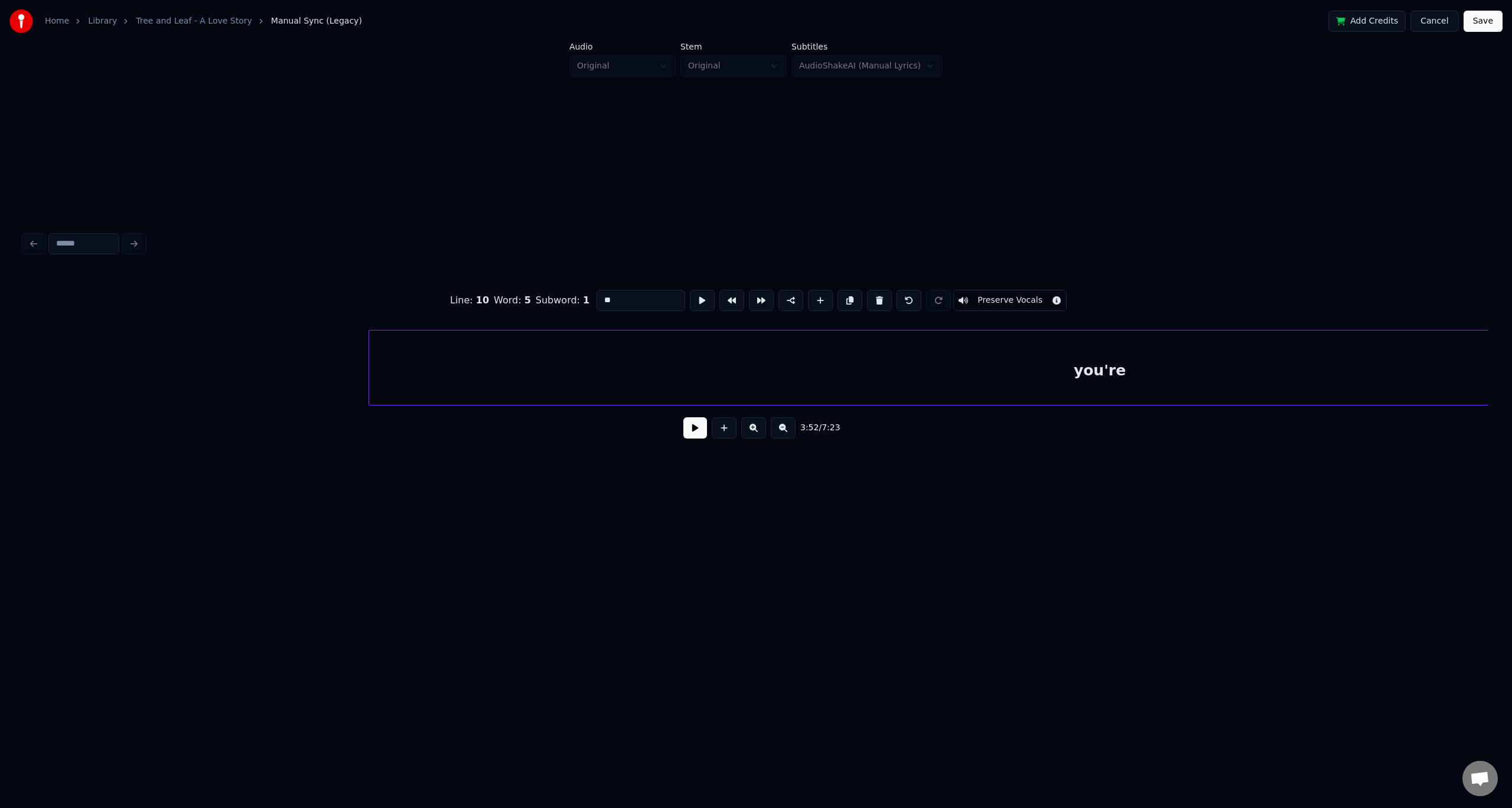
type input "******"
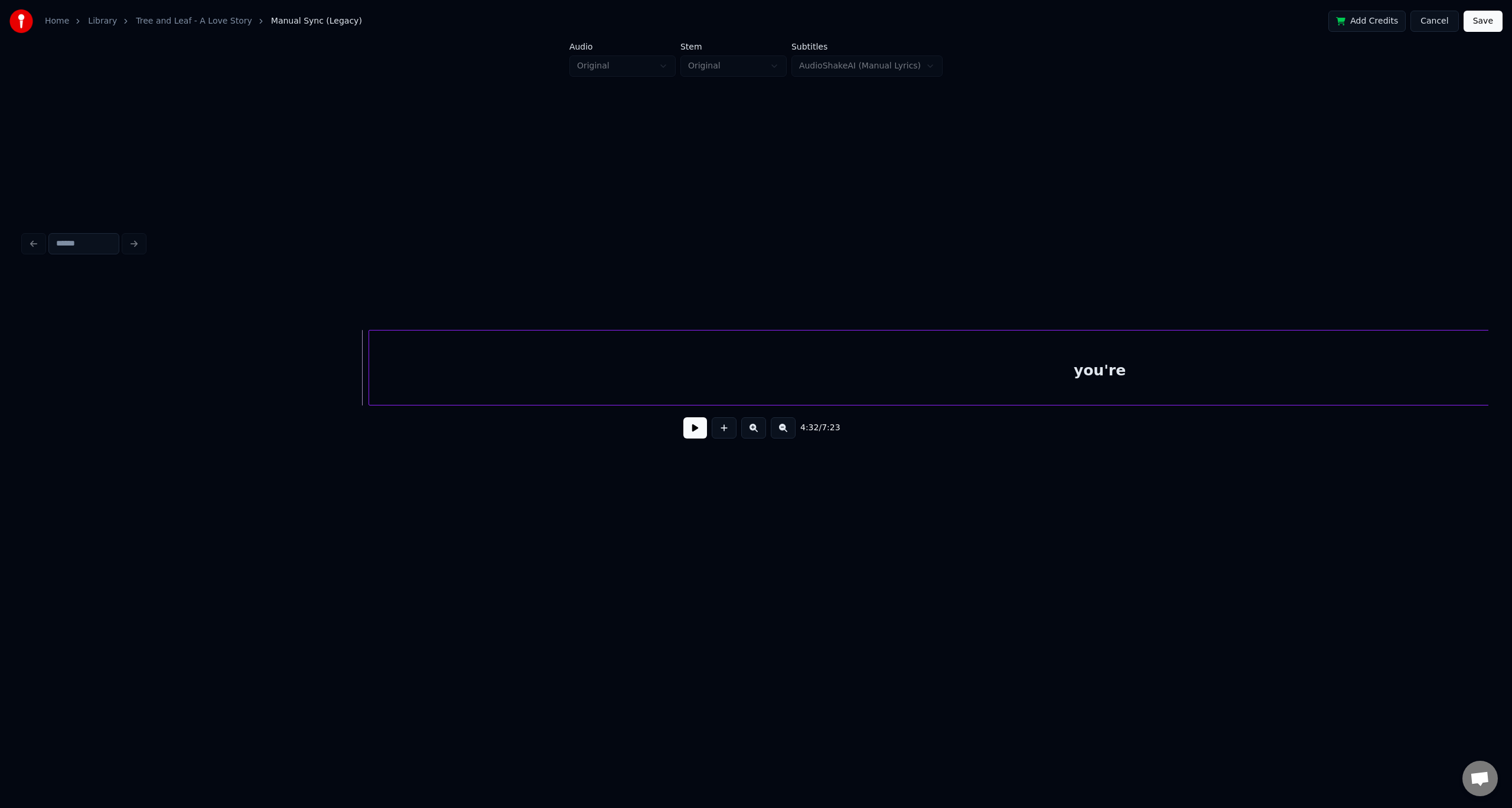
click at [696, 439] on button at bounding box center [695, 428] width 24 height 21
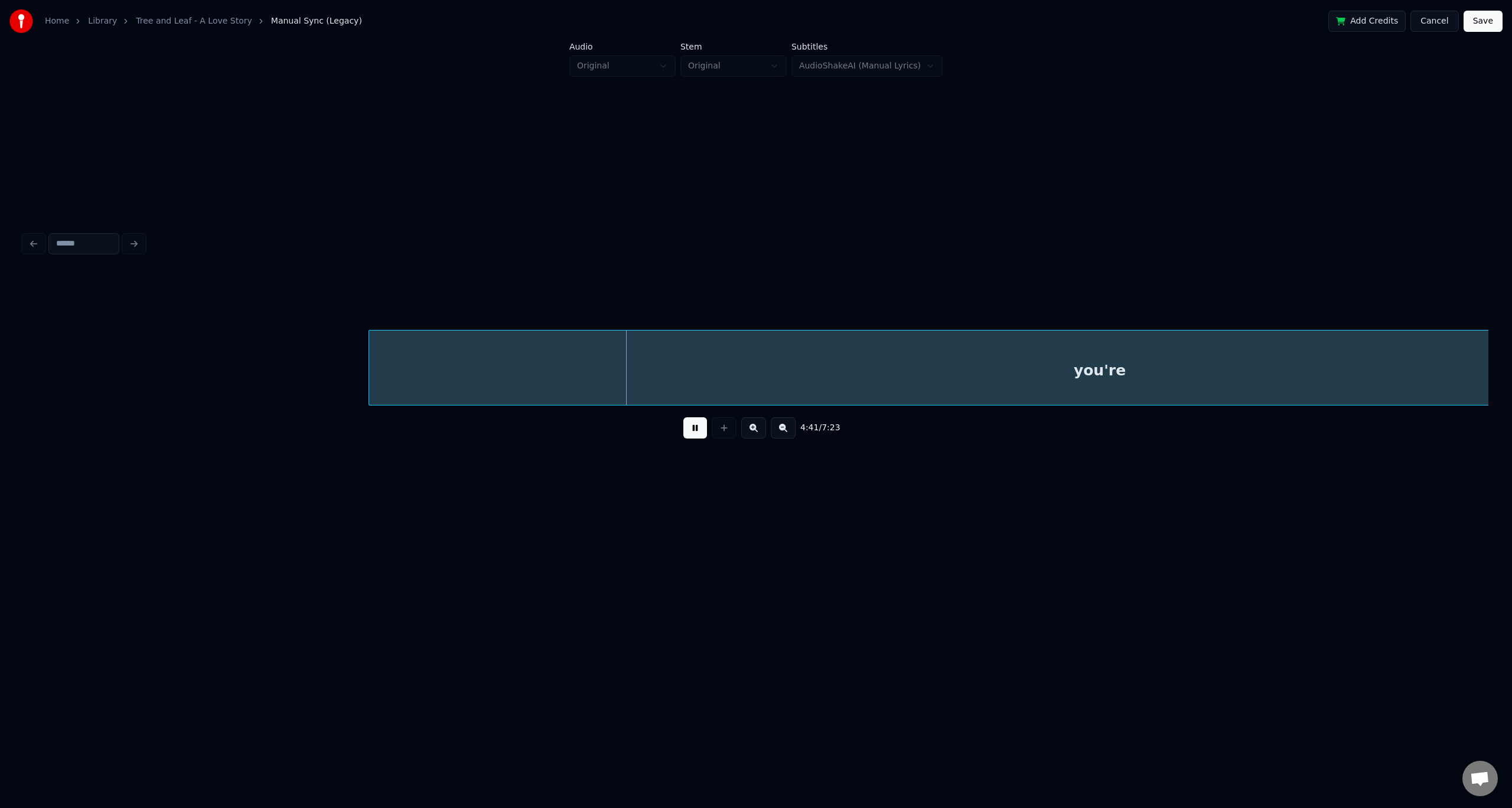
click at [170, 23] on link "Tree and Leaf - A Love Story" at bounding box center [194, 21] width 116 height 12
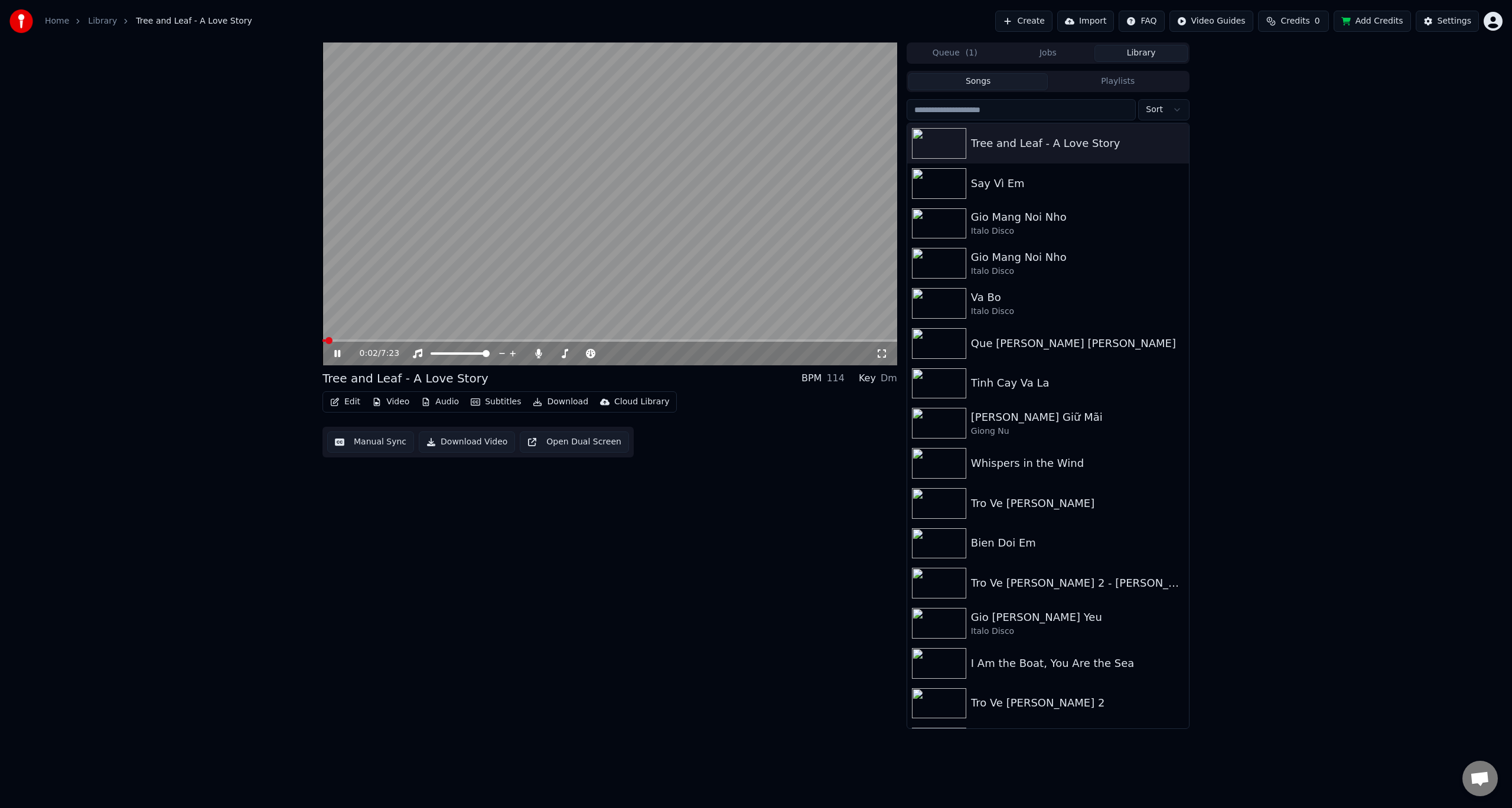
click at [336, 352] on icon at bounding box center [337, 353] width 6 height 7
click at [382, 442] on button "Manual Sync" at bounding box center [371, 442] width 87 height 21
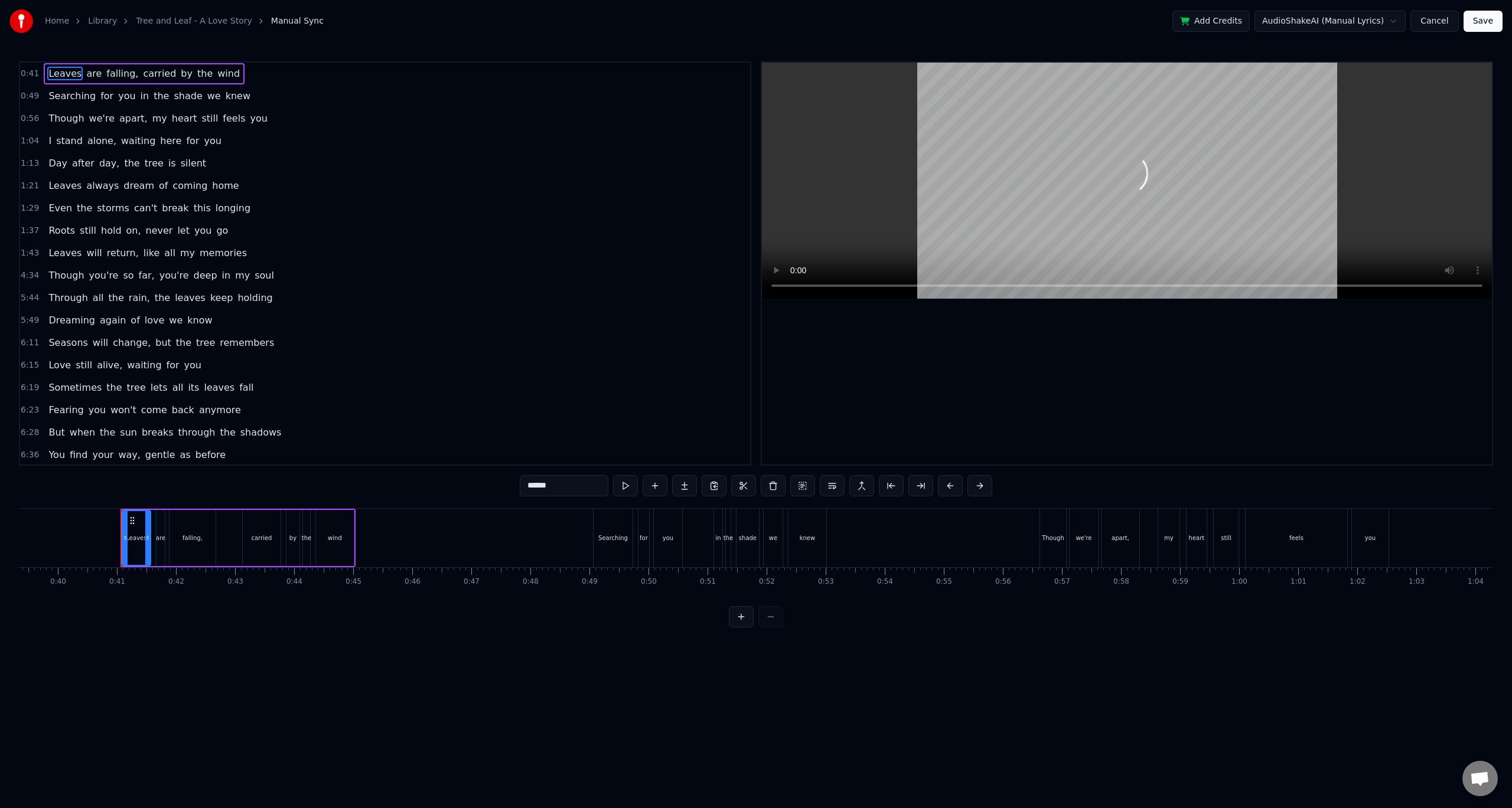
scroll to position [0, 2366]
click at [173, 22] on link "Tree and Leaf - A Love Story" at bounding box center [194, 21] width 116 height 12
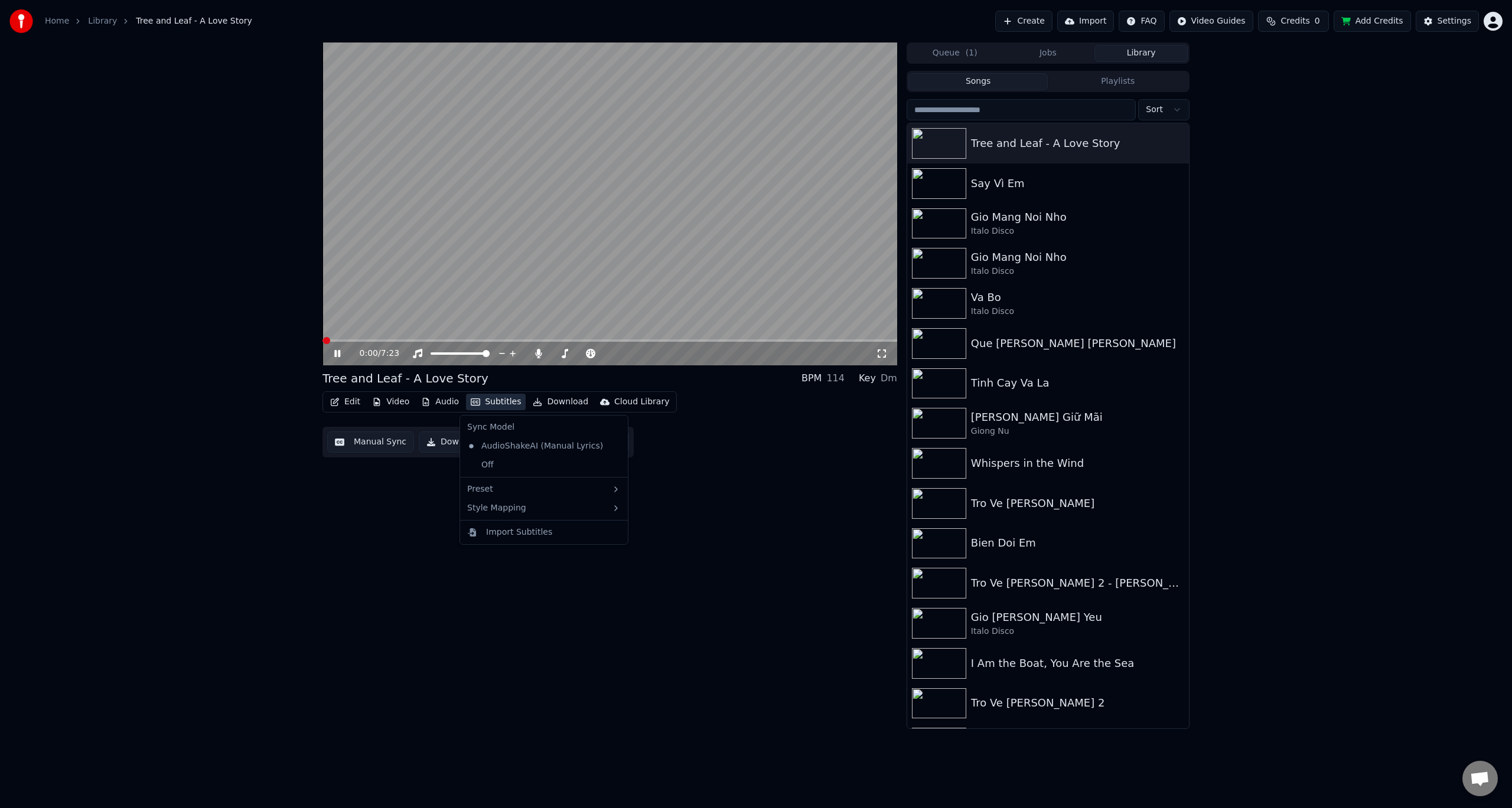
click at [499, 401] on button "Subtitles" at bounding box center [496, 402] width 60 height 16
drag, startPoint x: 528, startPoint y: 463, endPoint x: 519, endPoint y: 532, distance: 69.6
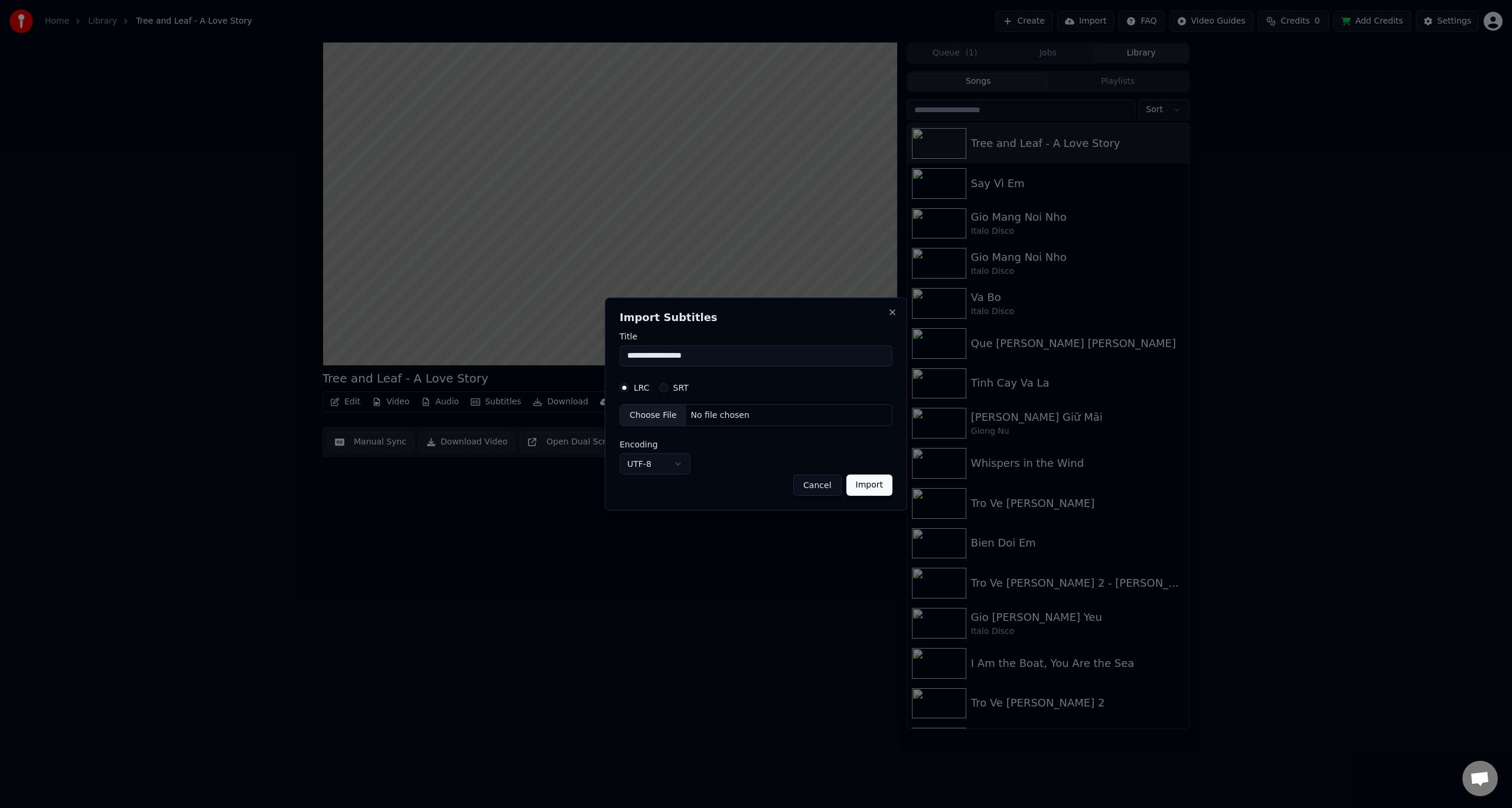
click at [807, 484] on button "Cancel" at bounding box center [817, 485] width 48 height 21
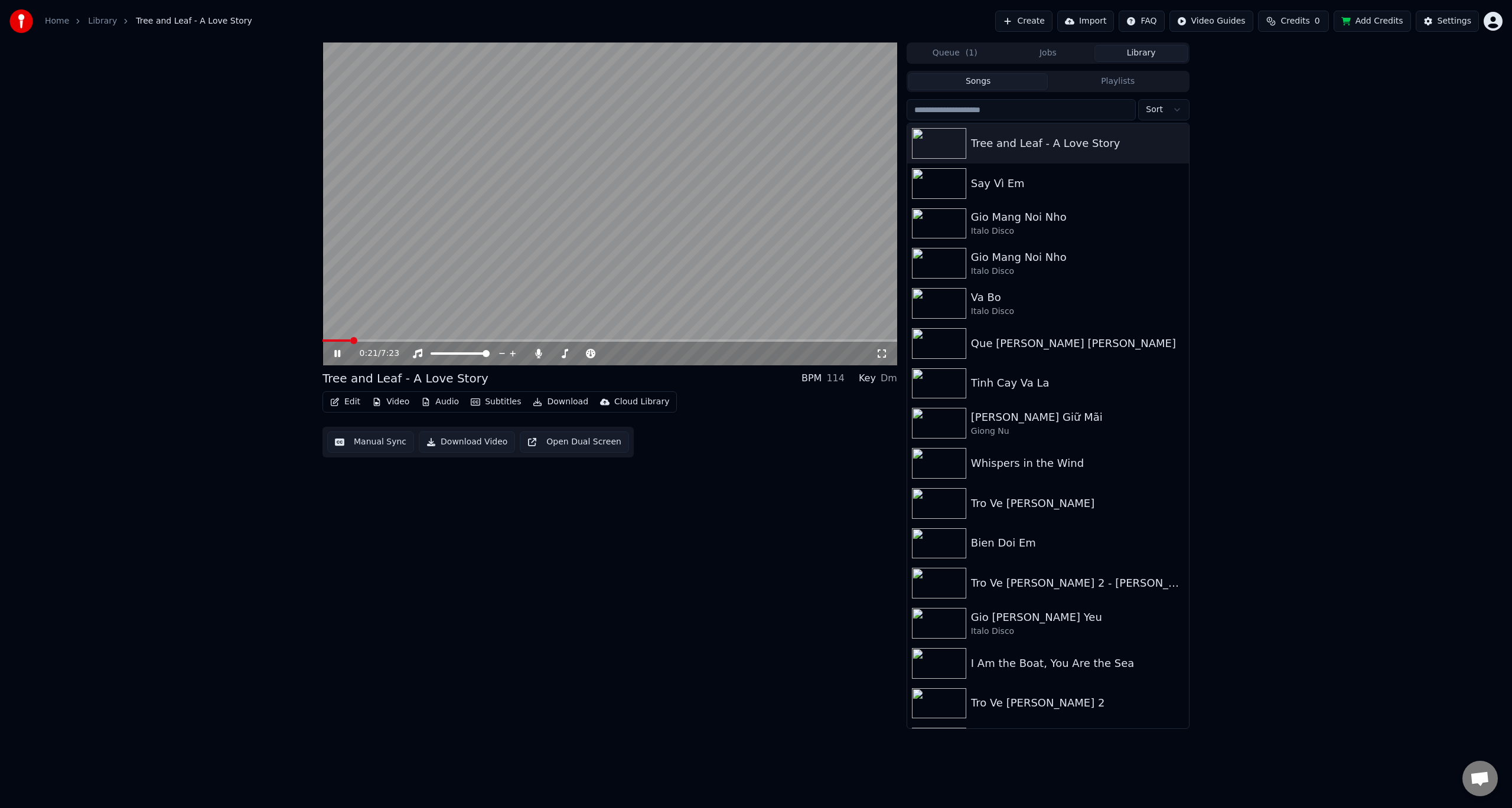
click at [542, 338] on video at bounding box center [610, 204] width 575 height 323
click at [540, 340] on span at bounding box center [610, 340] width 575 height 2
click at [655, 340] on span at bounding box center [610, 340] width 575 height 2
click at [337, 353] on icon at bounding box center [337, 354] width 7 height 9
click at [337, 349] on icon at bounding box center [346, 353] width 28 height 9
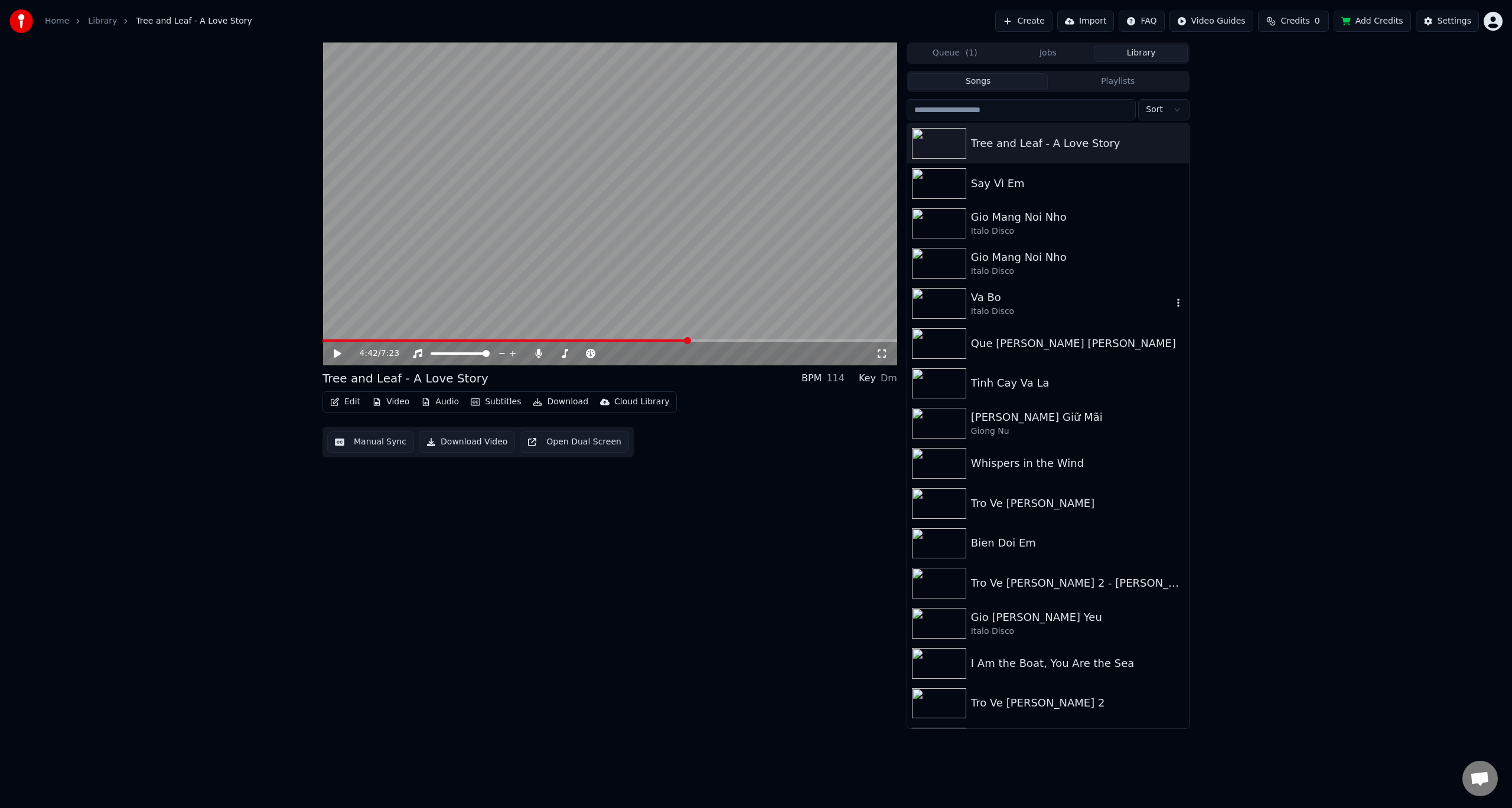
click at [937, 308] on img at bounding box center [939, 303] width 54 height 31
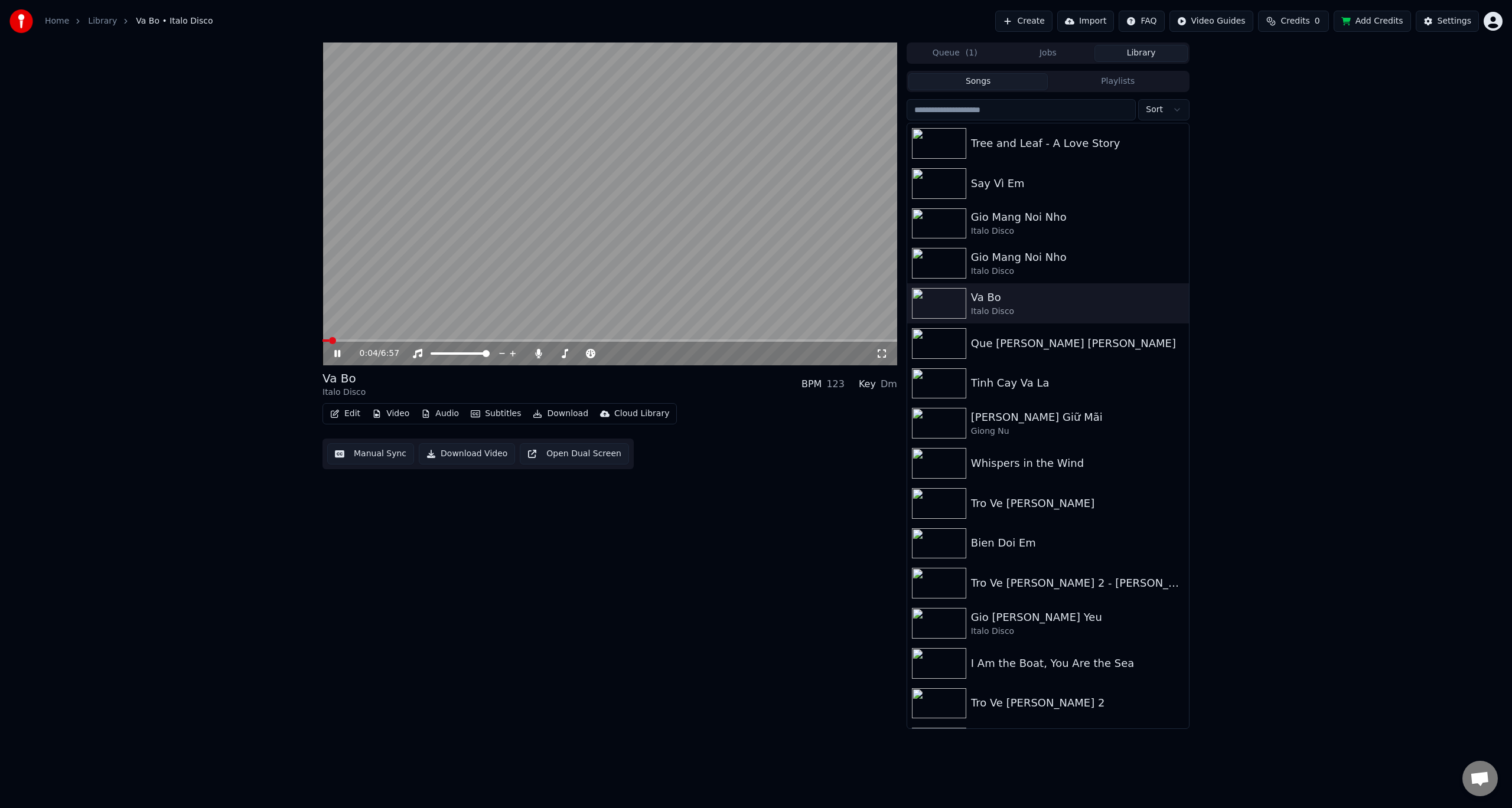
click at [377, 339] on video at bounding box center [610, 204] width 575 height 323
click at [344, 352] on icon at bounding box center [346, 353] width 28 height 9
click at [340, 353] on icon at bounding box center [337, 353] width 6 height 7
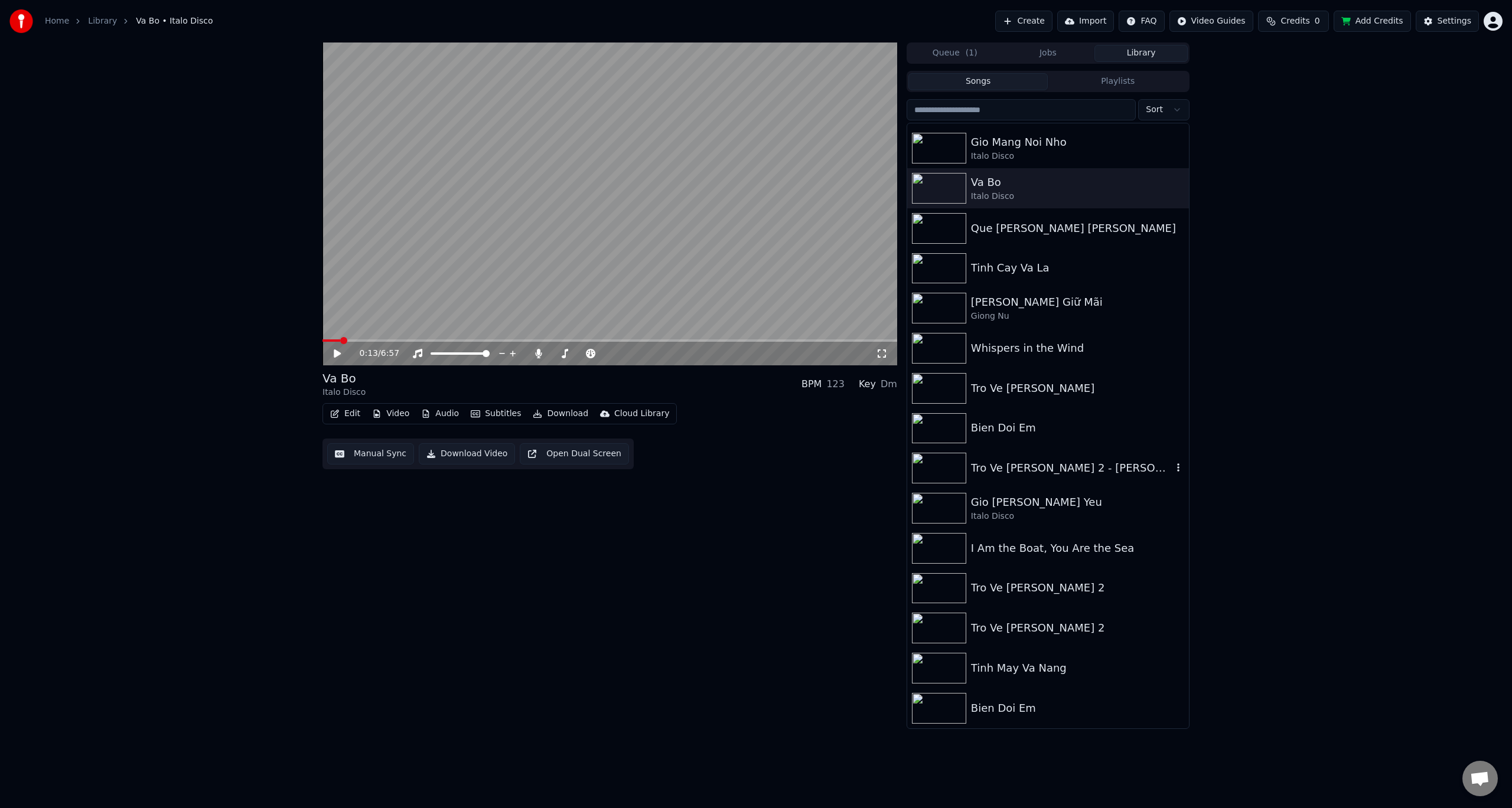
scroll to position [118, 0]
click at [938, 428] on img at bounding box center [939, 425] width 54 height 31
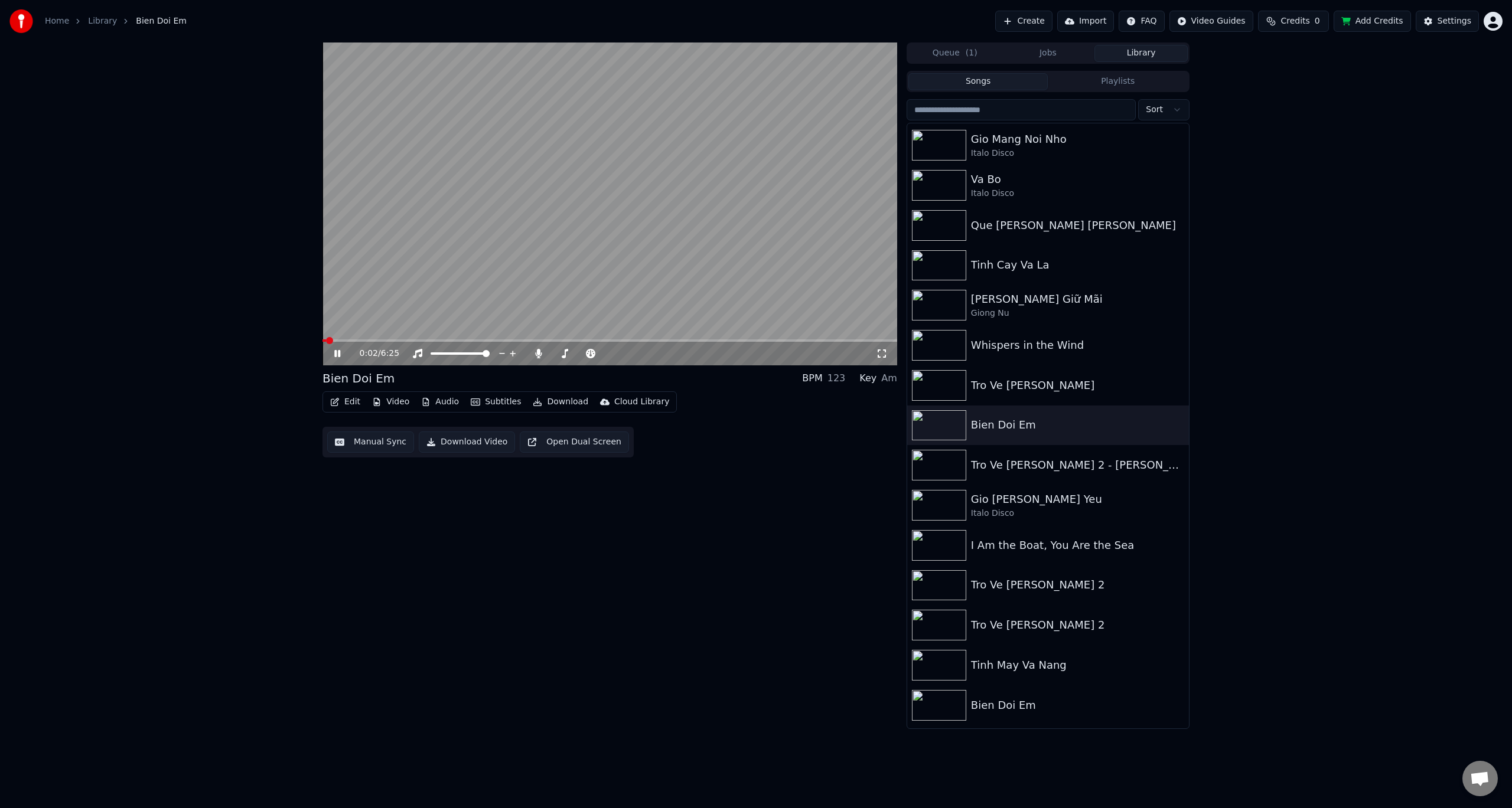
click at [336, 353] on icon at bounding box center [337, 353] width 6 height 7
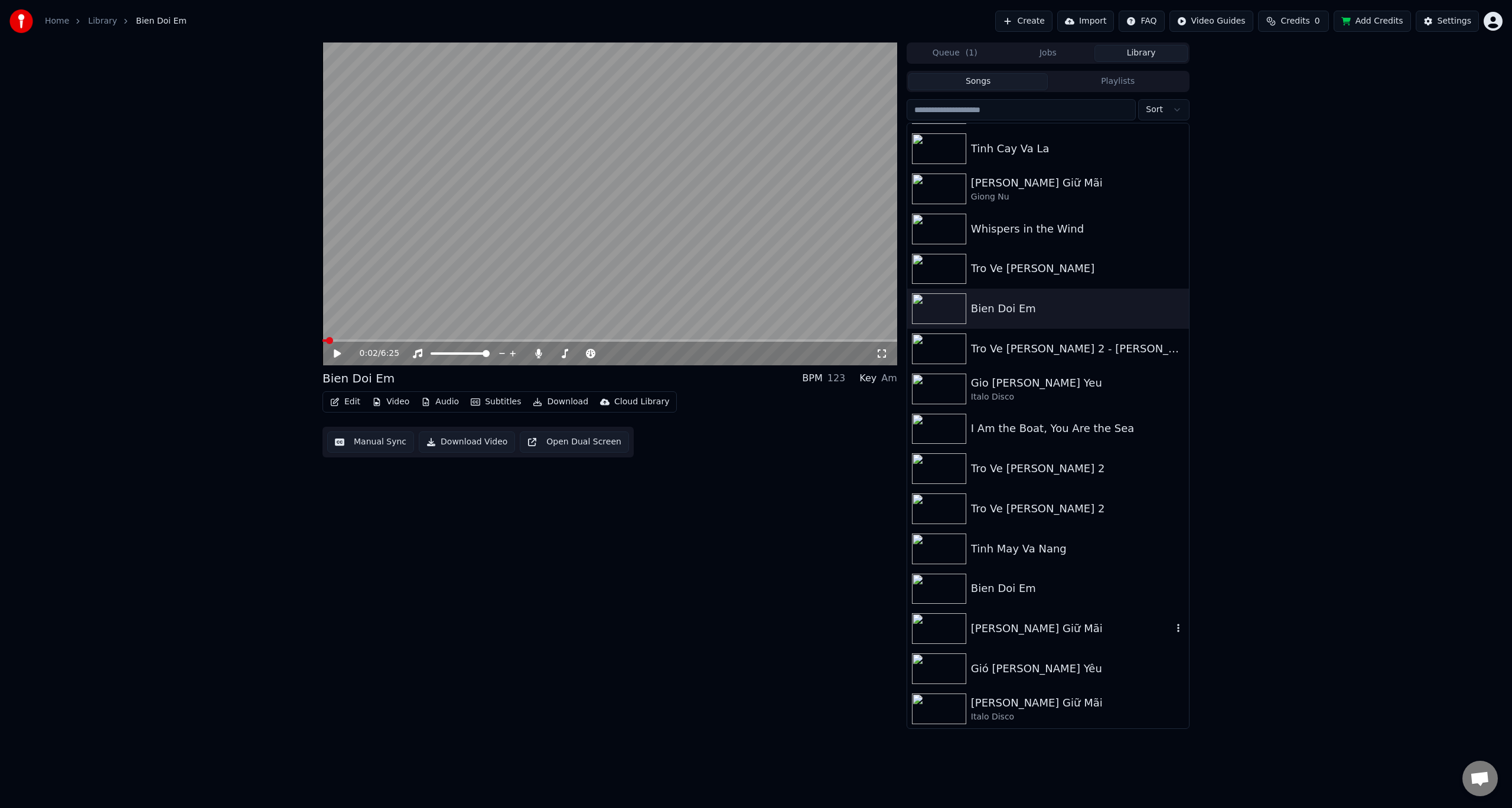
scroll to position [236, 0]
click at [1231, 20] on html "Home Library Bien Doi Em Create Import FAQ Video Guides Credits 0 Add Credits S…" at bounding box center [756, 404] width 1512 height 808
click at [1218, 67] on div "Lyrics Sync Guide" at bounding box center [1225, 66] width 83 height 19
click at [91, 16] on link "Library" at bounding box center [102, 21] width 29 height 12
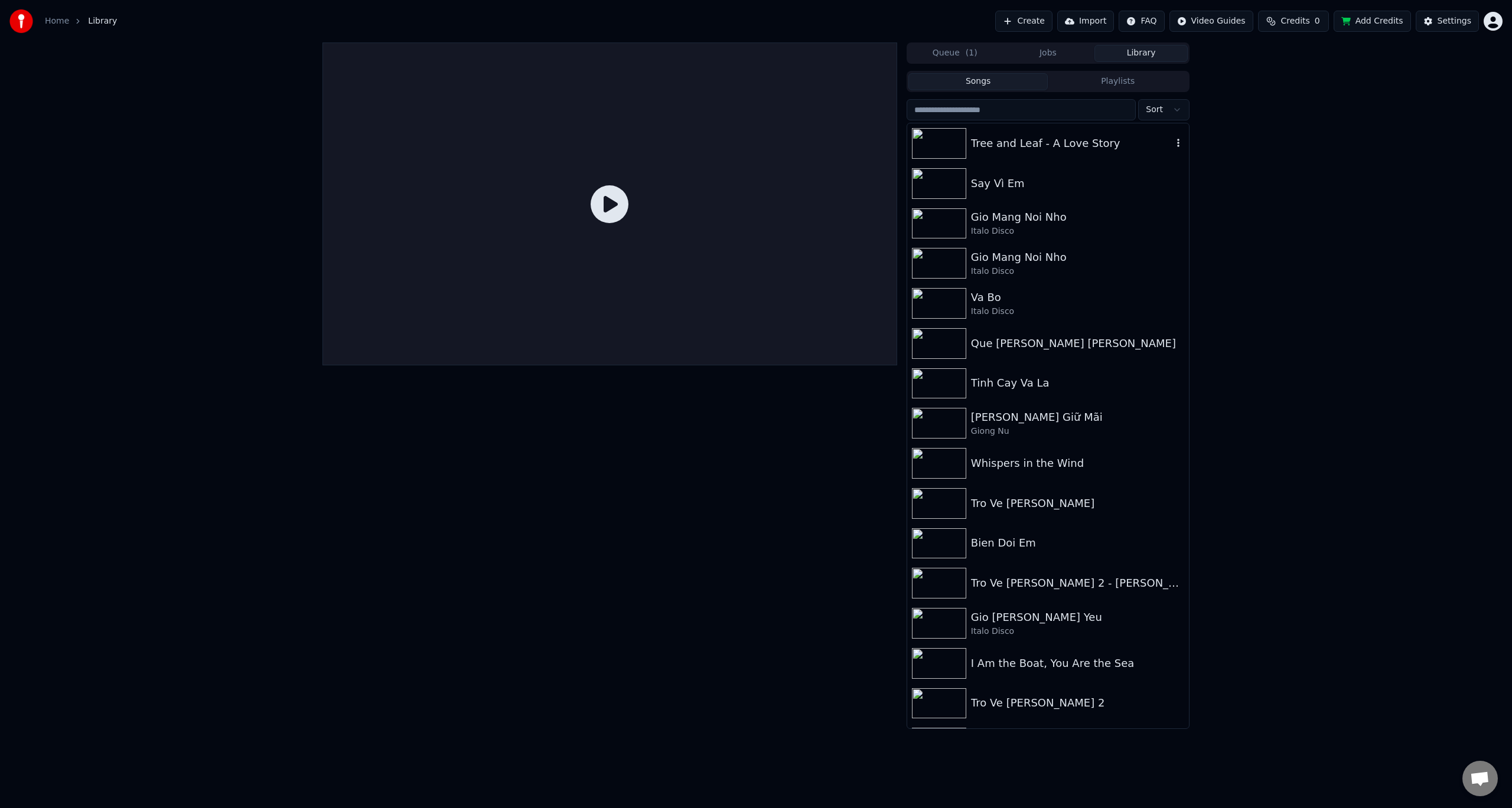
click at [946, 142] on img at bounding box center [939, 143] width 54 height 31
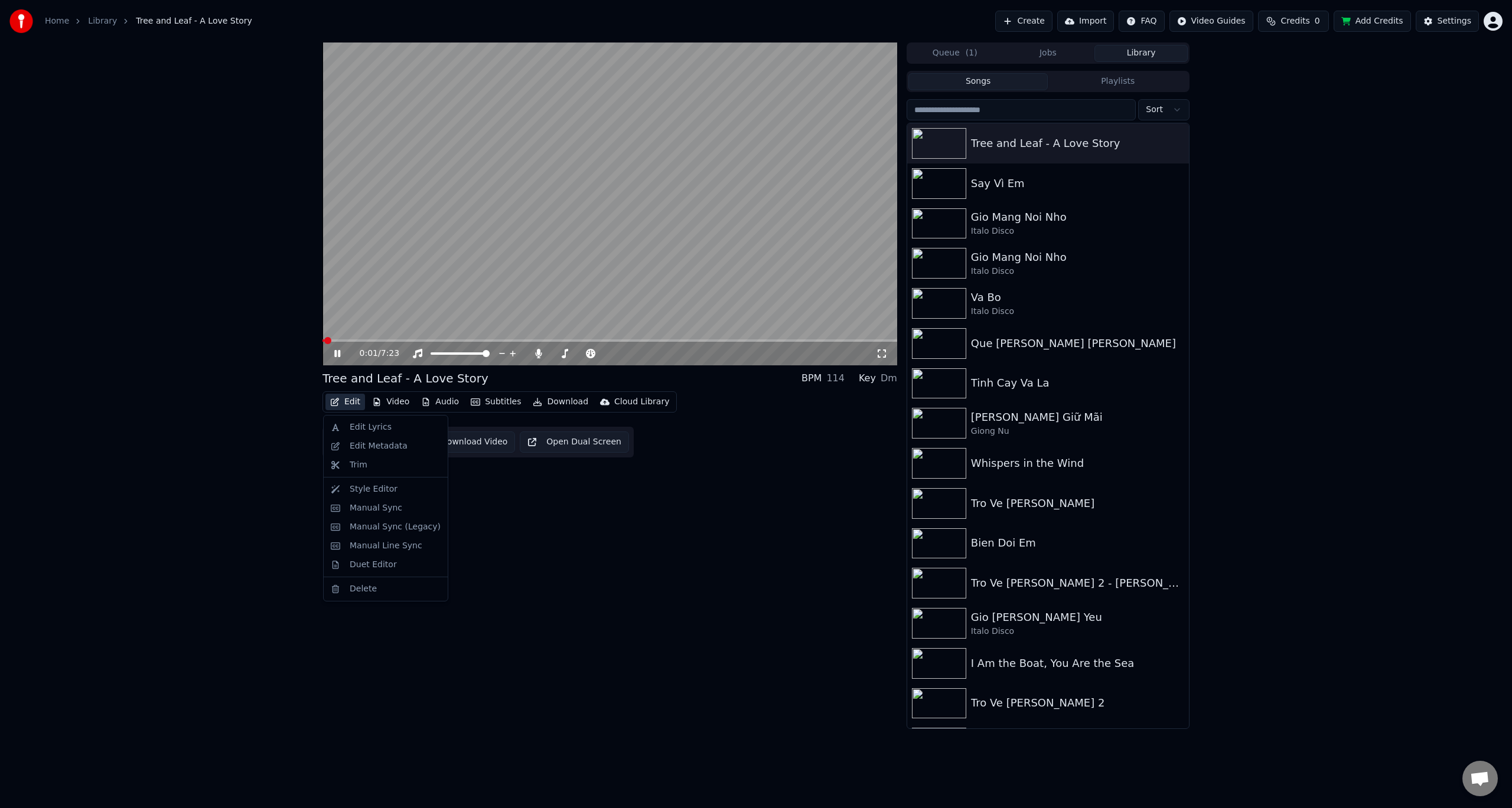
click at [346, 400] on button "Edit" at bounding box center [346, 402] width 40 height 16
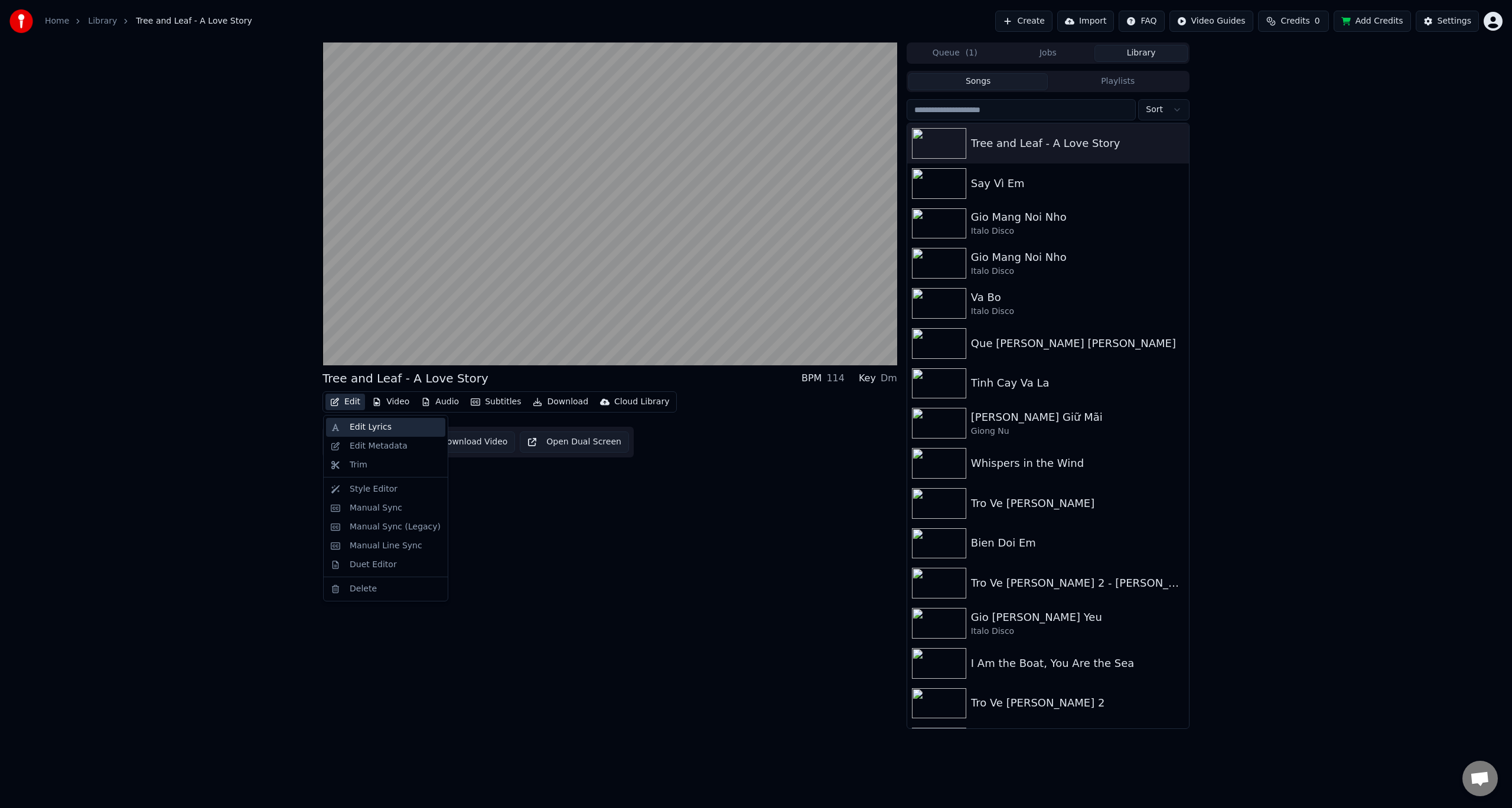
click at [358, 426] on div "Edit Lyrics" at bounding box center [371, 428] width 42 height 12
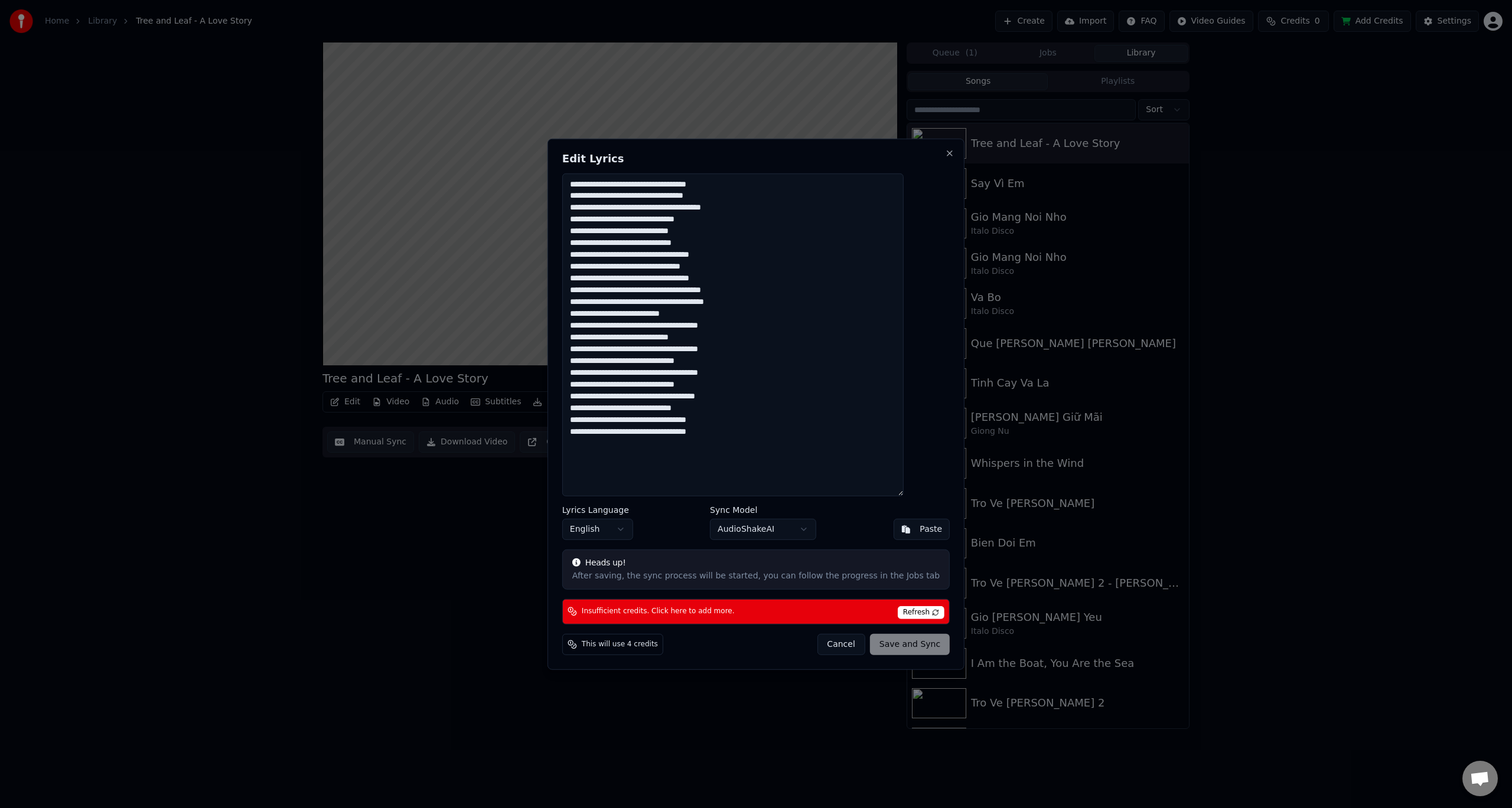
click at [820, 646] on button "Cancel" at bounding box center [840, 645] width 48 height 21
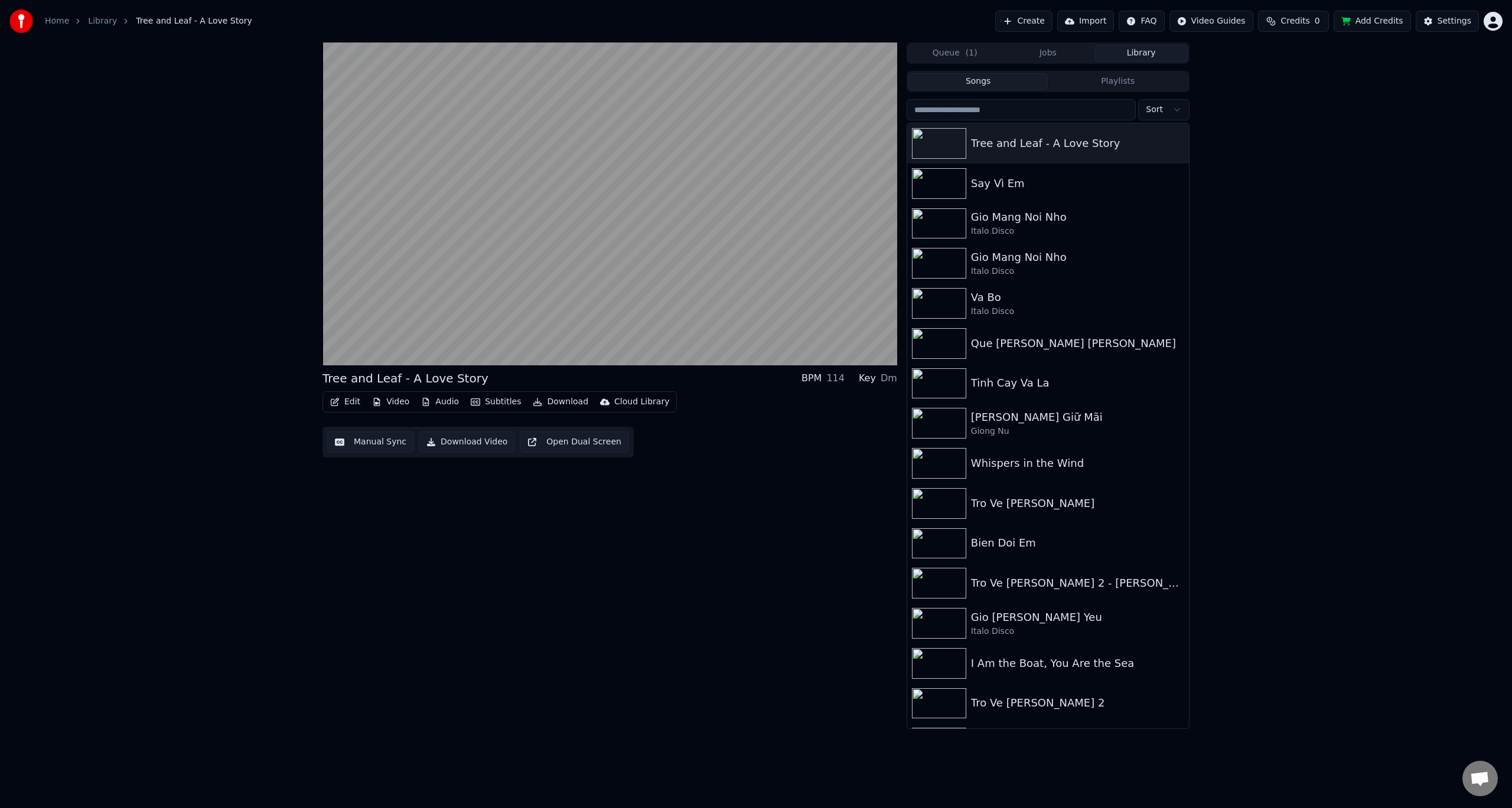
click at [339, 403] on button "Edit" at bounding box center [346, 402] width 40 height 16
click at [379, 508] on div "Manual Sync" at bounding box center [376, 508] width 53 height 12
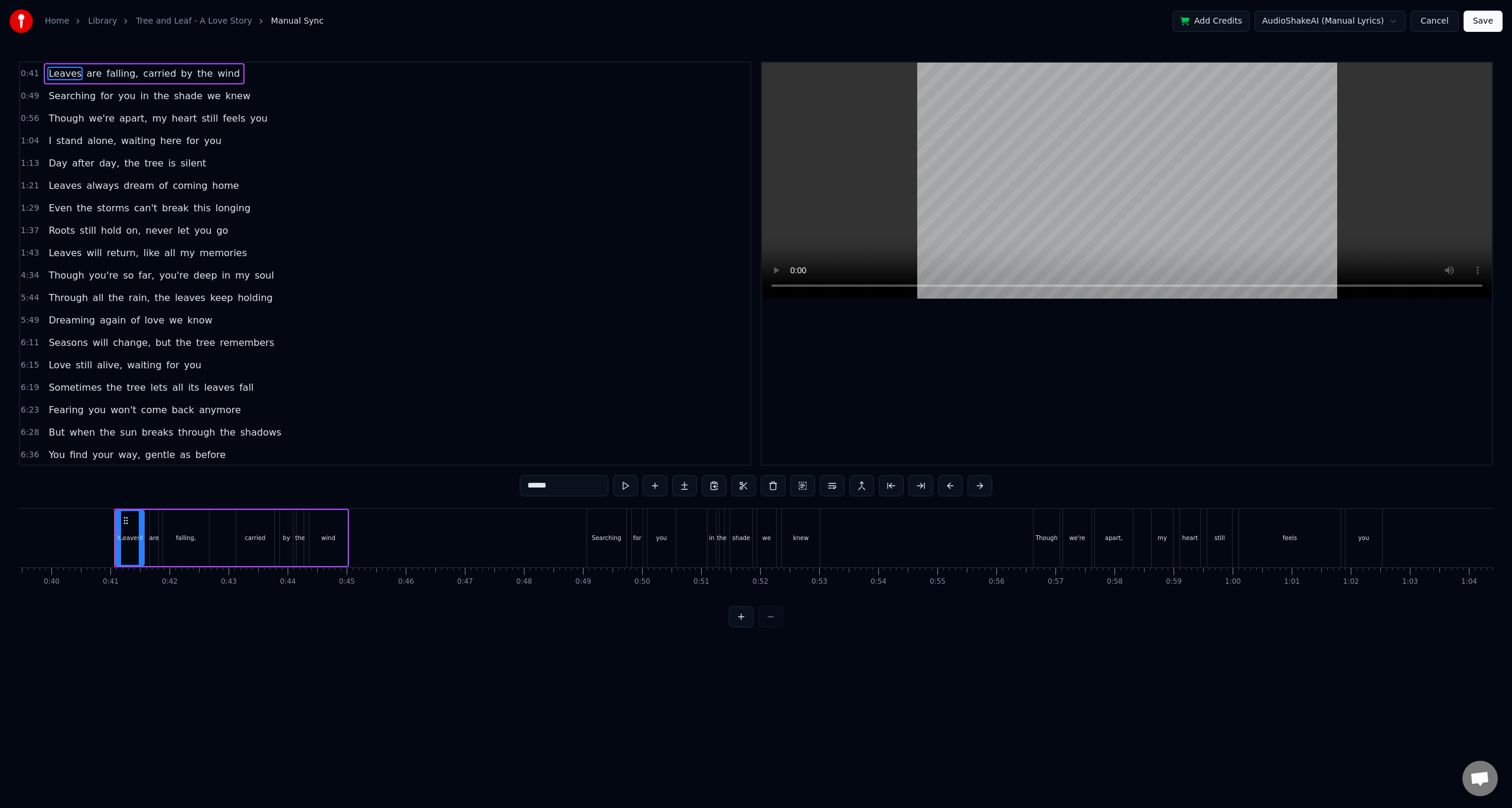
scroll to position [0, 2366]
click at [85, 68] on span "are" at bounding box center [93, 73] width 18 height 14
click at [105, 75] on span "falling," at bounding box center [122, 73] width 34 height 14
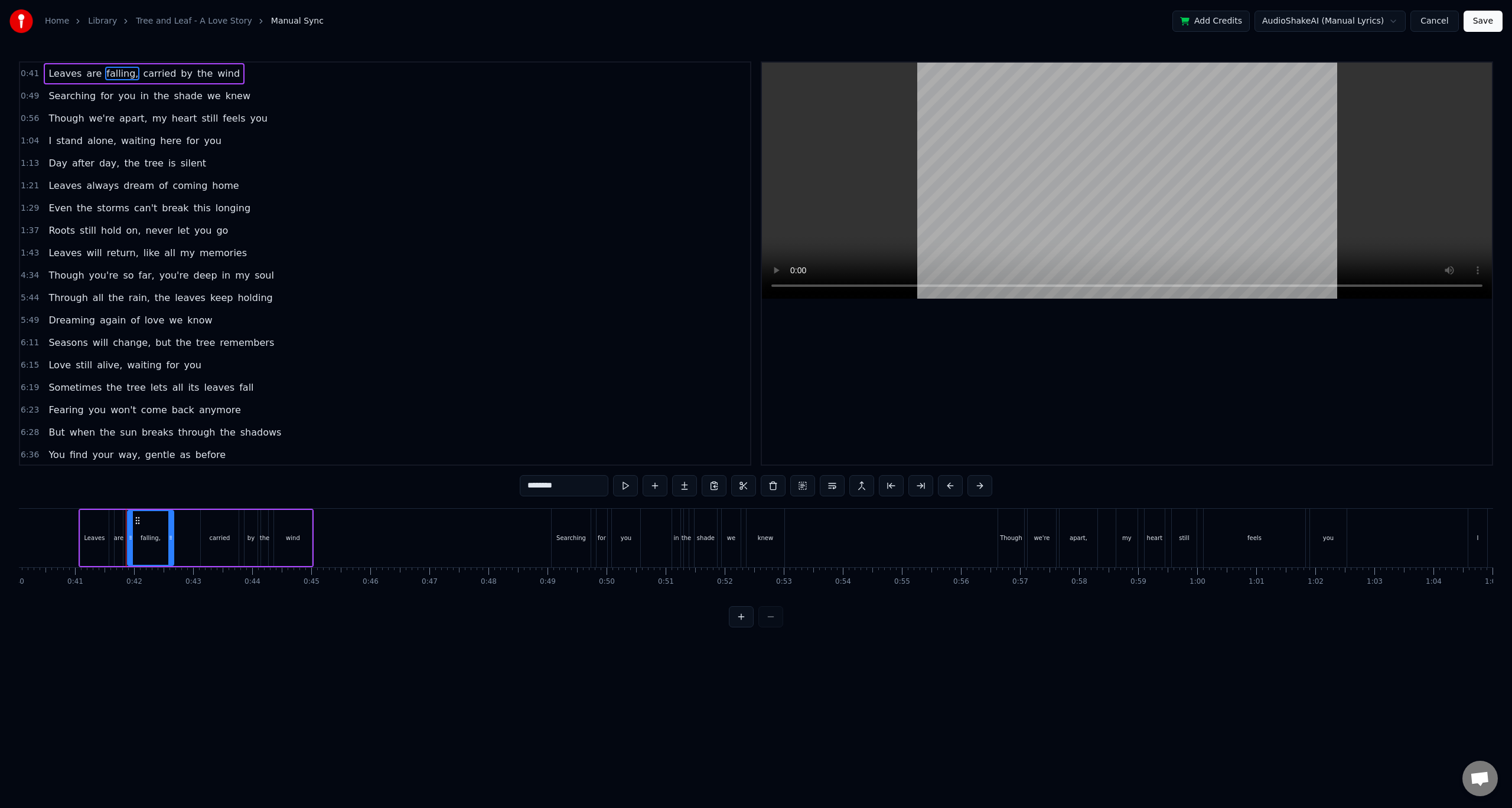
click at [142, 72] on span "carried" at bounding box center [160, 73] width 36 height 14
click at [59, 145] on span "stand" at bounding box center [69, 140] width 29 height 14
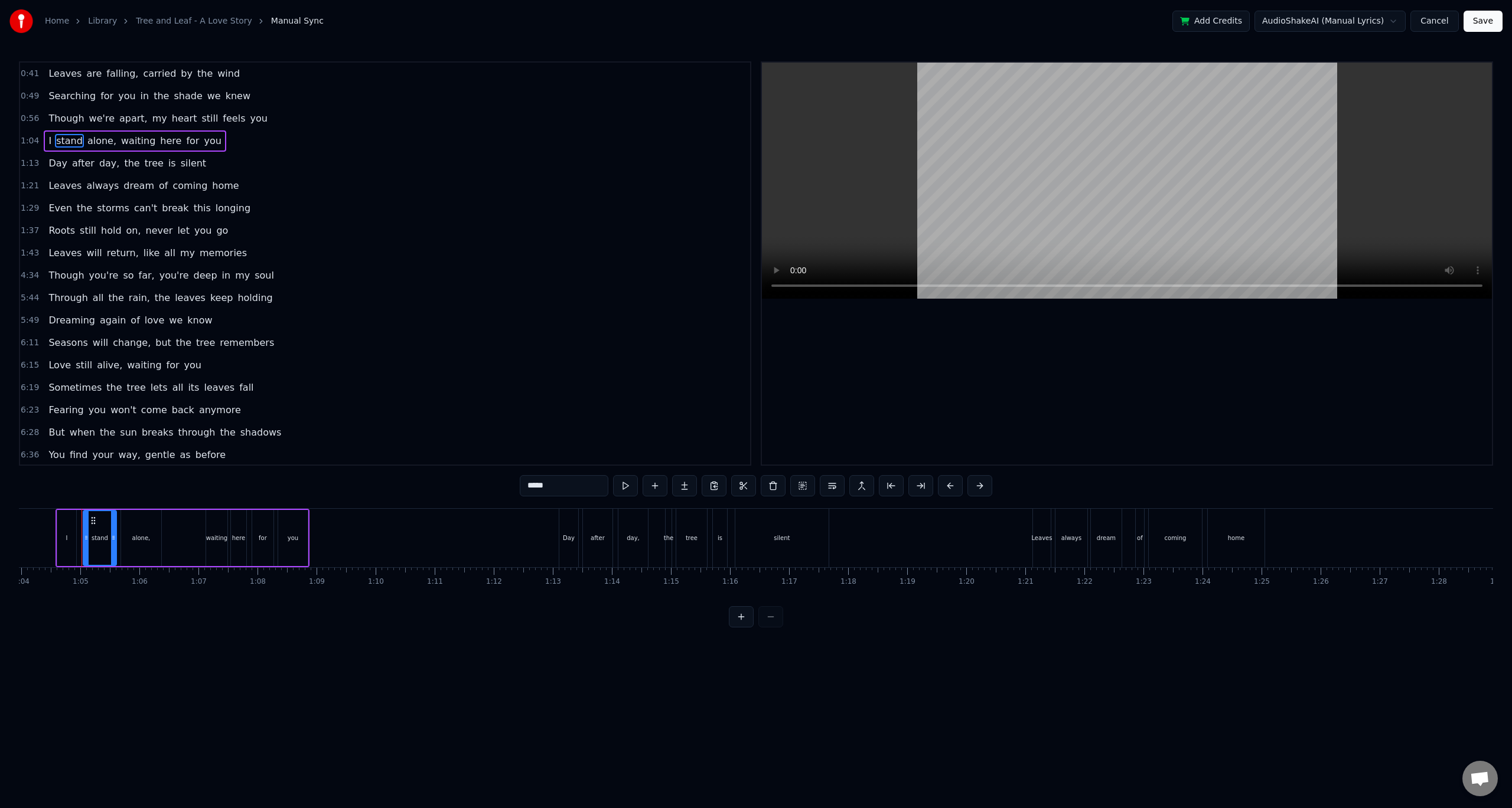
scroll to position [0, 3781]
click at [71, 185] on span "Leaves" at bounding box center [65, 185] width 36 height 14
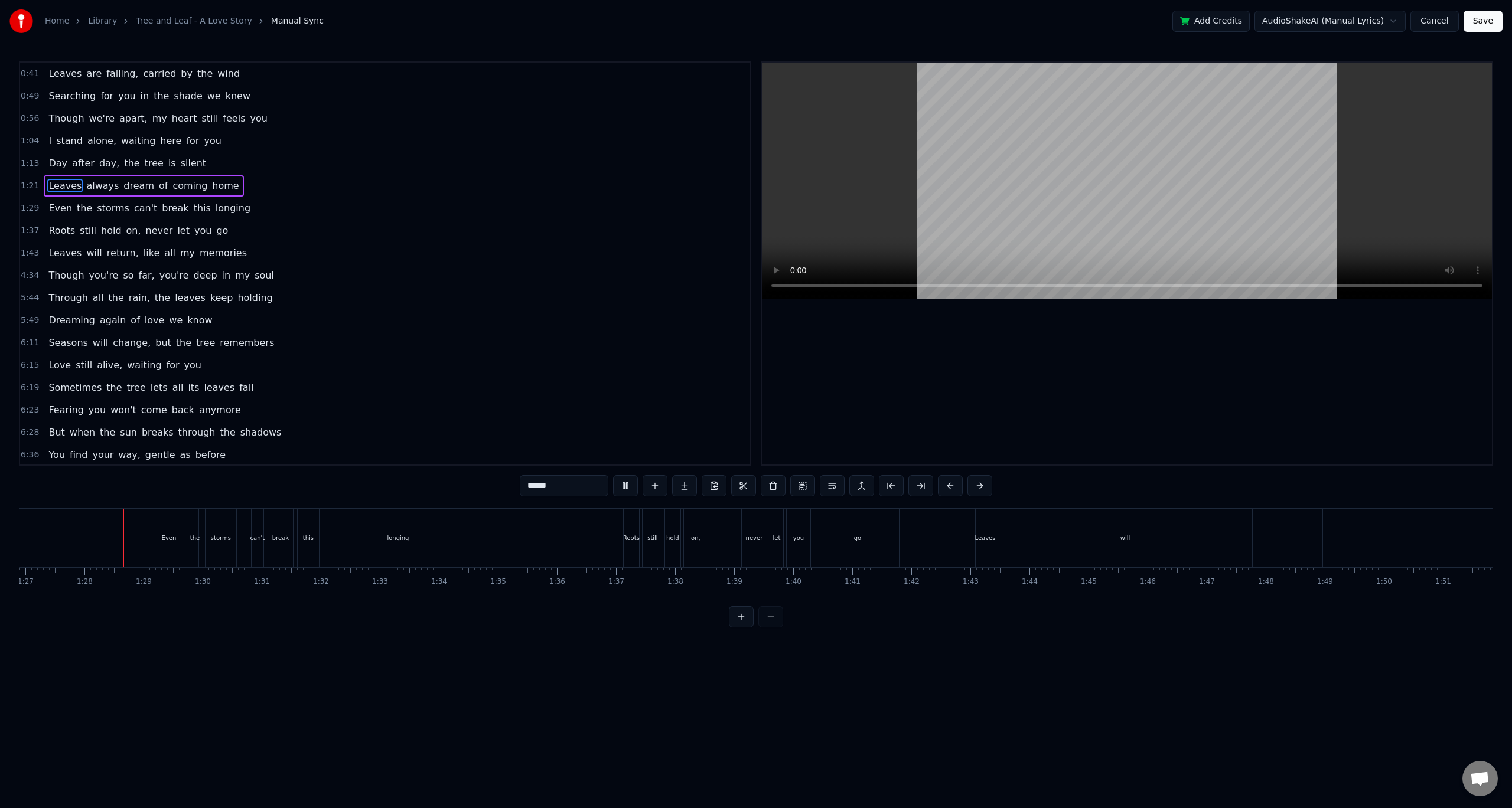
scroll to position [0, 5138]
click at [54, 249] on span "Leaves" at bounding box center [65, 253] width 36 height 14
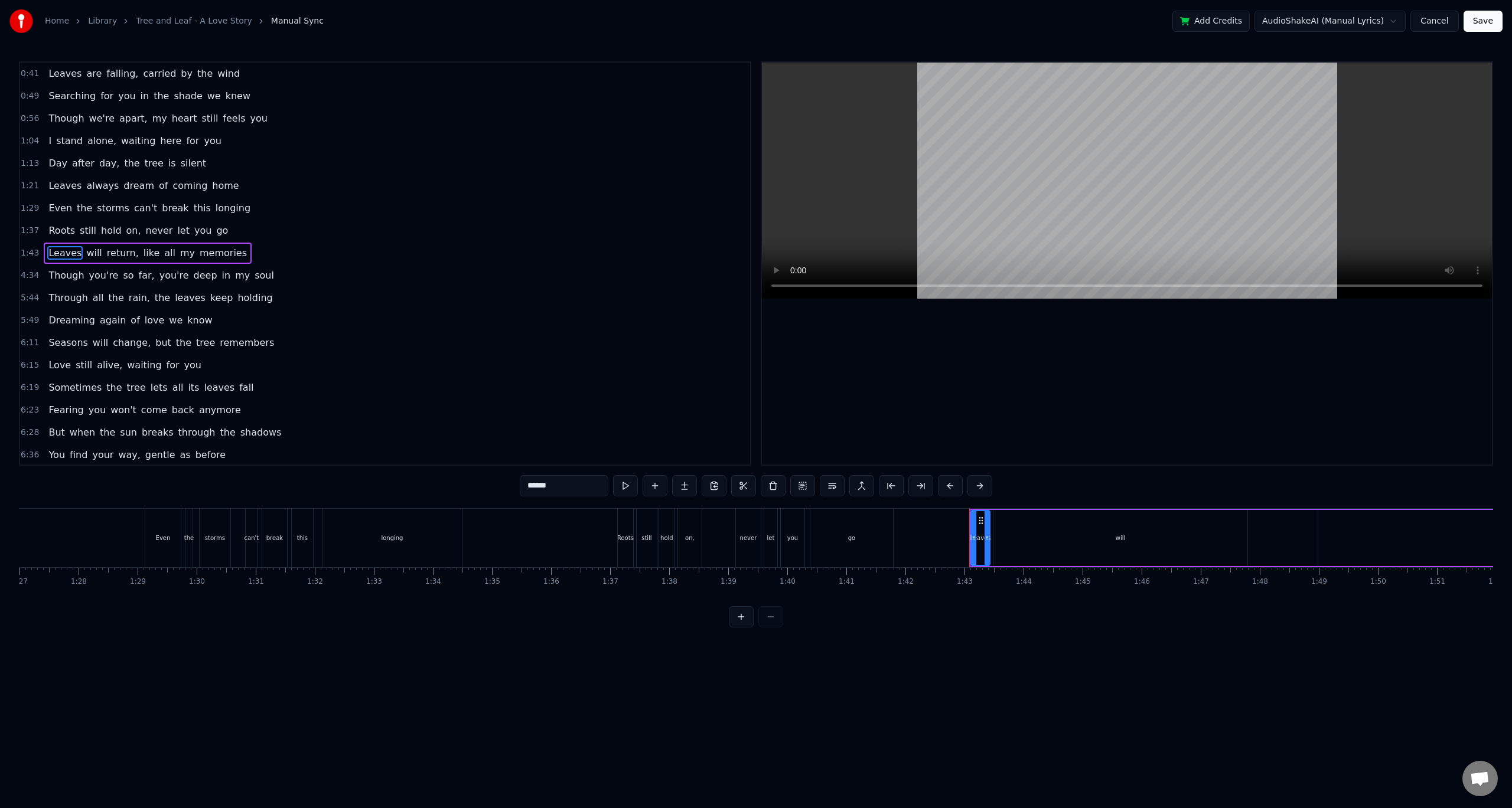
click at [88, 249] on span "will" at bounding box center [93, 253] width 18 height 14
click at [109, 252] on span "return," at bounding box center [123, 253] width 34 height 14
click at [143, 252] on span "like" at bounding box center [152, 253] width 19 height 14
type input "****"
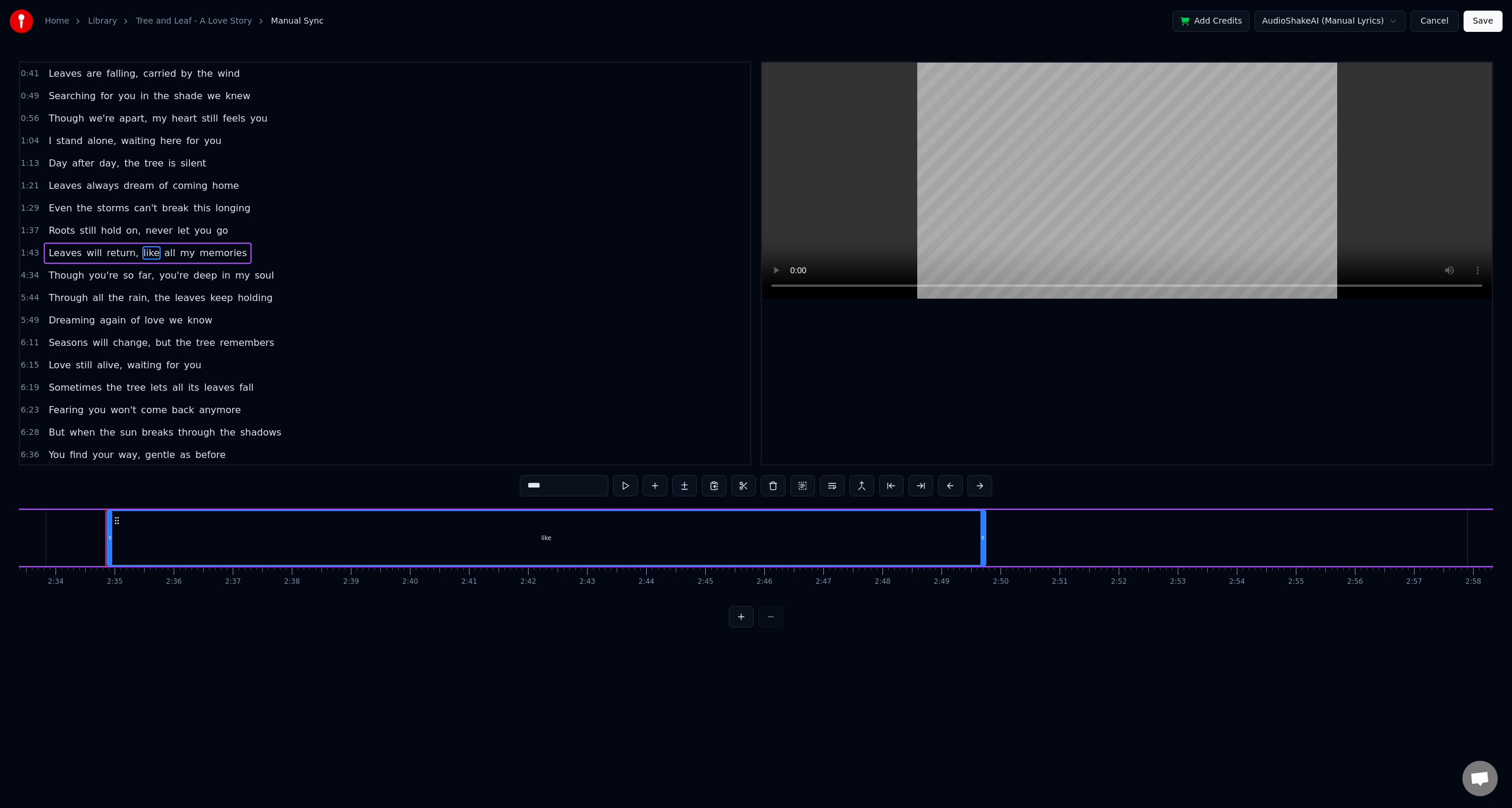
scroll to position [0, 9086]
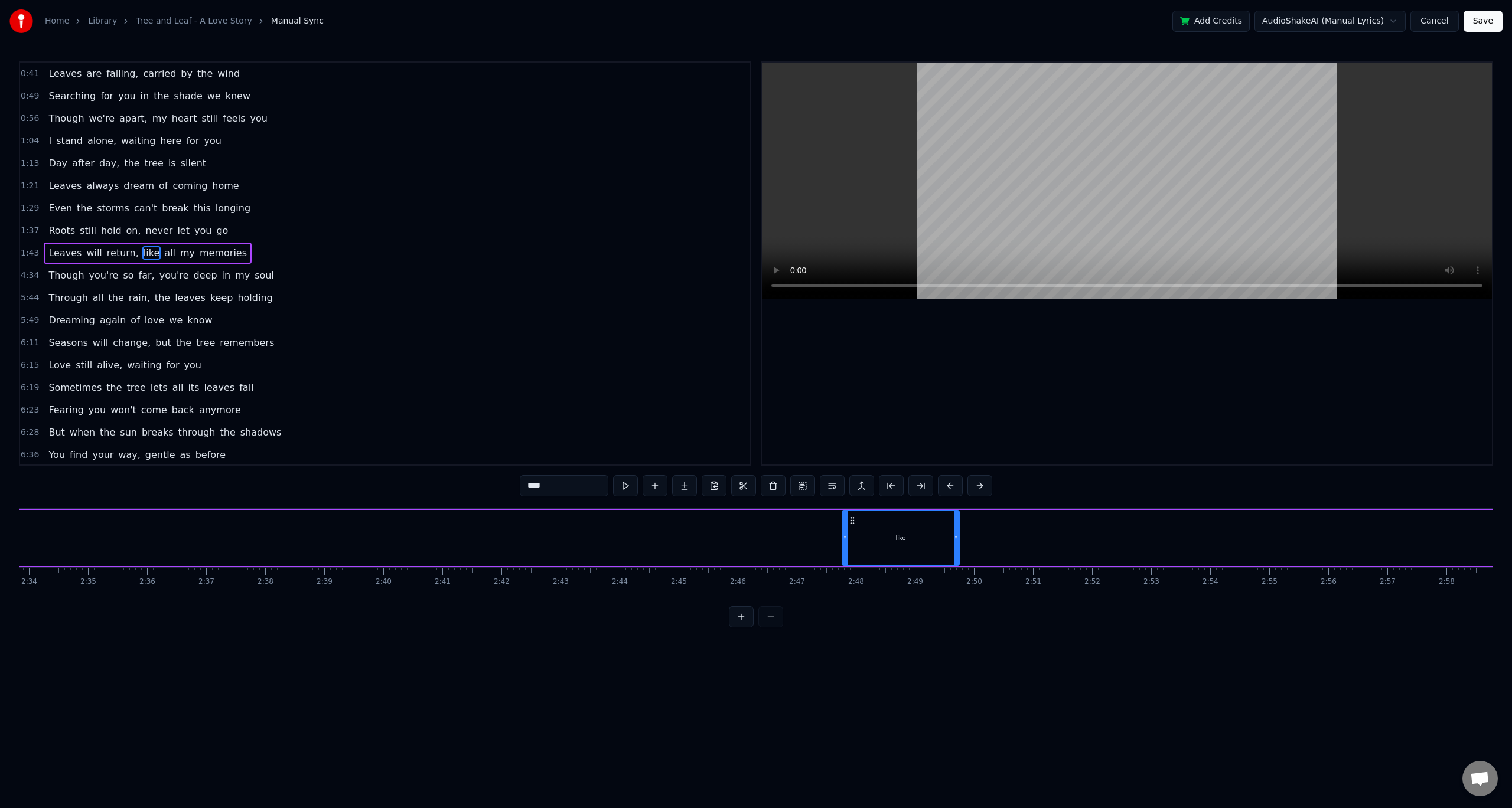
drag, startPoint x: 82, startPoint y: 540, endPoint x: 844, endPoint y: 556, distance: 762.2
click at [844, 556] on div at bounding box center [845, 538] width 5 height 53
drag, startPoint x: 956, startPoint y: 529, endPoint x: 916, endPoint y: 532, distance: 40.1
click at [916, 532] on div at bounding box center [917, 538] width 5 height 53
drag, startPoint x: 870, startPoint y: 530, endPoint x: 311, endPoint y: 545, distance: 559.2
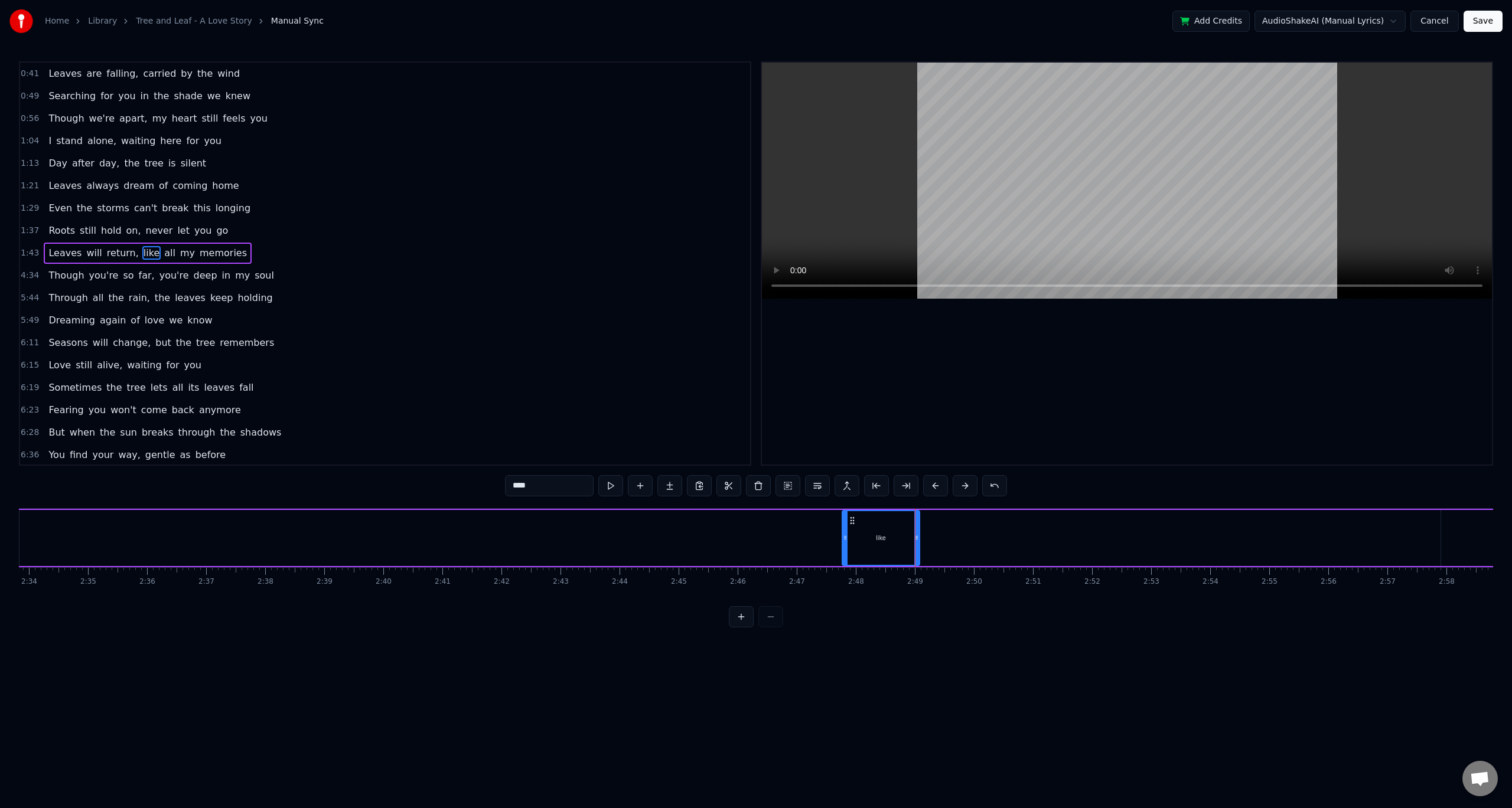
click at [856, 525] on div "like" at bounding box center [881, 538] width 78 height 56
drag, startPoint x: 851, startPoint y: 519, endPoint x: 691, endPoint y: 559, distance: 164.9
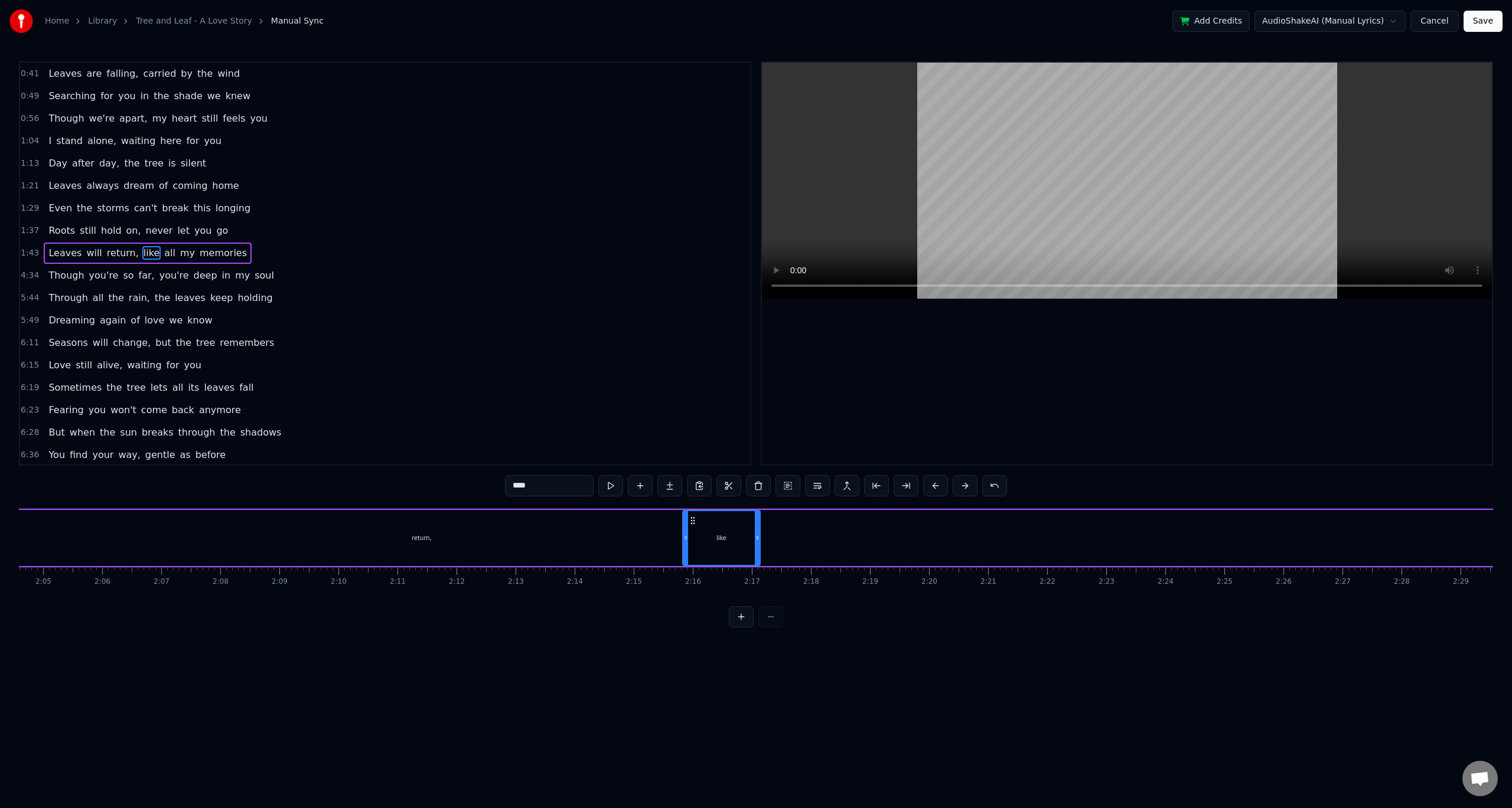
click at [691, 559] on div "like" at bounding box center [721, 538] width 76 height 53
click at [118, 254] on span "return," at bounding box center [123, 253] width 34 height 14
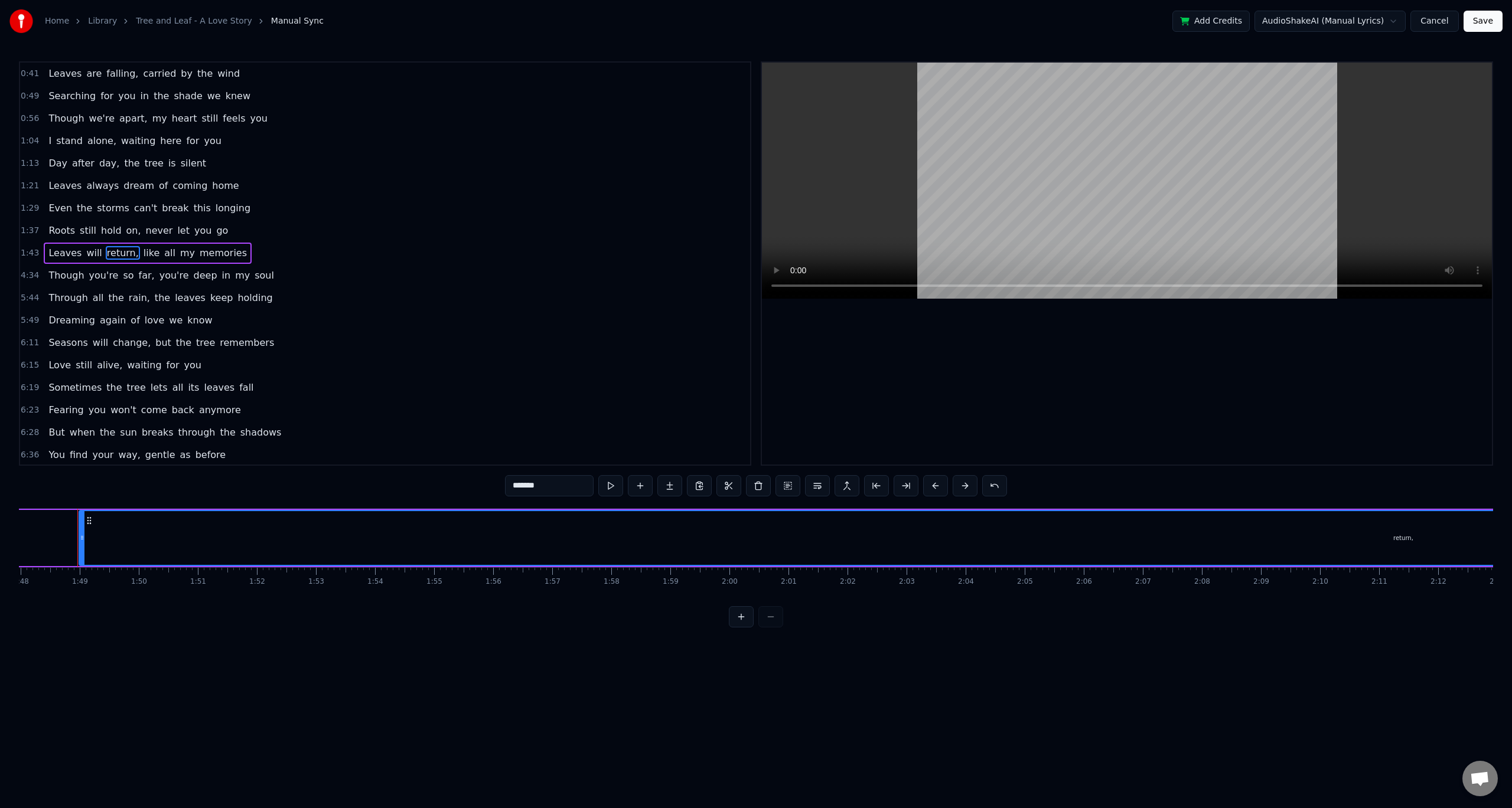
scroll to position [0, 6377]
click at [53, 254] on span "Leaves" at bounding box center [65, 253] width 36 height 14
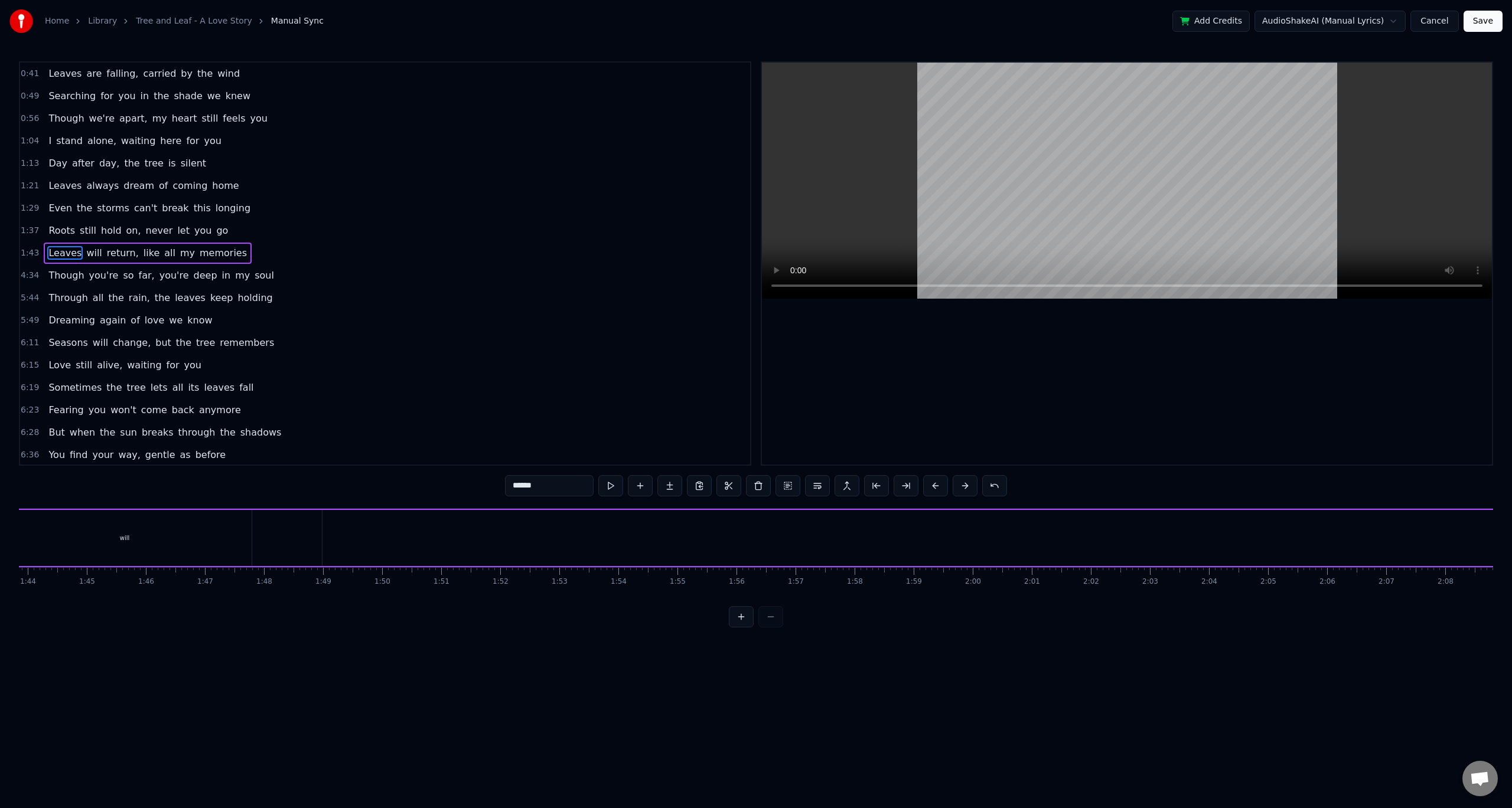
scroll to position [0, 6029]
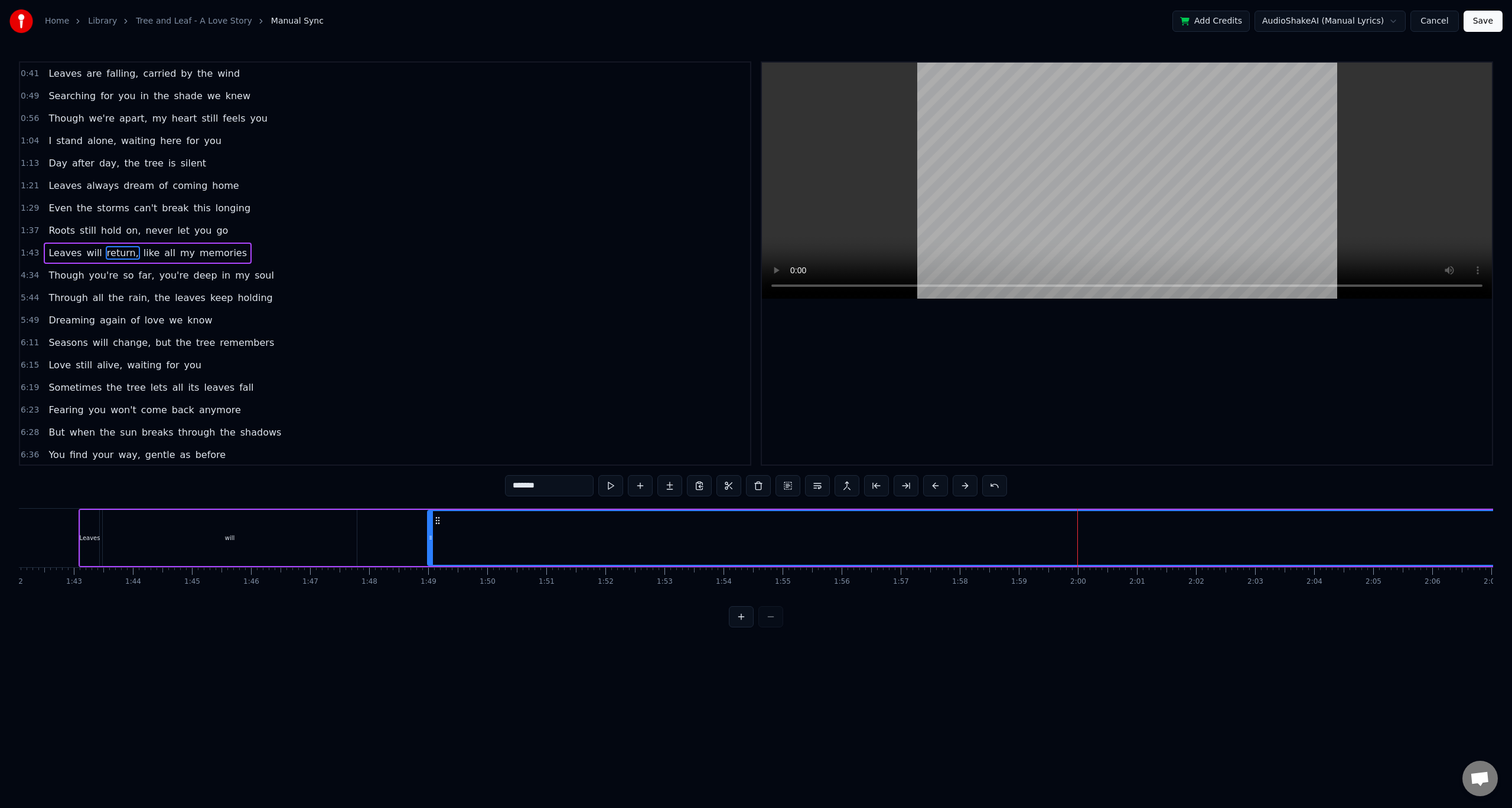
click at [255, 545] on div "will" at bounding box center [230, 538] width 254 height 56
type input "****"
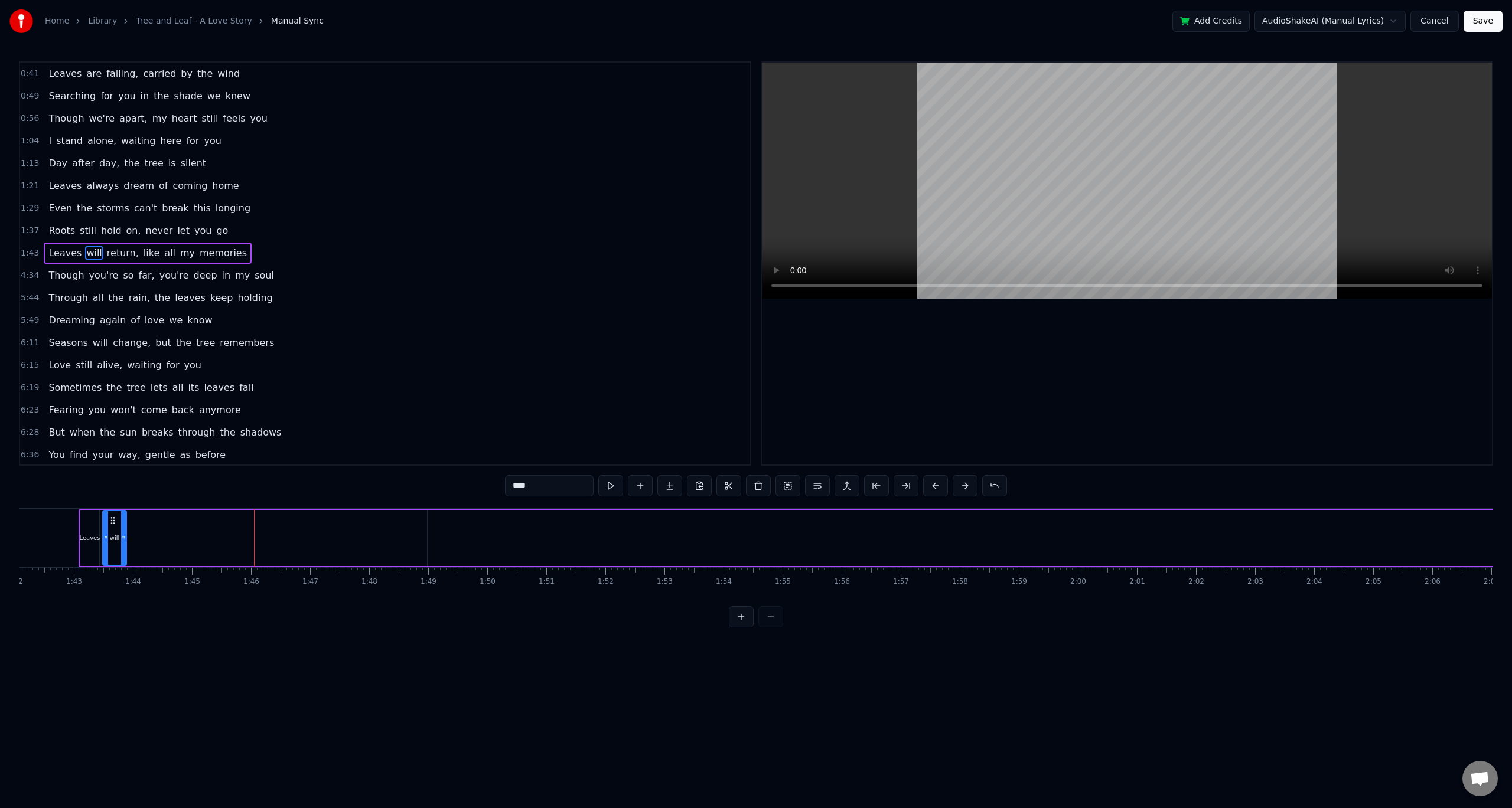
drag, startPoint x: 355, startPoint y: 539, endPoint x: 125, endPoint y: 542, distance: 230.0
click at [125, 542] on icon at bounding box center [123, 537] width 5 height 9
